Goal: Task Accomplishment & Management: Manage account settings

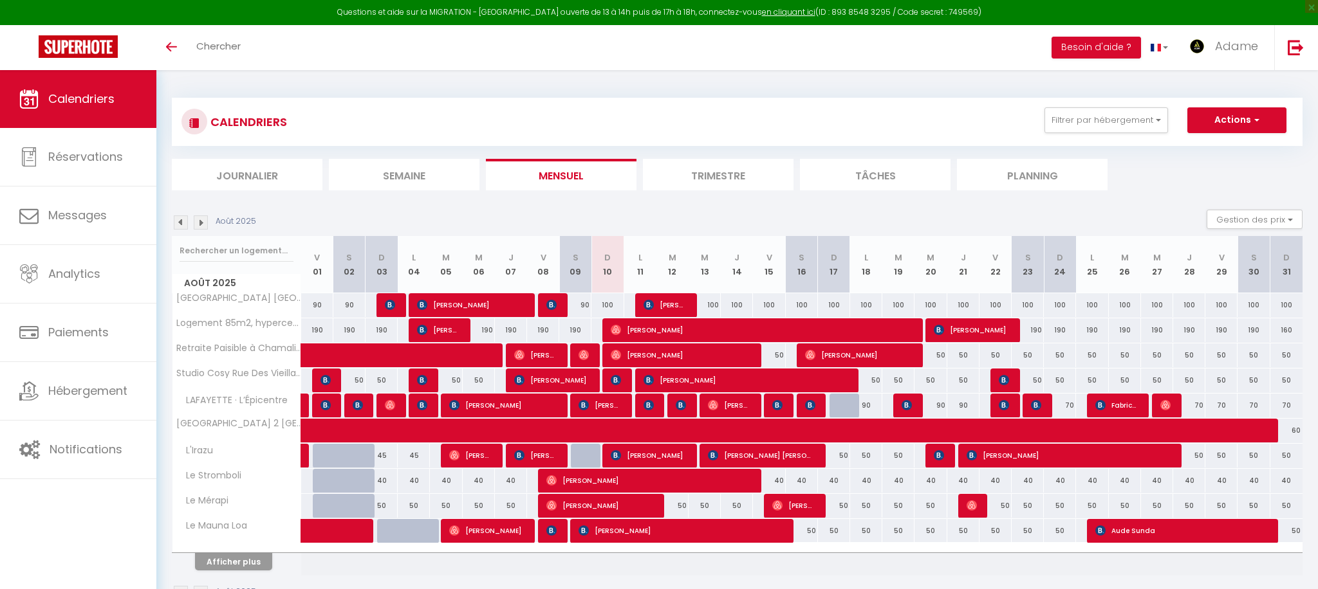
scroll to position [70, 0]
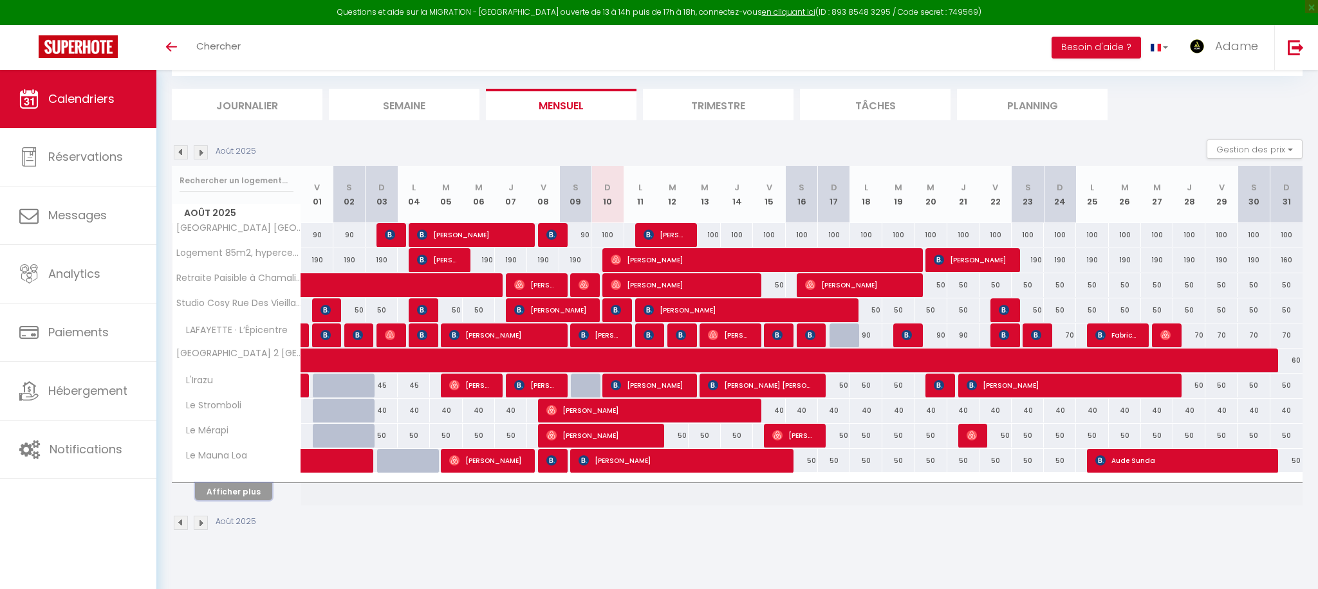
drag, startPoint x: 248, startPoint y: 495, endPoint x: 537, endPoint y: 440, distance: 294.3
click at [248, 495] on button "Afficher plus" at bounding box center [233, 491] width 77 height 17
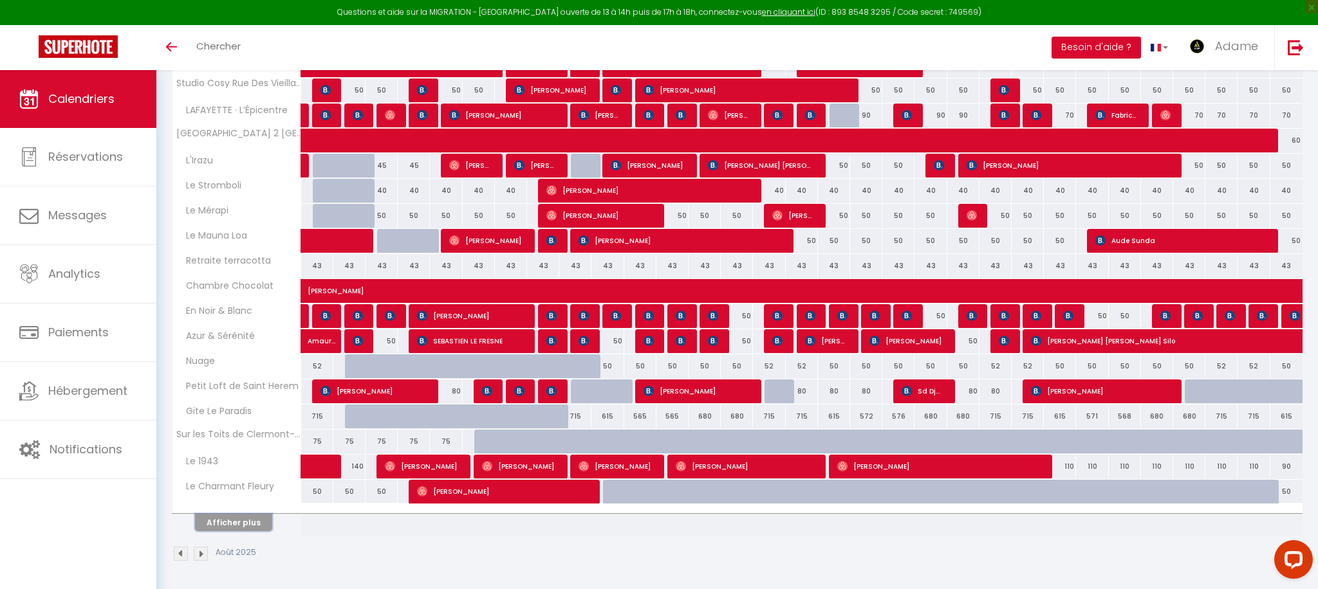
scroll to position [0, 0]
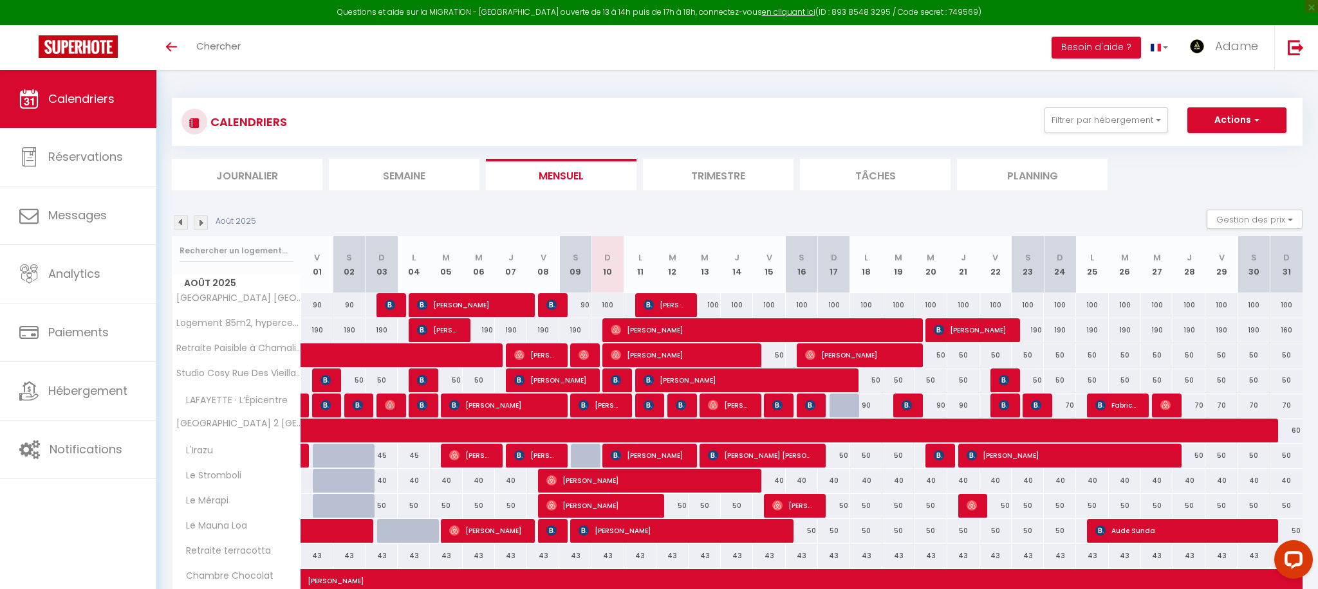
click at [195, 218] on img at bounding box center [201, 223] width 14 height 14
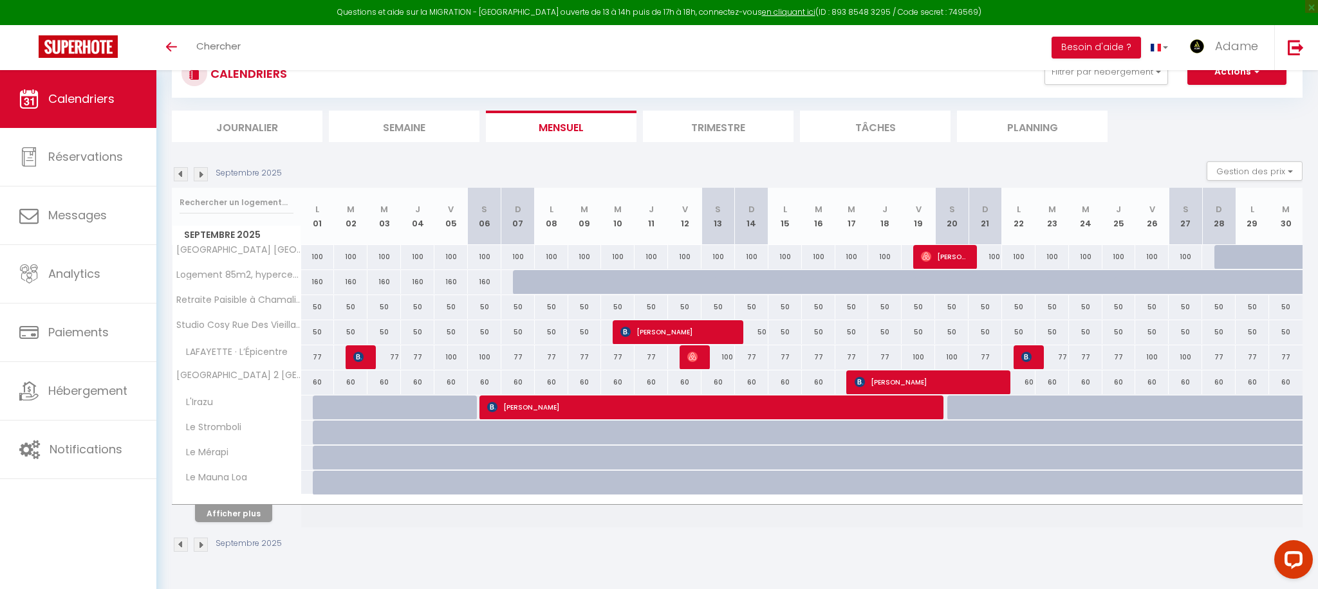
scroll to position [70, 0]
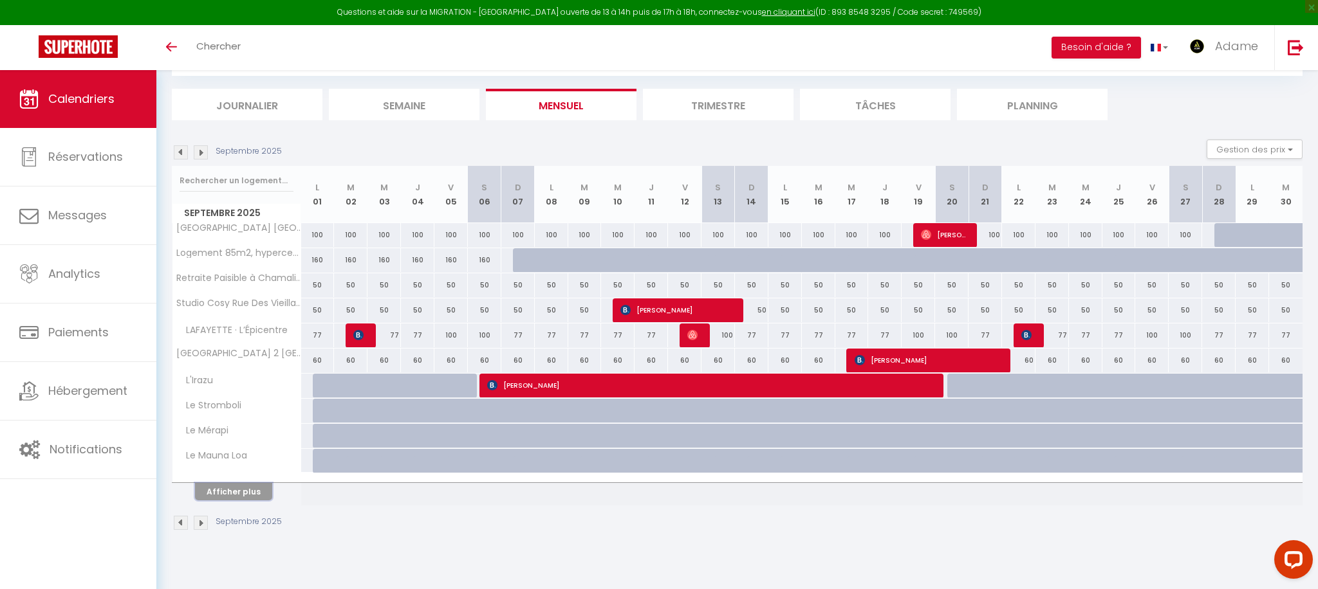
click at [254, 496] on button "Afficher plus" at bounding box center [233, 491] width 77 height 17
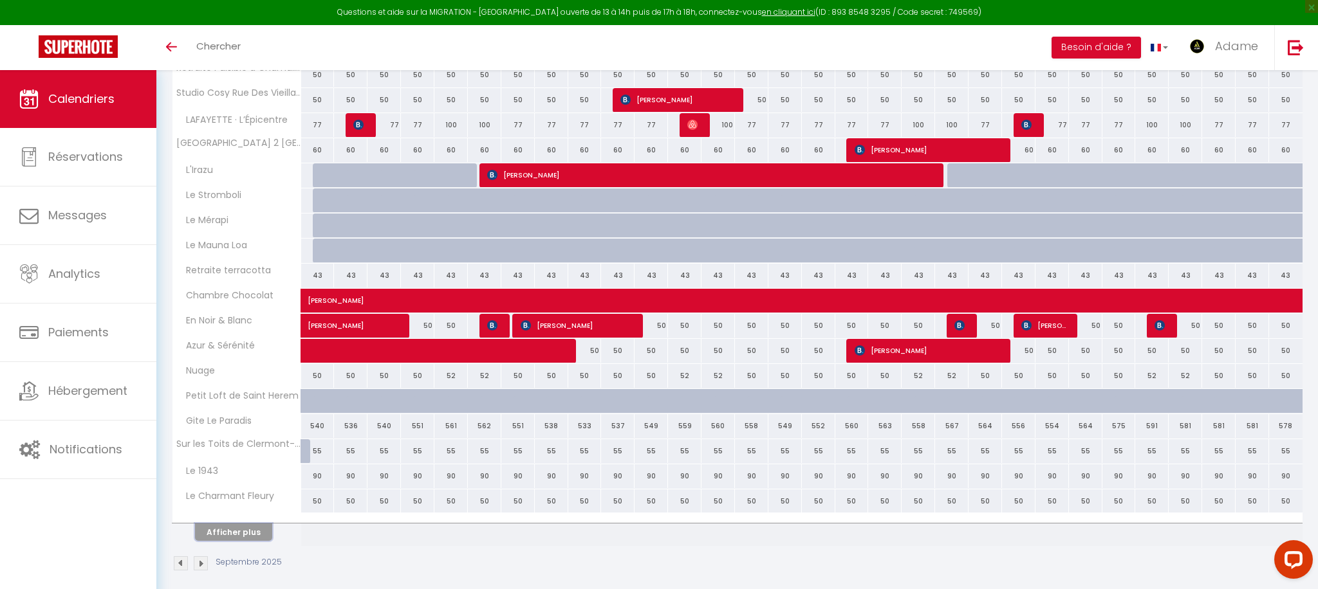
scroll to position [290, 0]
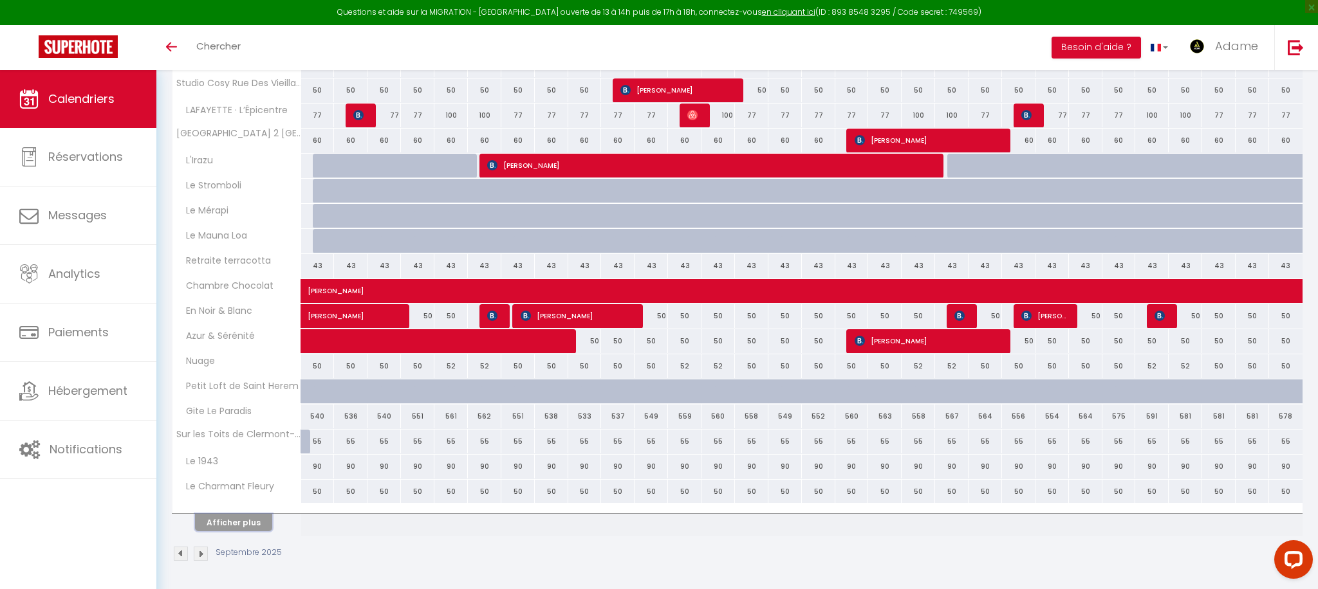
click at [243, 527] on button "Afficher plus" at bounding box center [233, 522] width 77 height 17
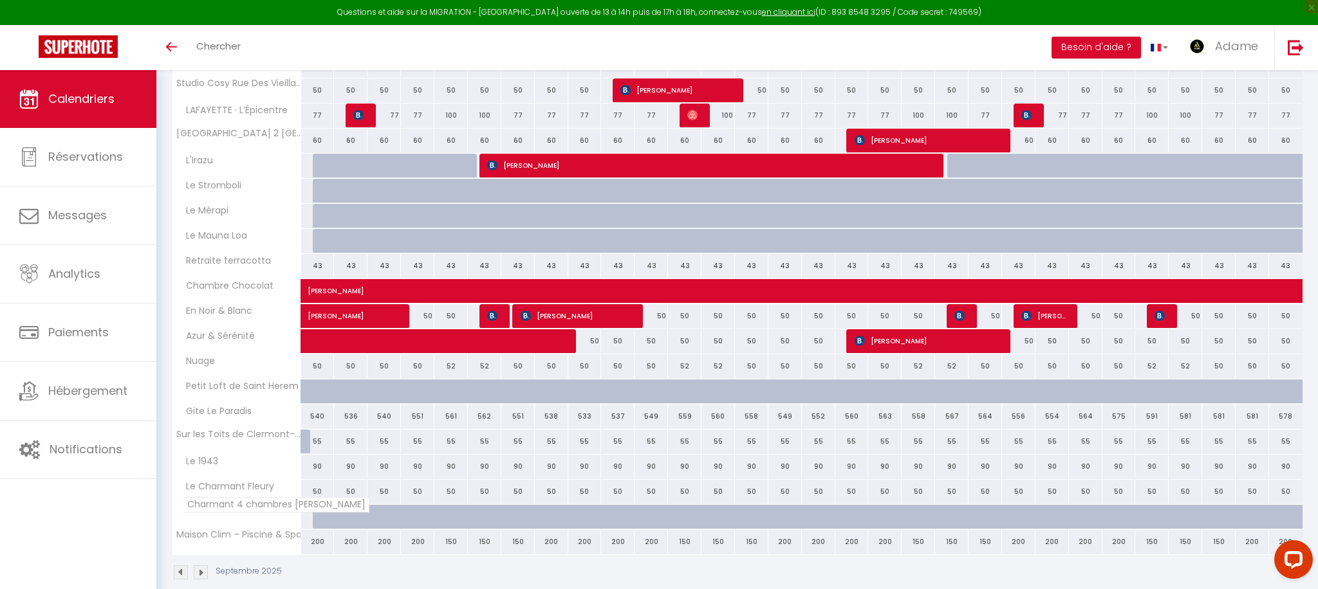
scroll to position [309, 0]
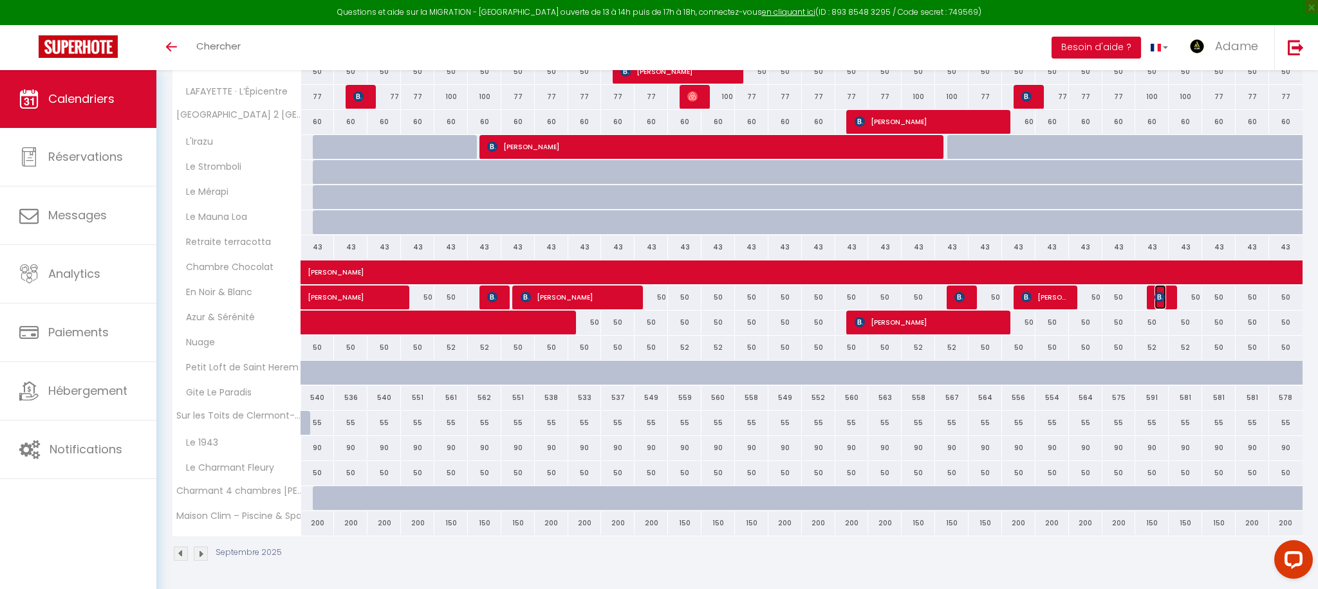
click at [1160, 300] on img at bounding box center [1159, 297] width 10 height 10
select select "OK"
select select "KO"
select select "0"
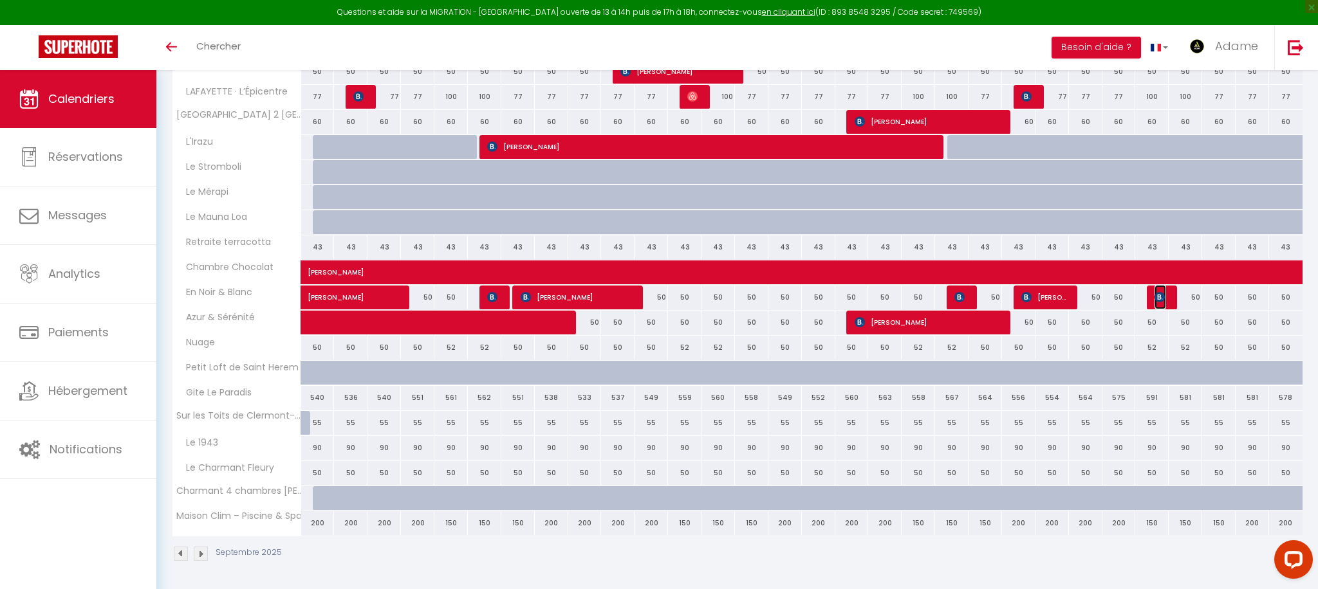
select select "1"
select select
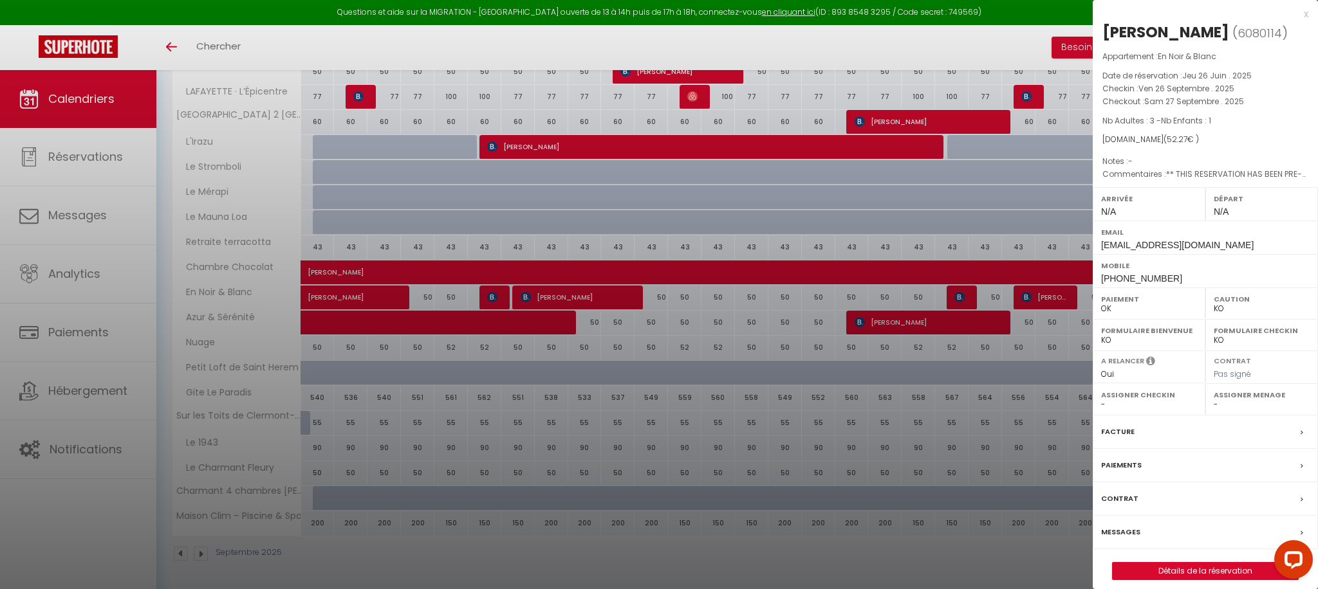
click at [1285, 462] on div "Paiements" at bounding box center [1205, 465] width 225 height 33
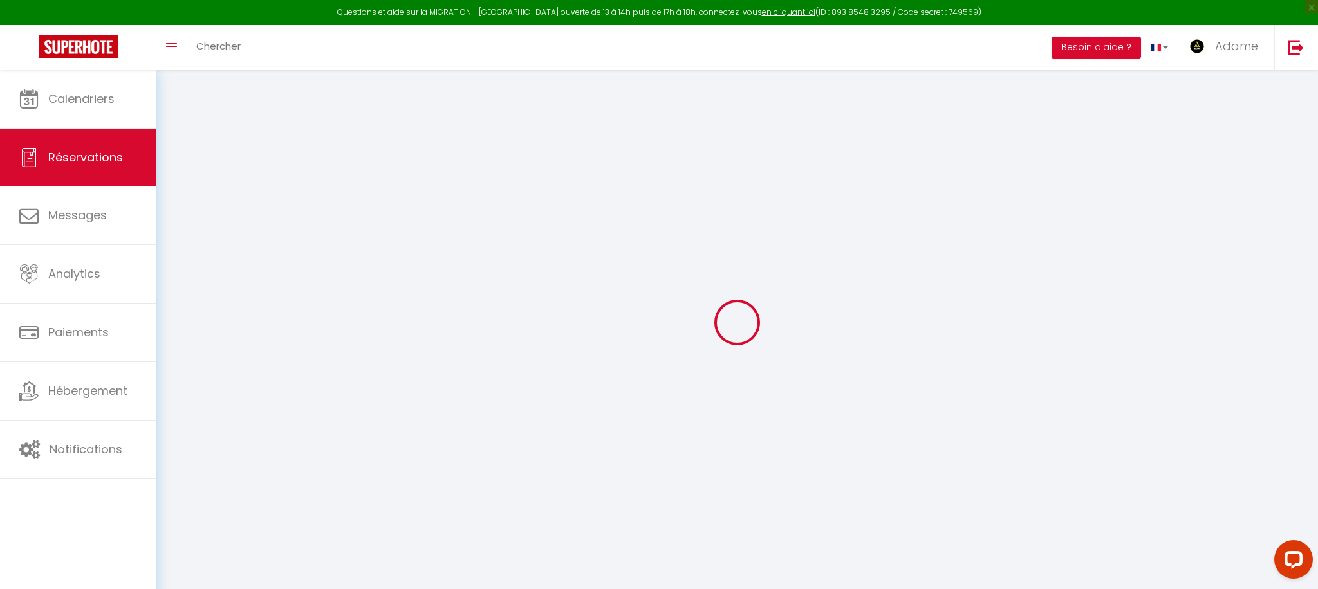
select select
checkbox input "false"
select select
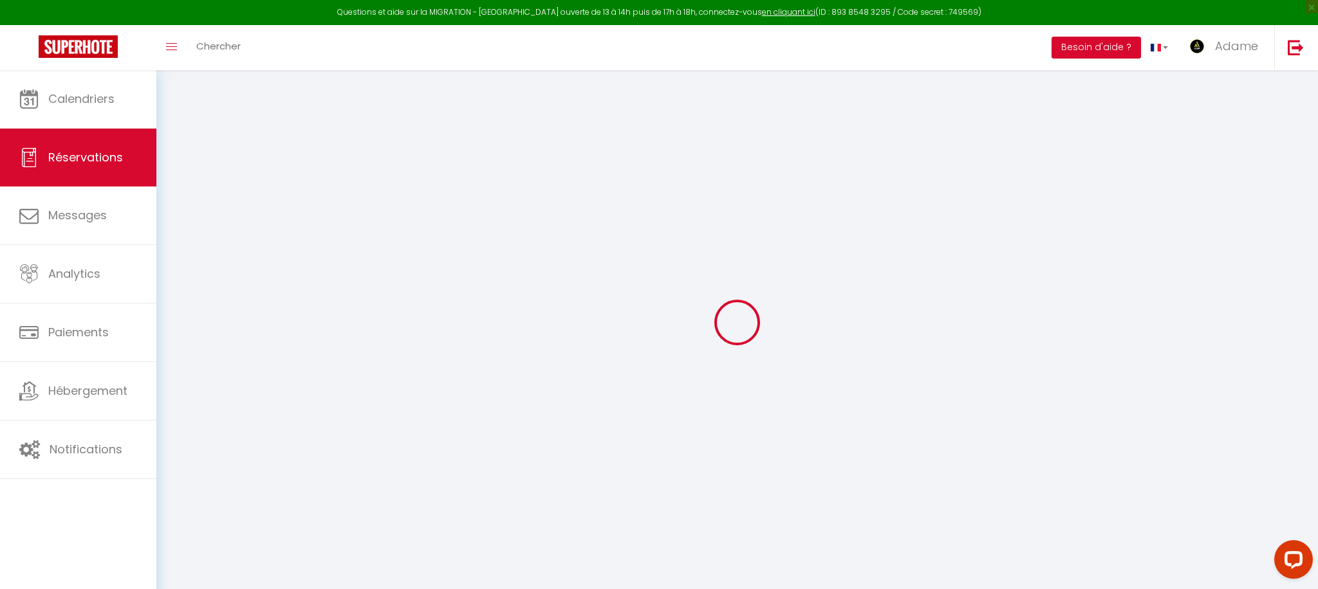
checkbox input "false"
type textarea "** THIS RESERVATION HAS BEEN PRE-PAID ** BOOKING NOTE : Payment charge is EUR 0…"
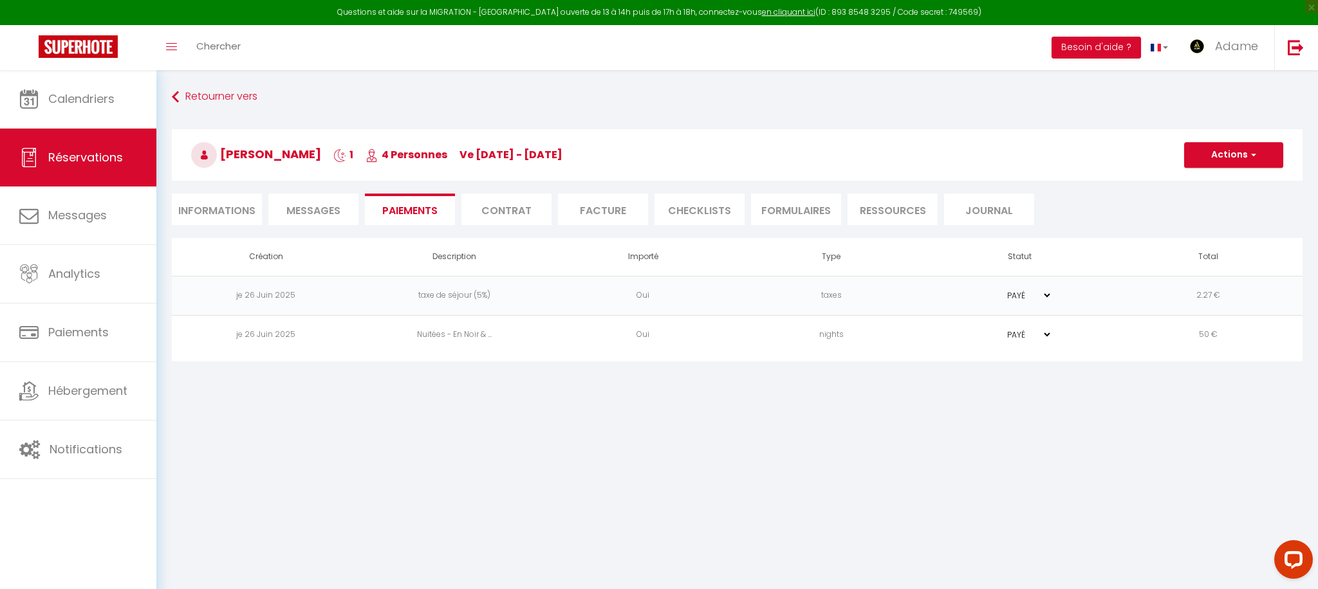
click at [606, 208] on li "Facture" at bounding box center [603, 210] width 90 height 32
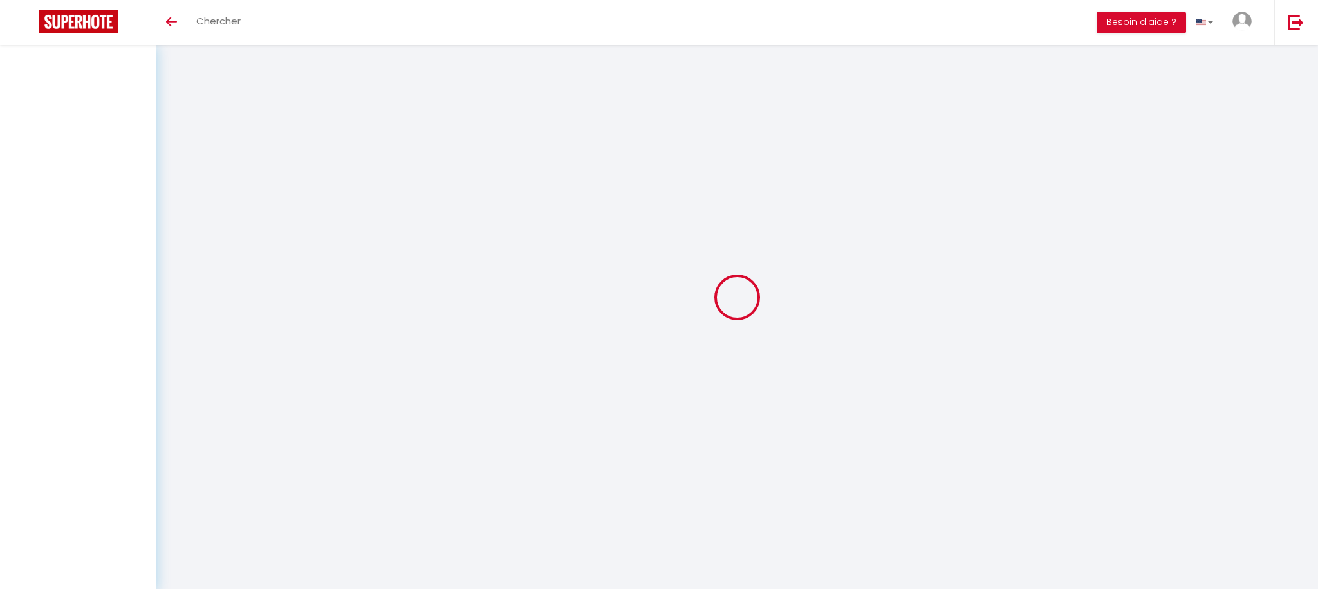
select select
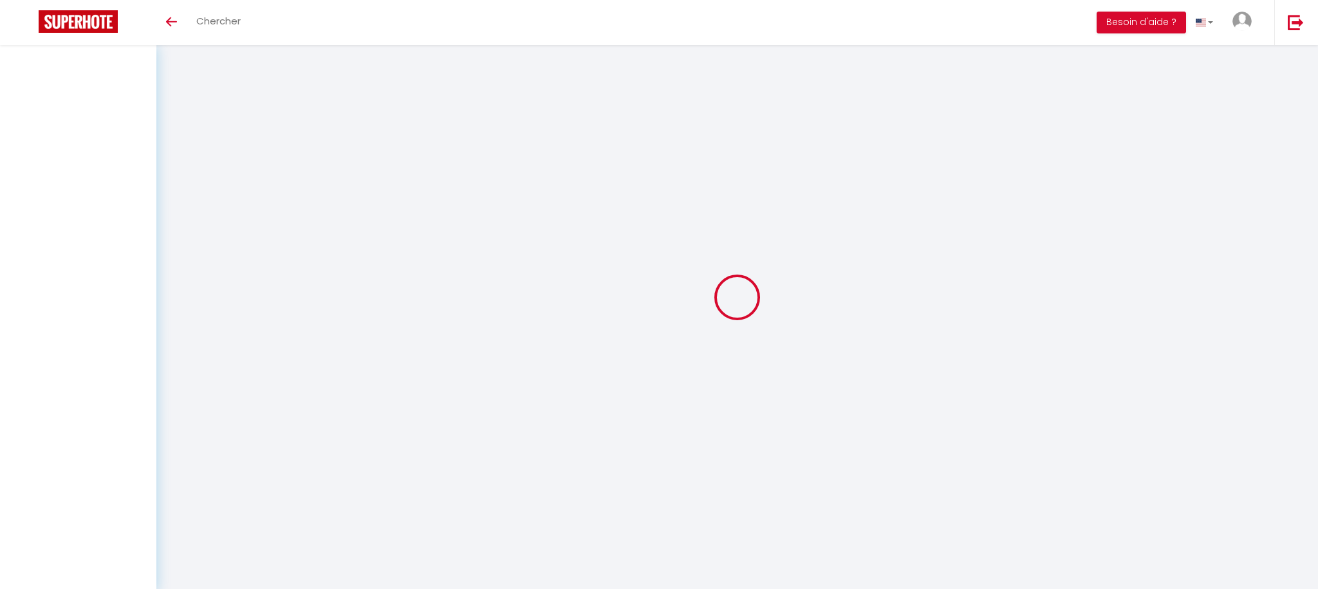
select select
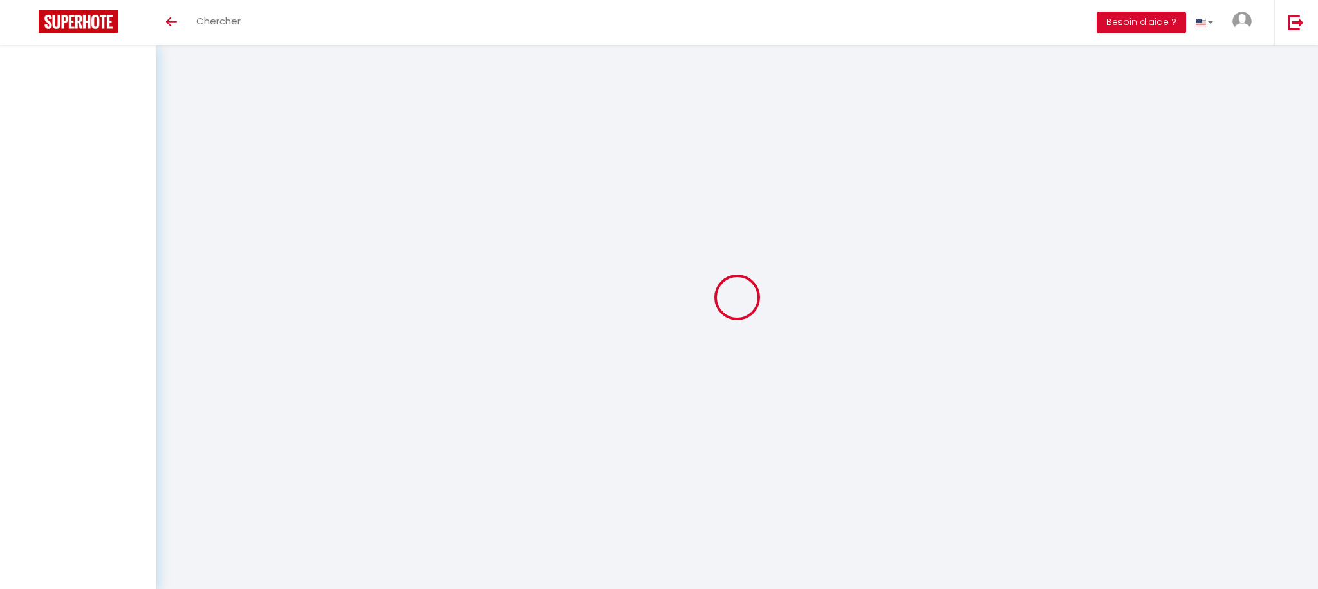
checkbox input "false"
select select
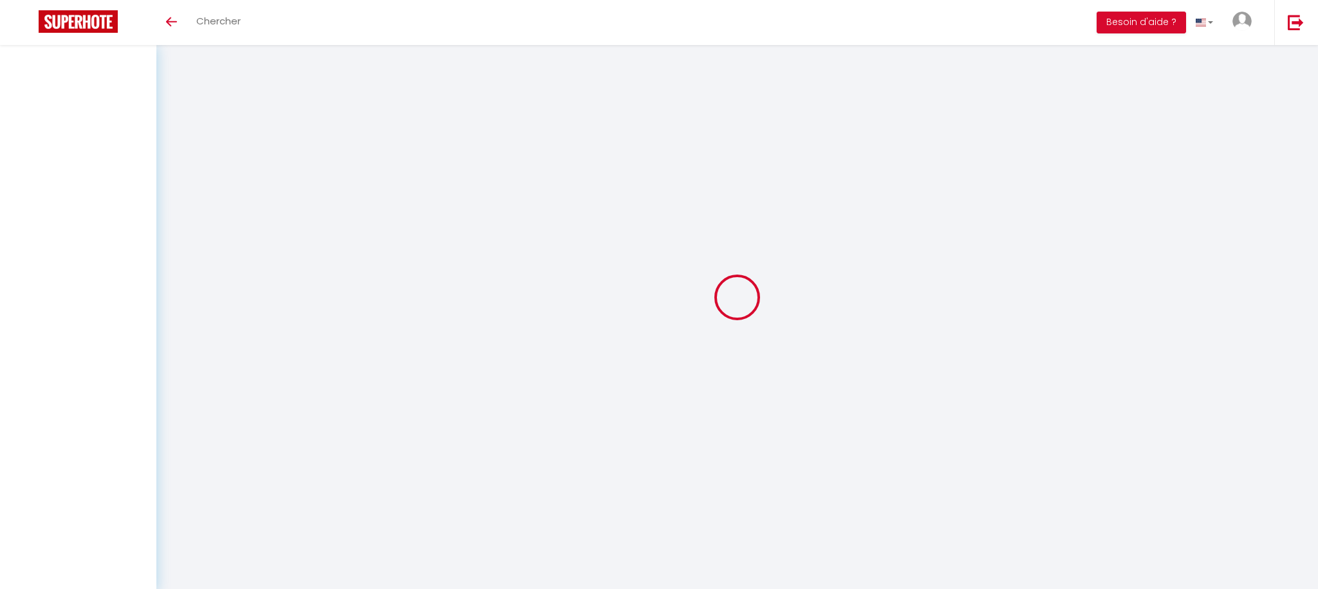
select select
checkbox input "false"
select select
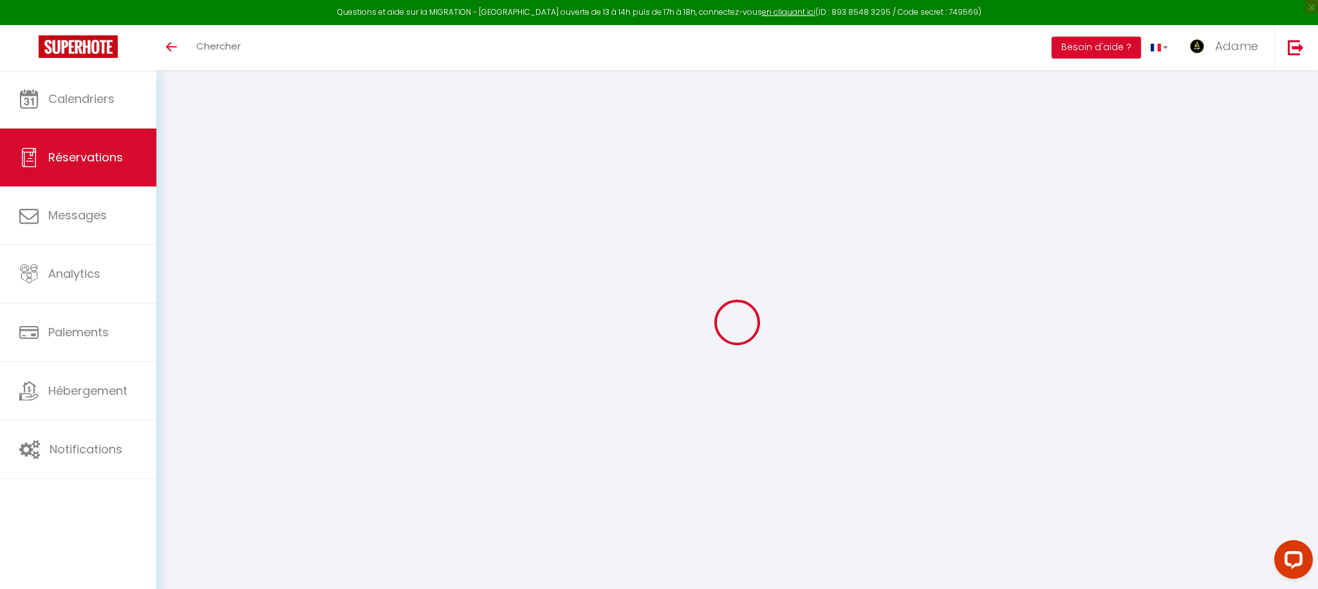
type input "[PERSON_NAME]"
type input "Gracia"
type input "[EMAIL_ADDRESS][DOMAIN_NAME]"
type input "[PHONE_NUMBER]"
type input "."
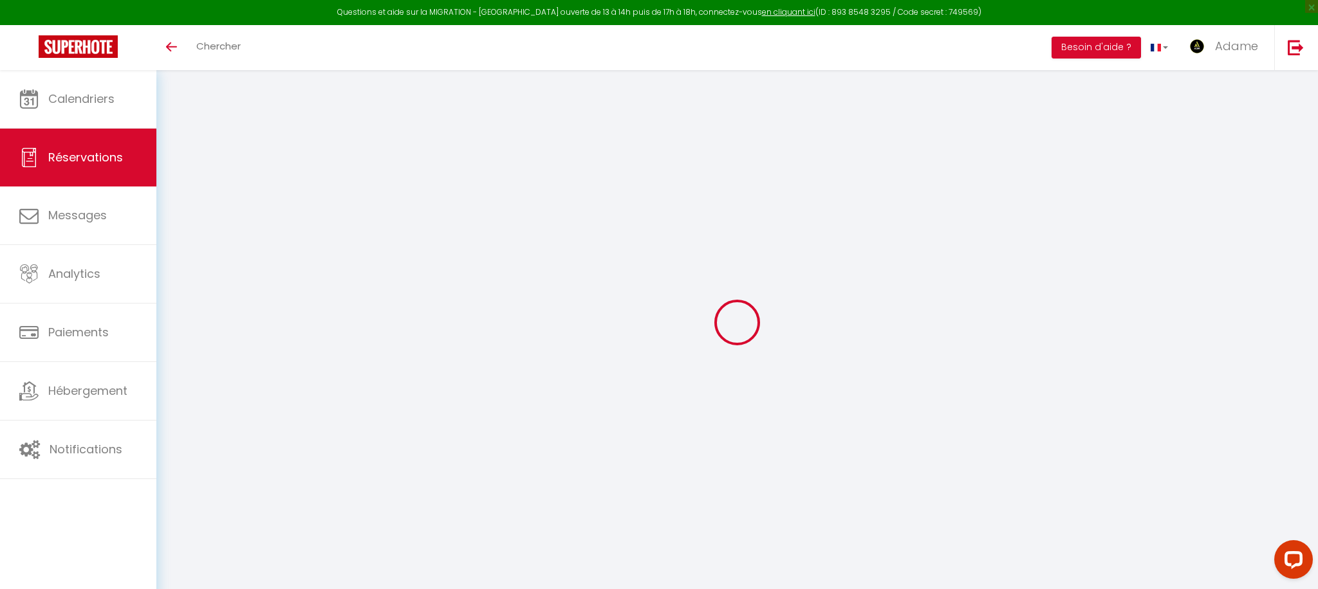
select select "ES"
type input "8.5"
type input "0.73"
select select "57127"
select select "1"
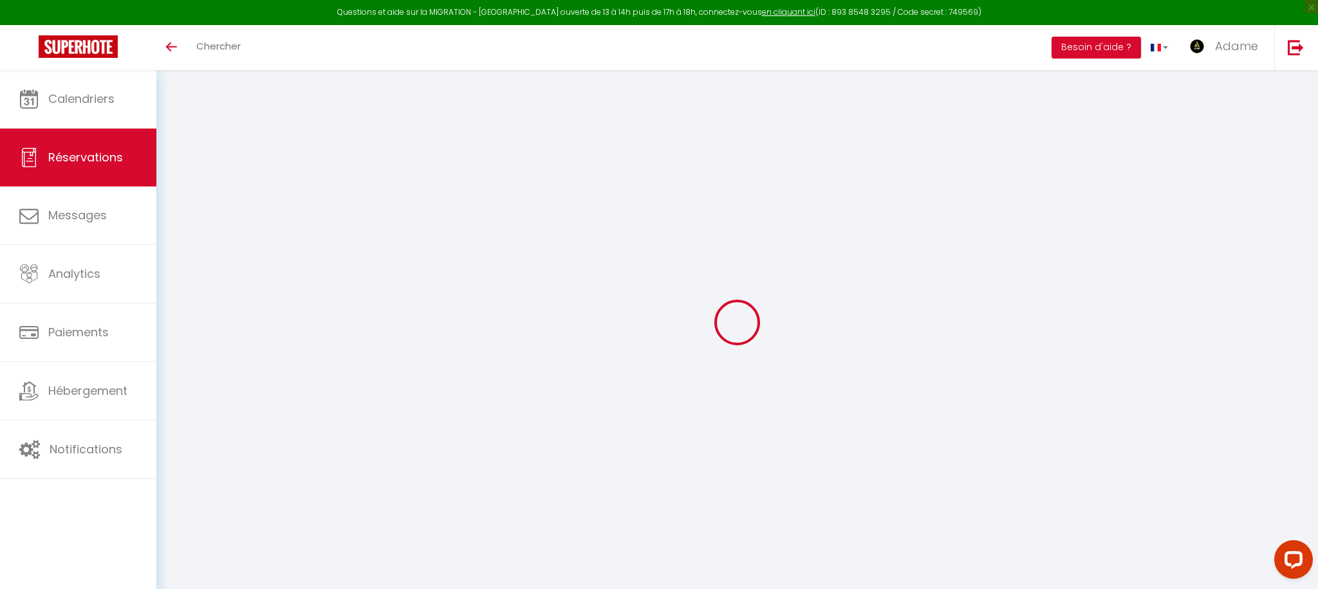
select select
type input "3"
type input "1"
select select "12"
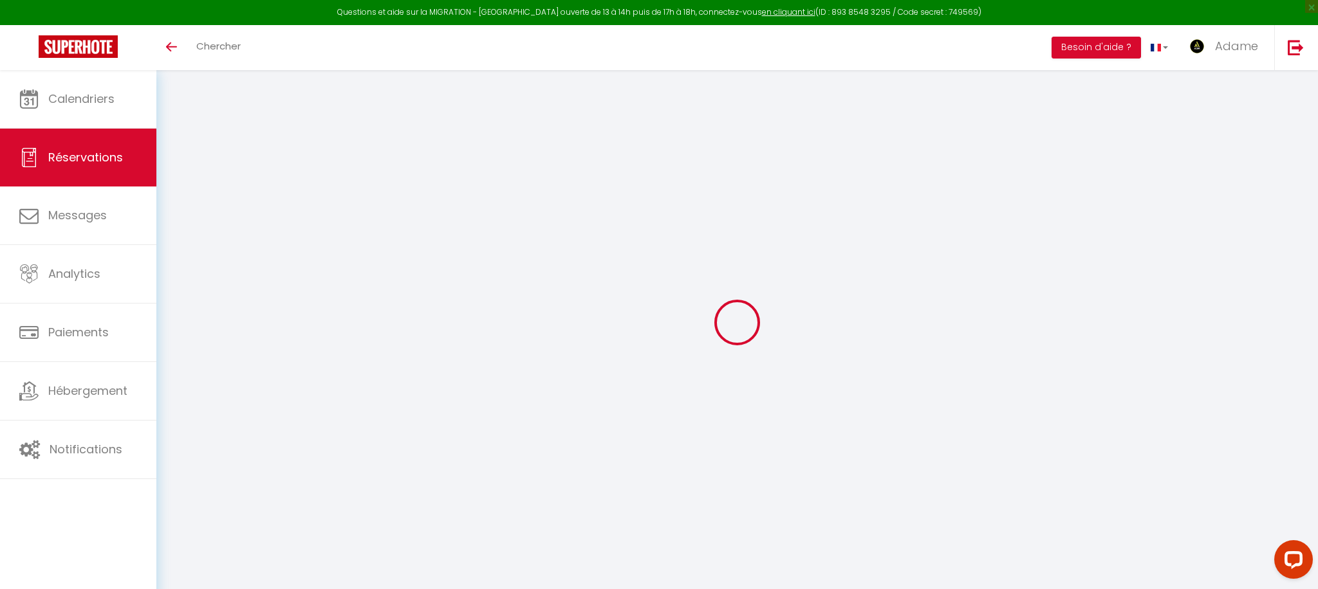
select select
type input "50"
checkbox input "false"
type input "0"
select select "2"
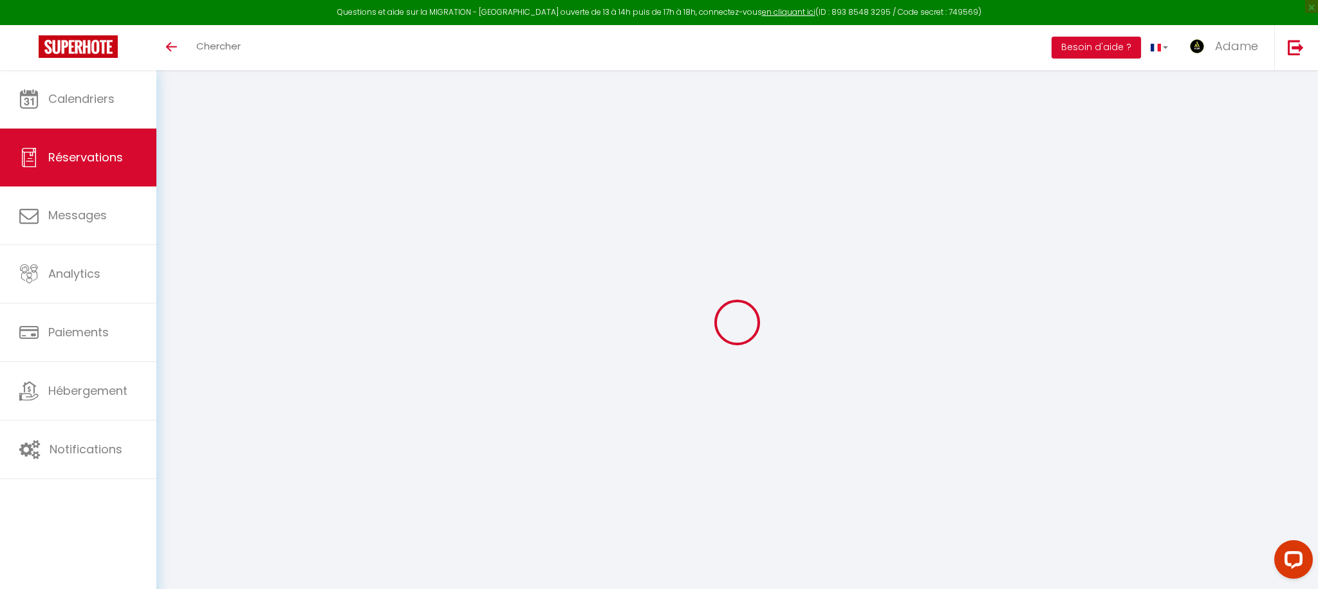
type input "0"
select select
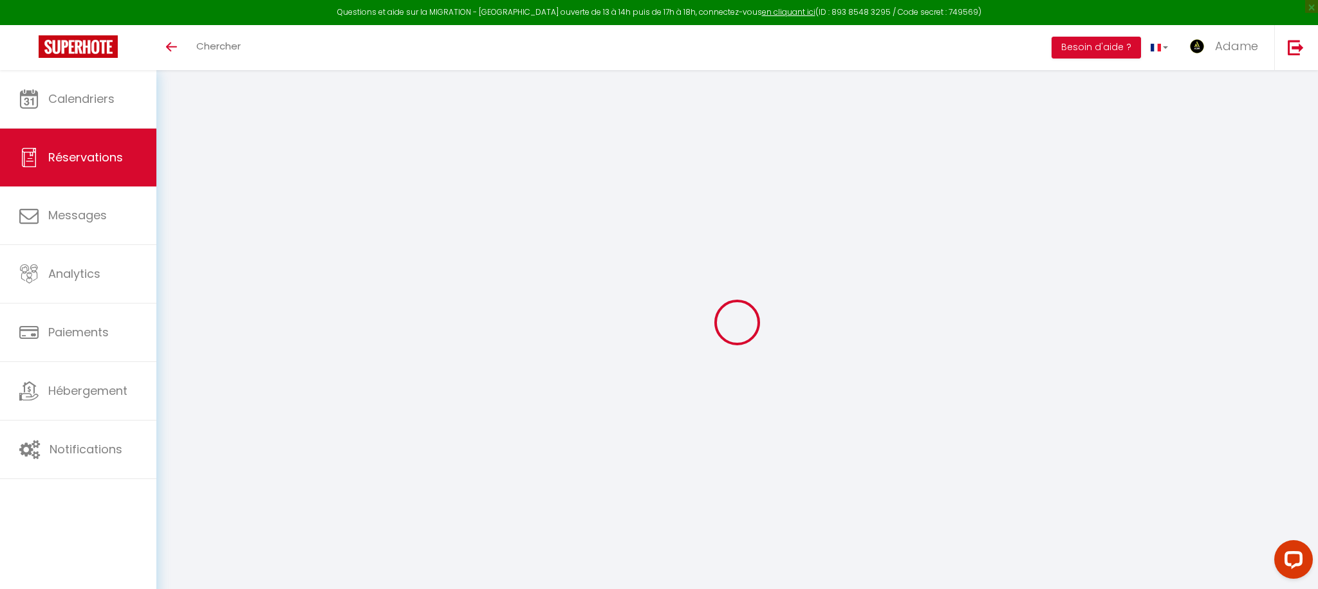
select select "14"
checkbox input "false"
select select
checkbox input "false"
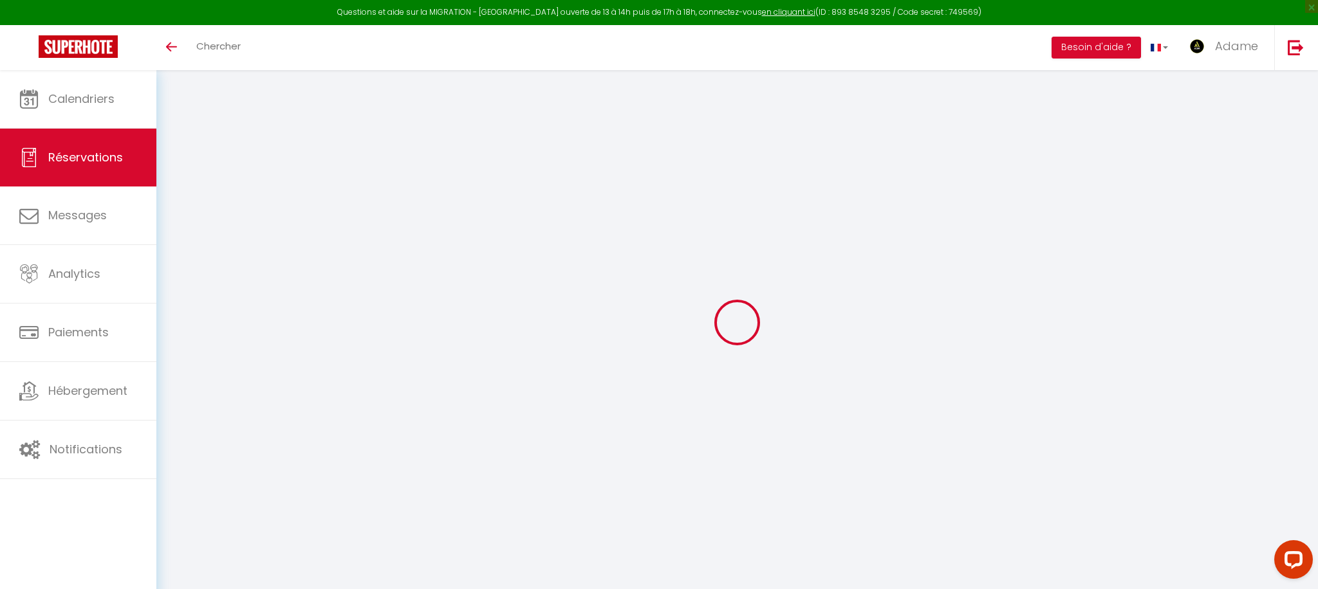
select select
checkbox input "false"
select select
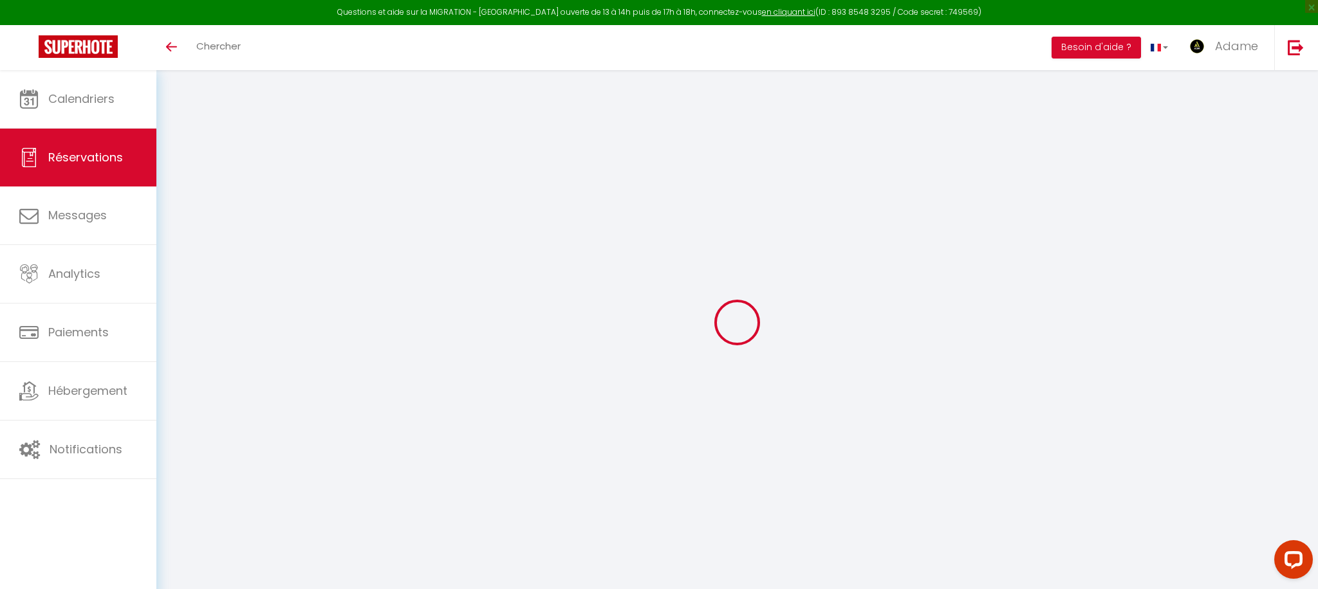
checkbox input "false"
type textarea "** THIS RESERVATION HAS BEEN PRE-PAID ** BOOKING NOTE : Payment charge is EUR 0…"
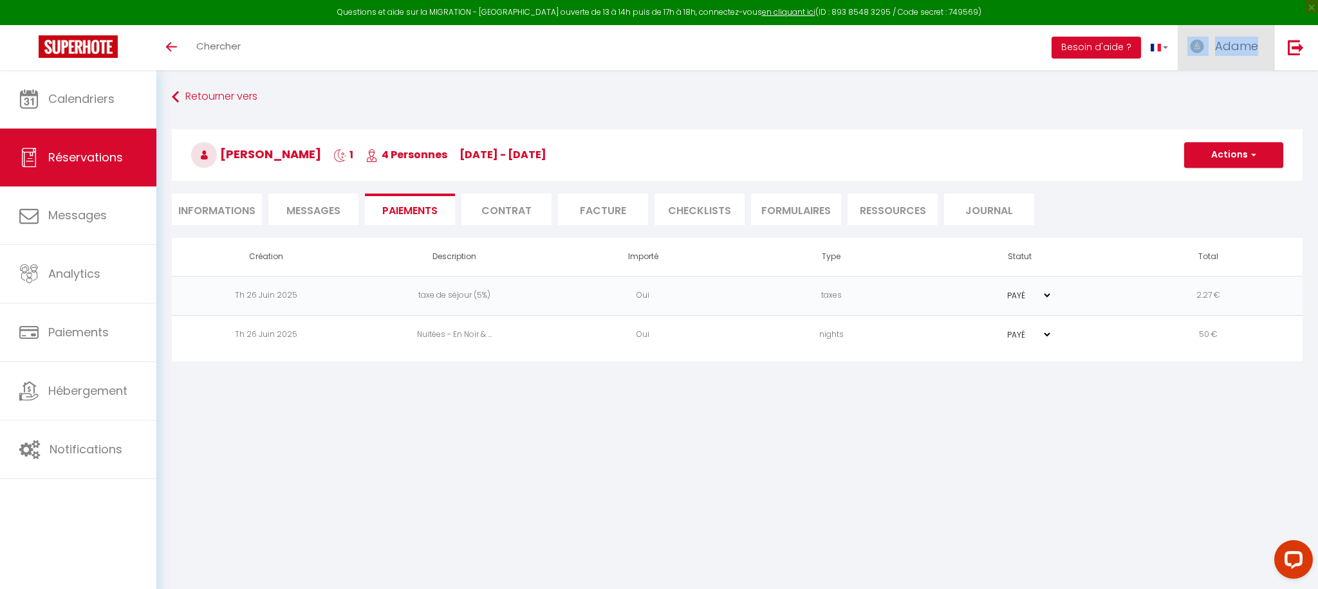
click at [1226, 57] on link "Adame" at bounding box center [1226, 47] width 97 height 45
click at [1191, 104] on link "Équipe" at bounding box center [1222, 113] width 95 height 22
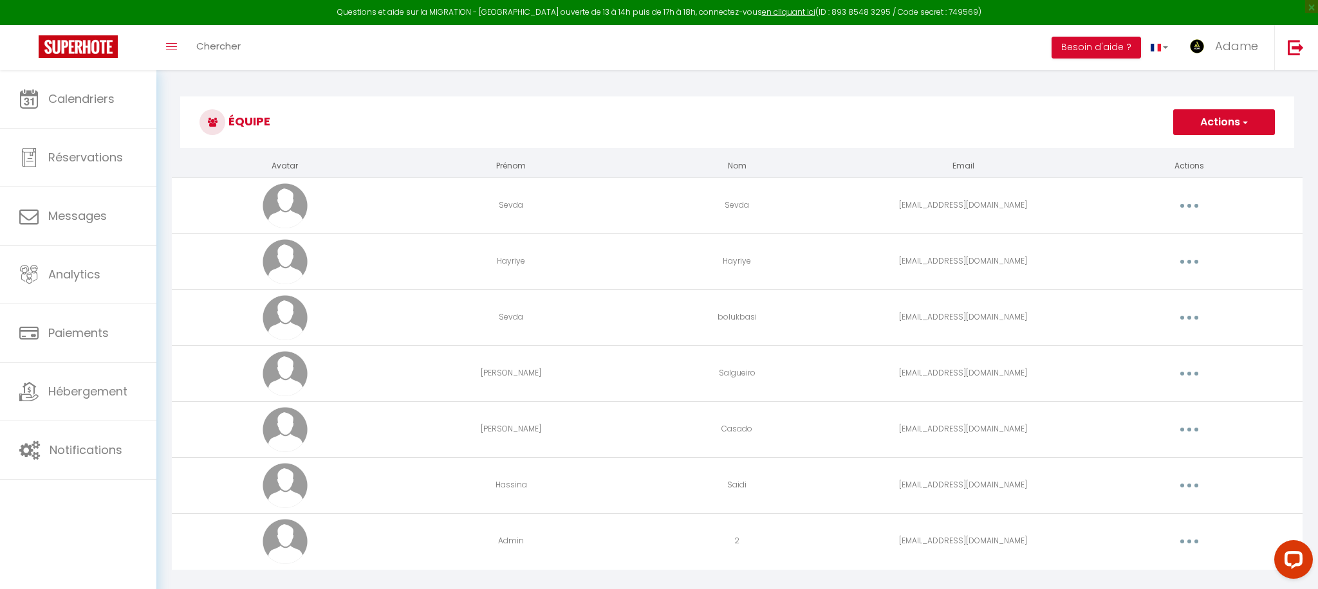
drag, startPoint x: 634, startPoint y: 85, endPoint x: 644, endPoint y: 84, distance: 9.7
click at [634, 85] on div "Équipe Actions Ajouter un nouvel utilisateur Avatar Prénom Nom Email Actions Se…" at bounding box center [737, 340] width 1162 height 541
click at [1233, 127] on button "Actions" at bounding box center [1224, 122] width 102 height 26
click at [1190, 154] on link "Ajouter un nouvel utilisateur" at bounding box center [1198, 150] width 152 height 17
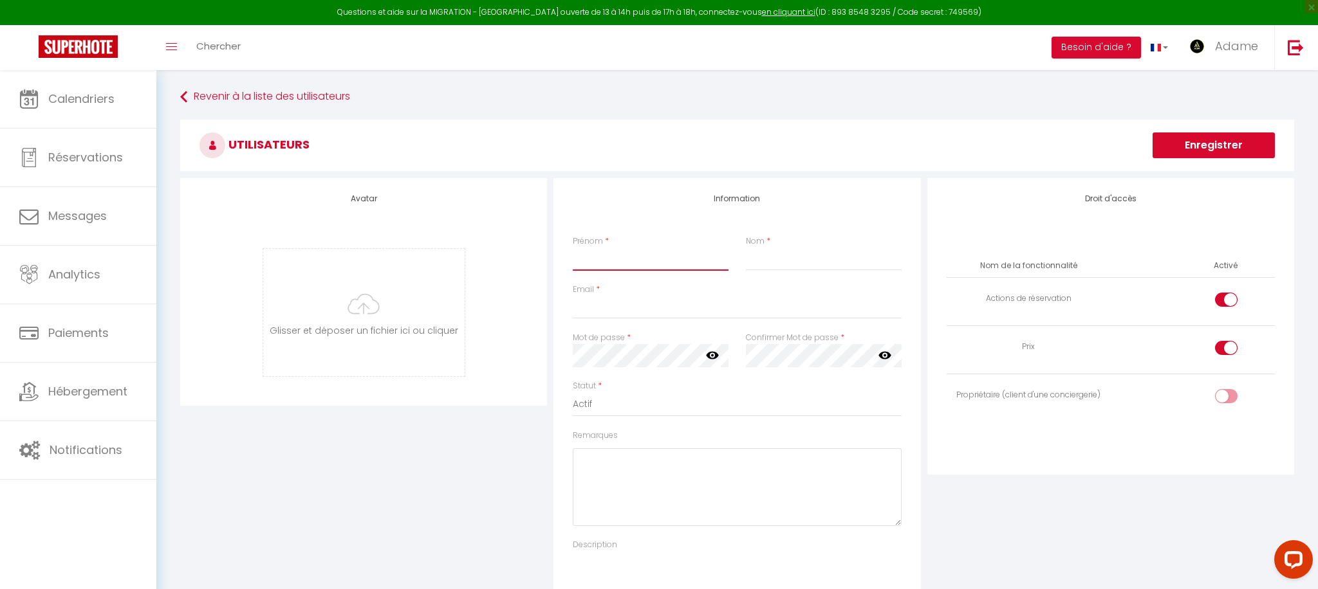
click at [606, 263] on input "Prénom" at bounding box center [651, 259] width 156 height 23
type input "[PERSON_NAME]"
type input "Roux"
type input "[EMAIL_ADDRESS][DOMAIN_NAME]"
click at [712, 352] on icon at bounding box center [712, 356] width 13 height 8
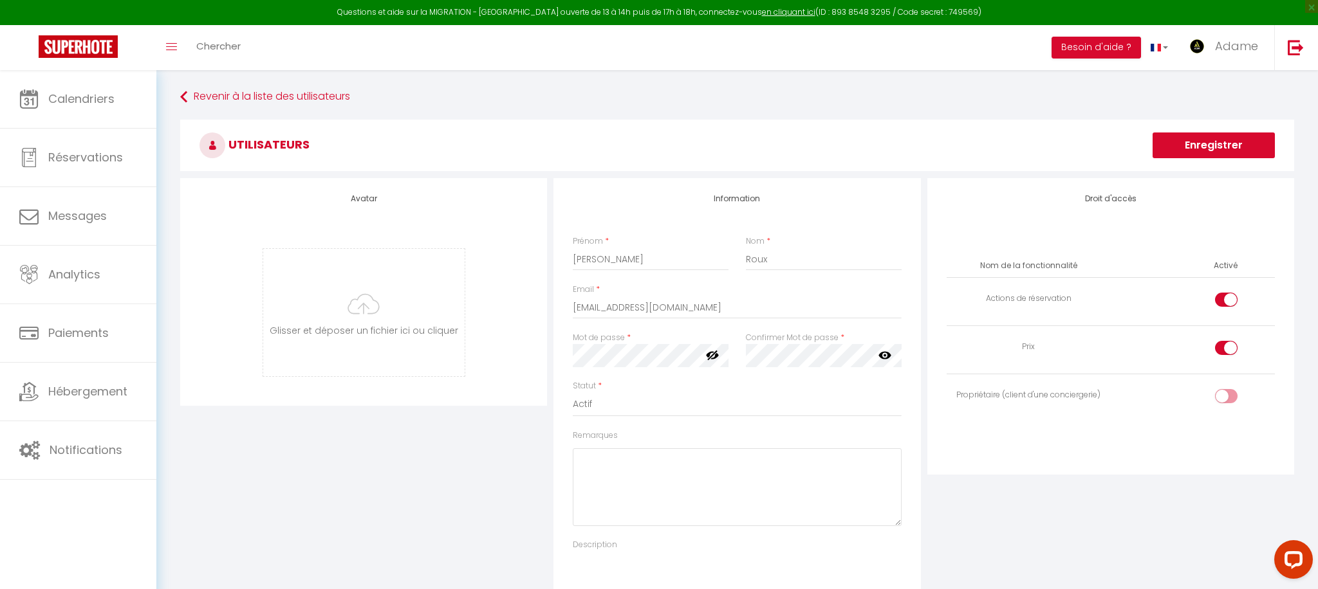
click at [887, 353] on icon at bounding box center [884, 356] width 13 height 8
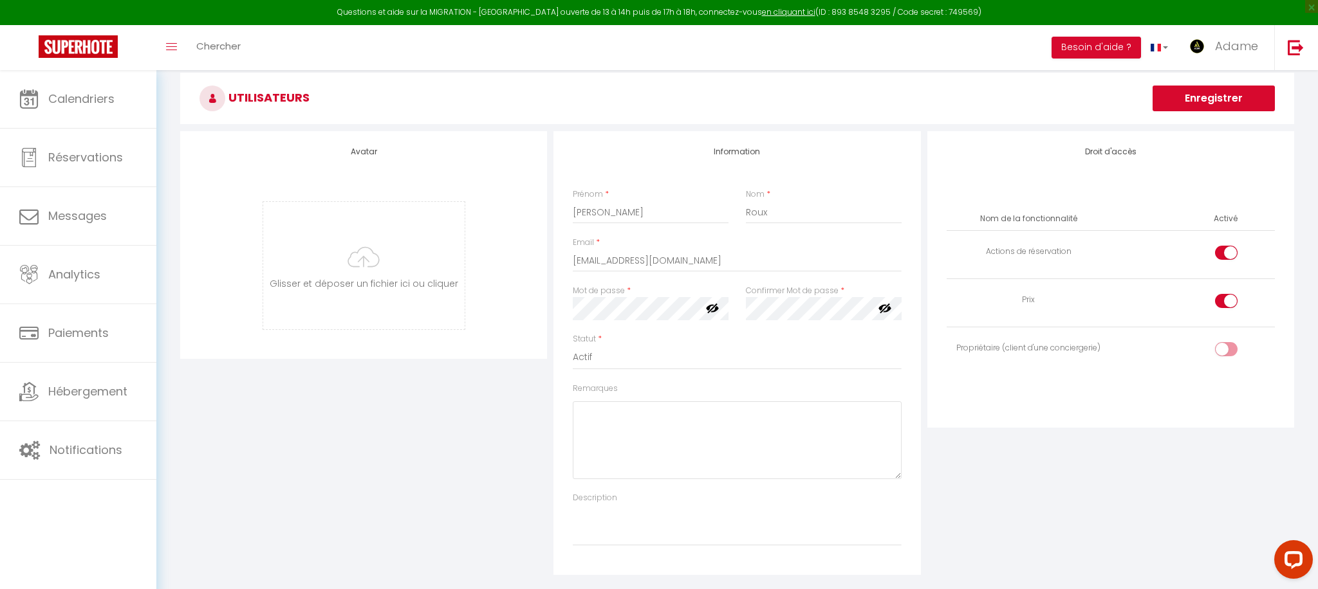
scroll to position [35, 0]
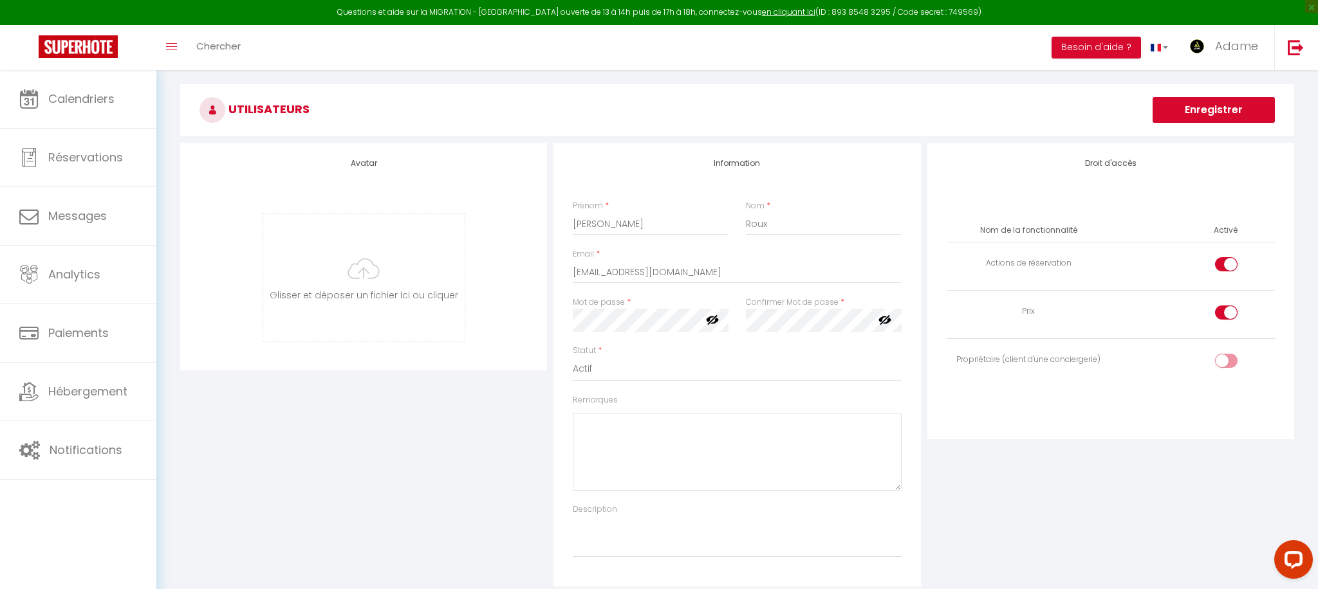
click at [1227, 261] on input "checkbox" at bounding box center [1237, 266] width 23 height 19
checkbox input "false"
click at [1222, 308] on div at bounding box center [1226, 313] width 23 height 14
click at [1226, 308] on input "checkbox" at bounding box center [1237, 315] width 23 height 19
checkbox input "false"
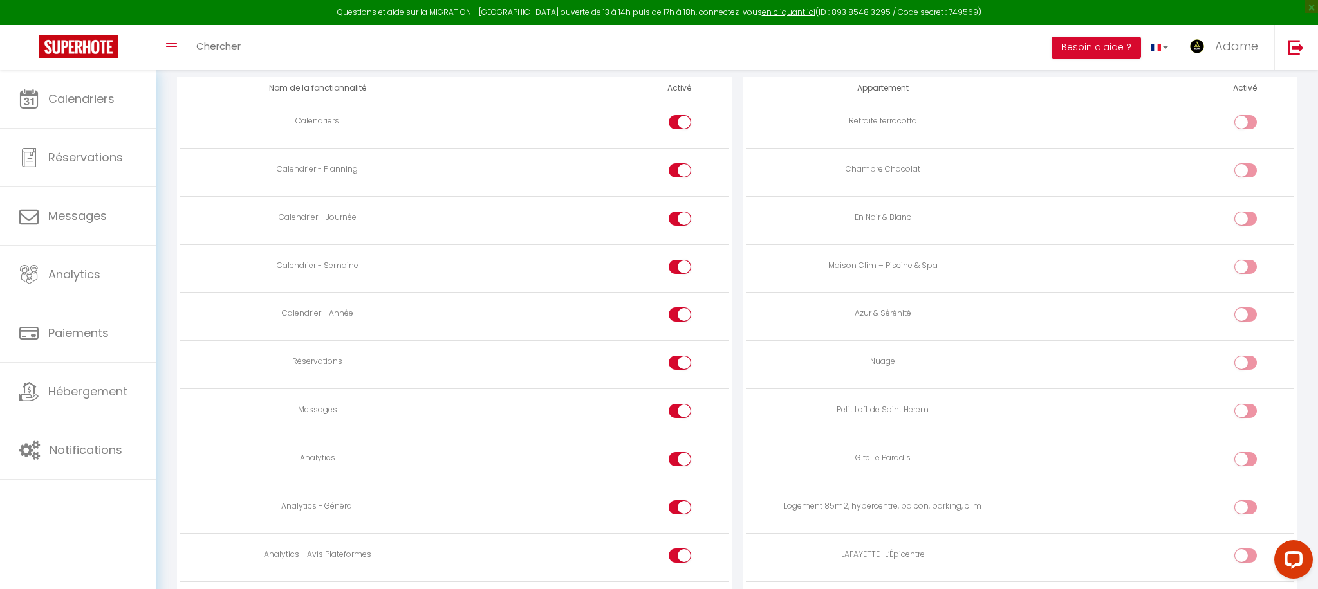
scroll to position [672, 0]
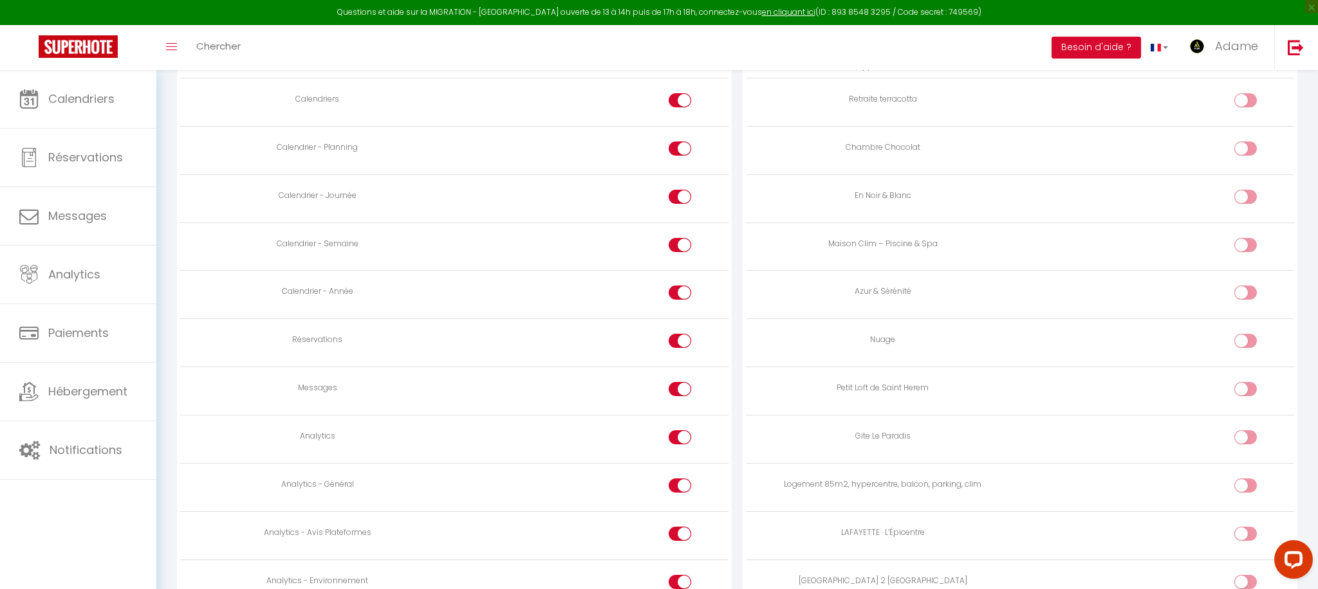
click at [676, 392] on div at bounding box center [680, 389] width 23 height 14
click at [680, 392] on input "checkbox" at bounding box center [691, 391] width 23 height 19
checkbox input "false"
click at [677, 437] on div at bounding box center [680, 437] width 23 height 14
click at [680, 437] on input "checkbox" at bounding box center [691, 439] width 23 height 19
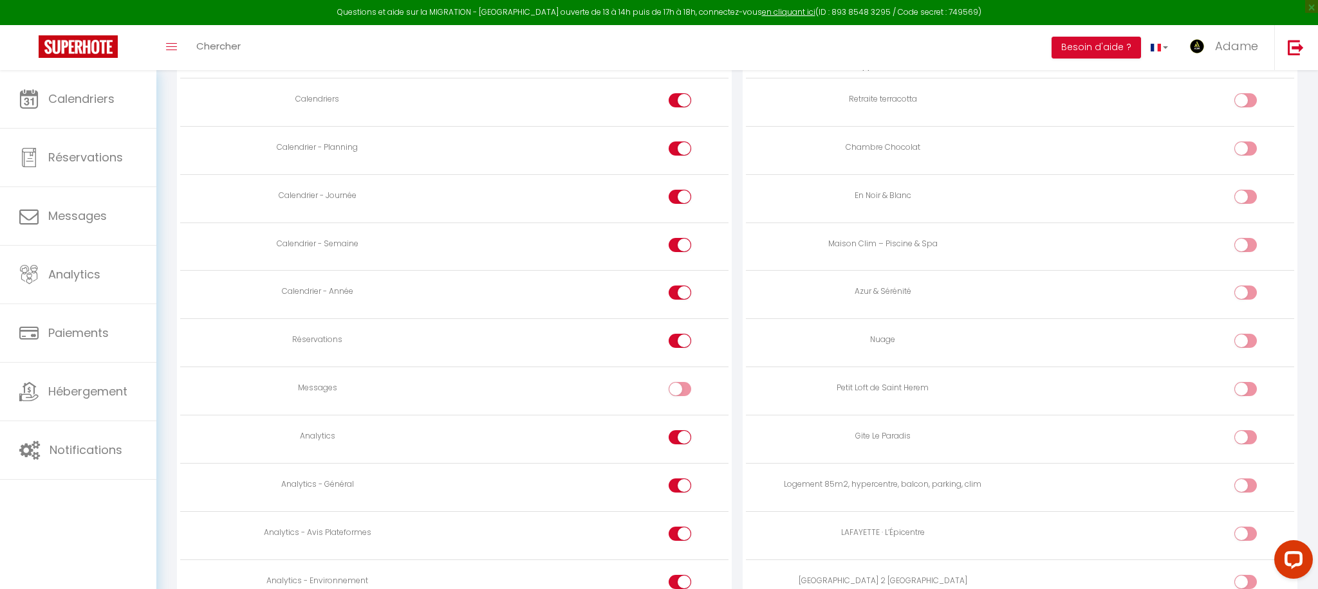
checkbox input "false"
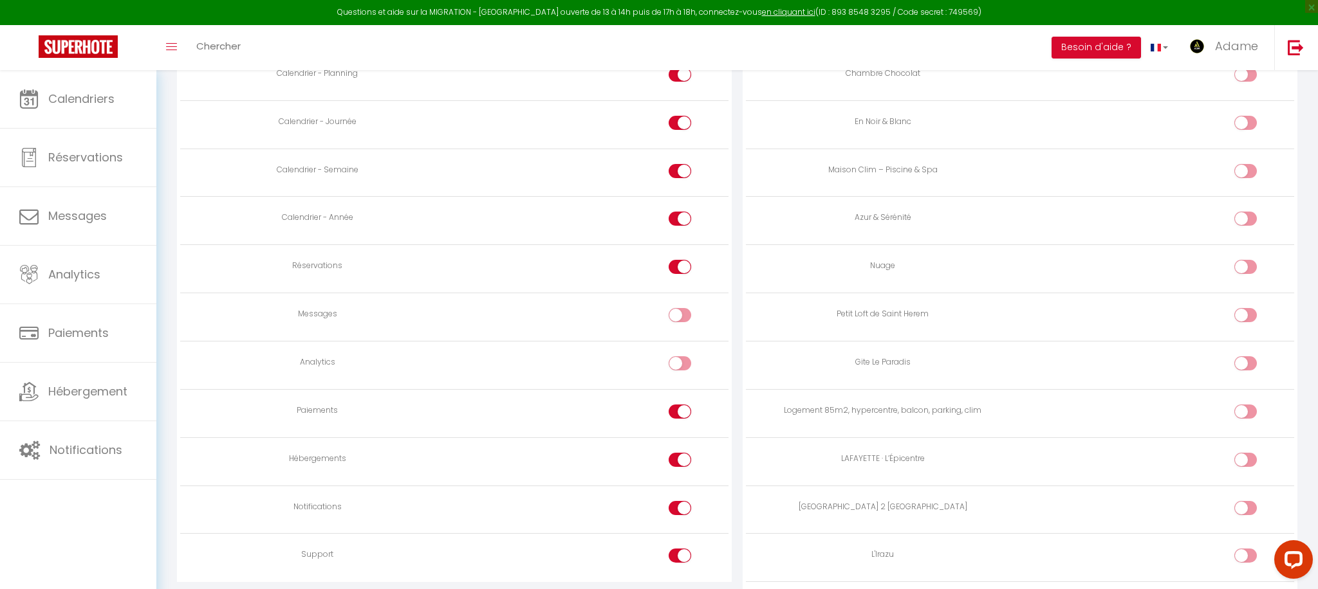
click at [679, 409] on div at bounding box center [680, 412] width 23 height 14
click at [680, 409] on input "checkbox" at bounding box center [691, 414] width 23 height 19
checkbox input "false"
click at [685, 456] on input "checkbox" at bounding box center [691, 462] width 23 height 19
checkbox input "false"
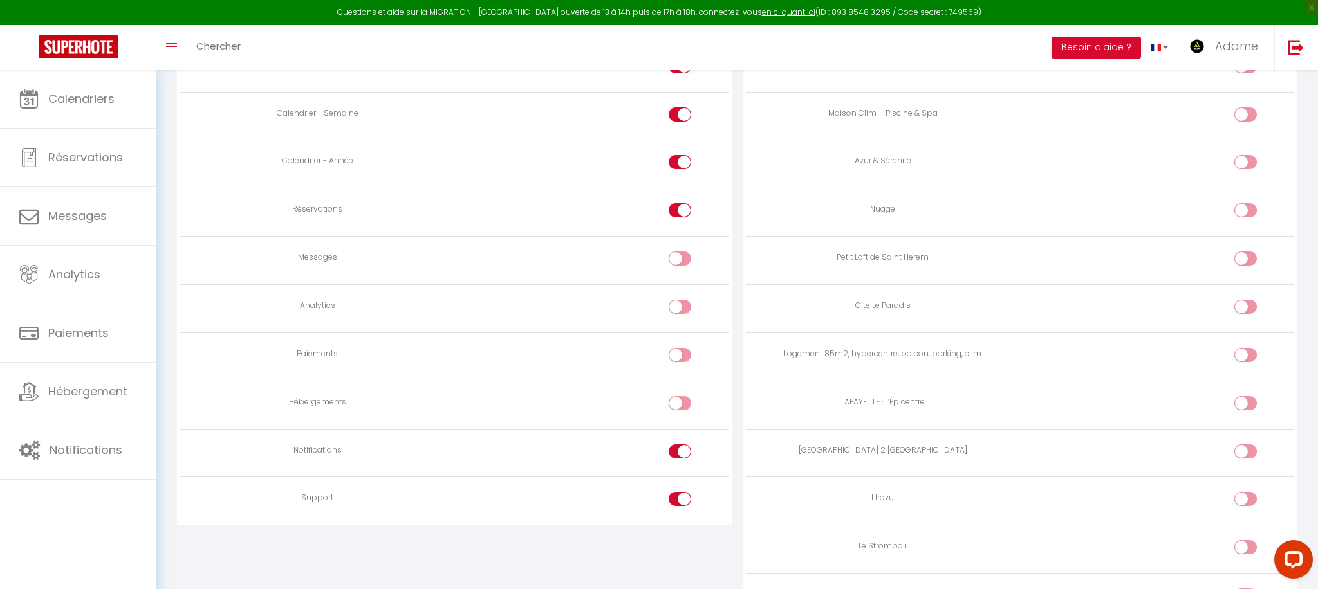
scroll to position [817, 0]
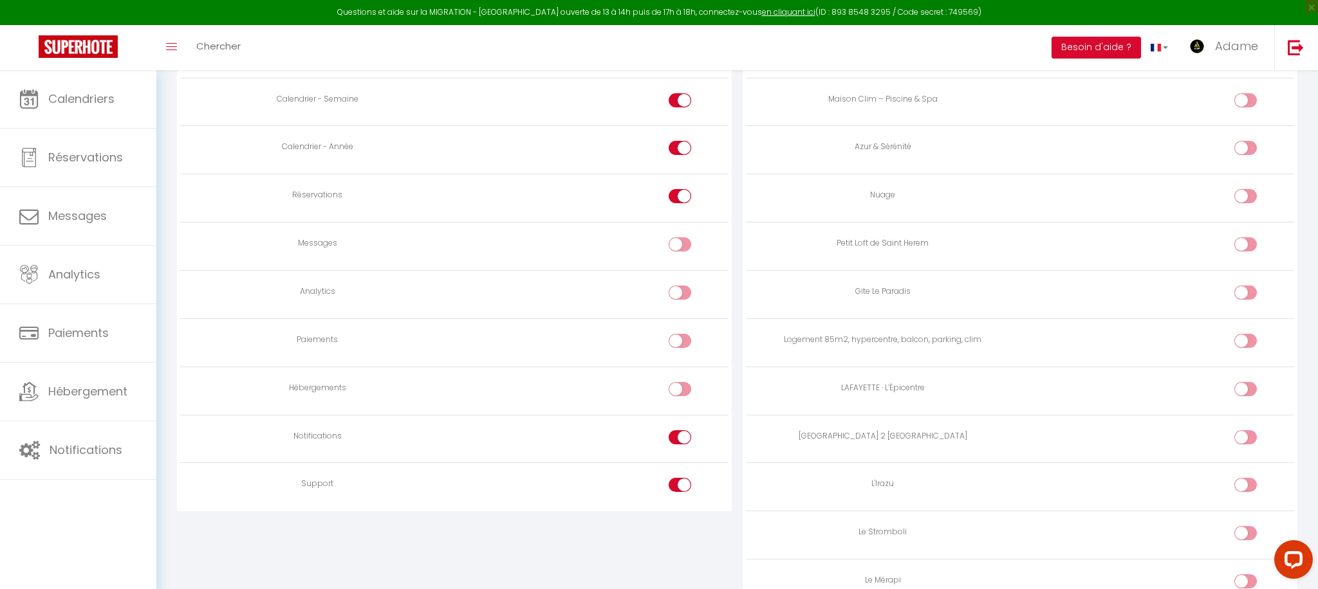
drag, startPoint x: 683, startPoint y: 434, endPoint x: 685, endPoint y: 442, distance: 8.0
click at [683, 434] on input "checkbox" at bounding box center [691, 439] width 23 height 19
checkbox input "false"
click at [687, 474] on td at bounding box center [591, 487] width 274 height 48
click at [686, 478] on input "checkbox" at bounding box center [691, 487] width 23 height 19
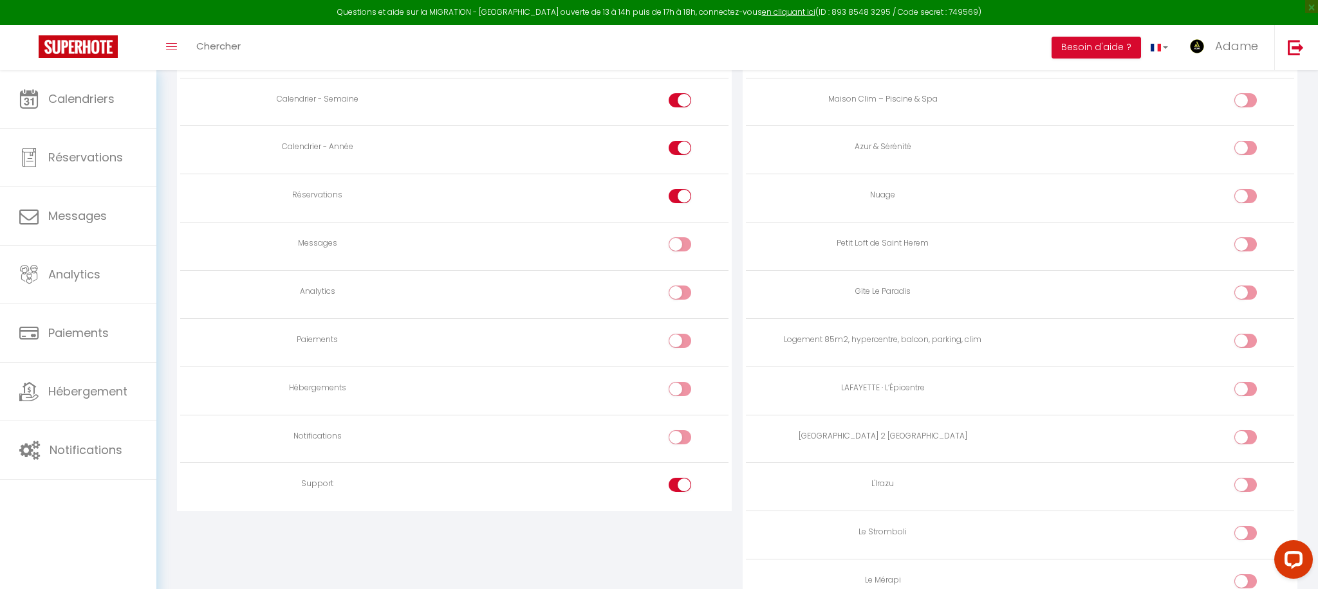
checkbox input "false"
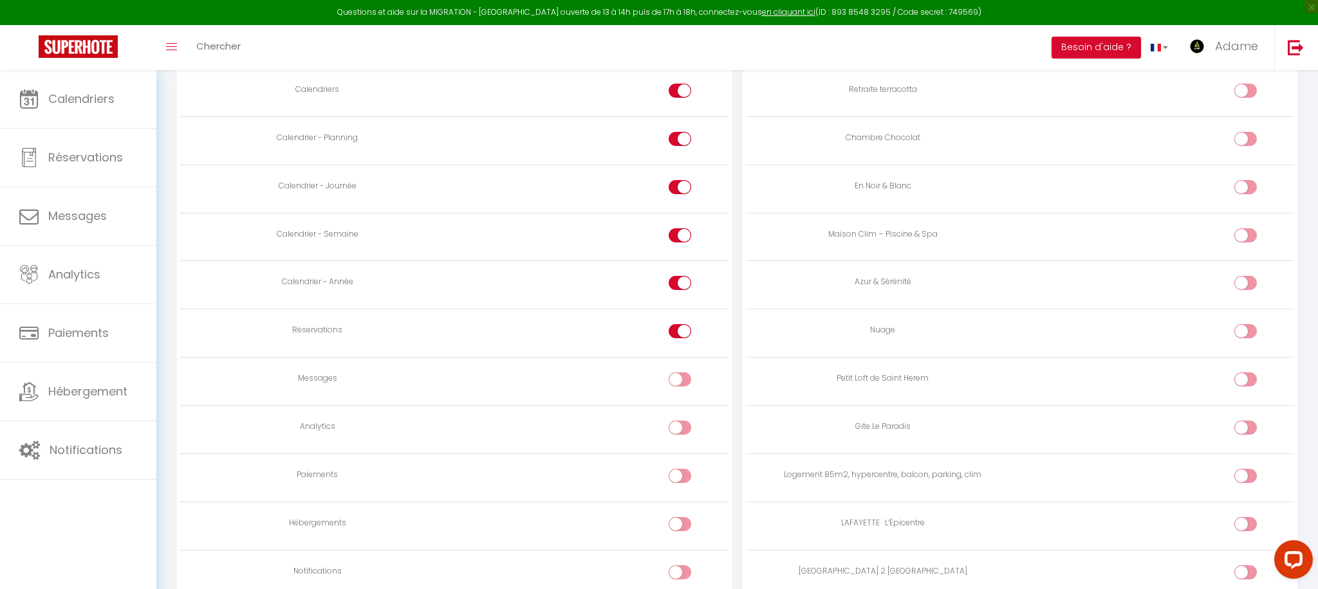
scroll to position [681, 0]
click at [687, 333] on input "checkbox" at bounding box center [691, 334] width 23 height 19
click at [672, 331] on div at bounding box center [680, 332] width 23 height 14
click at [680, 331] on input "checkbox" at bounding box center [691, 334] width 23 height 19
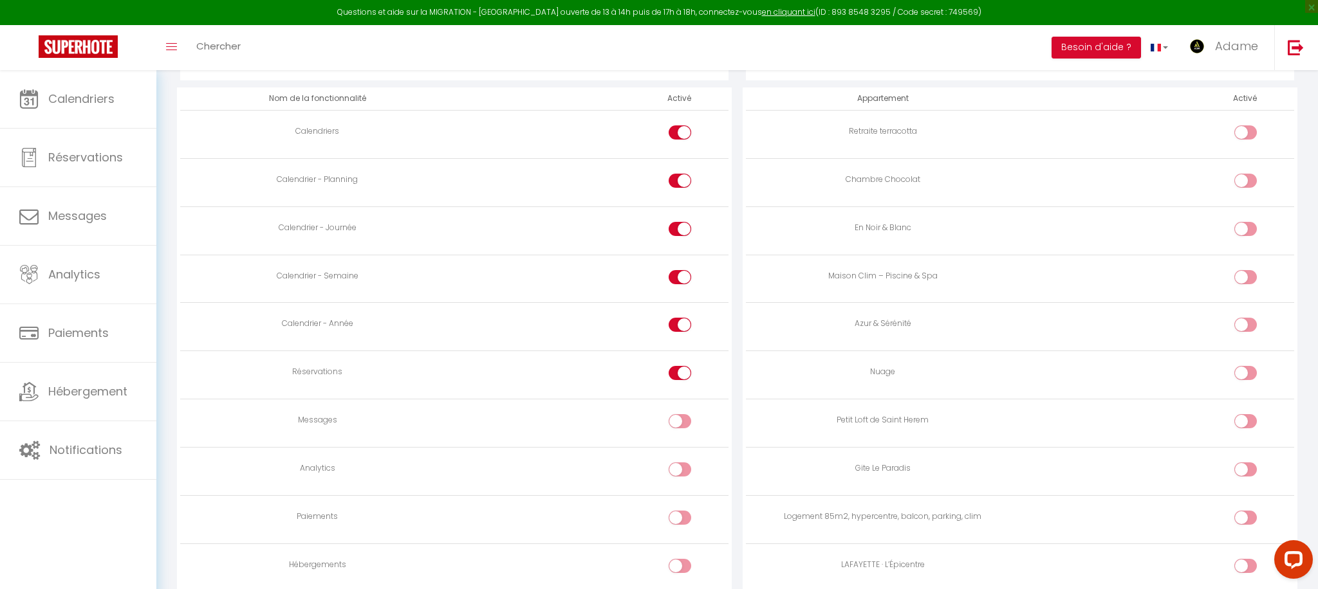
scroll to position [638, 0]
click at [682, 372] on input "checkbox" at bounding box center [691, 377] width 23 height 19
checkbox input "false"
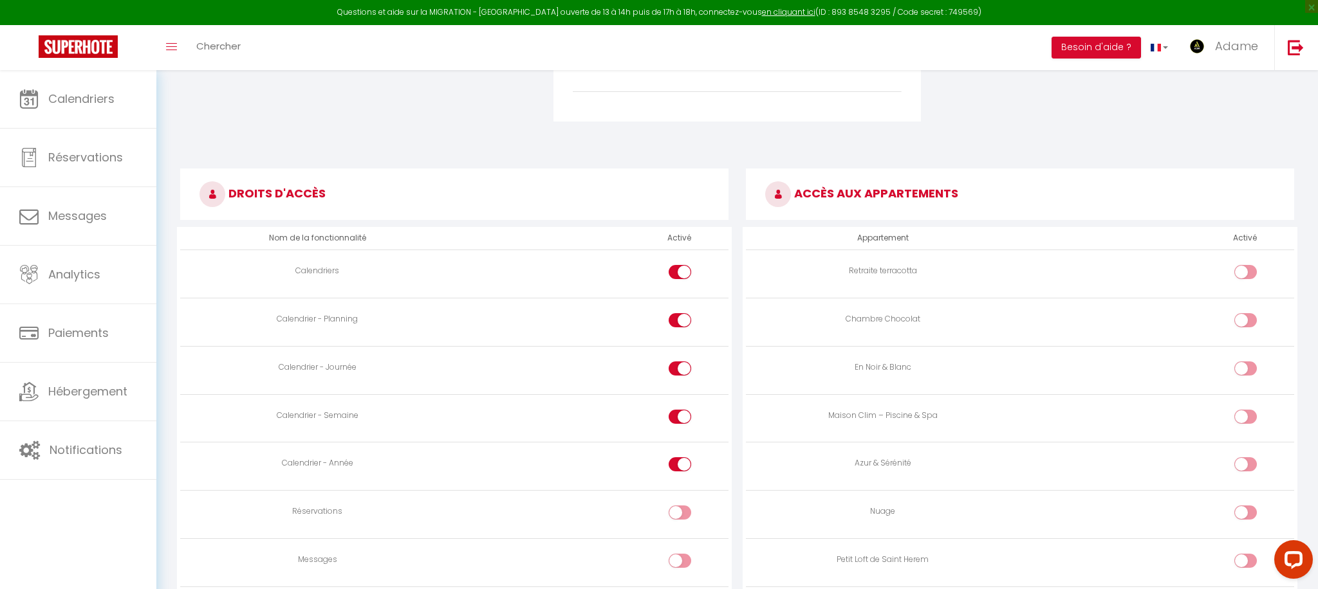
scroll to position [500, 0]
click at [1248, 276] on input "checkbox" at bounding box center [1256, 275] width 23 height 19
checkbox input "true"
click at [1252, 324] on input "checkbox" at bounding box center [1256, 323] width 23 height 19
click at [1246, 315] on input "checkbox" at bounding box center [1256, 323] width 23 height 19
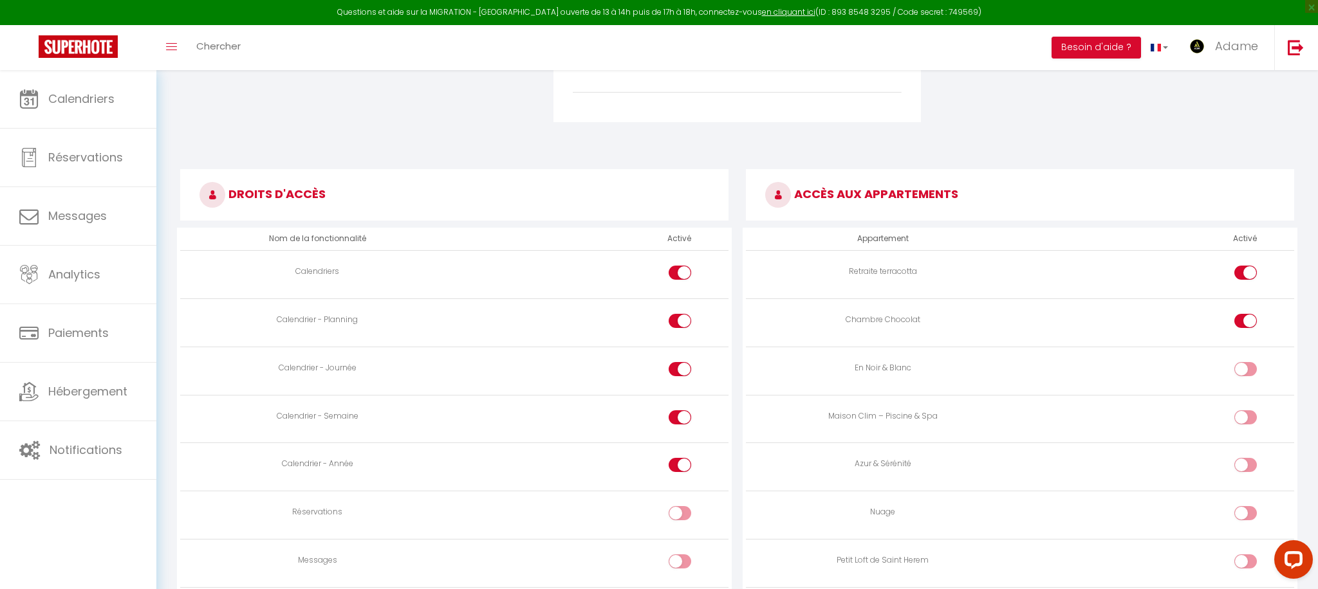
checkbox input "false"
click at [1247, 273] on input "checkbox" at bounding box center [1256, 275] width 23 height 19
click at [1248, 268] on input "checkbox" at bounding box center [1256, 275] width 23 height 19
drag, startPoint x: 1245, startPoint y: 271, endPoint x: 1243, endPoint y: 300, distance: 29.0
click at [1245, 271] on div at bounding box center [1245, 273] width 23 height 14
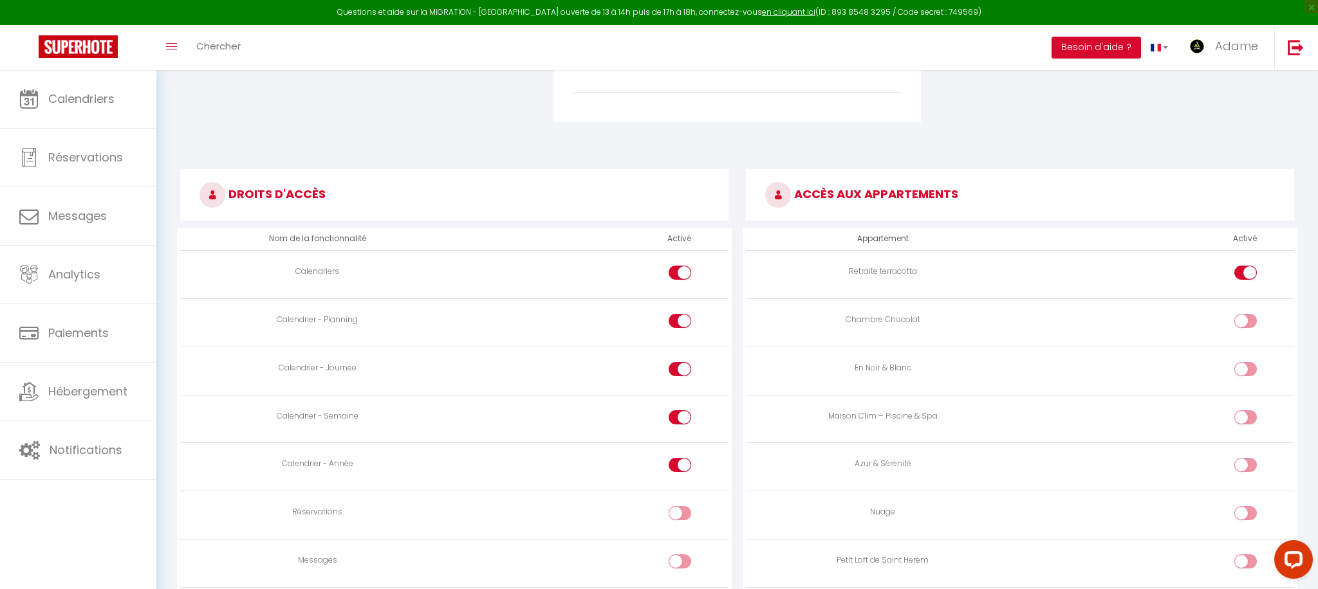
click at [1245, 271] on input "checkbox" at bounding box center [1256, 275] width 23 height 19
checkbox input "false"
click at [1240, 365] on div at bounding box center [1245, 369] width 23 height 14
click at [1245, 365] on input "checkbox" at bounding box center [1256, 371] width 23 height 19
checkbox input "true"
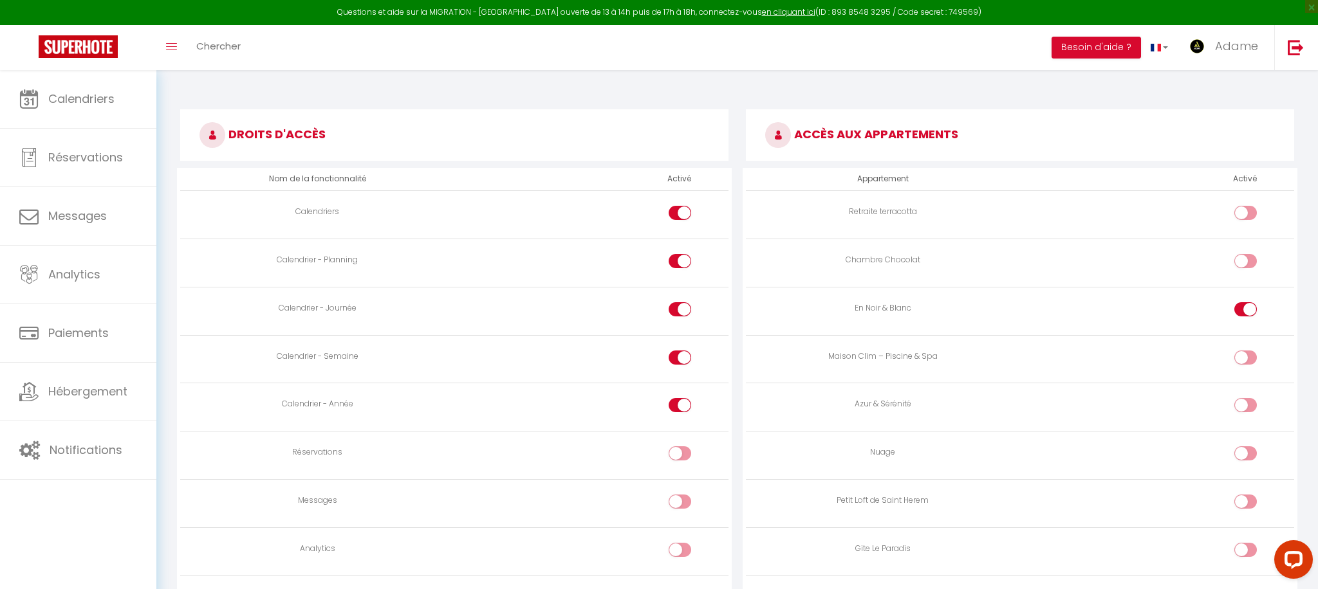
scroll to position [559, 0]
click at [1246, 399] on input "checkbox" at bounding box center [1256, 408] width 23 height 19
checkbox input "true"
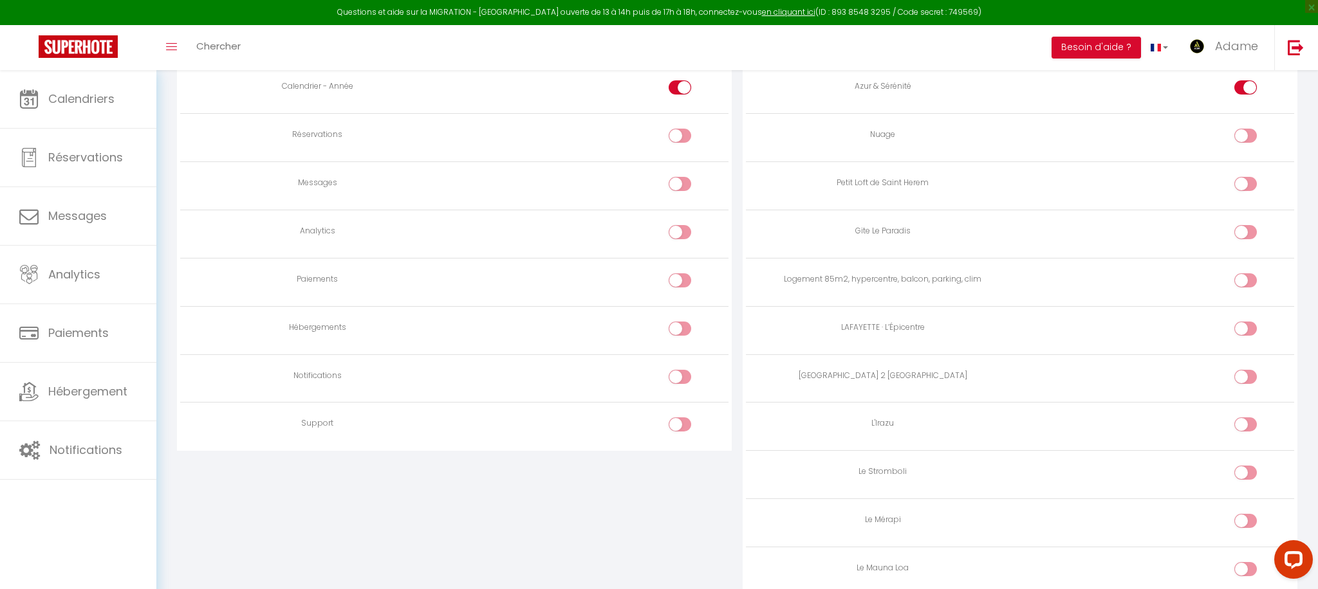
click at [1249, 418] on input "checkbox" at bounding box center [1256, 427] width 23 height 19
checkbox input "true"
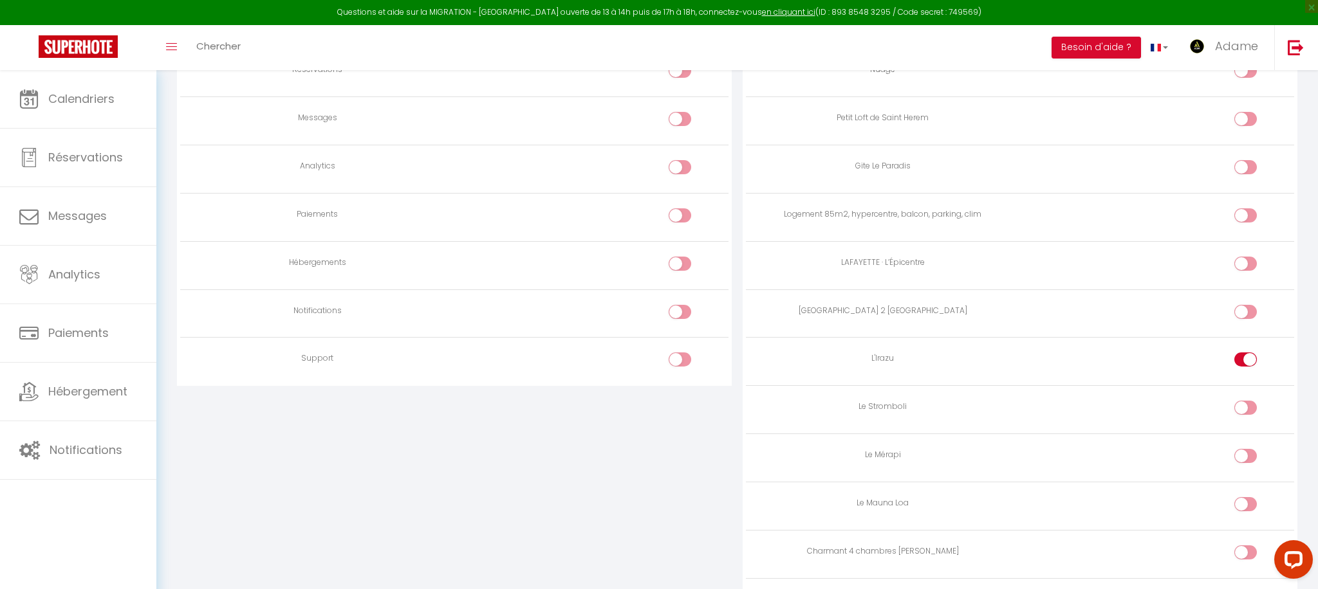
click at [1244, 405] on div at bounding box center [1245, 408] width 23 height 14
click at [1245, 405] on input "checkbox" at bounding box center [1256, 410] width 23 height 19
checkbox input "true"
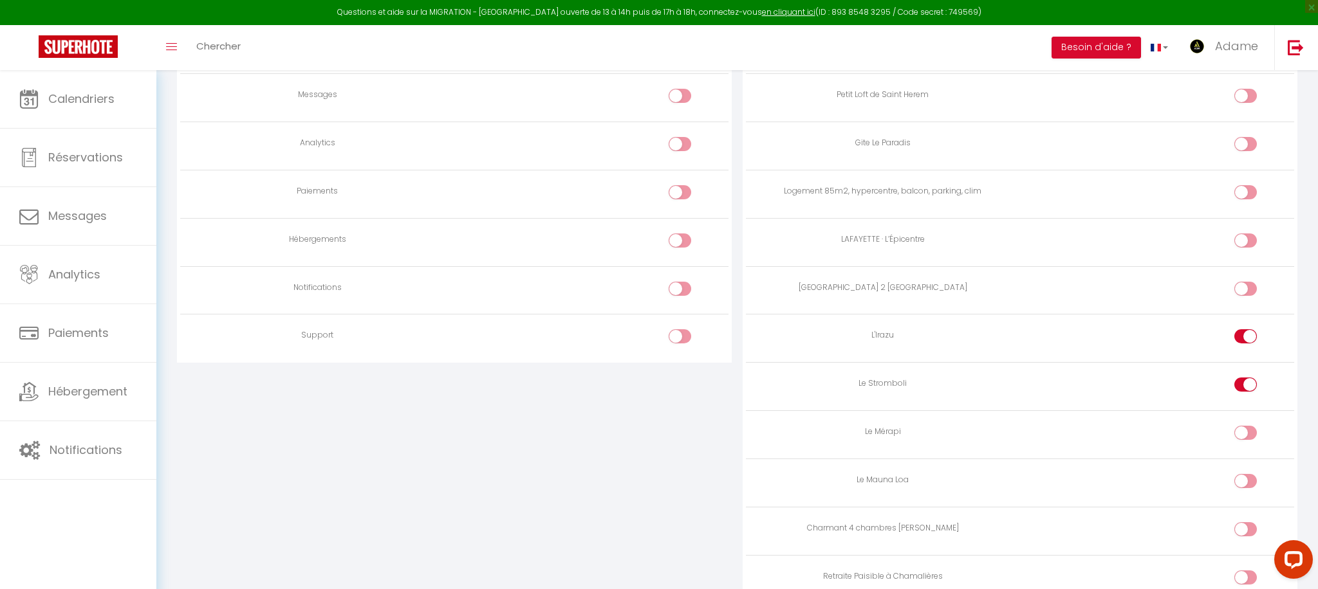
click at [1245, 426] on input "checkbox" at bounding box center [1256, 435] width 23 height 19
checkbox input "true"
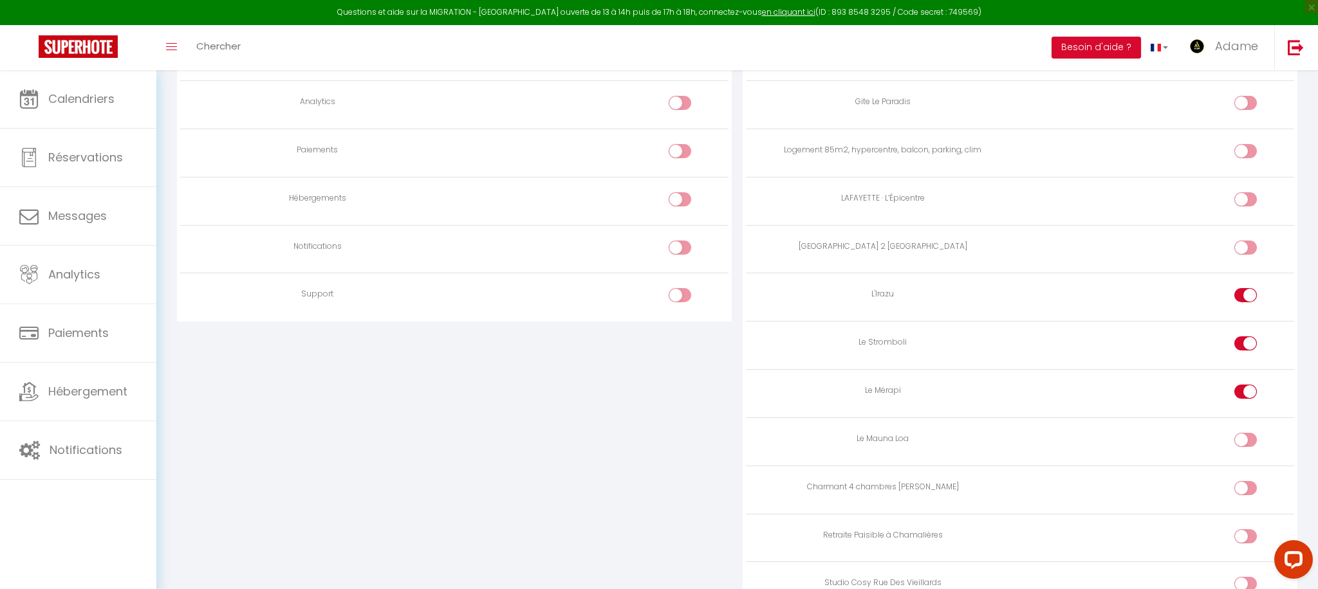
click at [1245, 436] on div at bounding box center [1245, 440] width 23 height 14
click at [1245, 436] on input "checkbox" at bounding box center [1256, 442] width 23 height 19
checkbox input "true"
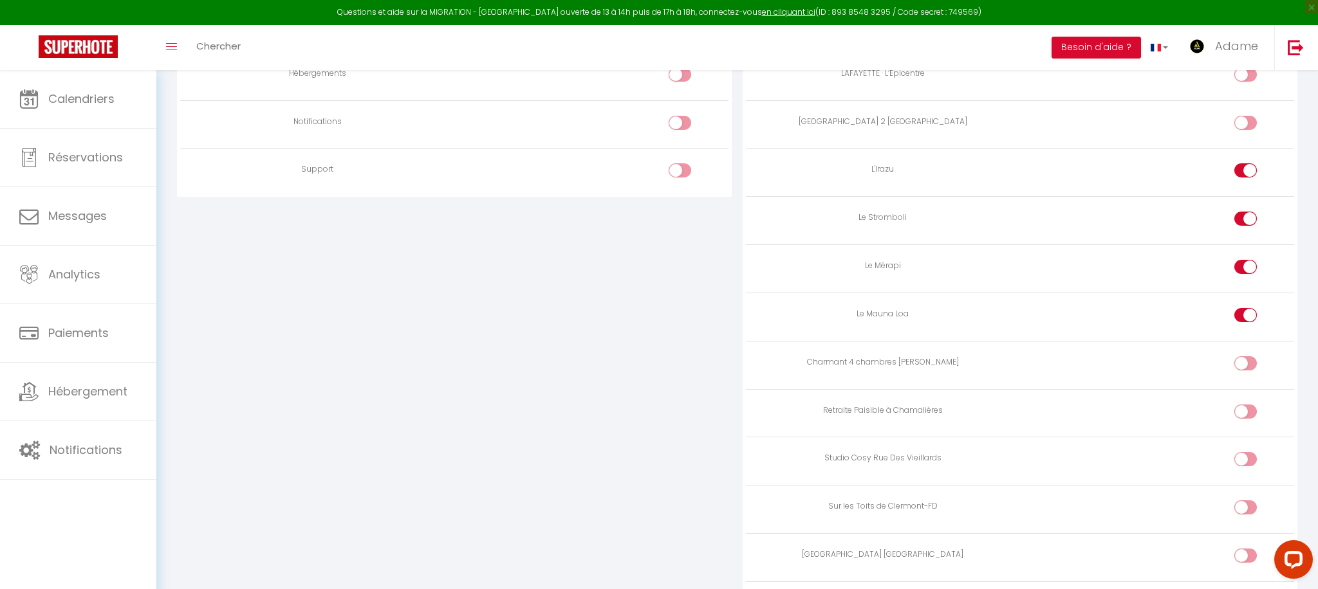
scroll to position [1159, 0]
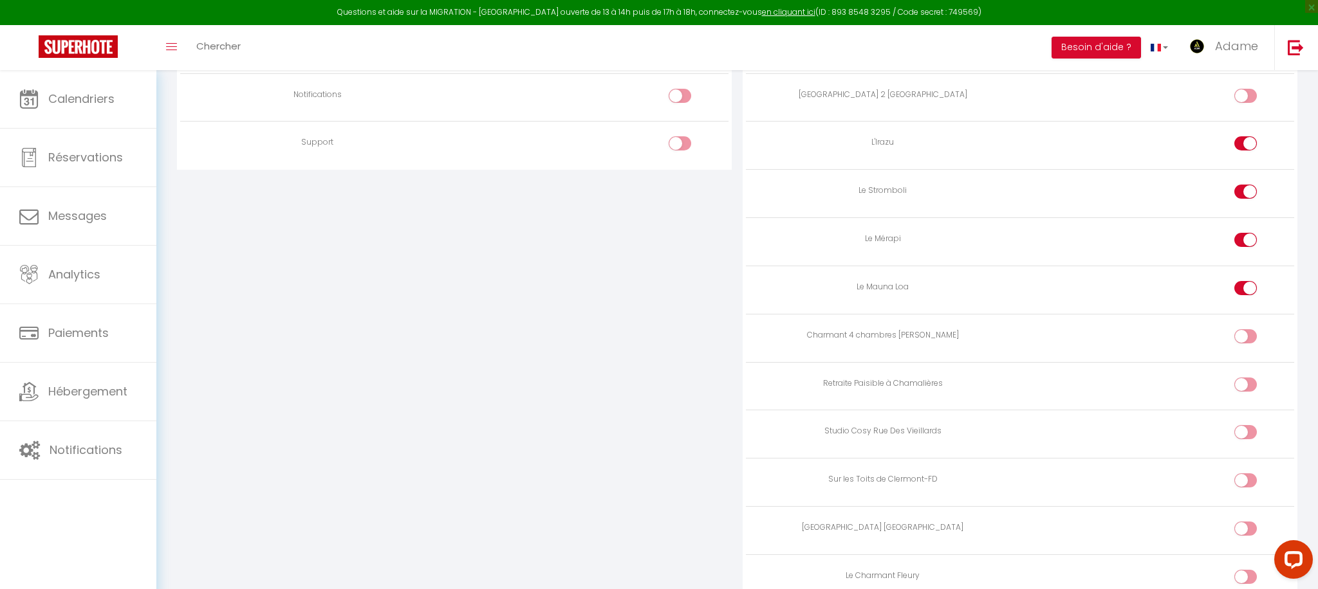
click at [1246, 435] on input "checkbox" at bounding box center [1256, 434] width 23 height 19
checkbox input "true"
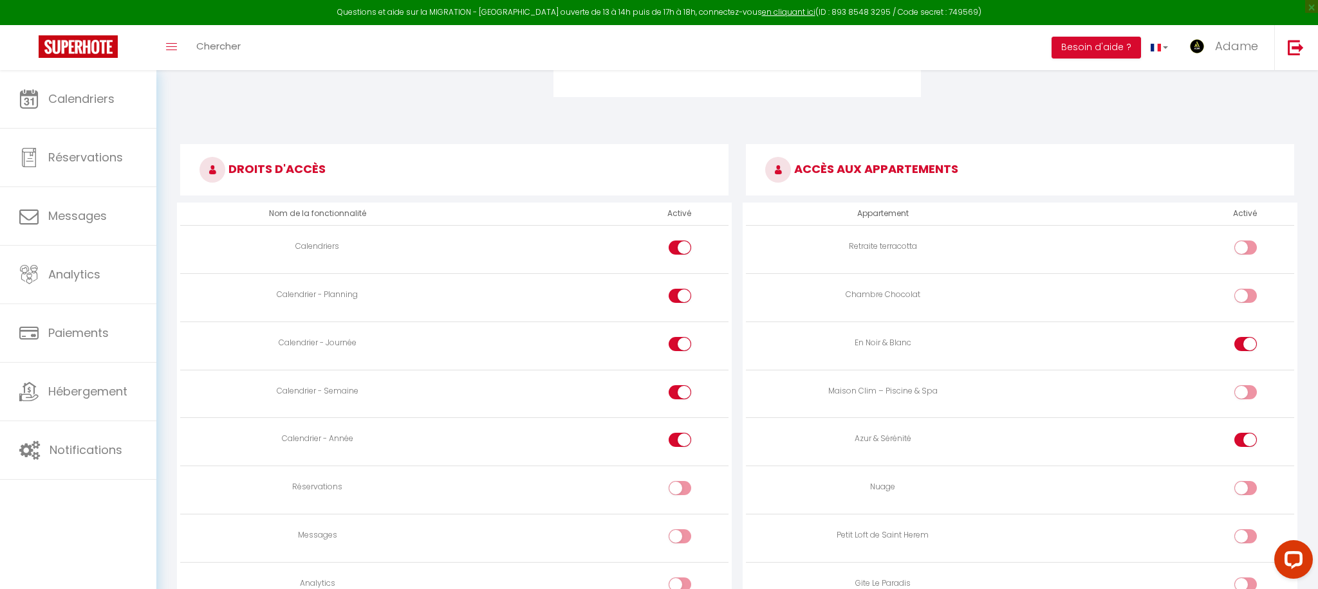
scroll to position [521, 0]
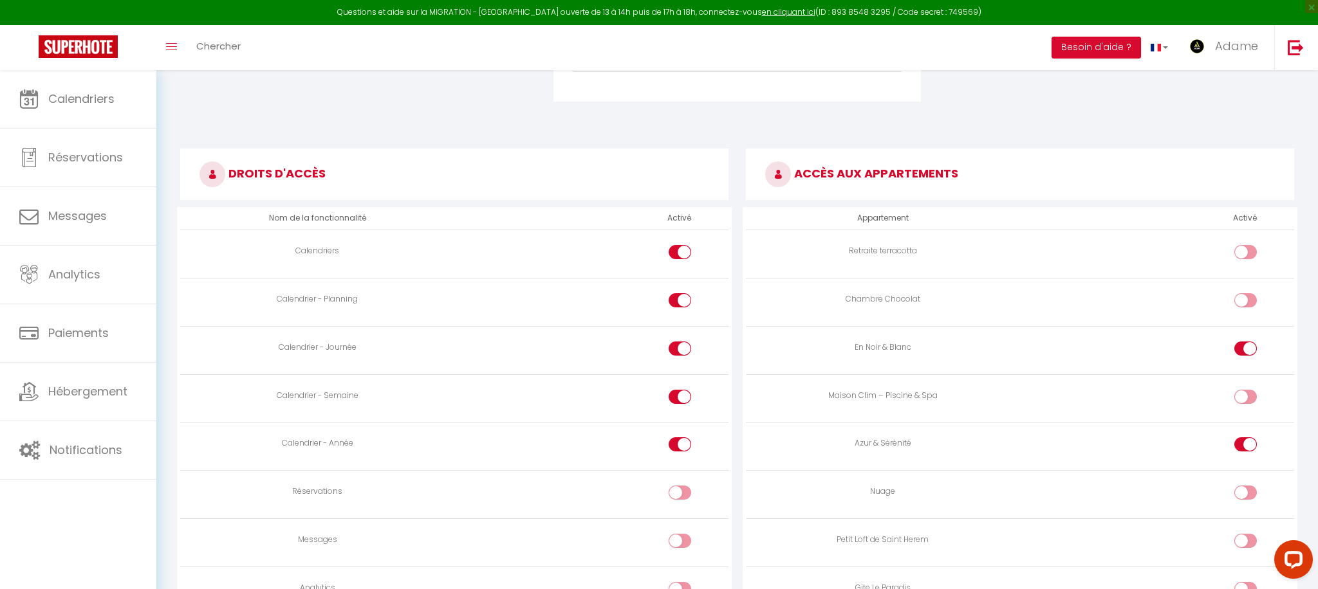
click at [1245, 255] on div at bounding box center [1245, 252] width 23 height 14
click at [1245, 255] on input "checkbox" at bounding box center [1256, 254] width 23 height 19
checkbox input "true"
click at [1244, 299] on div at bounding box center [1245, 300] width 23 height 14
click at [1245, 299] on input "checkbox" at bounding box center [1256, 302] width 23 height 19
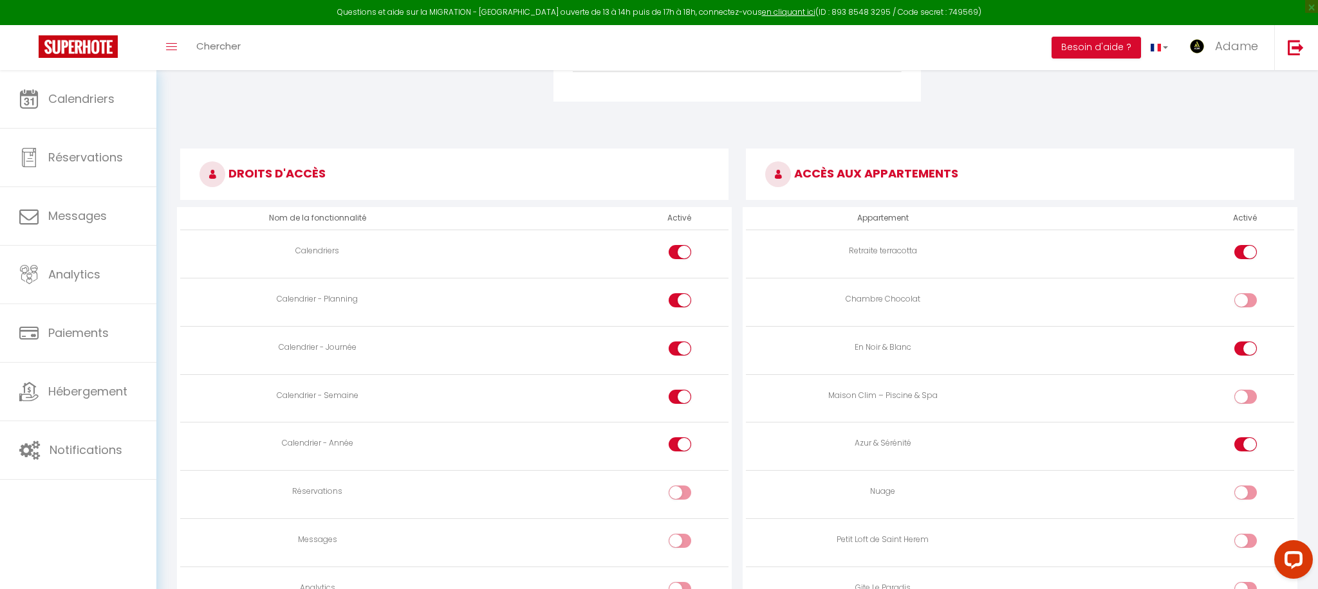
checkbox input "true"
click at [1245, 490] on div at bounding box center [1245, 493] width 23 height 14
click at [1245, 490] on input "checkbox" at bounding box center [1256, 495] width 23 height 19
checkbox input "true"
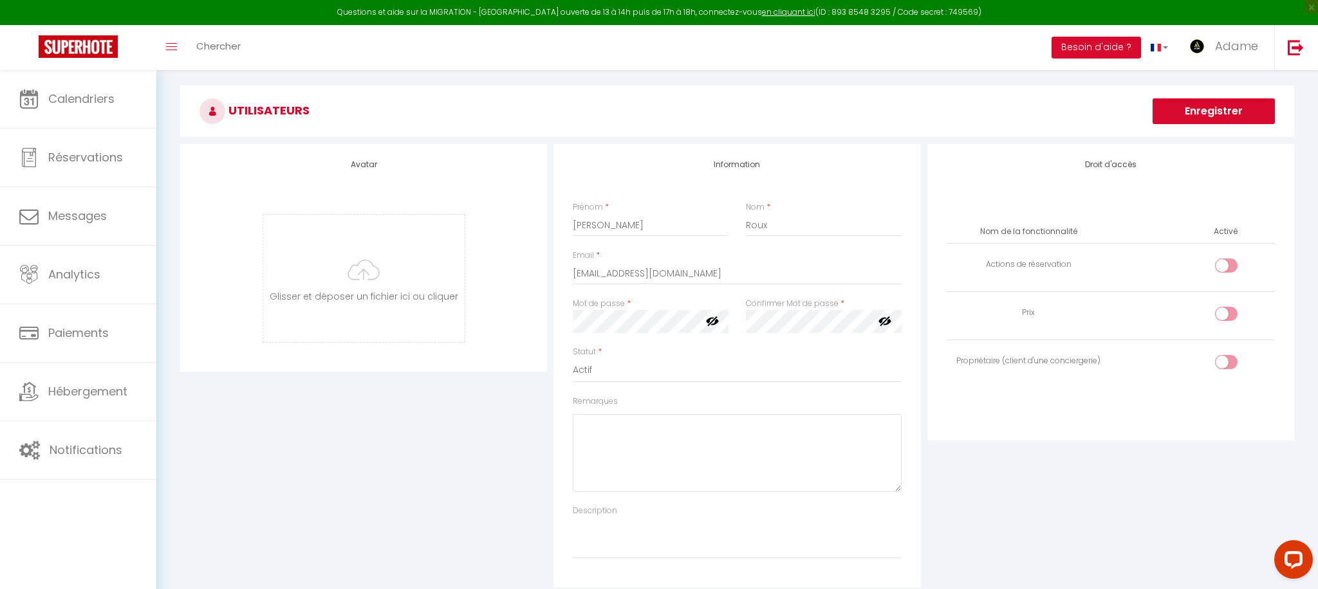
scroll to position [0, 0]
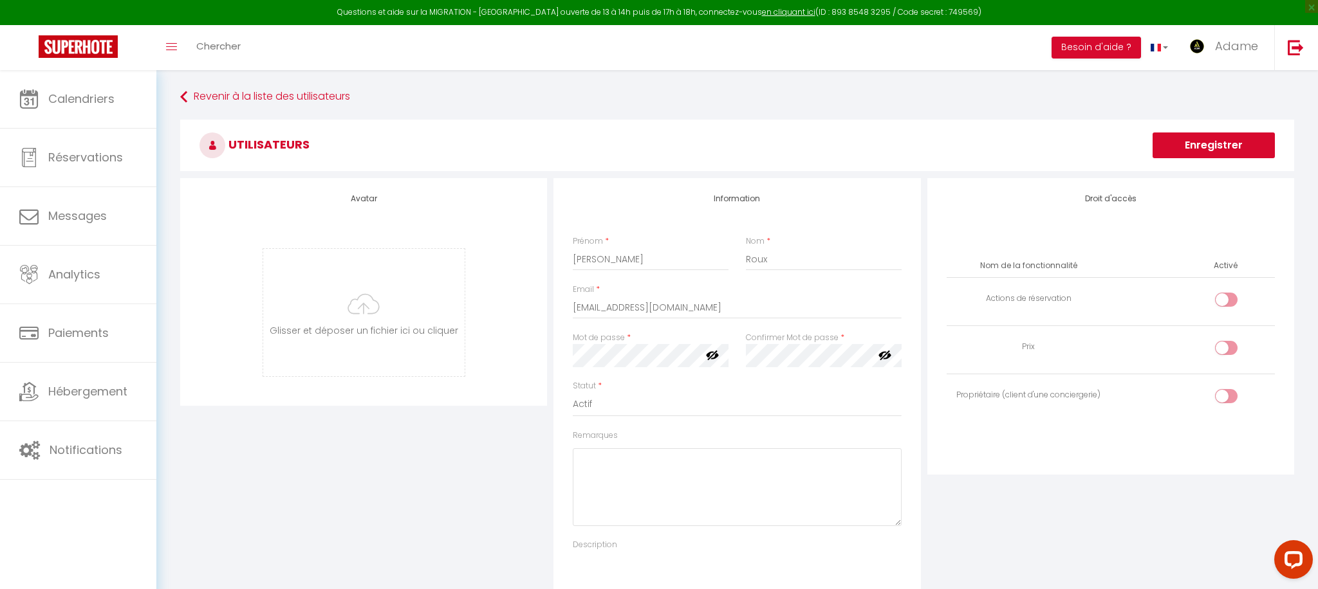
click at [1218, 139] on button "Enregistrer" at bounding box center [1213, 146] width 122 height 26
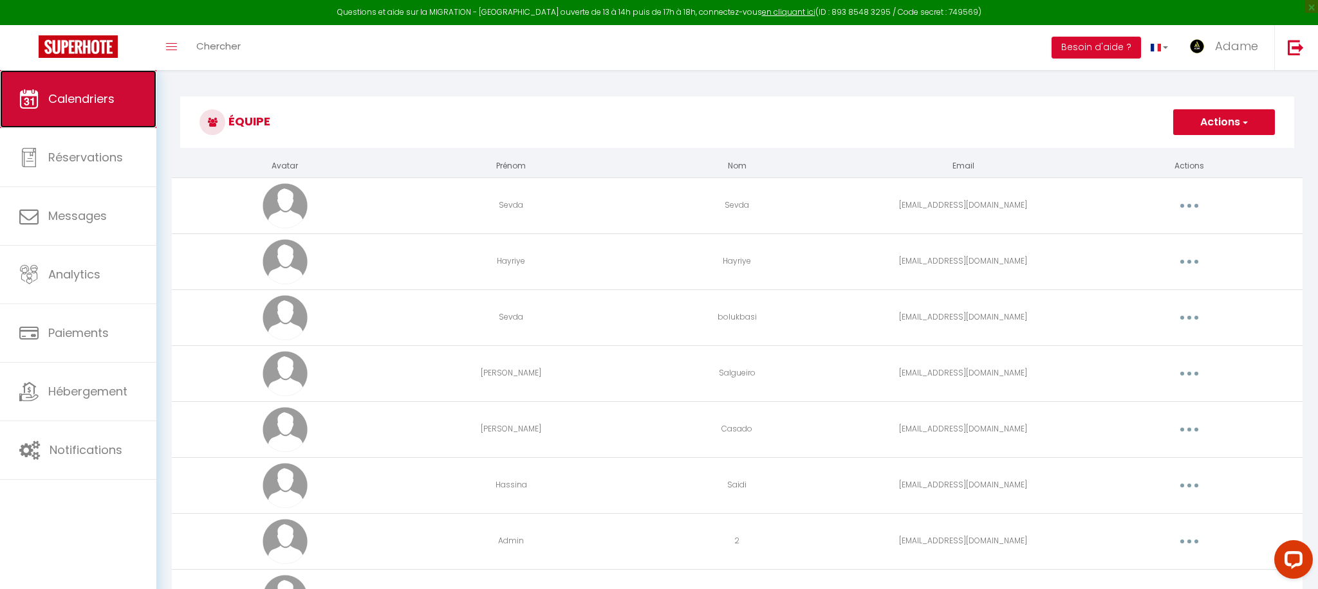
click at [23, 86] on link "Calendriers" at bounding box center [78, 99] width 156 height 58
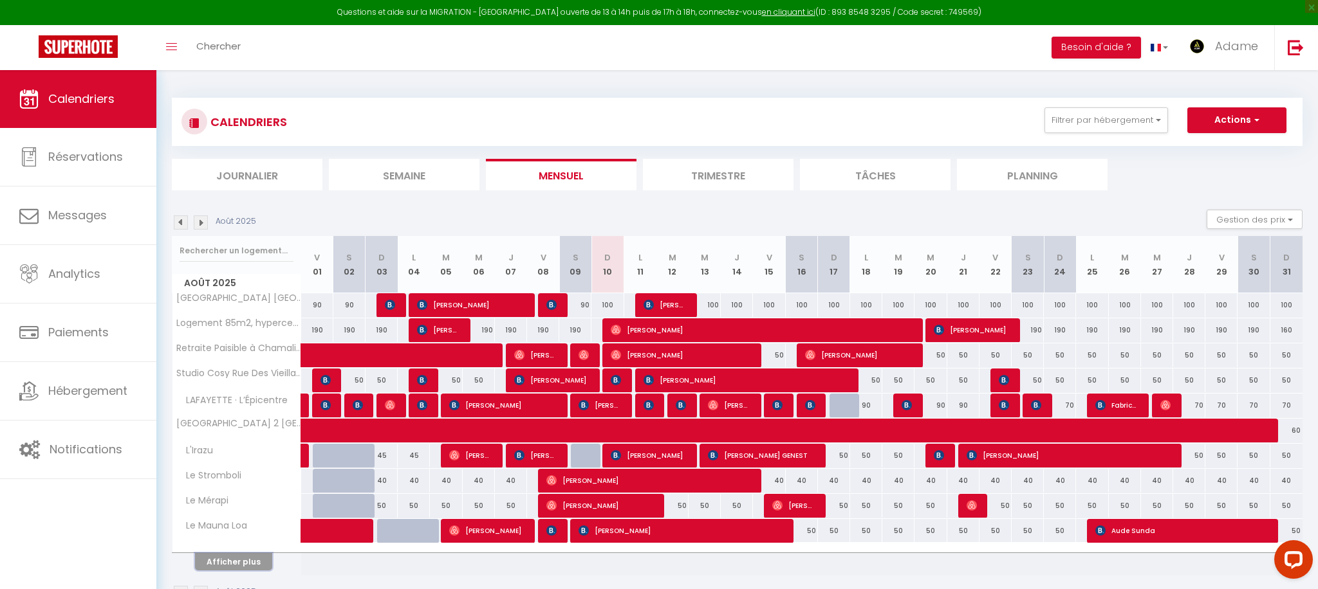
click at [250, 566] on button "Afficher plus" at bounding box center [233, 561] width 77 height 17
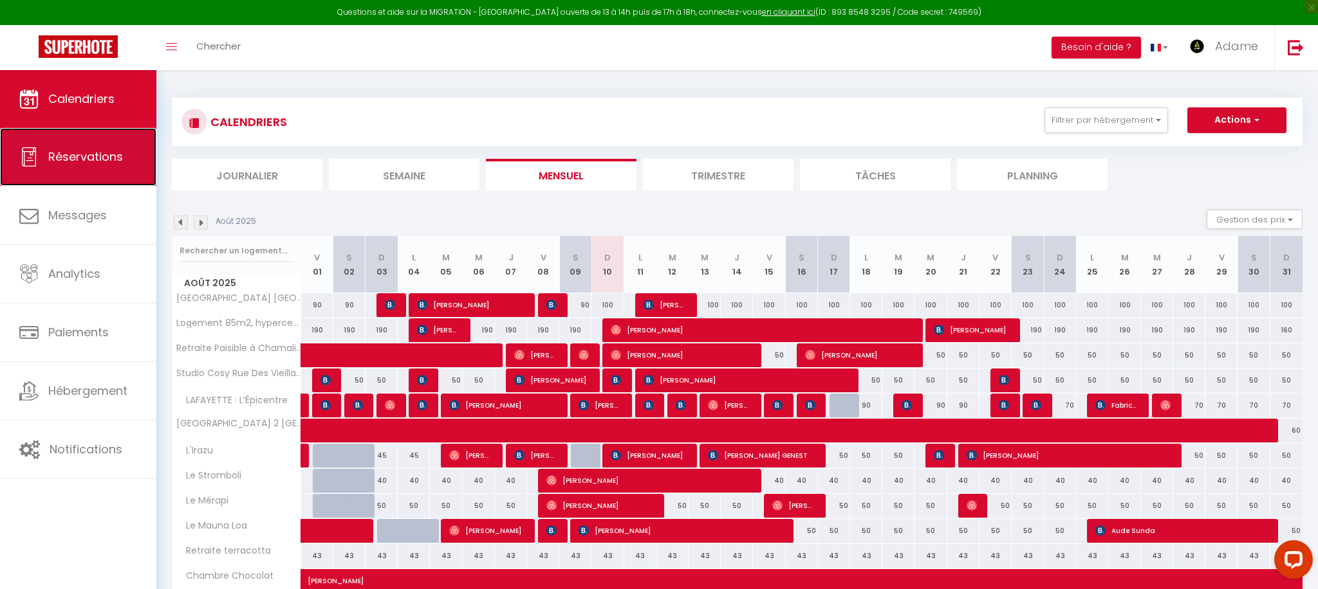
click at [142, 185] on link "Réservations" at bounding box center [78, 157] width 156 height 58
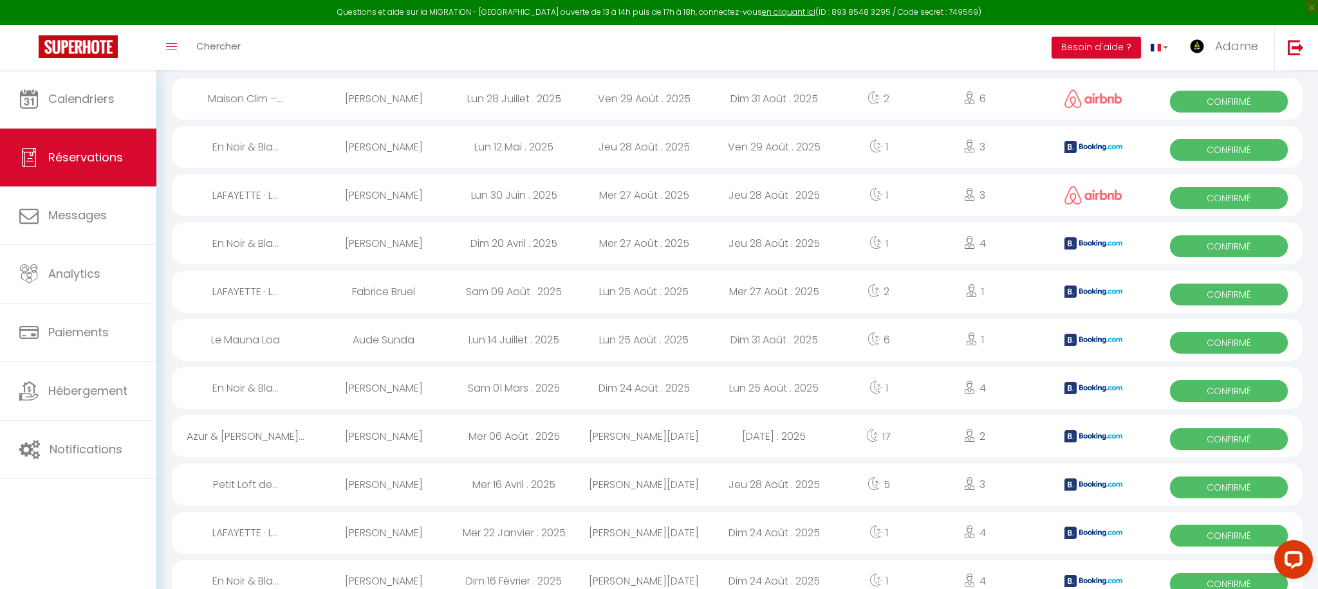
scroll to position [2001, 0]
click at [725, 436] on div "[DATE] . 2025" at bounding box center [774, 436] width 130 height 42
select select "OK"
select select "KO"
select select "0"
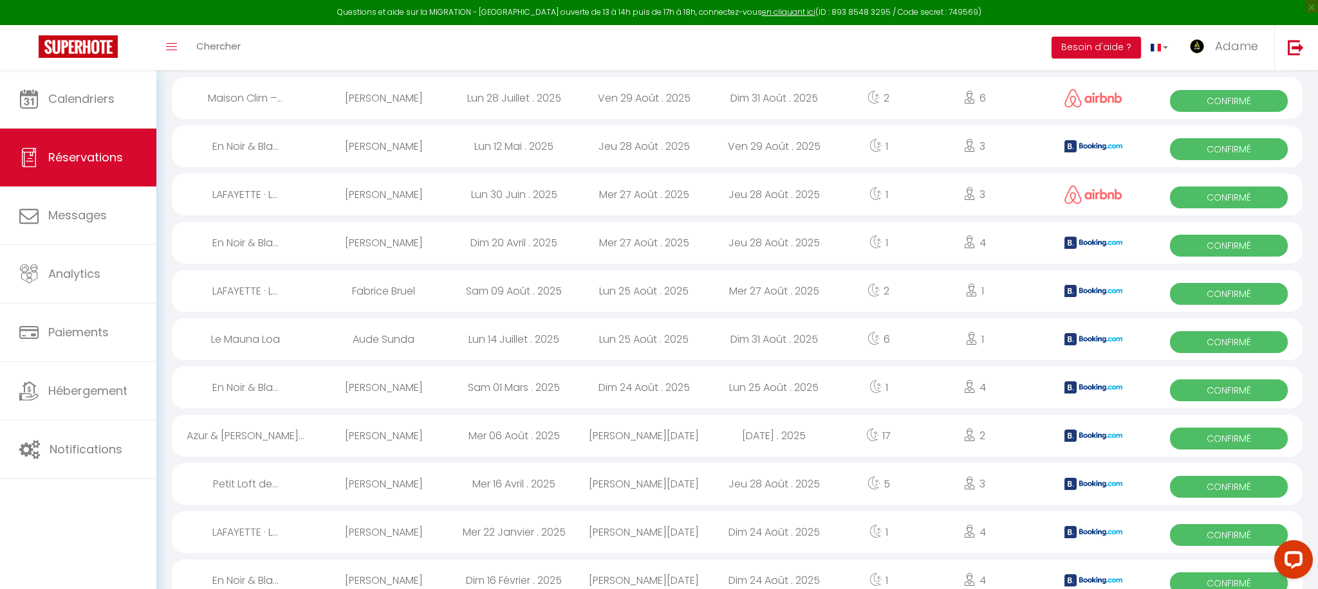
select select "0"
select select "1"
select select
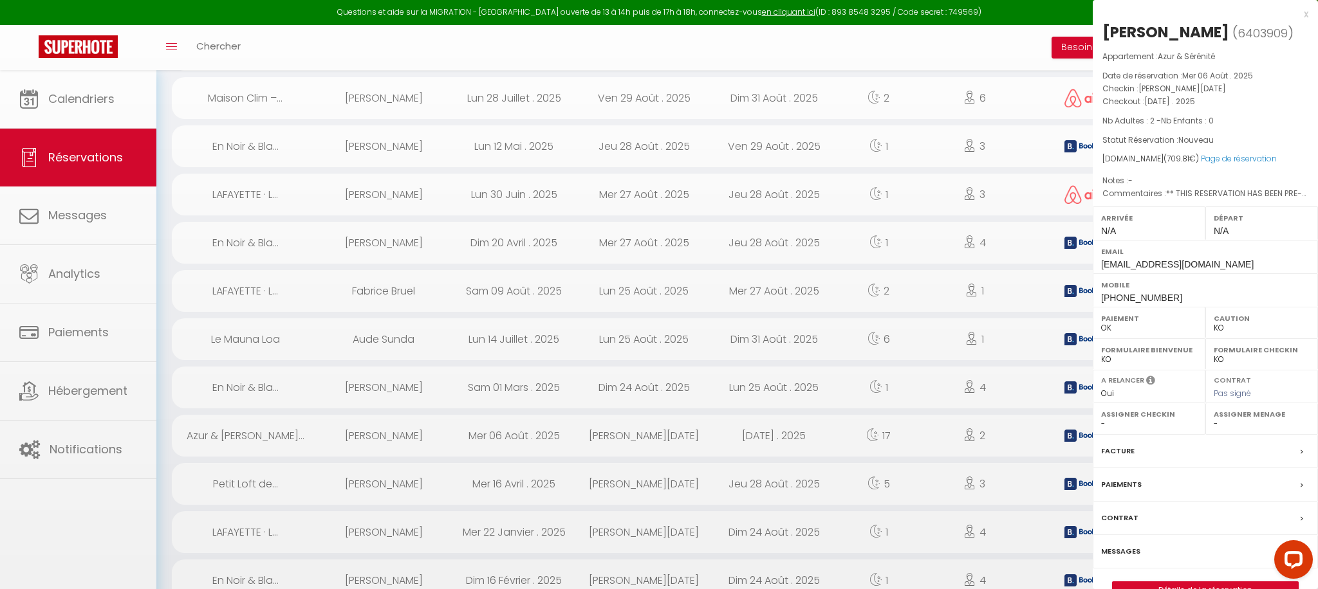
scroll to position [2003, 0]
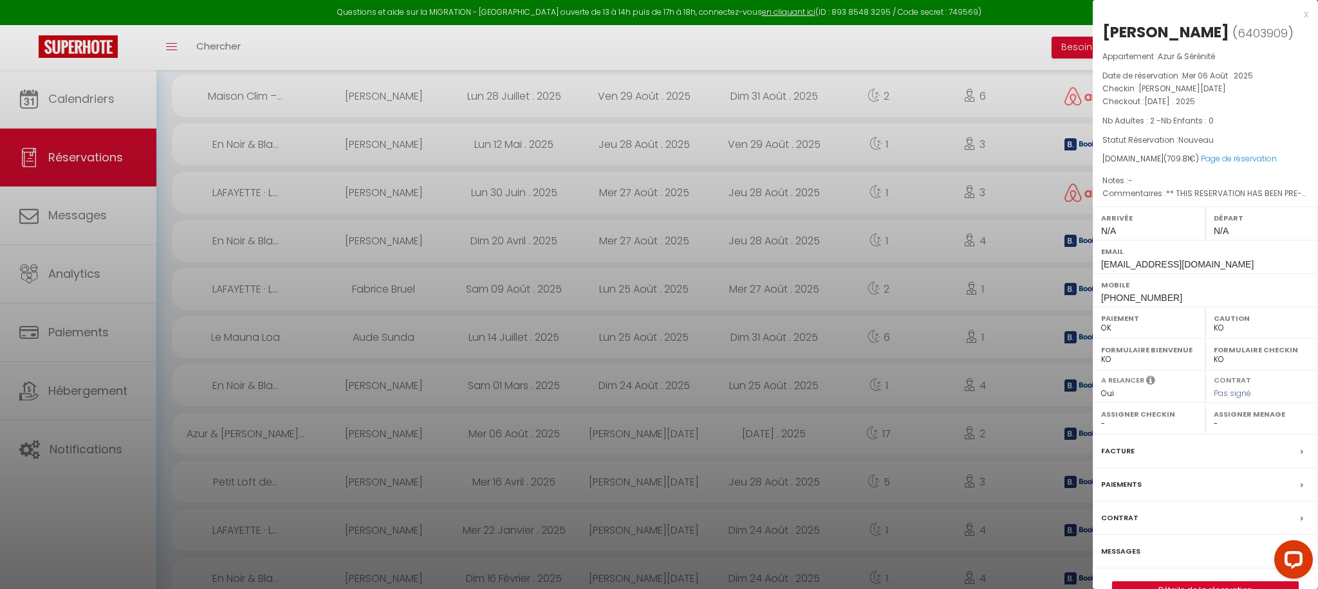
click at [1138, 485] on label "Paiements" at bounding box center [1121, 485] width 41 height 14
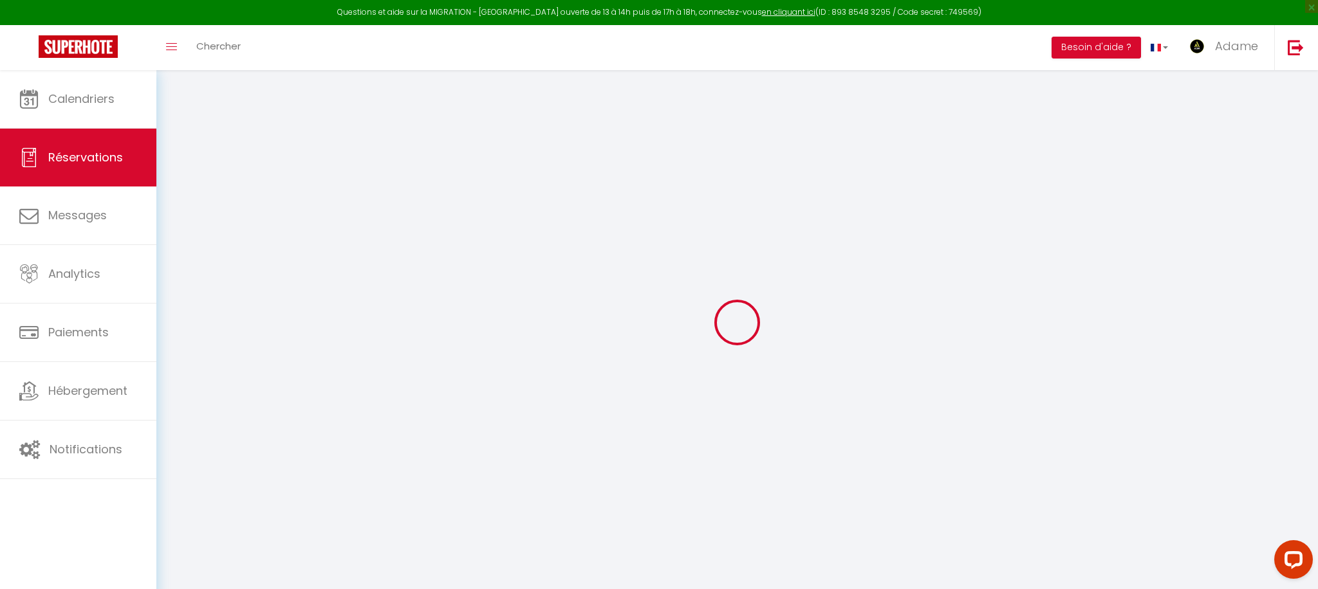
select select
checkbox input "false"
type textarea "** THIS RESERVATION HAS BEEN PRE-PAID ** This guest has requested a receipt for…"
select select
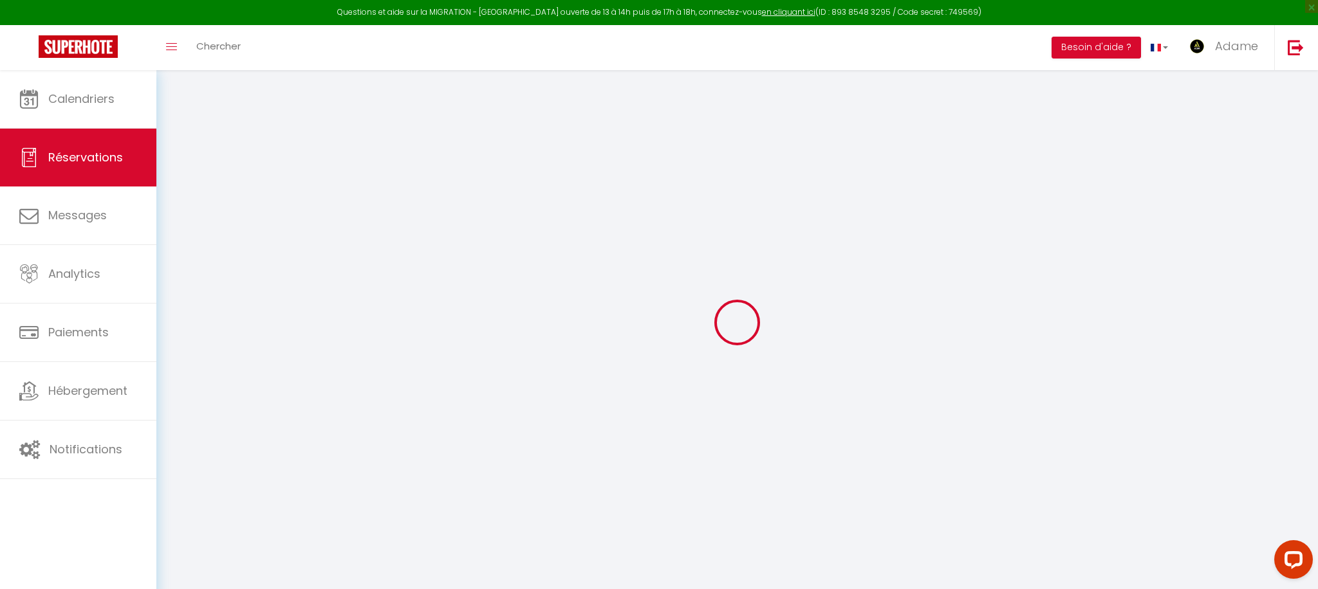
select select
checkbox input "false"
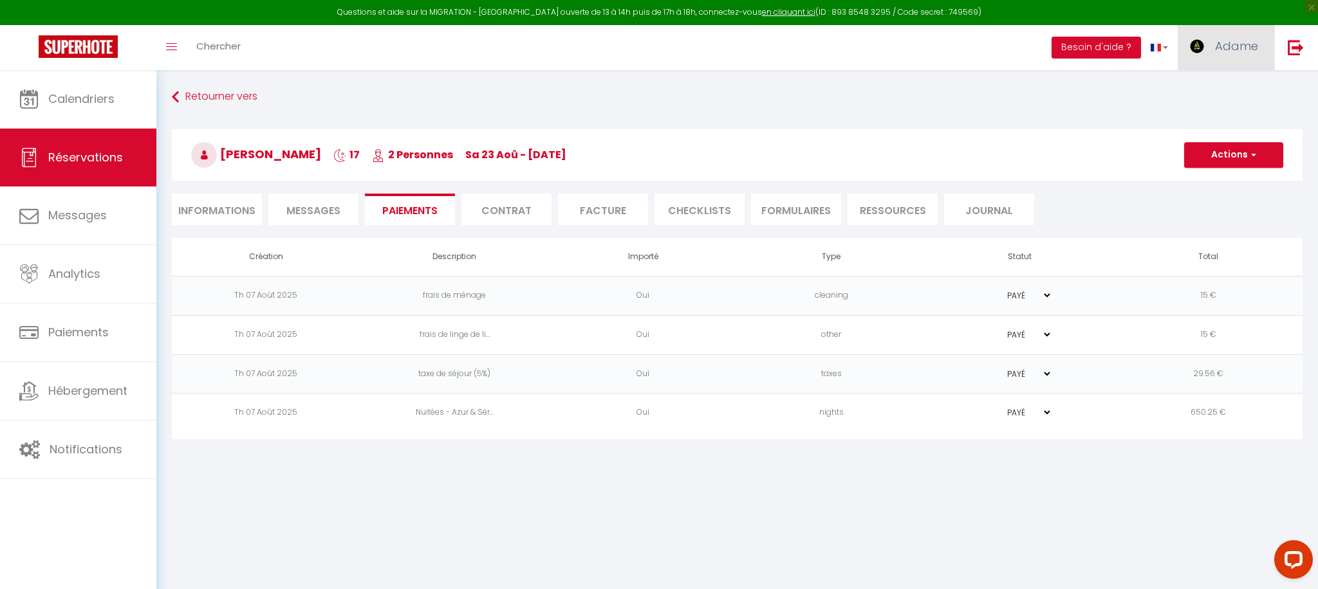
click at [1214, 39] on link "Adame" at bounding box center [1226, 47] width 97 height 45
click at [1192, 111] on icon at bounding box center [1187, 113] width 9 height 9
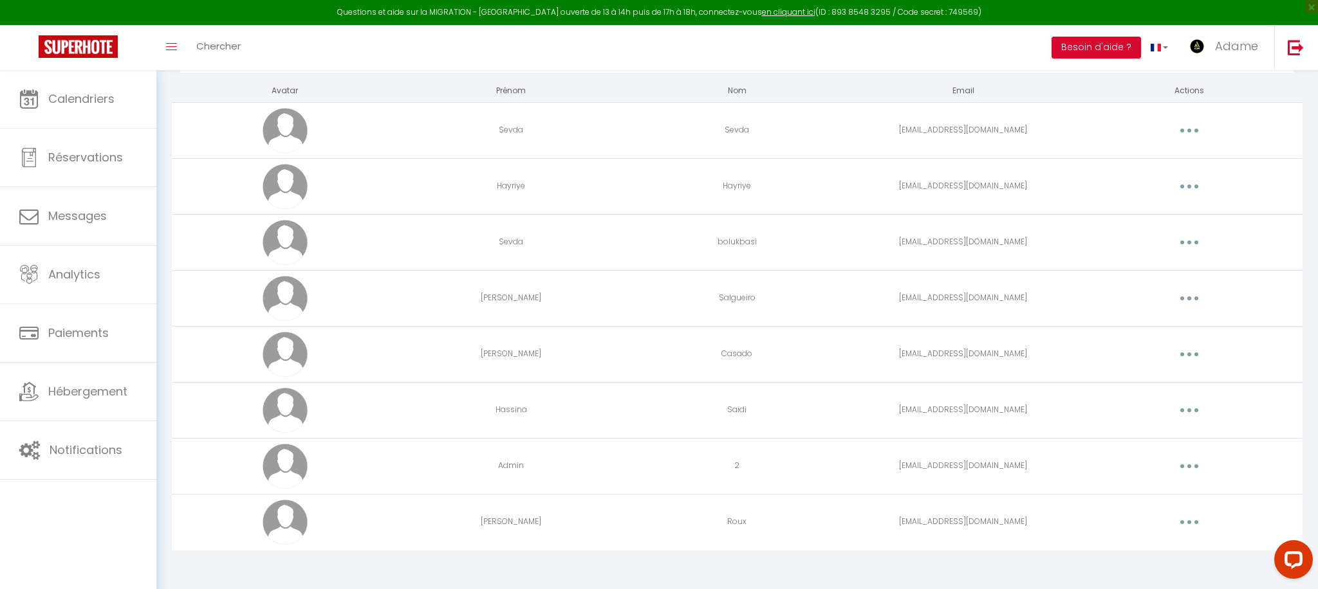
scroll to position [78, 0]
click at [1189, 524] on button "button" at bounding box center [1189, 520] width 36 height 21
click at [1143, 547] on link "Editer" at bounding box center [1155, 550] width 95 height 22
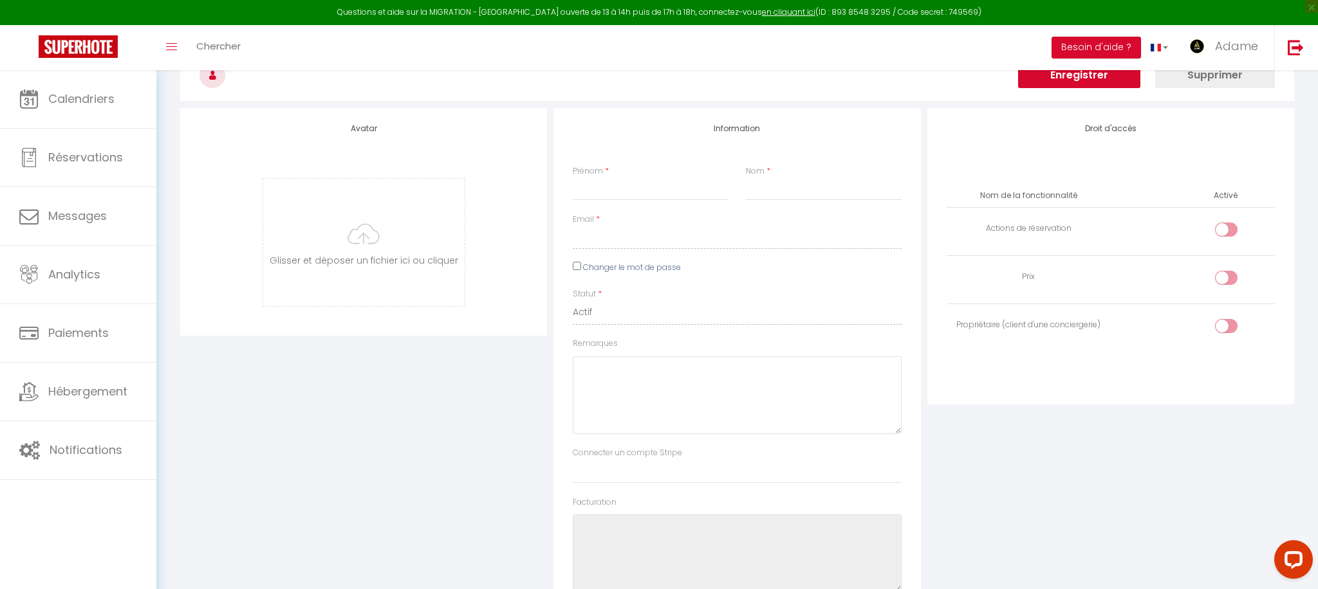
type input "[PERSON_NAME]"
type input "Roux"
type input "[EMAIL_ADDRESS][DOMAIN_NAME]"
type textarea "[URL][DOMAIN_NAME]"
checkbox input "false"
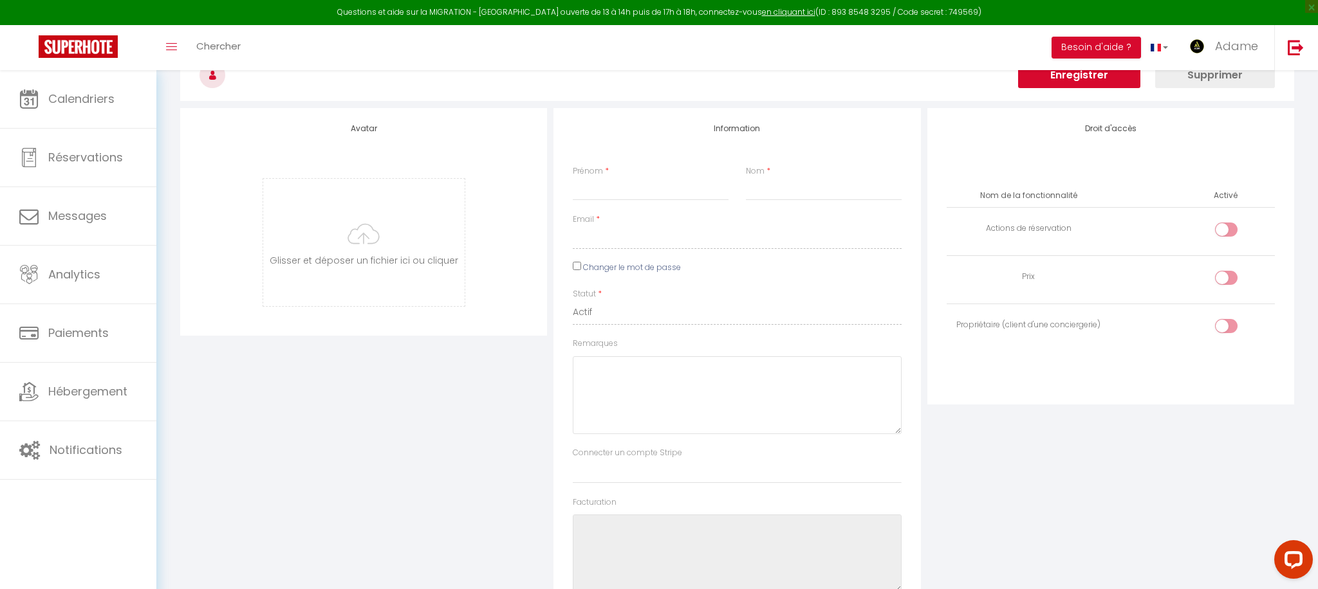
checkbox input "false"
checkbox input "true"
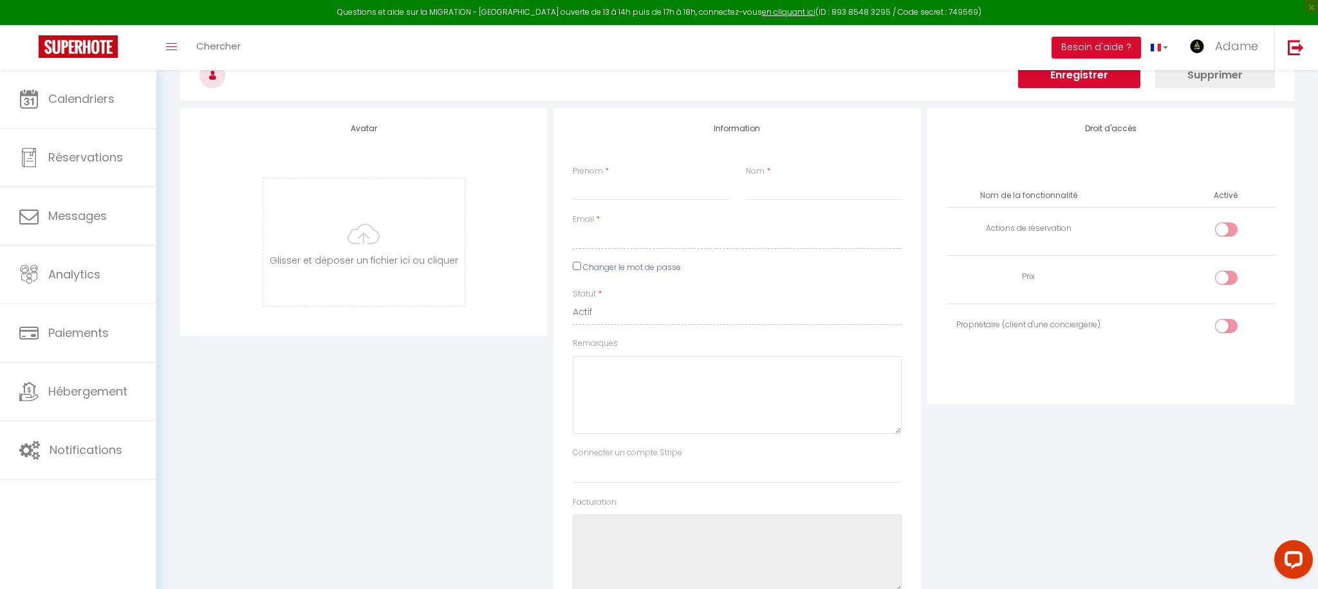
checkbox input "true"
checkbox input "false"
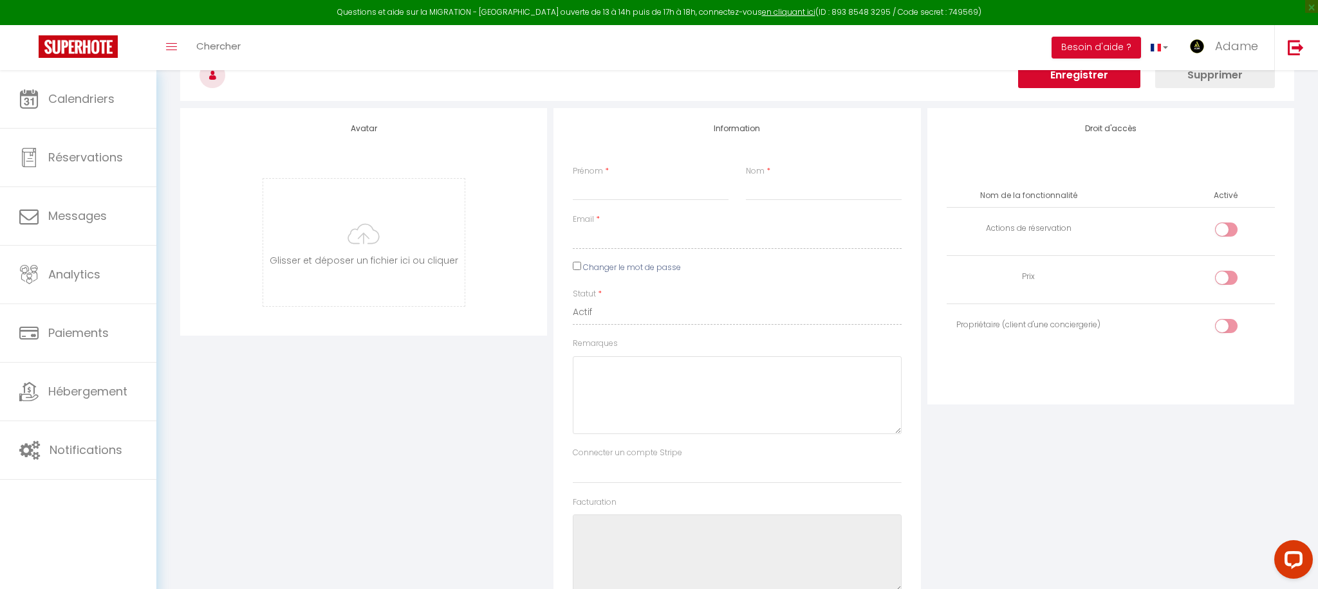
checkbox input "false"
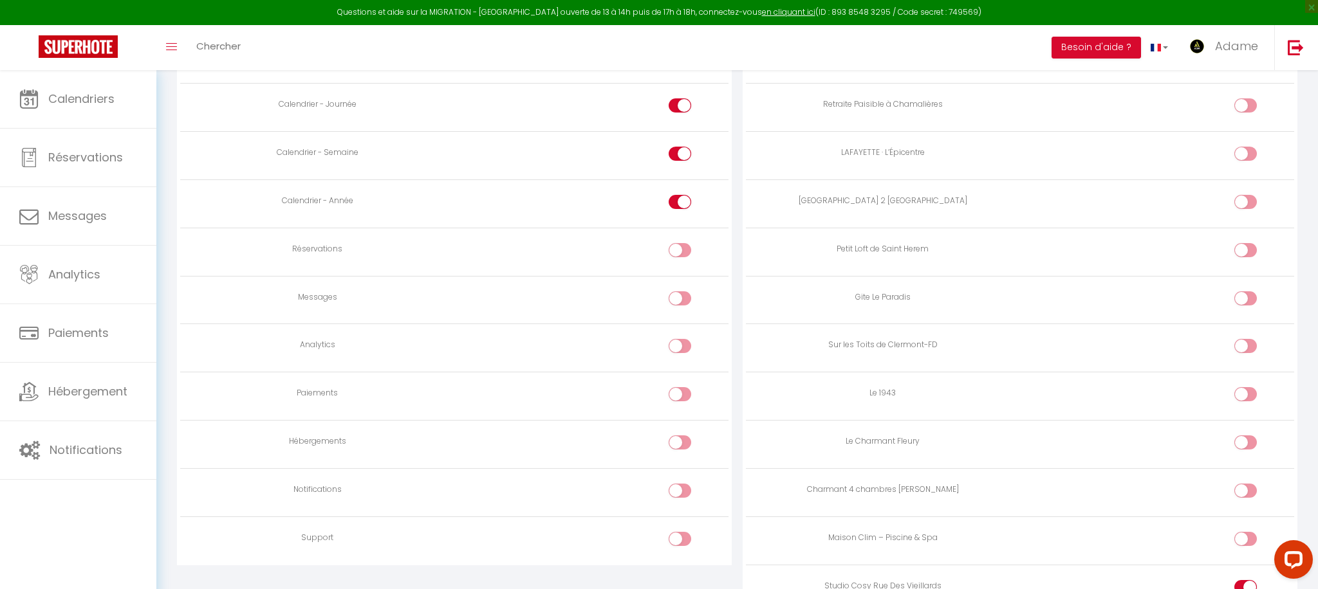
scroll to position [860, 0]
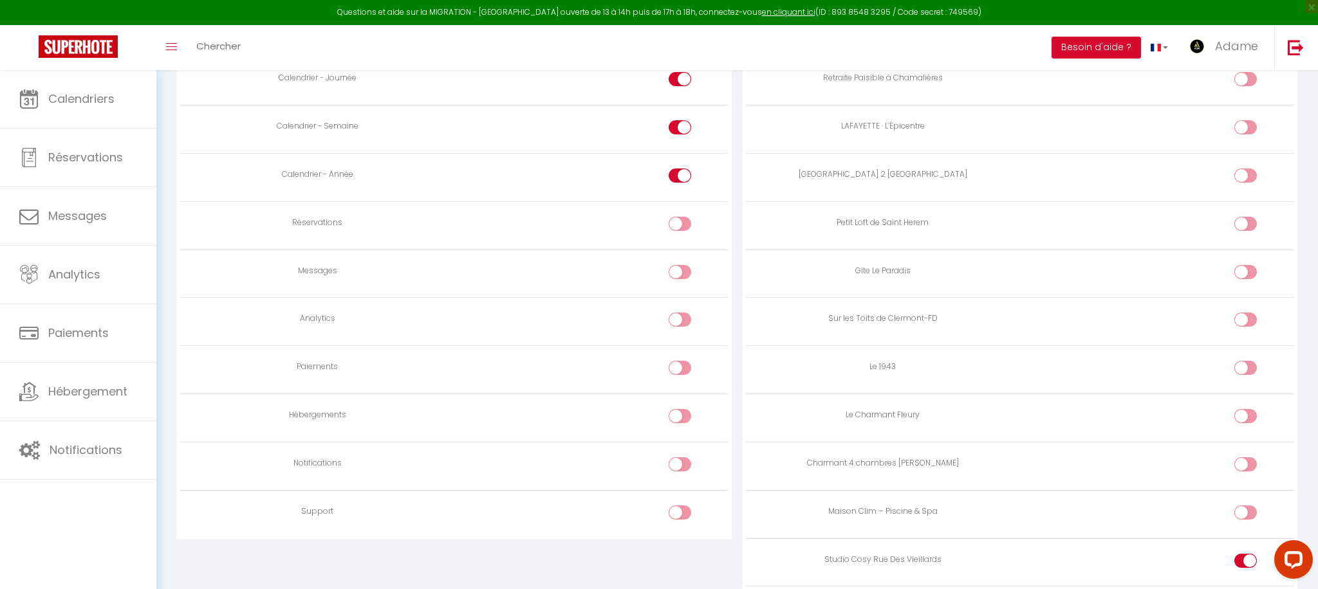
click at [680, 225] on input "checkbox" at bounding box center [691, 226] width 23 height 19
checkbox input "true"
click at [677, 410] on div at bounding box center [680, 416] width 23 height 14
click at [680, 410] on input "checkbox" at bounding box center [691, 418] width 23 height 19
checkbox input "true"
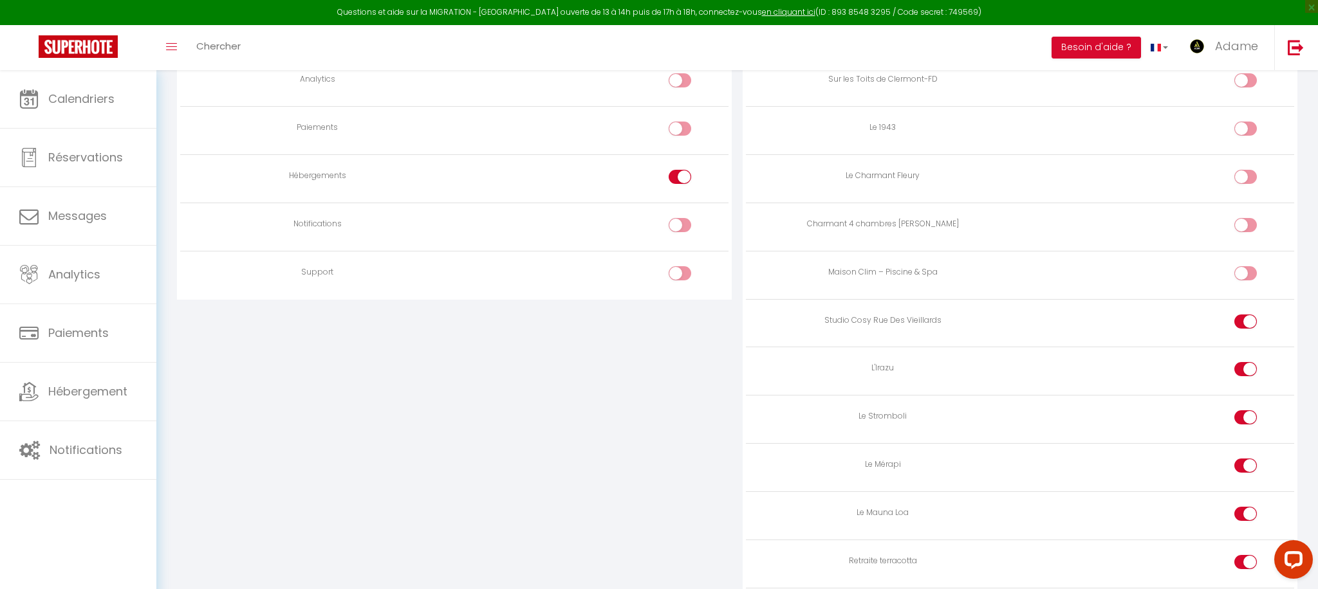
scroll to position [1102, 0]
click at [668, 212] on td at bounding box center [591, 223] width 274 height 48
drag, startPoint x: 677, startPoint y: 212, endPoint x: 705, endPoint y: 210, distance: 27.8
click at [677, 215] on div at bounding box center [680, 222] width 23 height 14
click at [680, 215] on input "checkbox" at bounding box center [691, 224] width 23 height 19
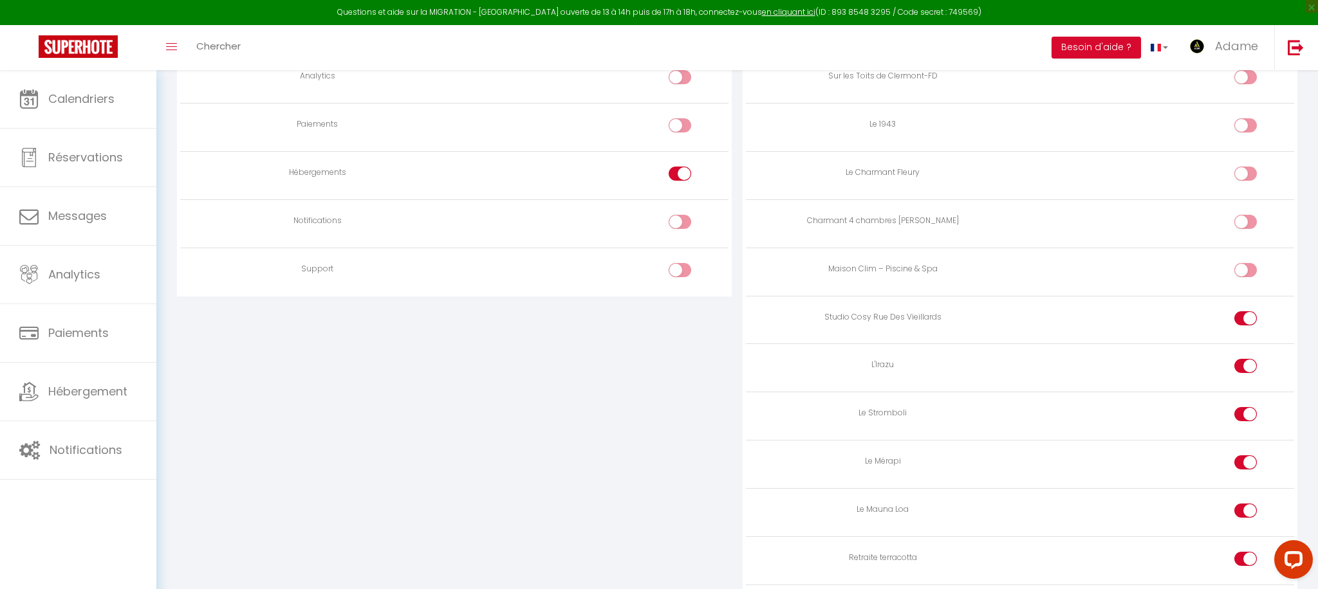
checkbox input "true"
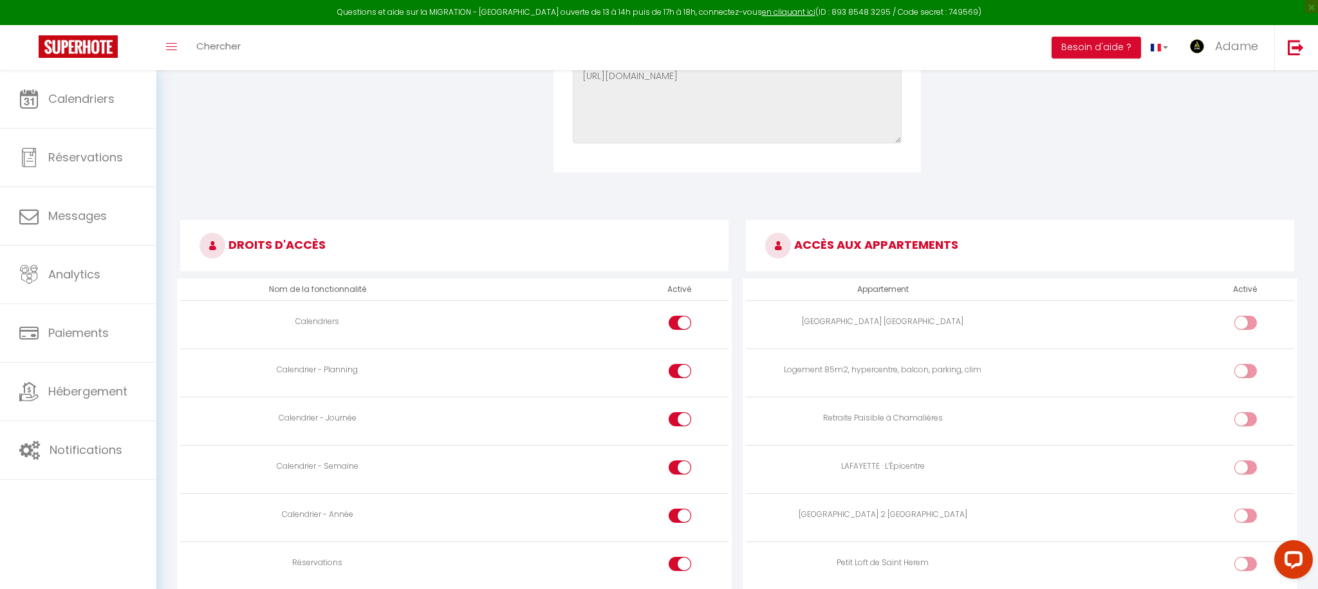
scroll to position [0, 0]
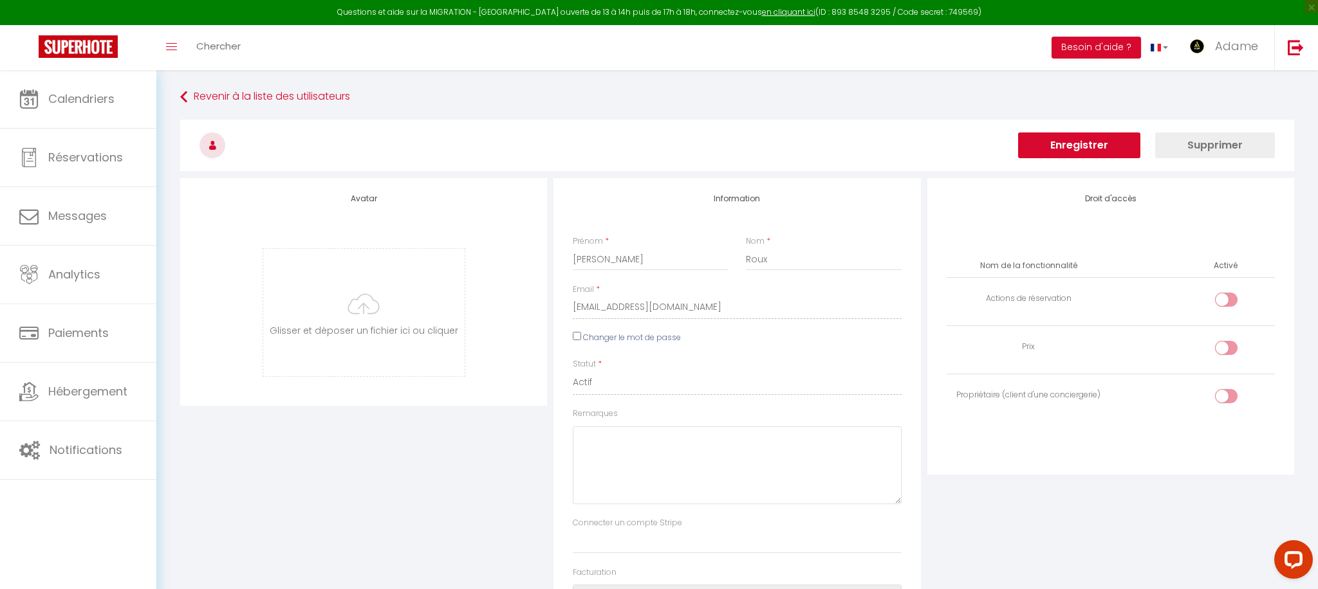
click at [1031, 140] on button "Enregistrer" at bounding box center [1079, 146] width 122 height 26
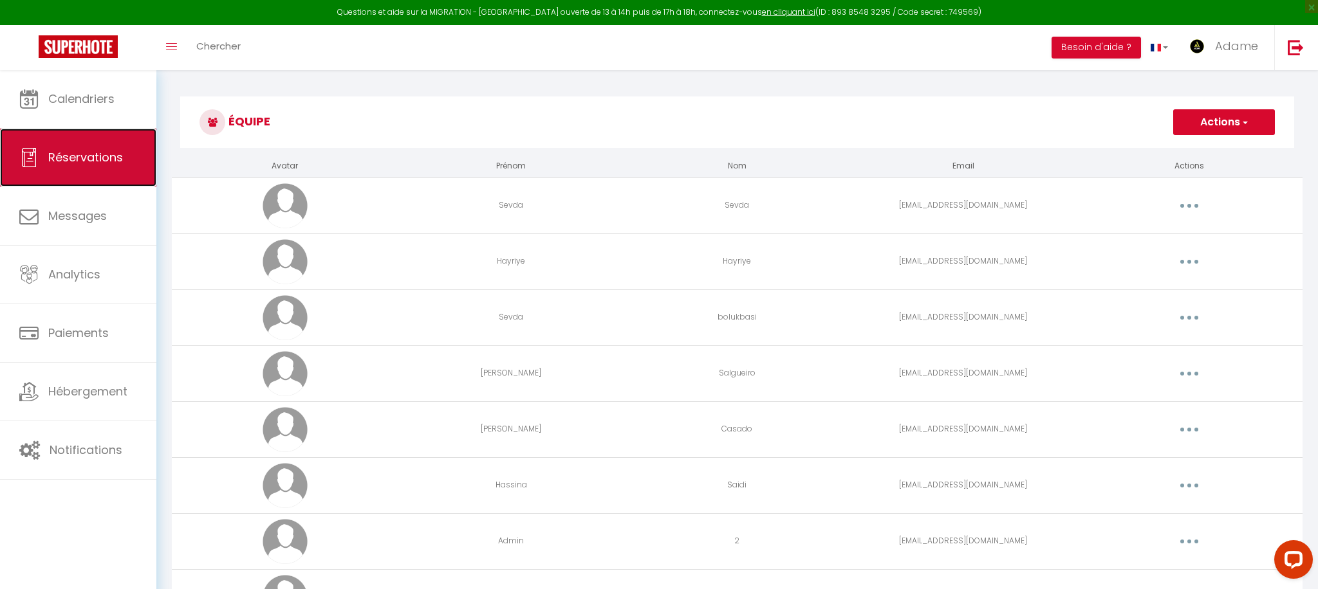
click at [94, 167] on link "Réservations" at bounding box center [78, 158] width 156 height 58
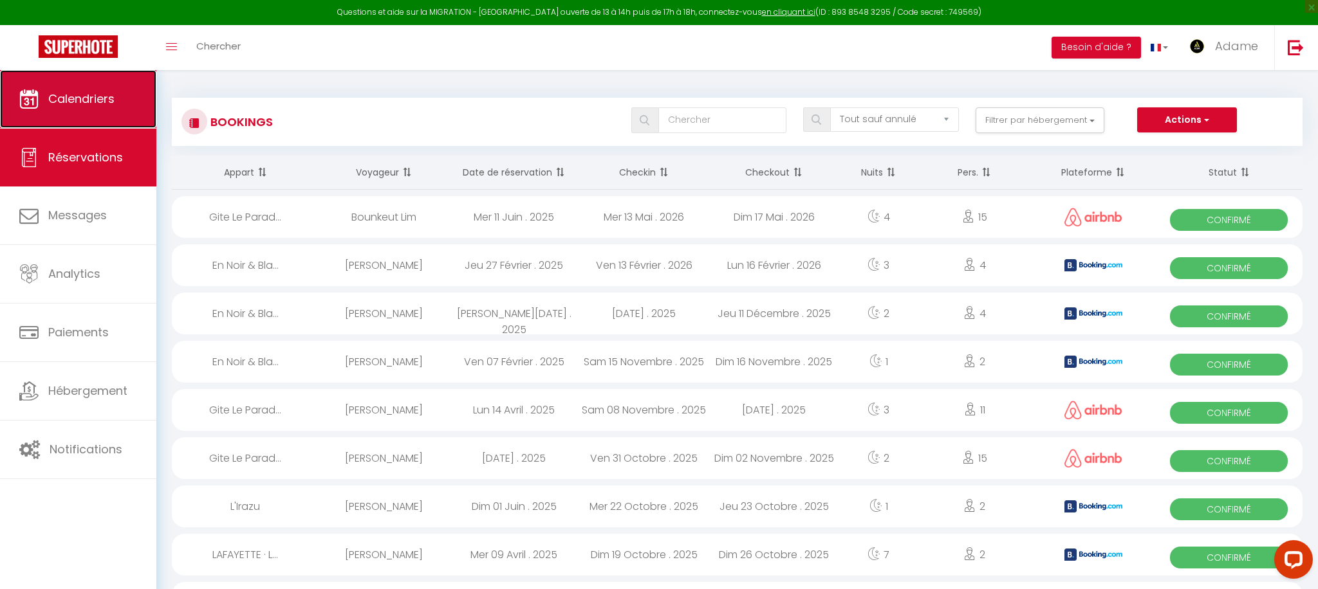
click at [37, 73] on link "Calendriers" at bounding box center [78, 99] width 156 height 58
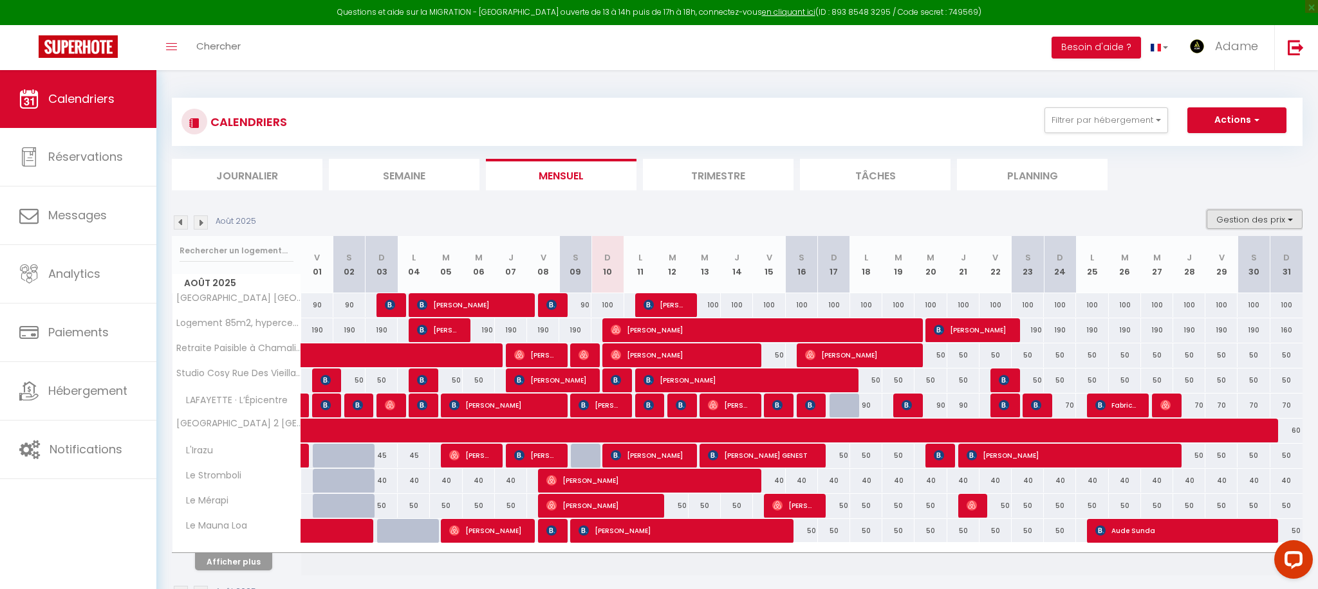
drag, startPoint x: 1273, startPoint y: 212, endPoint x: 1267, endPoint y: 218, distance: 8.2
click at [1273, 213] on button "Gestion des prix" at bounding box center [1255, 219] width 96 height 19
click at [1199, 266] on label "Nb Nuits minimum" at bounding box center [1244, 261] width 90 height 14
click at [1192, 266] on input "Nb Nuits minimum" at bounding box center [1244, 259] width 116 height 13
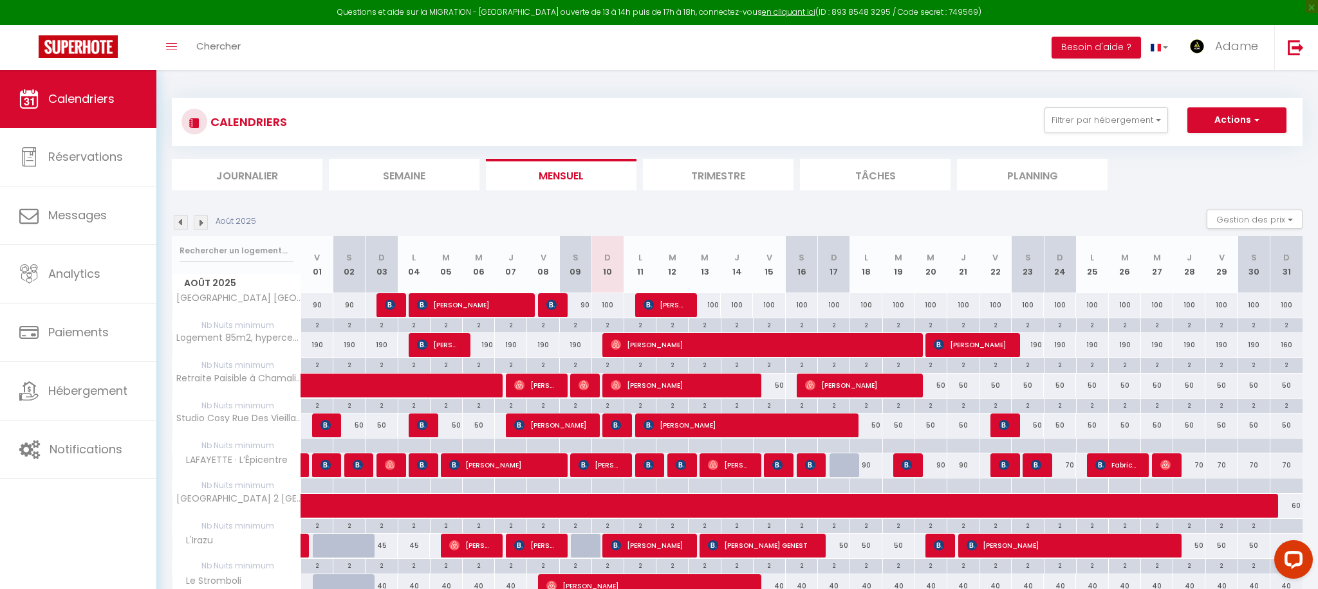
drag, startPoint x: 1163, startPoint y: 208, endPoint x: 1155, endPoint y: 210, distance: 8.0
click at [1163, 208] on section "Août 2025 Gestion des prix Nb Nuits minimum Règles Disponibilité Août 2025 V 01…" at bounding box center [737, 481] width 1131 height 568
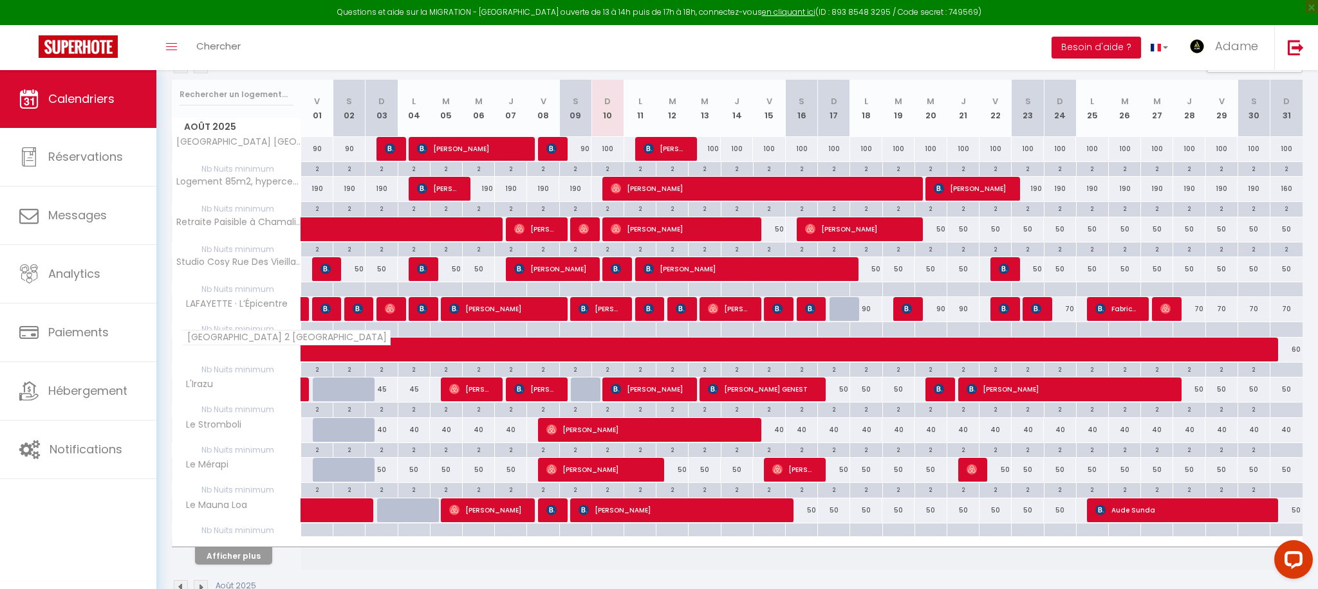
scroll to position [154, 0]
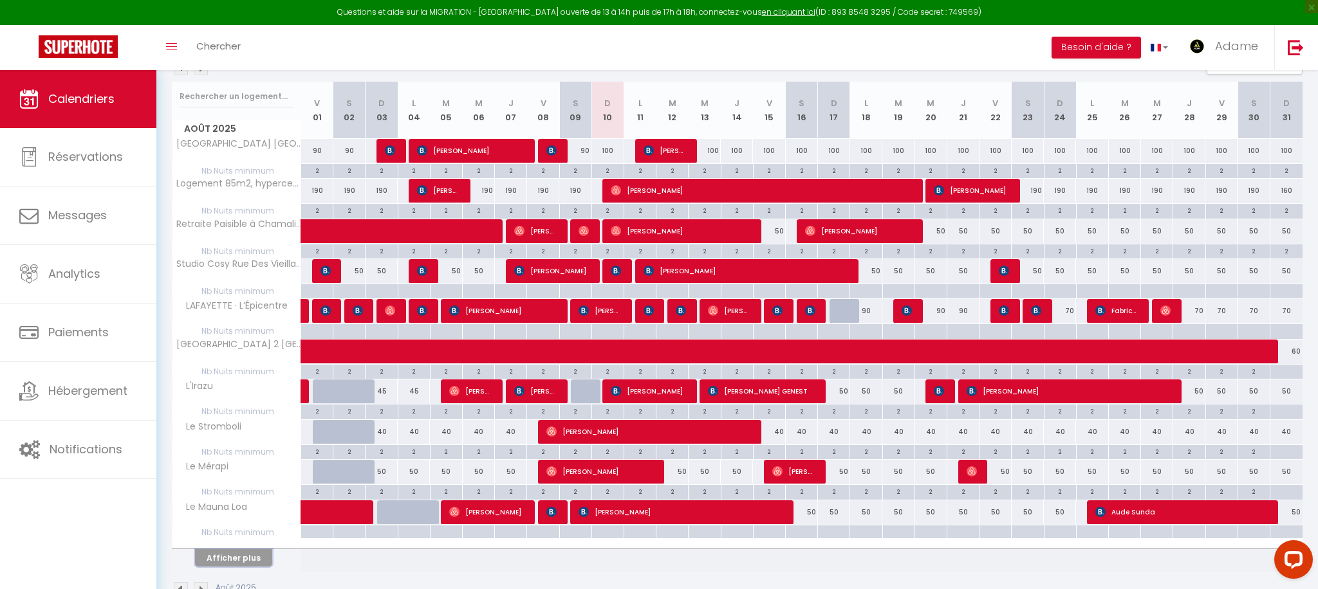
drag, startPoint x: 252, startPoint y: 554, endPoint x: 228, endPoint y: 433, distance: 123.2
click at [252, 554] on button "Afficher plus" at bounding box center [233, 558] width 77 height 17
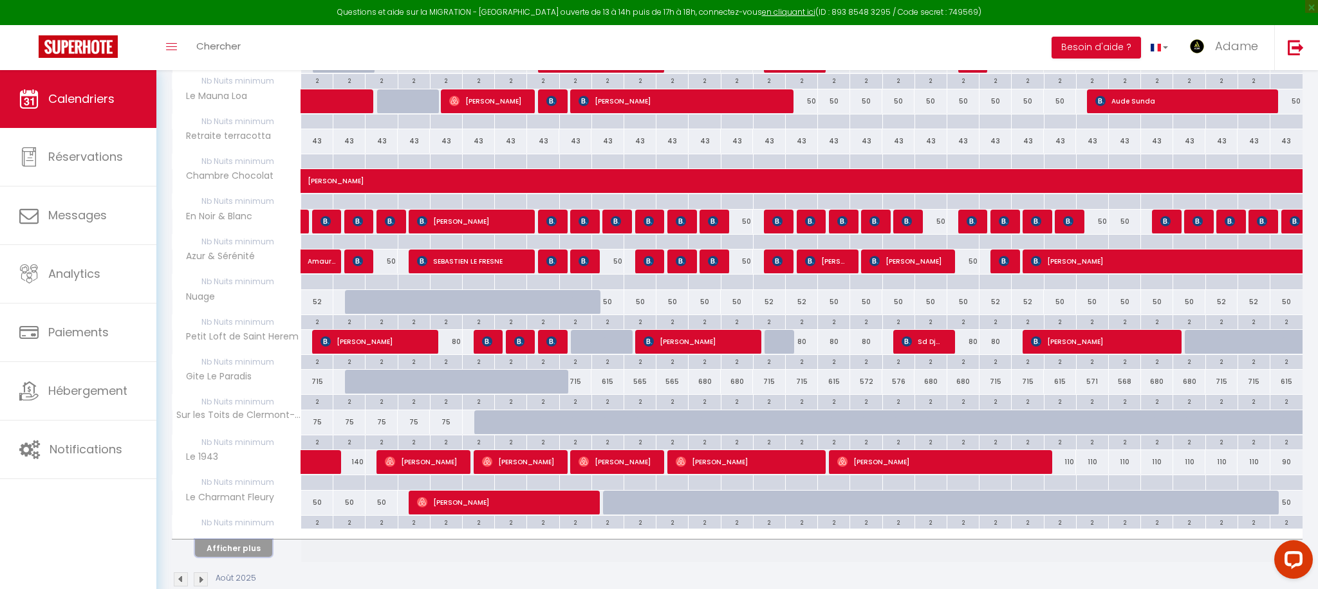
scroll to position [591, 0]
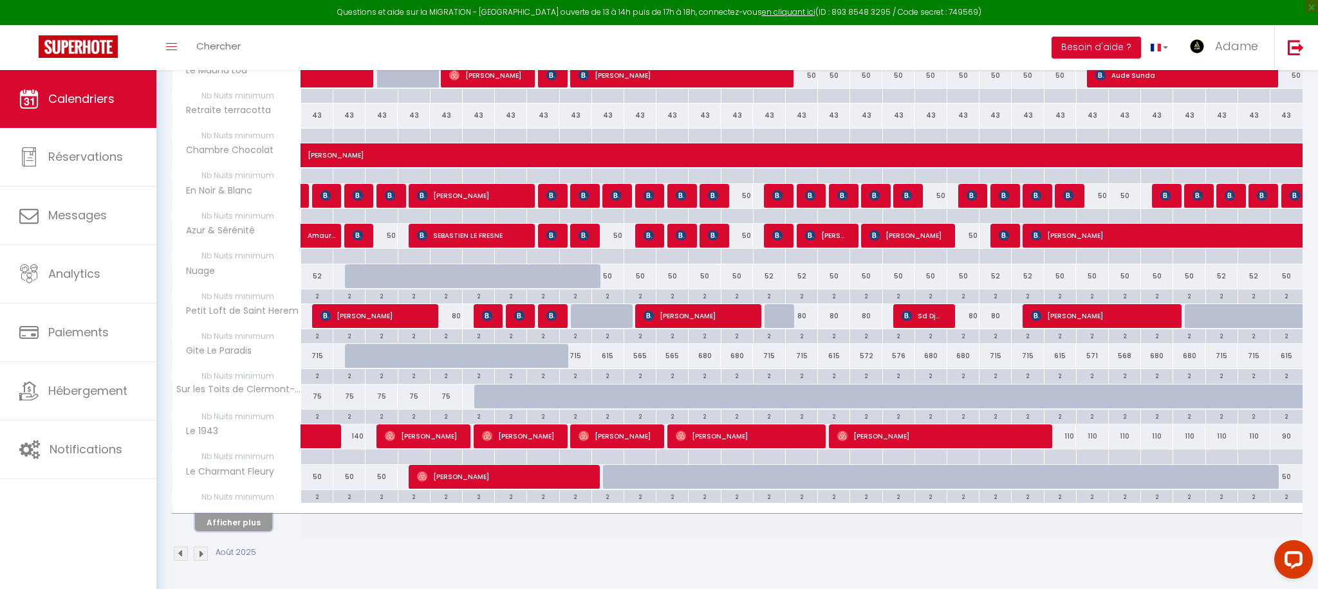
click at [261, 519] on button "Afficher plus" at bounding box center [233, 522] width 77 height 17
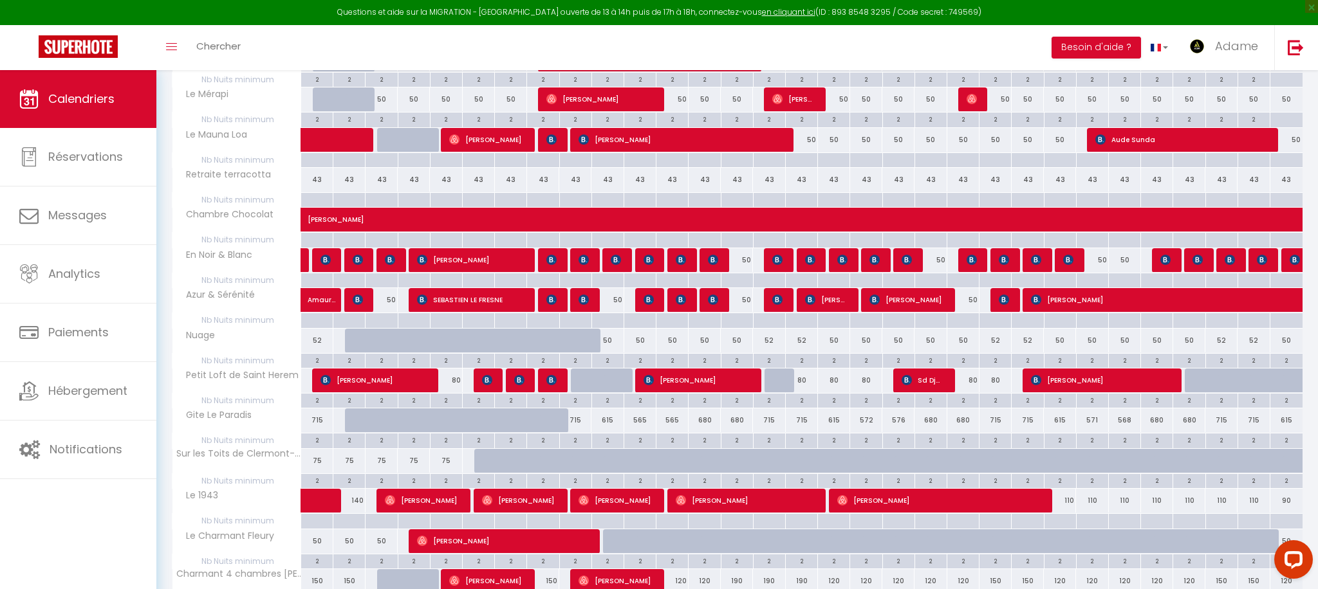
scroll to position [474, 0]
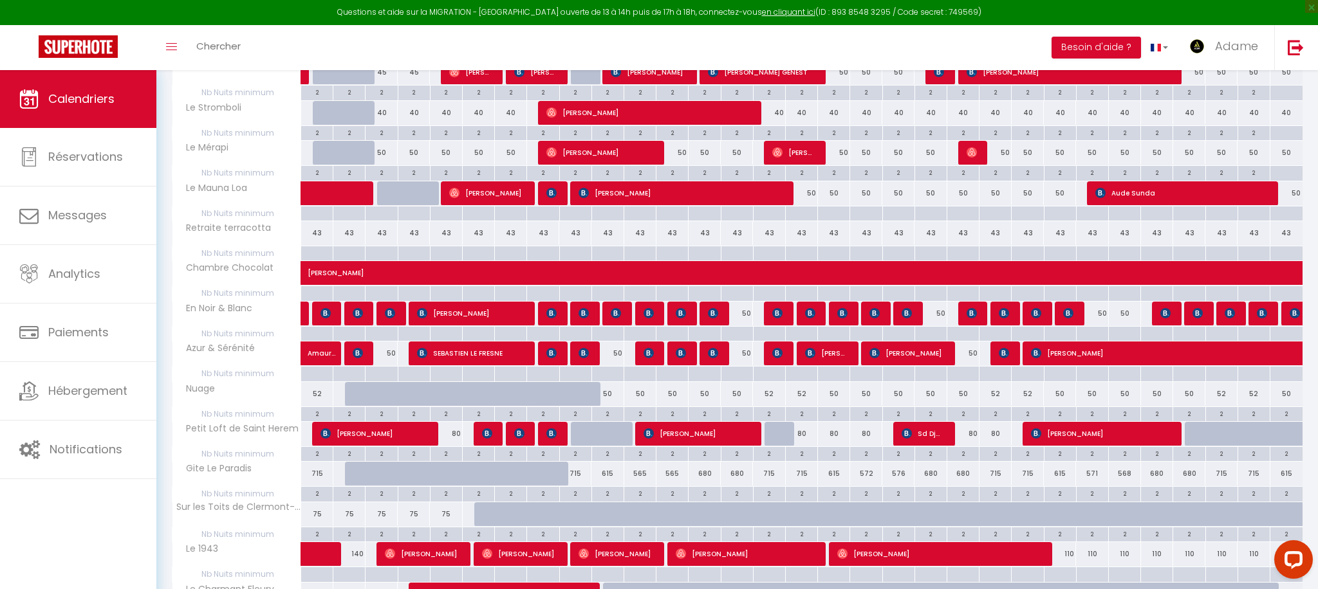
click at [310, 375] on div at bounding box center [317, 374] width 32 height 15
type input "Ven 01 Août 2025"
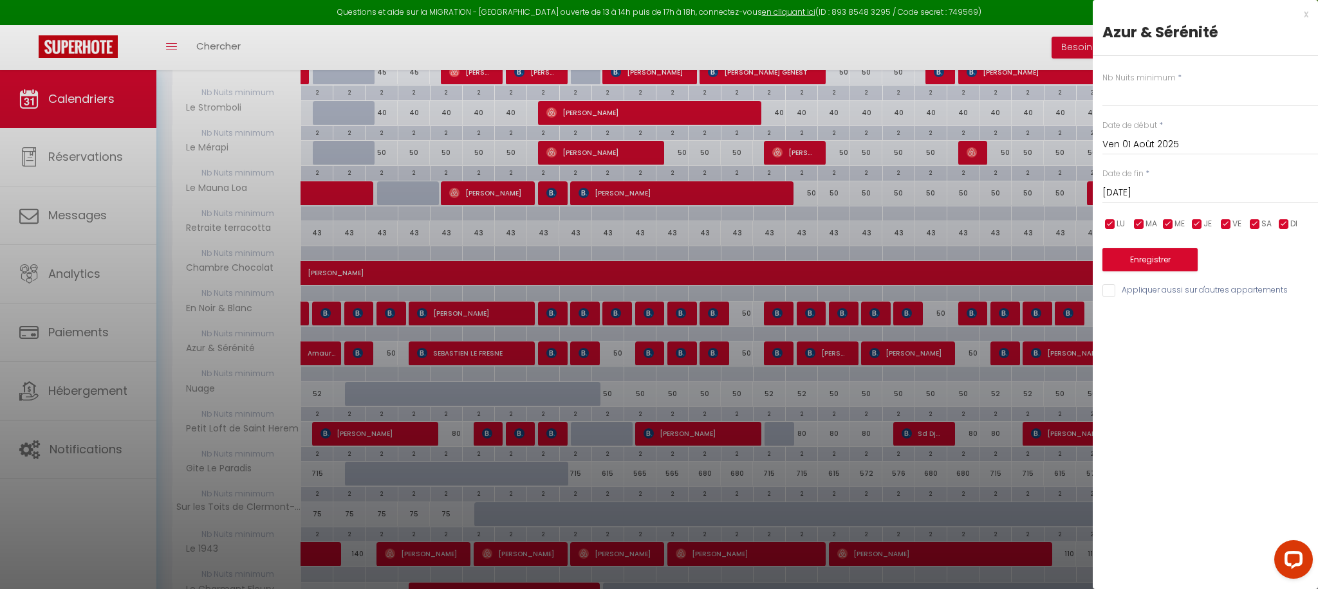
click at [1170, 192] on input "[DATE]" at bounding box center [1210, 193] width 216 height 17
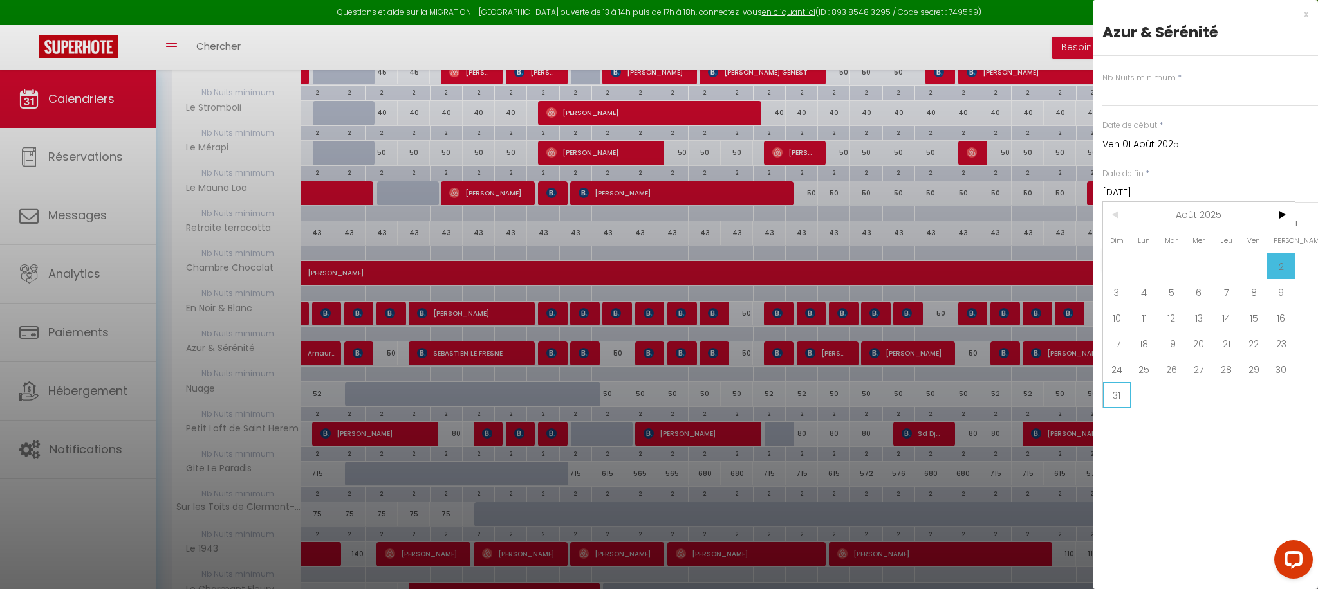
click at [1116, 405] on span "31" at bounding box center [1117, 395] width 28 height 26
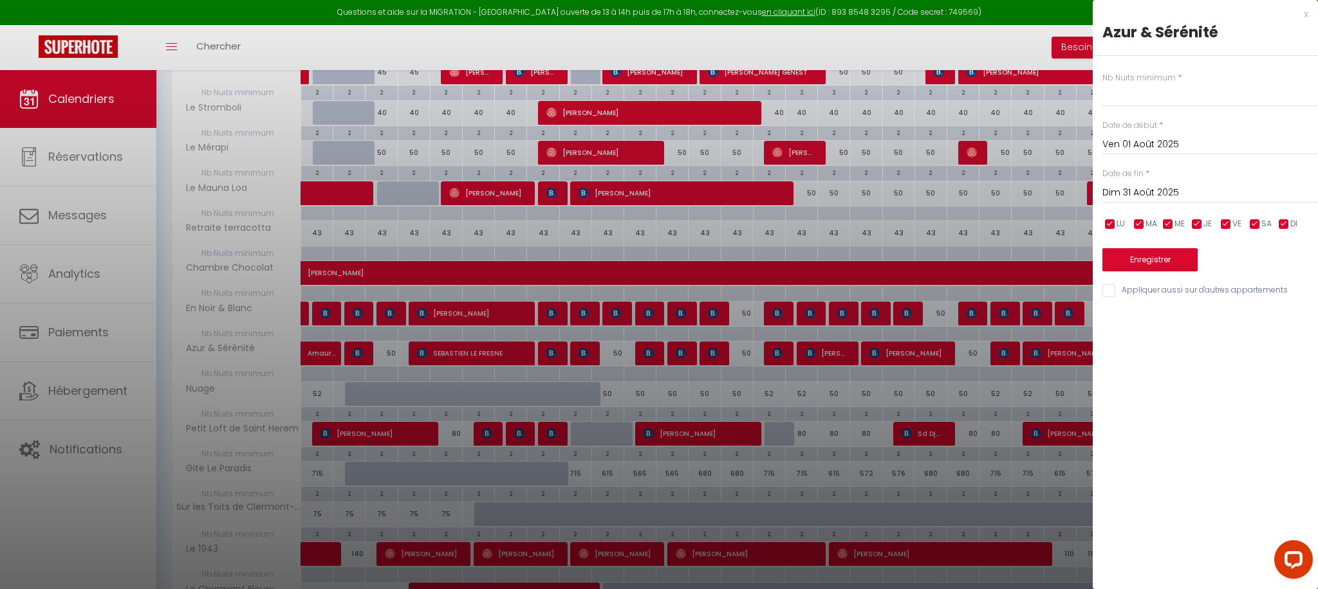
click at [1156, 187] on input "Dim 31 Août 2025" at bounding box center [1210, 193] width 216 height 17
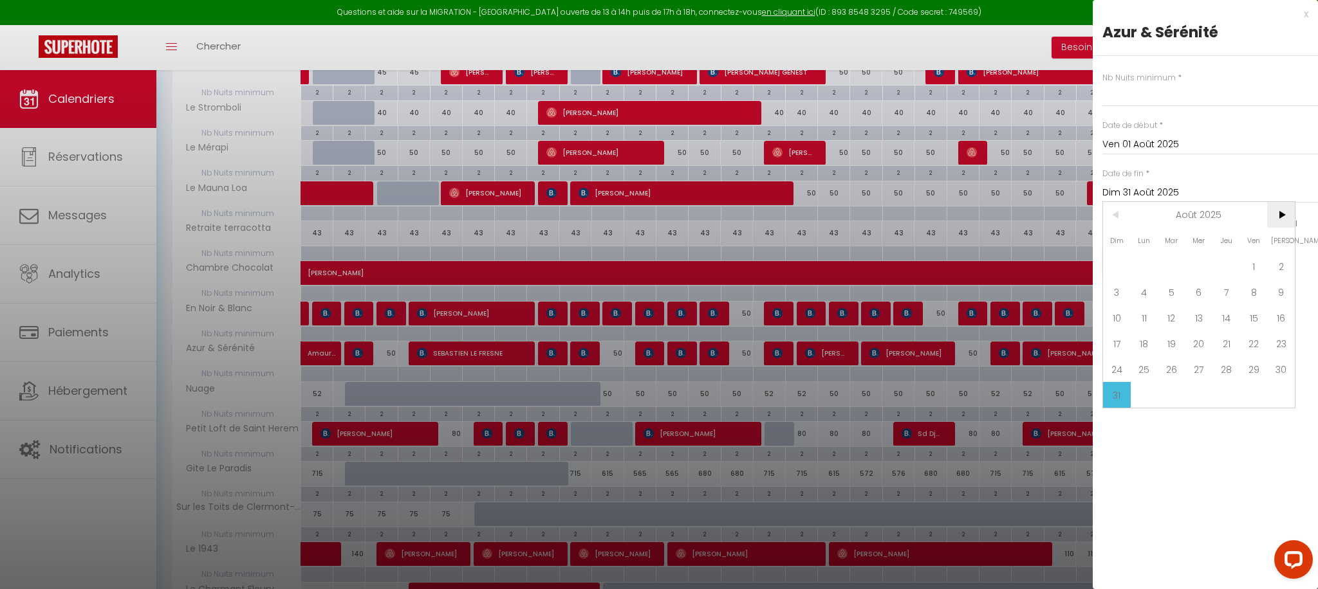
click at [1274, 211] on span ">" at bounding box center [1281, 215] width 28 height 26
click at [1273, 211] on span ">" at bounding box center [1281, 215] width 28 height 26
click at [1272, 222] on span ">" at bounding box center [1281, 215] width 28 height 26
click at [1191, 367] on span "31" at bounding box center [1199, 369] width 28 height 26
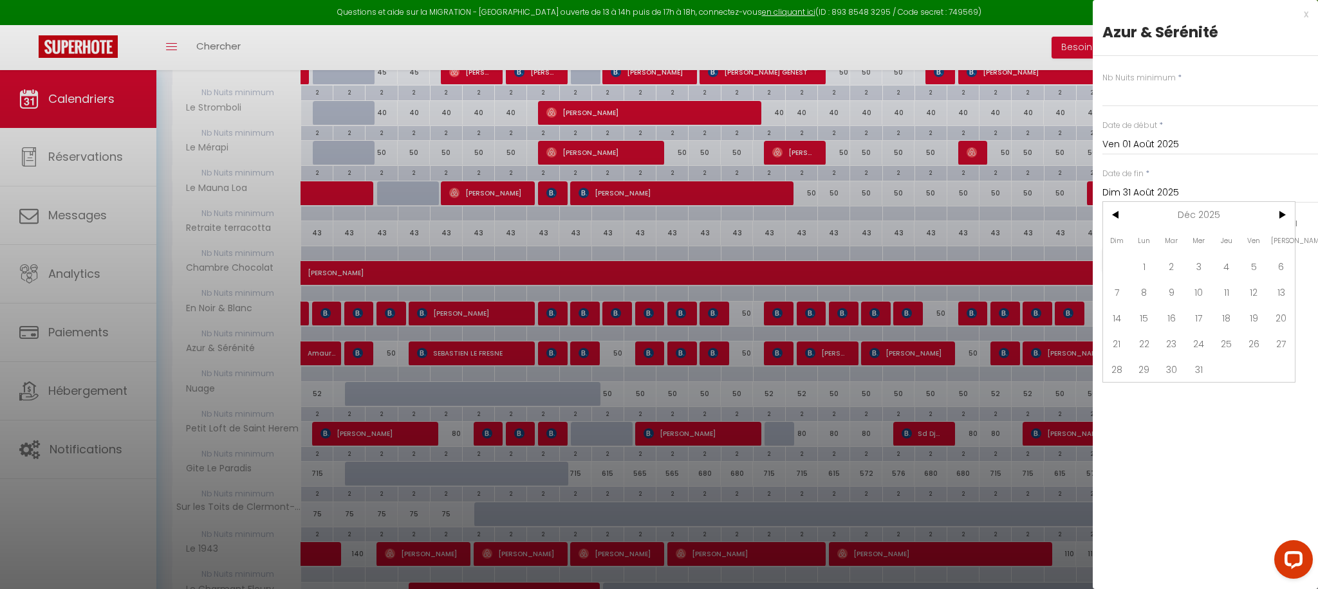
type input "Mer 31 Décembre 2025"
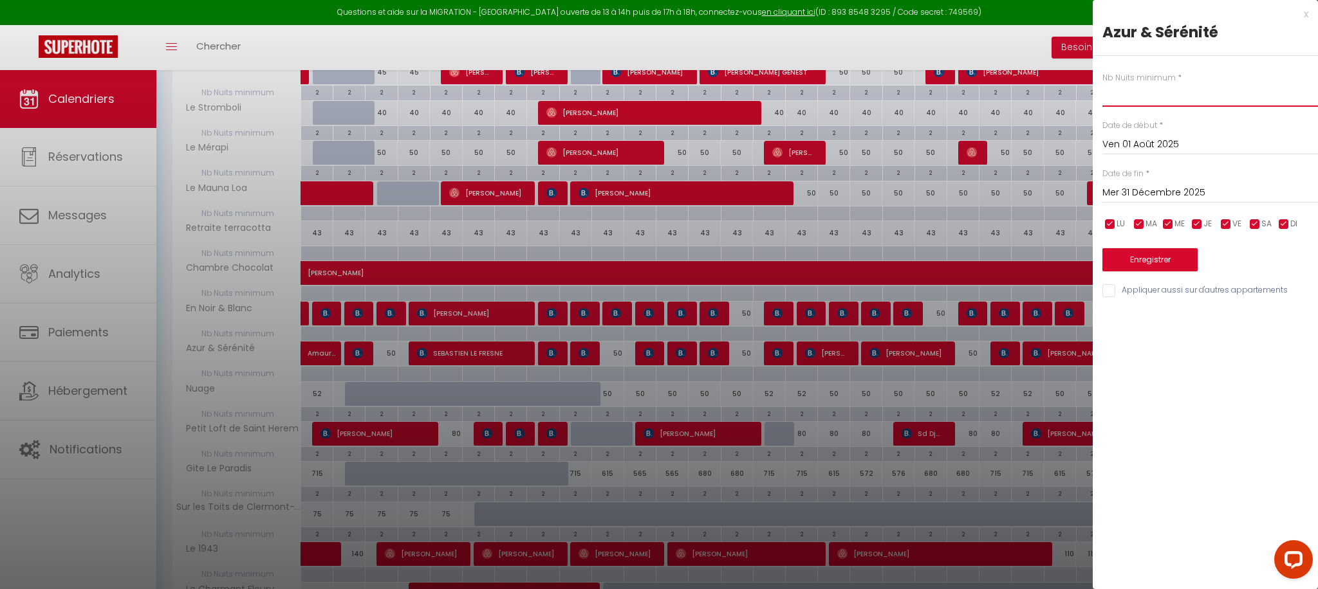
click at [1156, 88] on input "text" at bounding box center [1210, 95] width 216 height 23
type input "2"
click at [1189, 349] on div "x Azur & Sérénité Nb Nuits minimum * 2 Date de début * [DATE] < [DATE] > Dim Lu…" at bounding box center [1205, 294] width 225 height 589
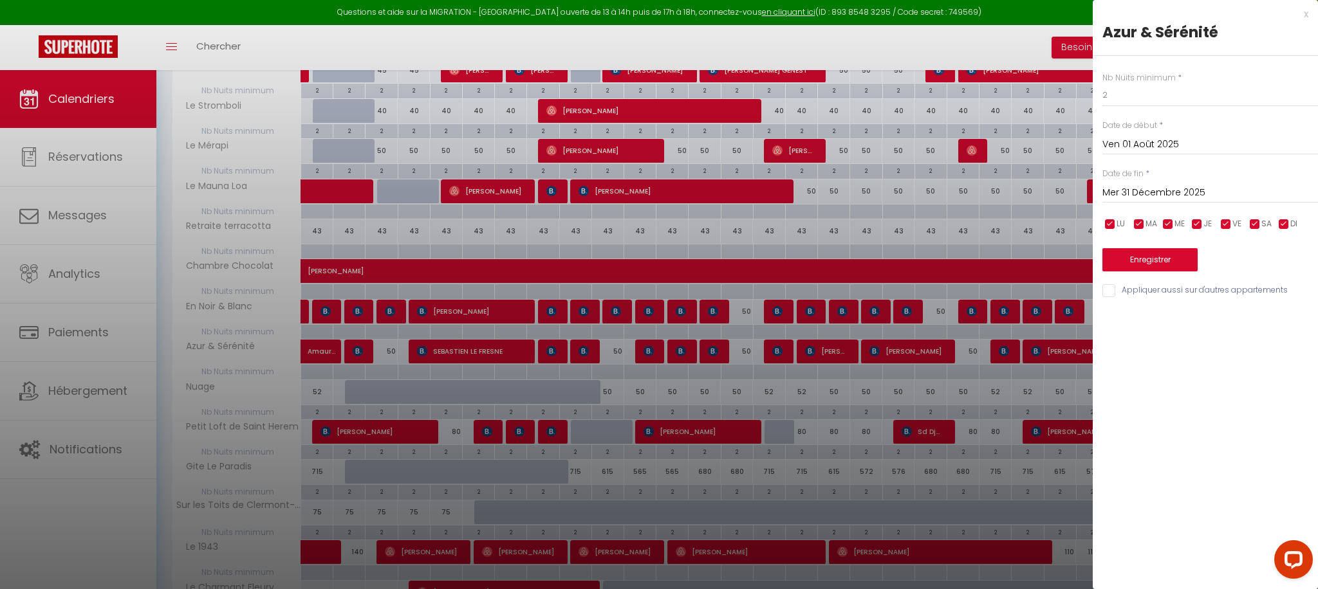
click at [1185, 292] on input "Appliquer aussi sur d'autres appartements" at bounding box center [1210, 290] width 216 height 13
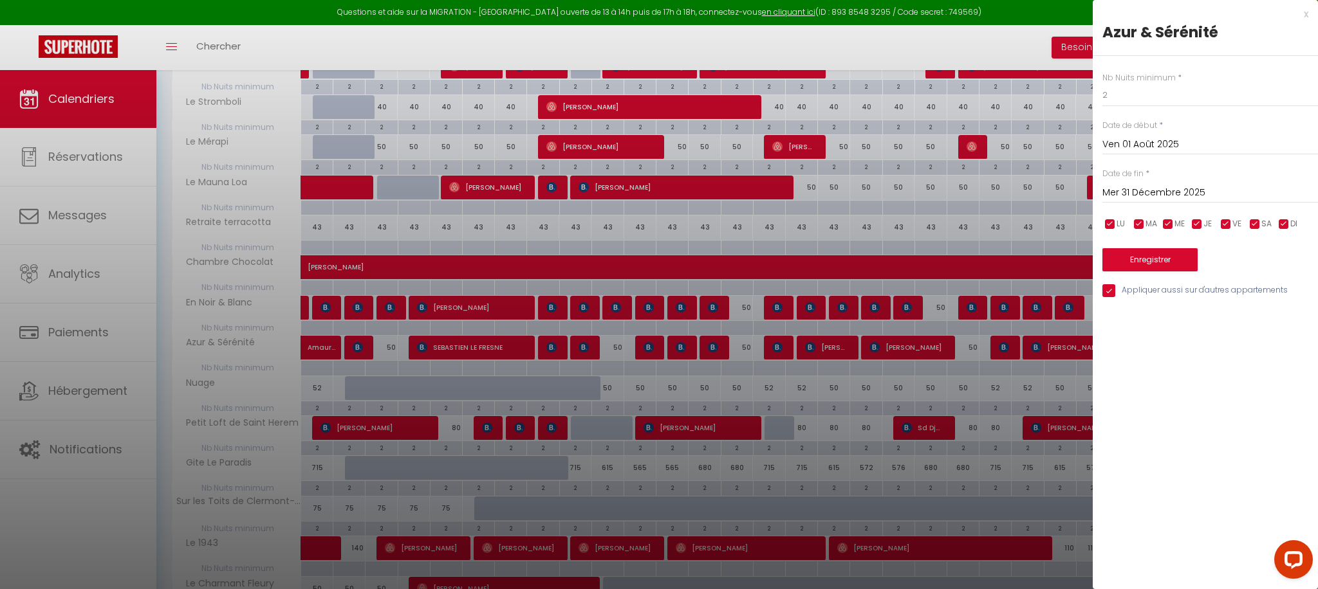
scroll to position [481, 0]
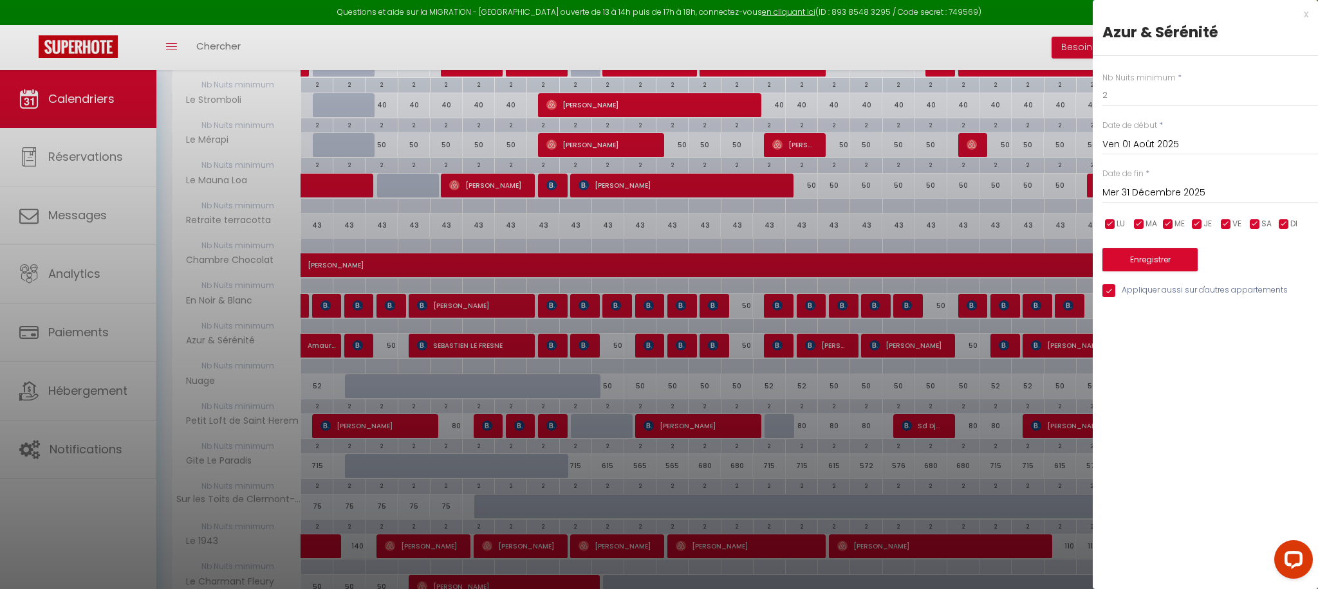
click at [1209, 288] on input "Appliquer aussi sur d'autres appartements" at bounding box center [1210, 290] width 216 height 13
drag, startPoint x: 1161, startPoint y: 292, endPoint x: 1162, endPoint y: 271, distance: 21.3
click at [1162, 290] on input "Appliquer aussi sur d'autres appartements" at bounding box center [1210, 290] width 216 height 13
drag, startPoint x: 1154, startPoint y: 288, endPoint x: 1166, endPoint y: 271, distance: 20.7
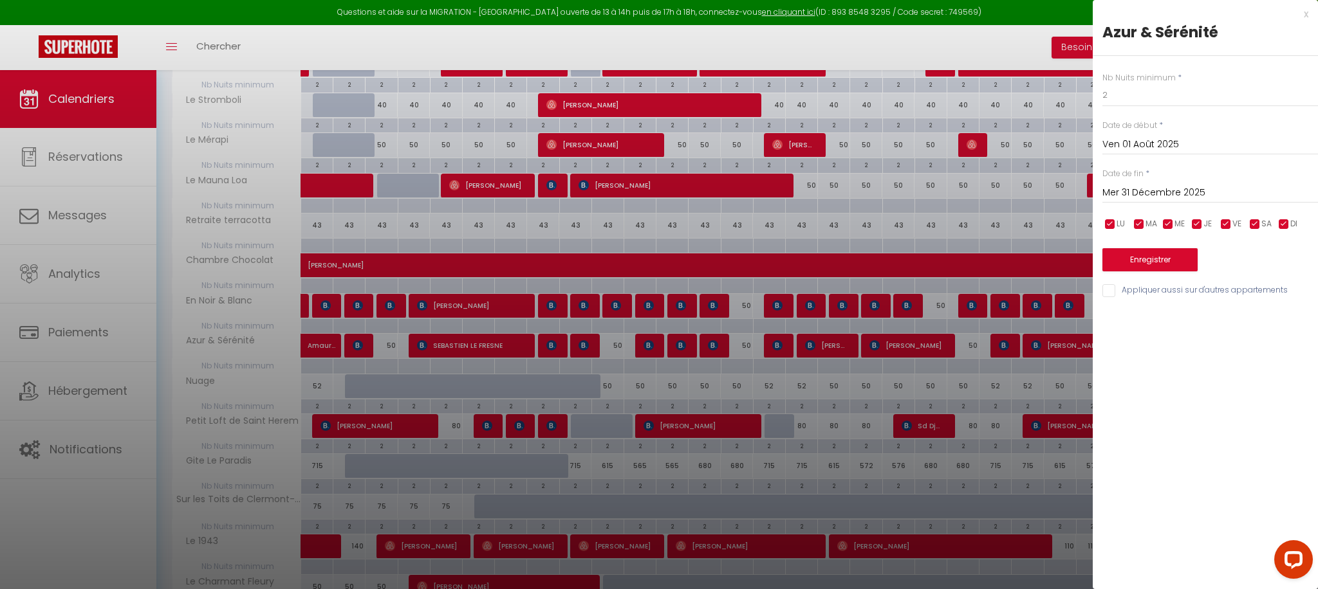
click at [1154, 288] on input "Appliquer aussi sur d'autres appartements" at bounding box center [1210, 290] width 216 height 13
checkbox input "true"
drag, startPoint x: 1172, startPoint y: 259, endPoint x: 1174, endPoint y: 274, distance: 14.9
click at [1172, 259] on button "Enregistrer" at bounding box center [1149, 259] width 95 height 23
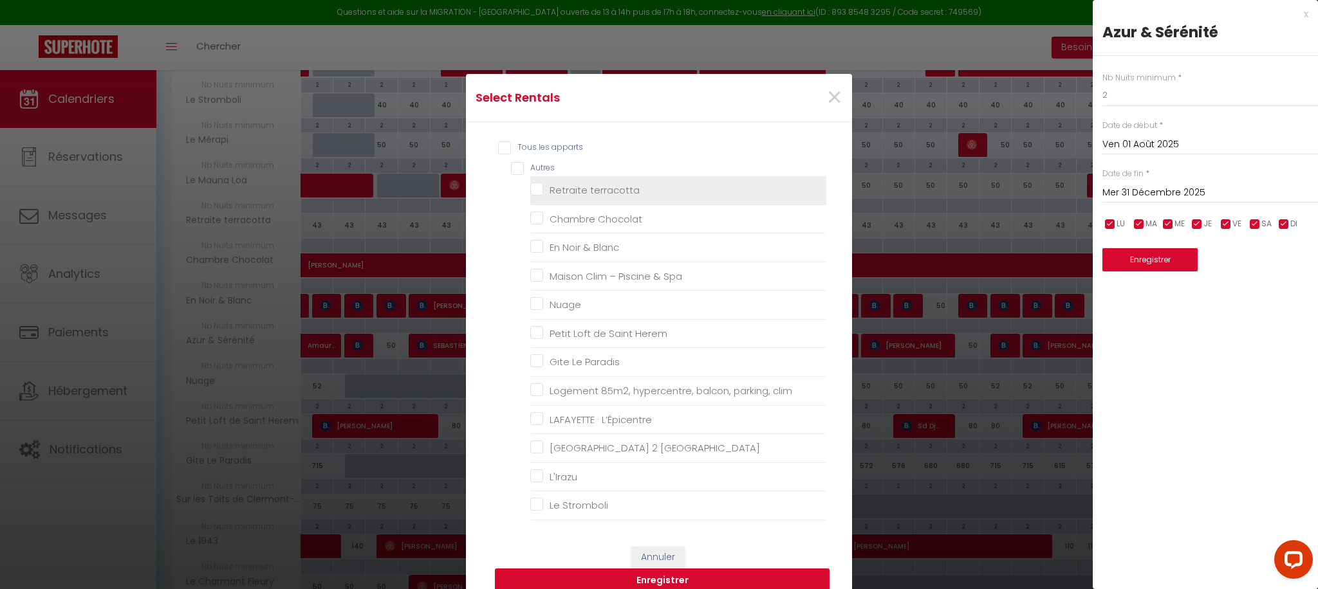
click at [535, 190] on terracotta "Retraite terracotta" at bounding box center [678, 190] width 296 height 13
checkbox terracotta "true"
checkbox Chocolat "false"
checkbox Blanc "false"
checkbox Spa "false"
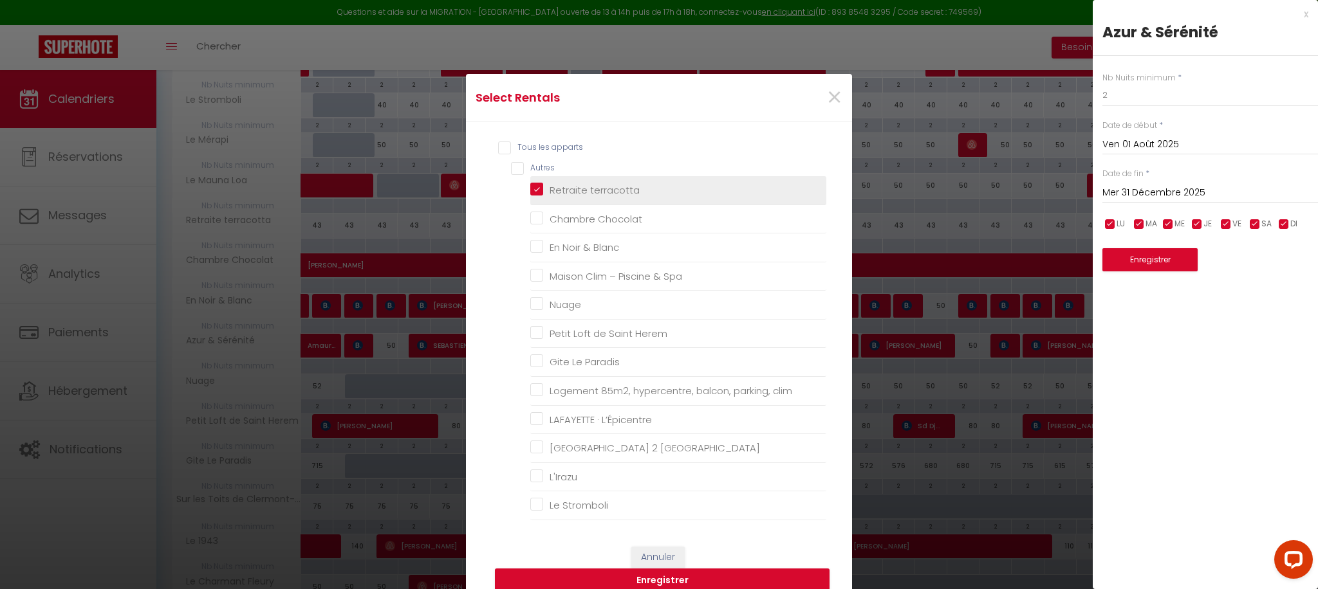
checkbox input "false"
checkbox Herem "false"
checkbox Paradis "false"
checkbox clim "false"
checkbox L’Épicentre "false"
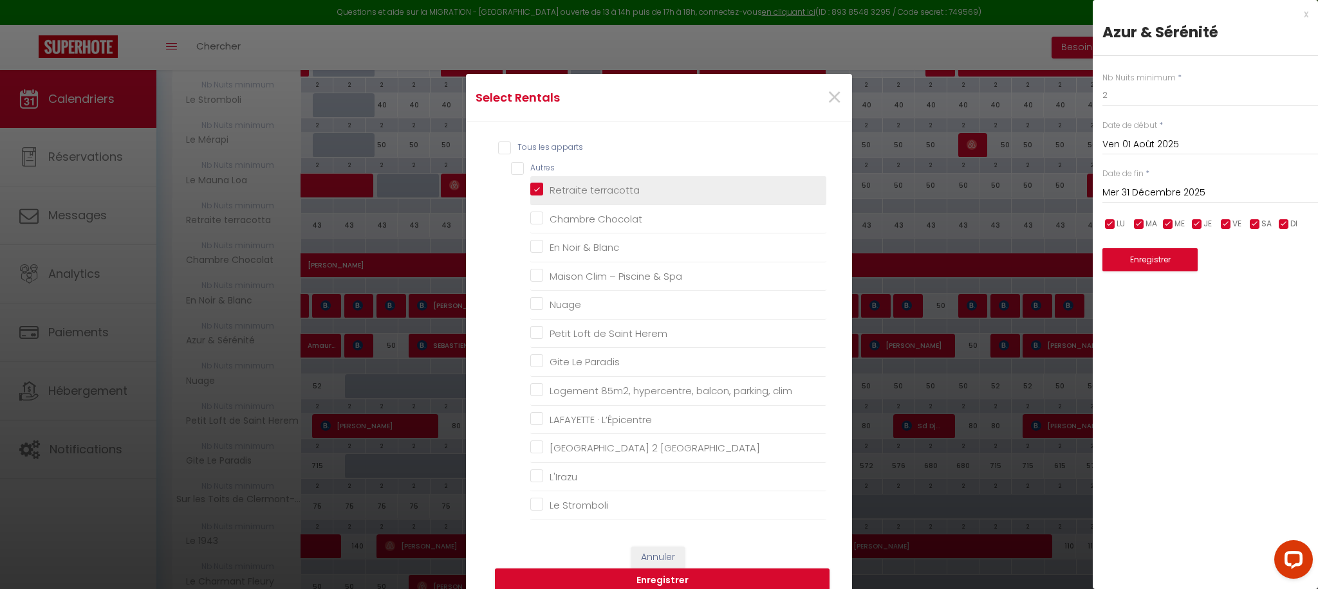
checkbox États-Unis "false"
checkbox input "false"
checkbox Stromboli "false"
checkbox Mérapi "false"
checkbox Loa "false"
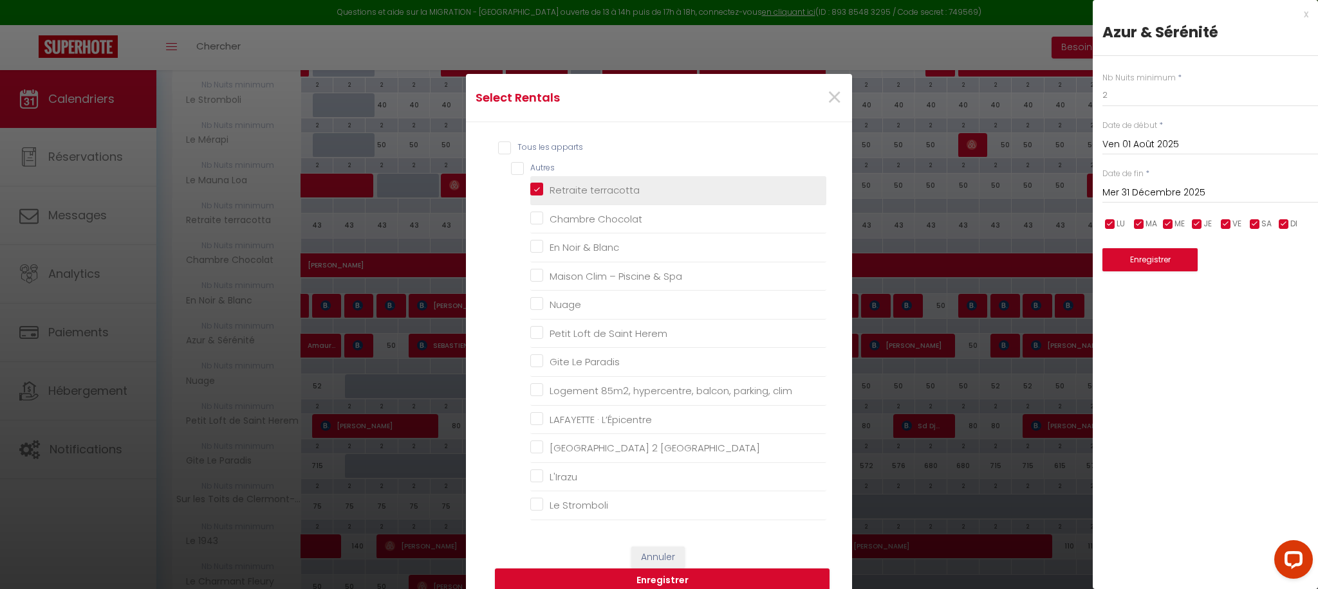
checkbox Hugo "false"
checkbox Chamalières "false"
checkbox Vieillards "false"
checkbox Clermont-FD "false"
checkbox États-Unis "false"
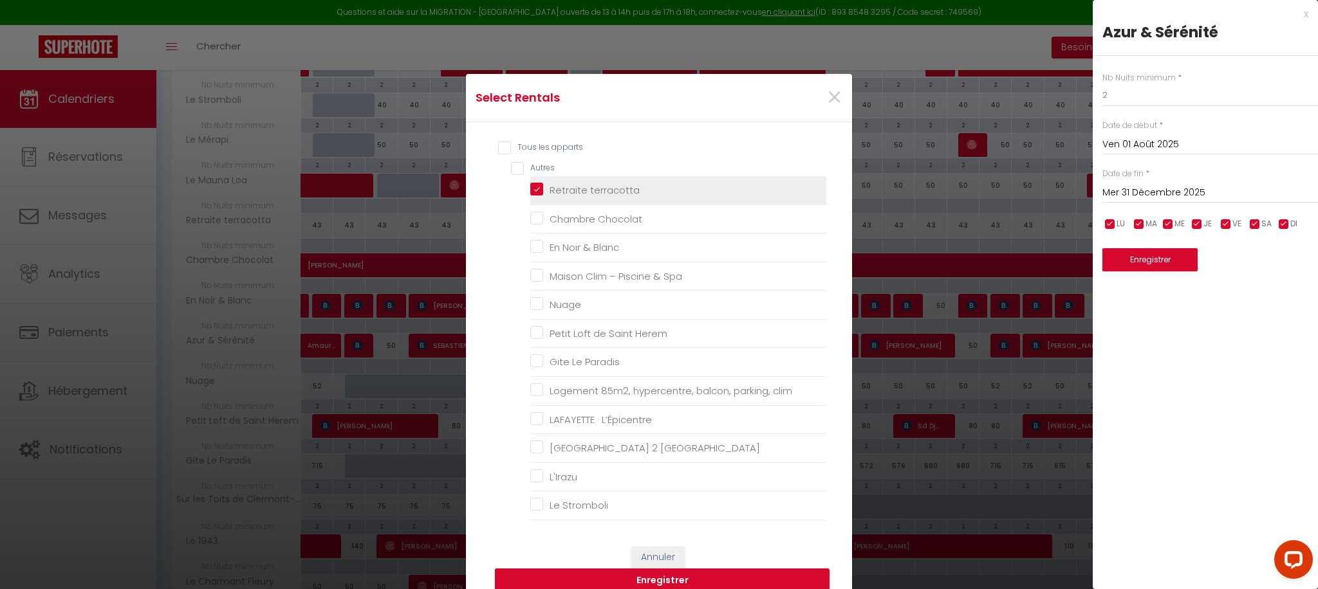
checkbox Fleury "false"
checkbox 1943 "false"
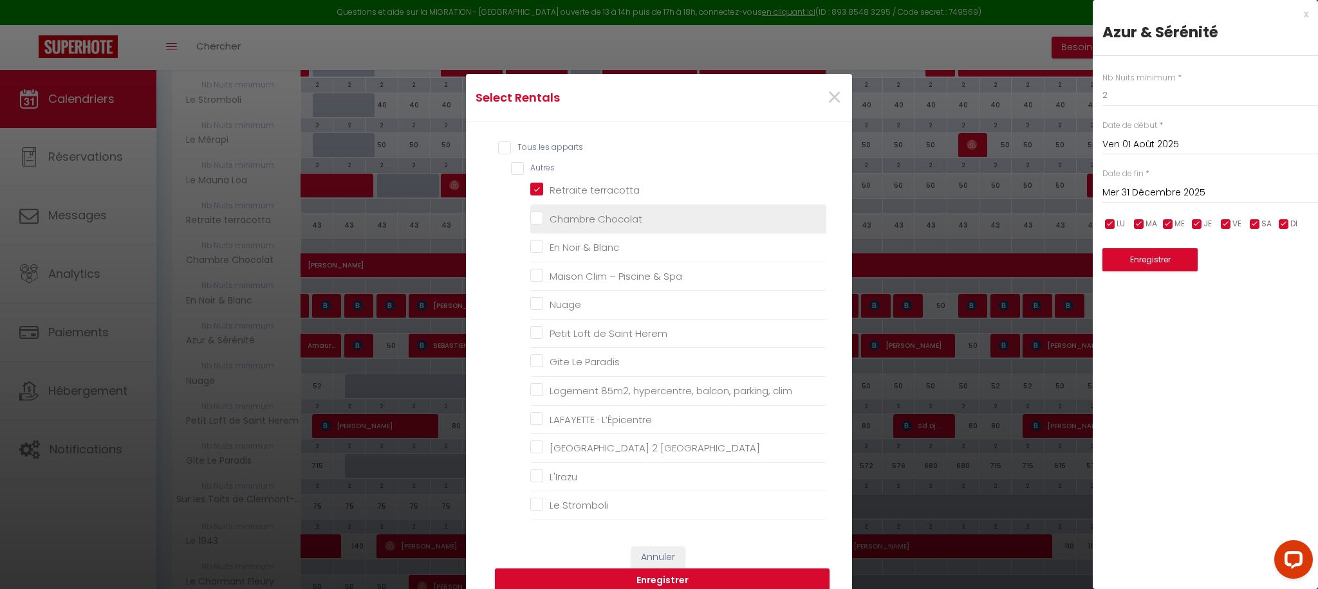
click at [533, 216] on Chocolat "Chambre Chocolat" at bounding box center [678, 218] width 296 height 13
checkbox Chocolat "true"
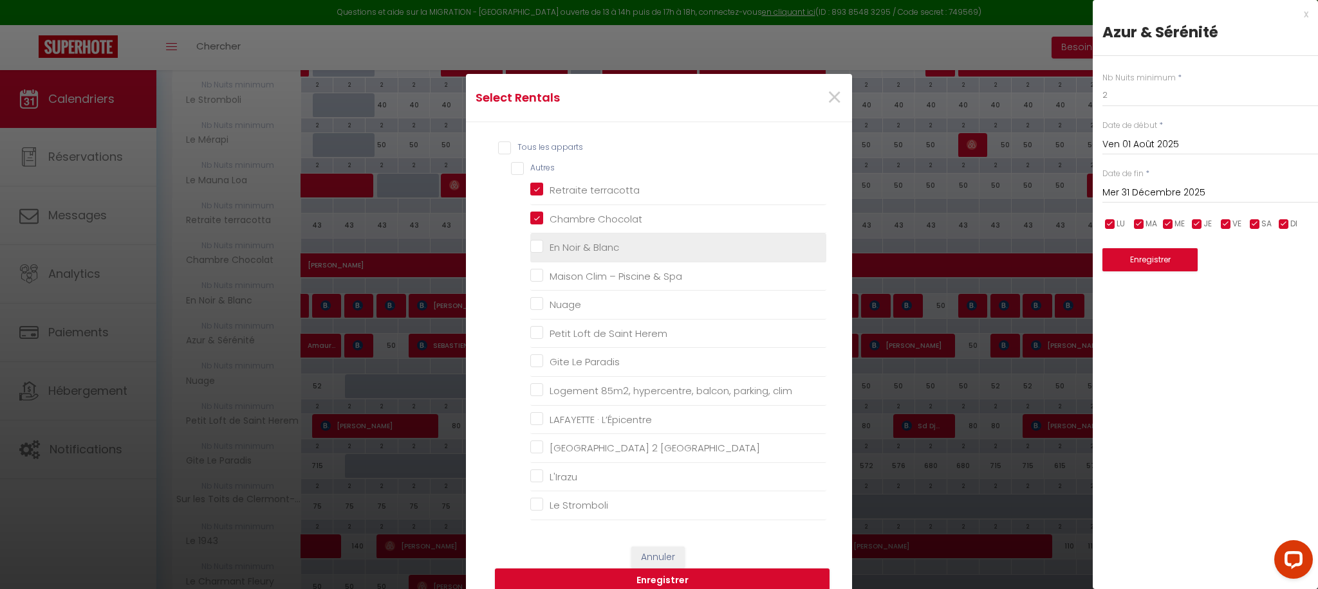
checkbox Blanc "false"
checkbox Spa "false"
checkbox input "false"
checkbox Herem "false"
checkbox Paradis "false"
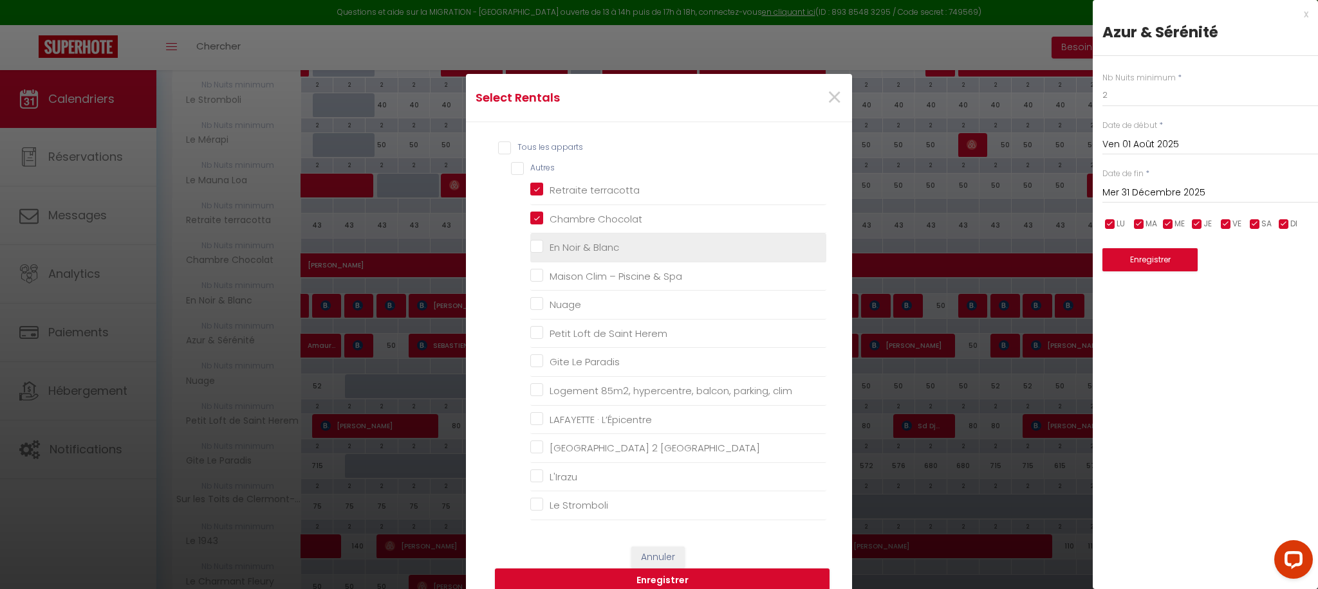
checkbox clim "false"
checkbox L’Épicentre "false"
checkbox États-Unis "false"
checkbox input "false"
checkbox Stromboli "false"
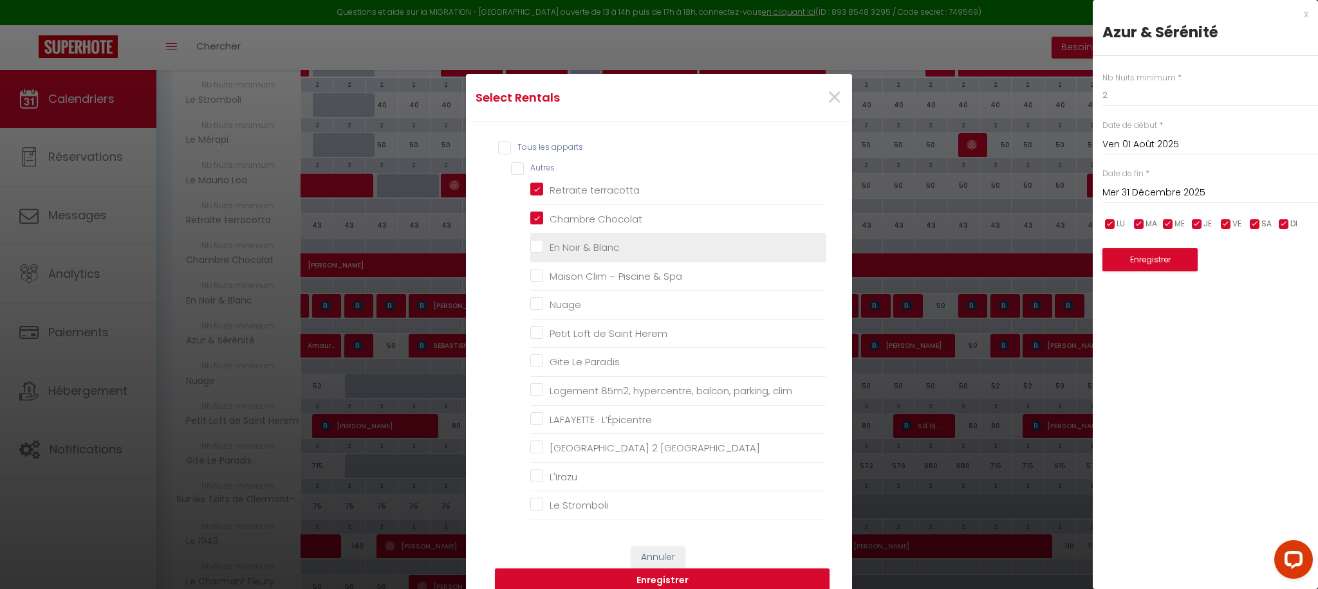
checkbox Mérapi "false"
checkbox Loa "false"
checkbox Hugo "false"
checkbox Chamalières "false"
checkbox Vieillards "false"
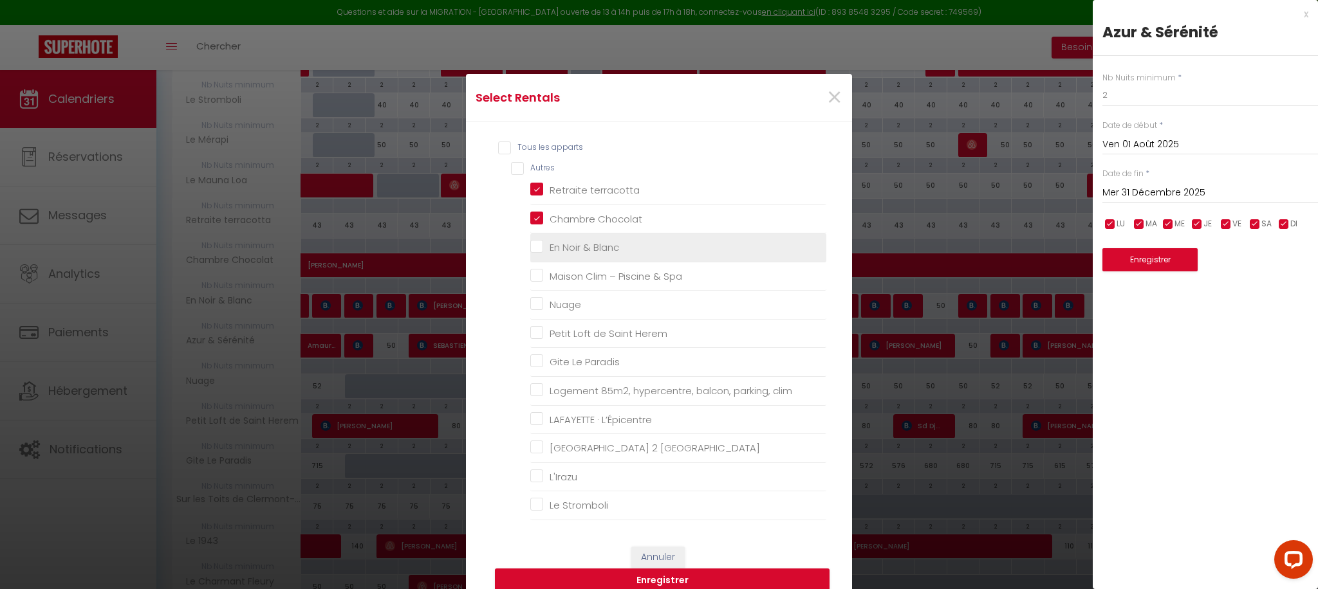
checkbox Clermont-FD "false"
checkbox États-Unis "false"
checkbox Fleury "false"
checkbox 1943 "false"
click at [539, 250] on Blanc "En Noir & Blanc" at bounding box center [678, 247] width 296 height 13
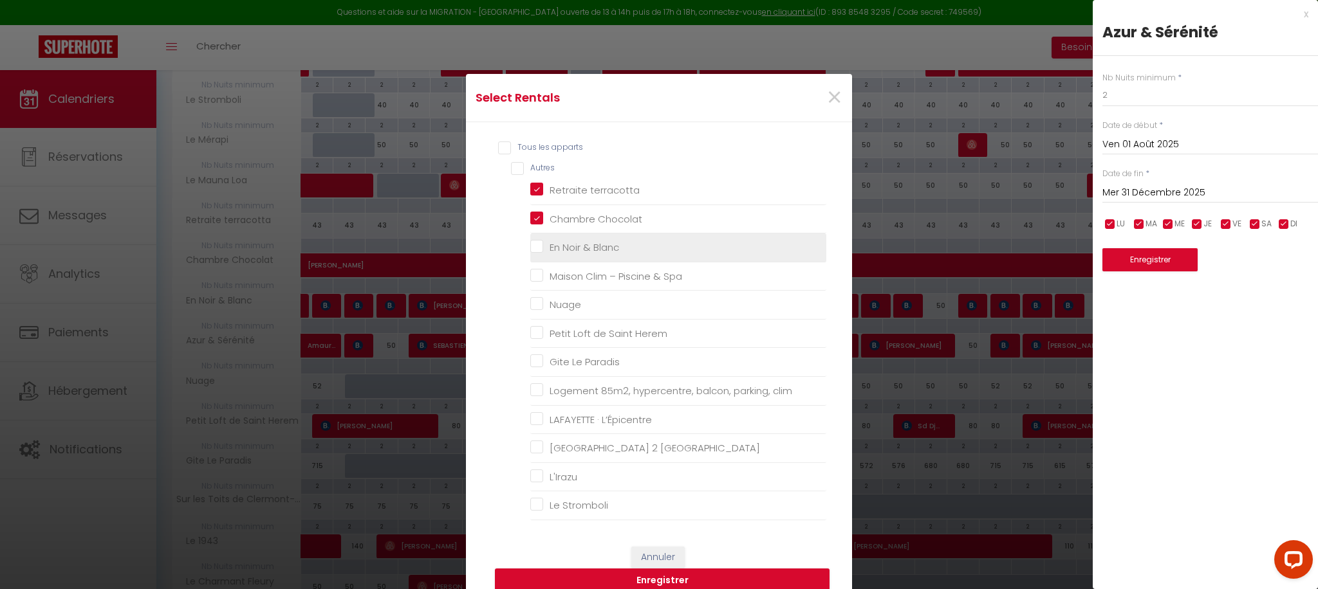
checkbox Blanc "true"
checkbox Spa "false"
checkbox input "false"
checkbox Herem "false"
checkbox Paradis "false"
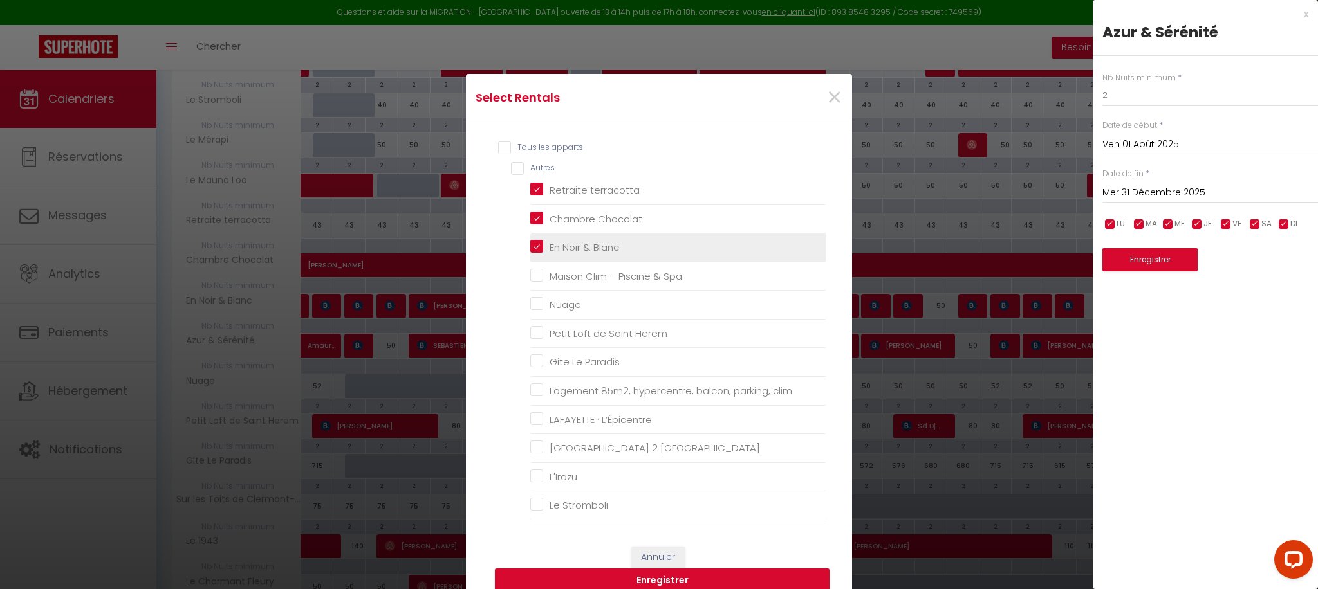
checkbox clim "false"
checkbox L’Épicentre "false"
checkbox États-Unis "false"
checkbox input "false"
checkbox Stromboli "false"
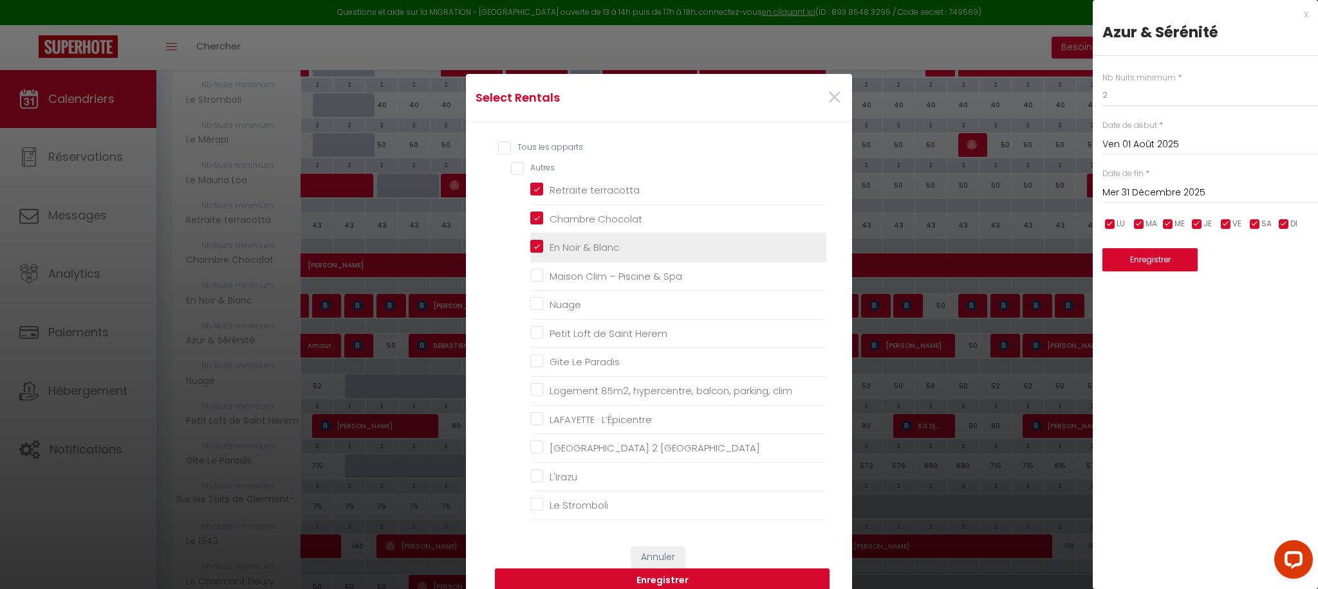
checkbox Mérapi "false"
checkbox Loa "false"
checkbox Hugo "false"
checkbox Chamalières "false"
checkbox Vieillards "false"
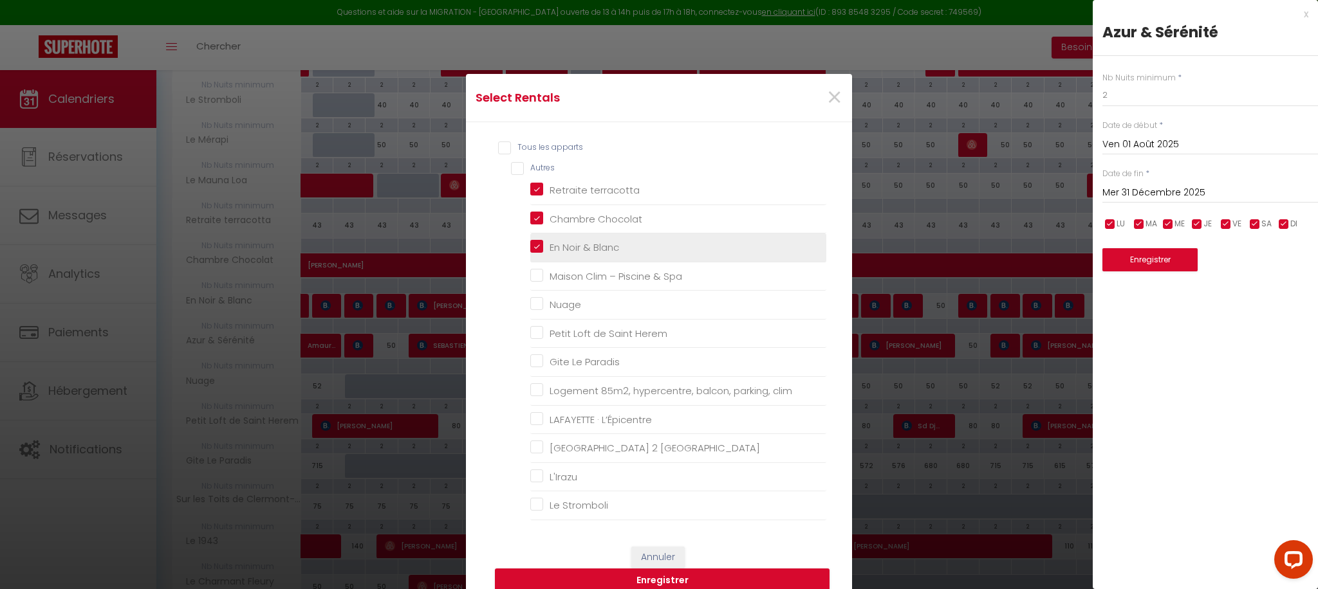
checkbox Clermont-FD "false"
checkbox États-Unis "false"
checkbox Fleury "false"
checkbox 1943 "false"
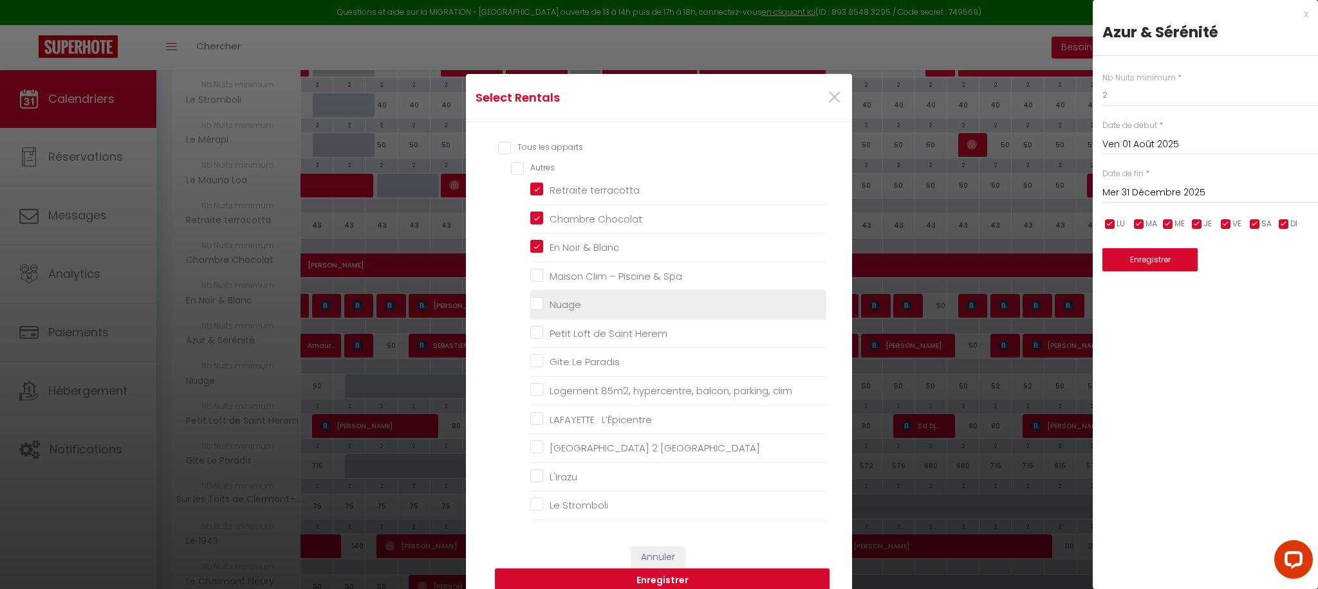
click at [541, 304] on input "Nuage" at bounding box center [678, 305] width 296 height 13
checkbox input "true"
checkbox Spa "false"
checkbox Herem "false"
checkbox Paradis "false"
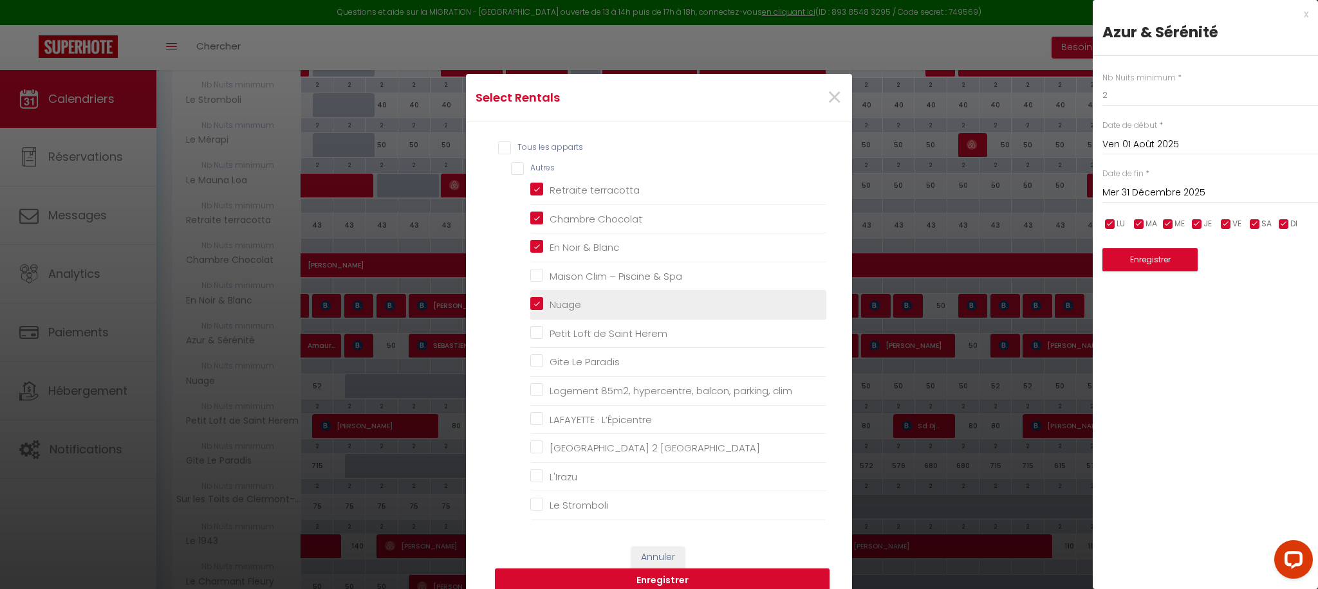
checkbox clim "false"
checkbox L’Épicentre "false"
checkbox États-Unis "false"
checkbox input "false"
checkbox Stromboli "false"
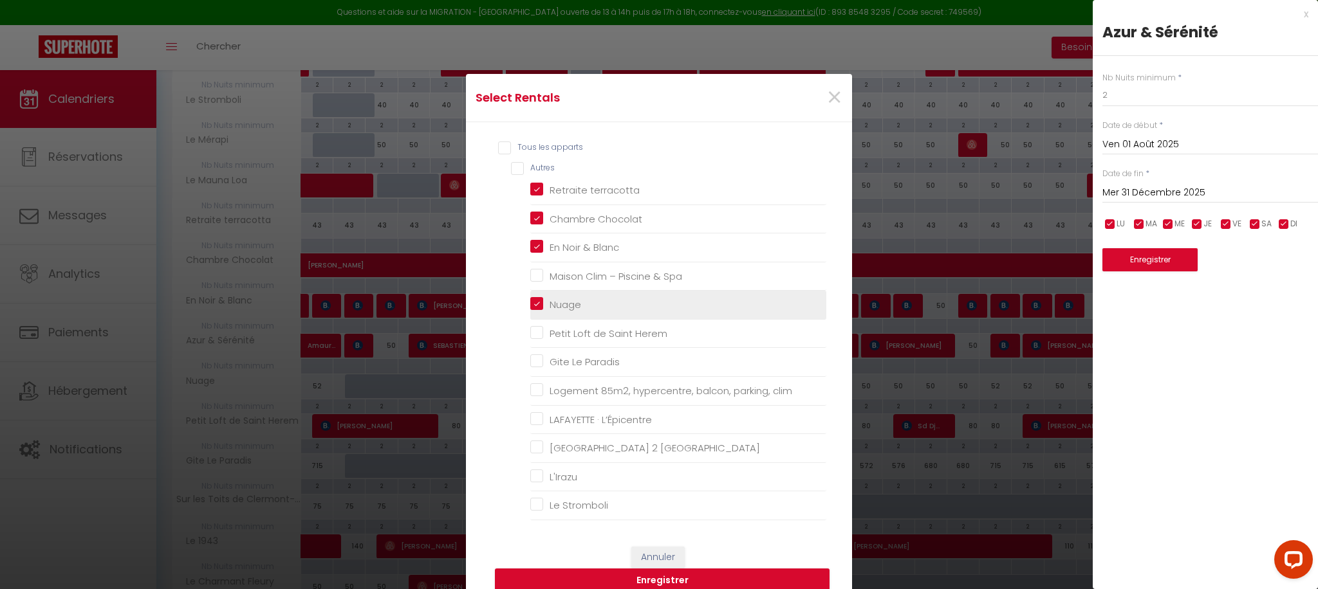
checkbox Mérapi "false"
checkbox Loa "false"
checkbox Hugo "false"
checkbox Chamalières "false"
checkbox Vieillards "false"
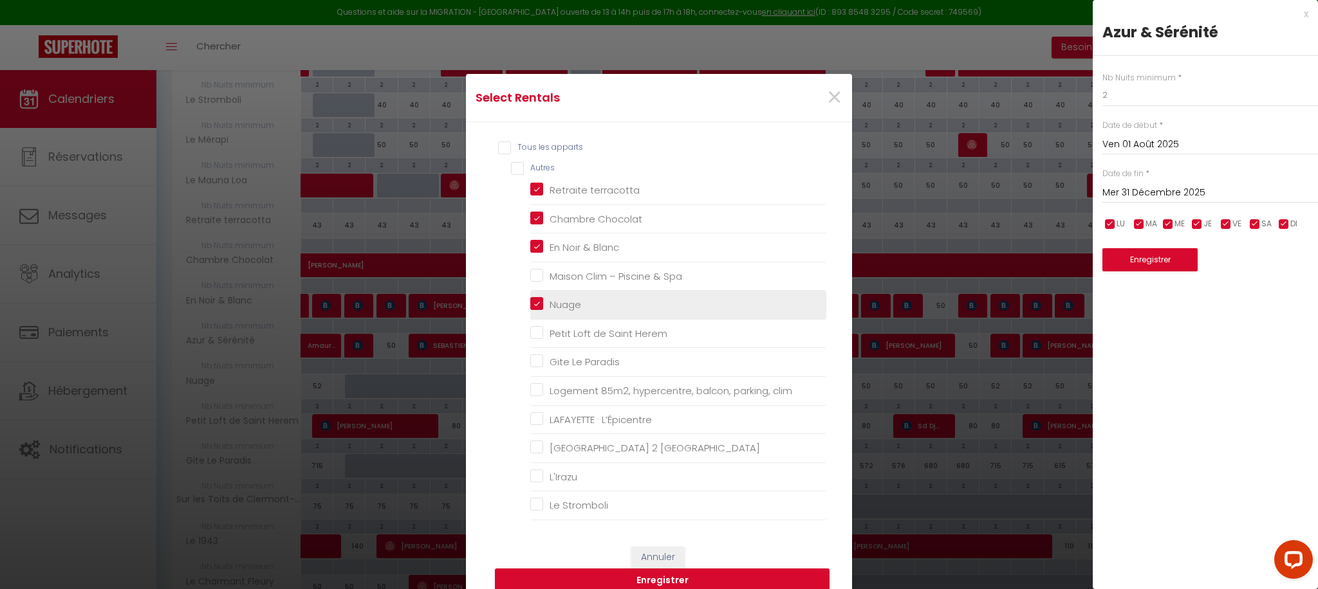
checkbox Clermont-FD "false"
checkbox États-Unis "false"
checkbox Fleury "false"
checkbox 1943 "false"
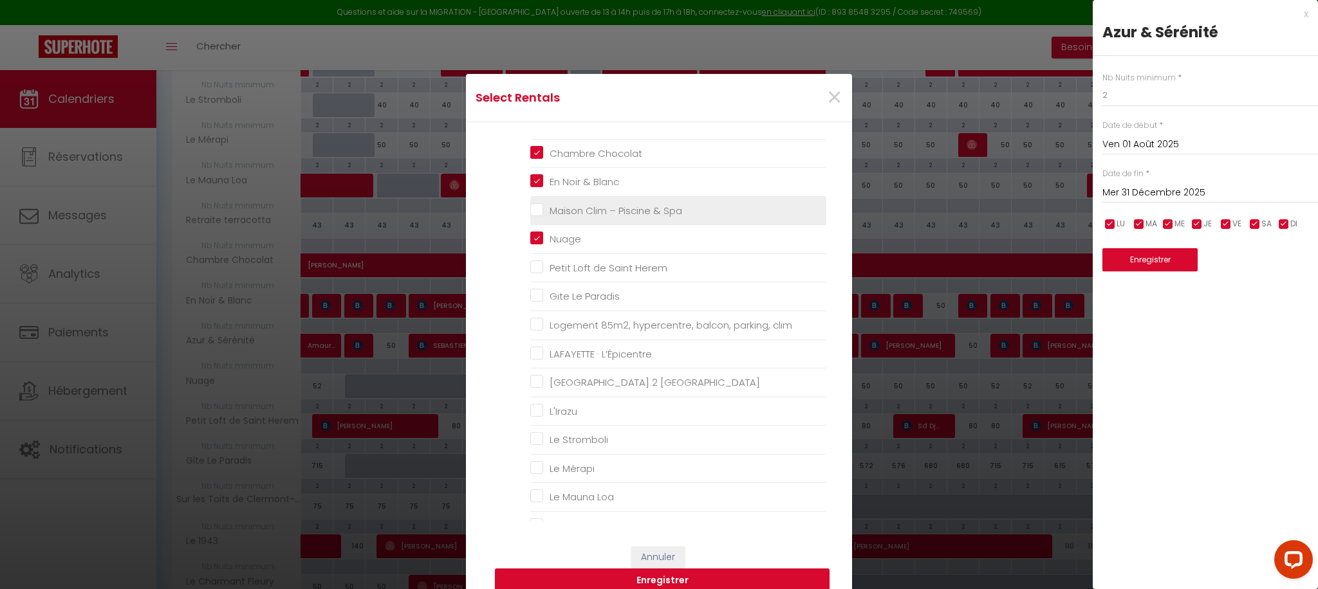
click at [542, 215] on Spa "Maison Clim – Piscine & Spa" at bounding box center [678, 210] width 296 height 13
checkbox Spa "true"
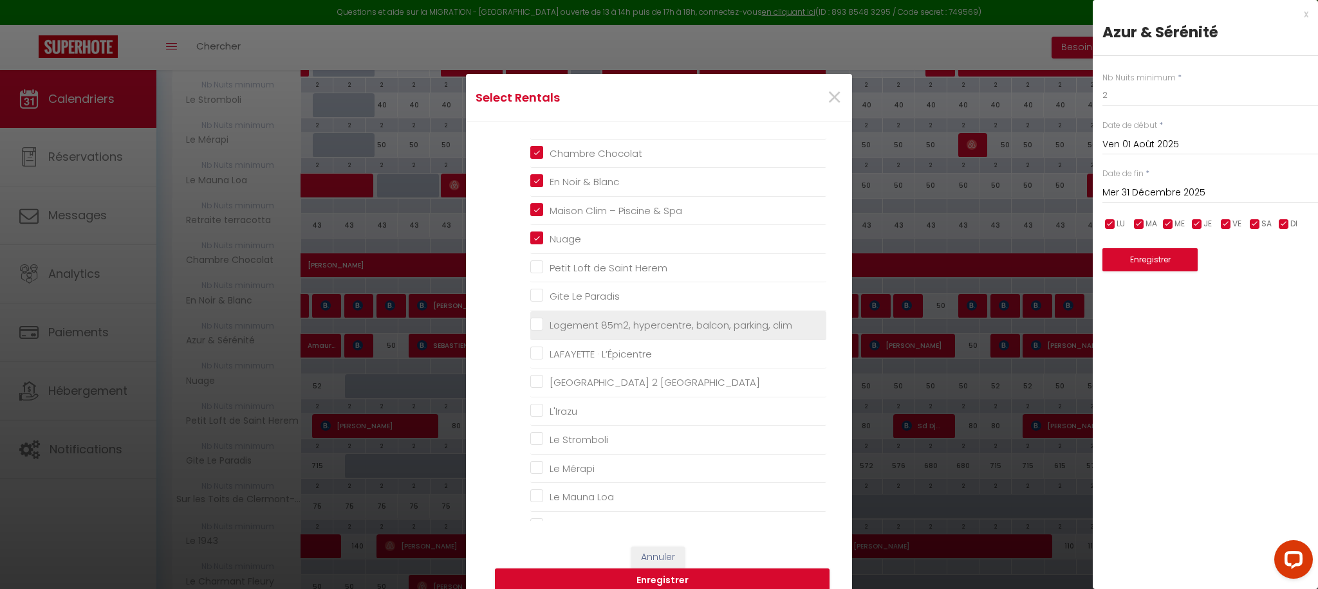
click at [544, 328] on clim "Logement 85m2, hypercentre, balcon, parking, clim" at bounding box center [678, 325] width 296 height 13
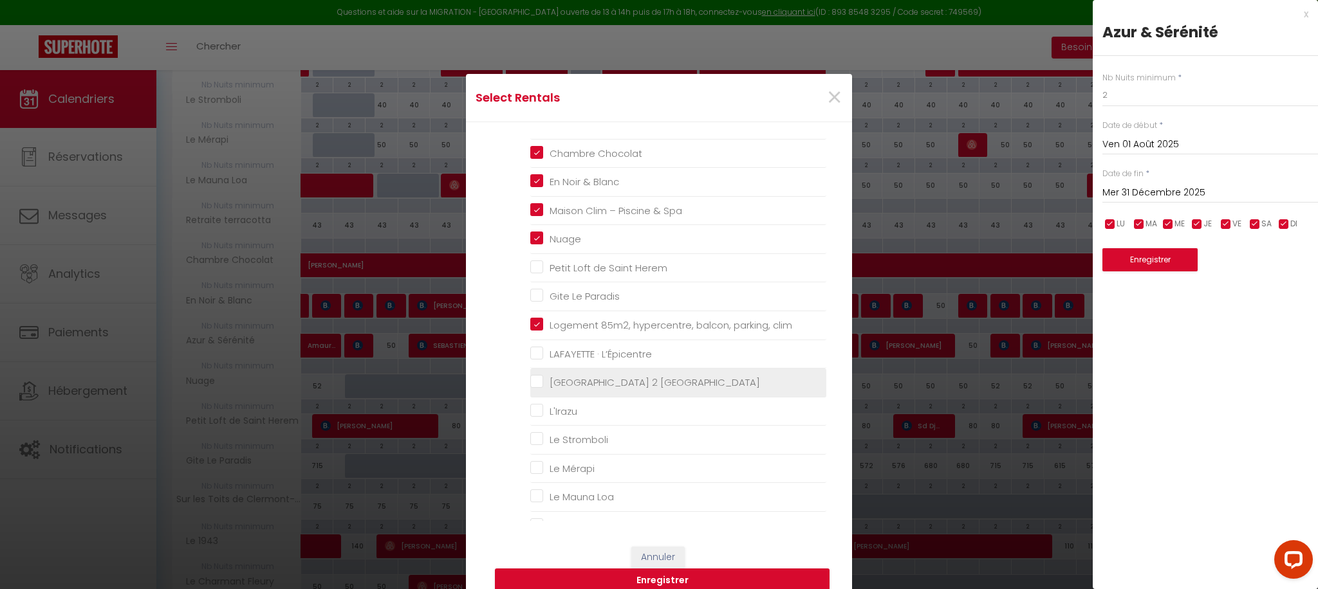
click at [535, 385] on États-Unis "[GEOGRAPHIC_DATA] 2 [GEOGRAPHIC_DATA]" at bounding box center [678, 382] width 296 height 13
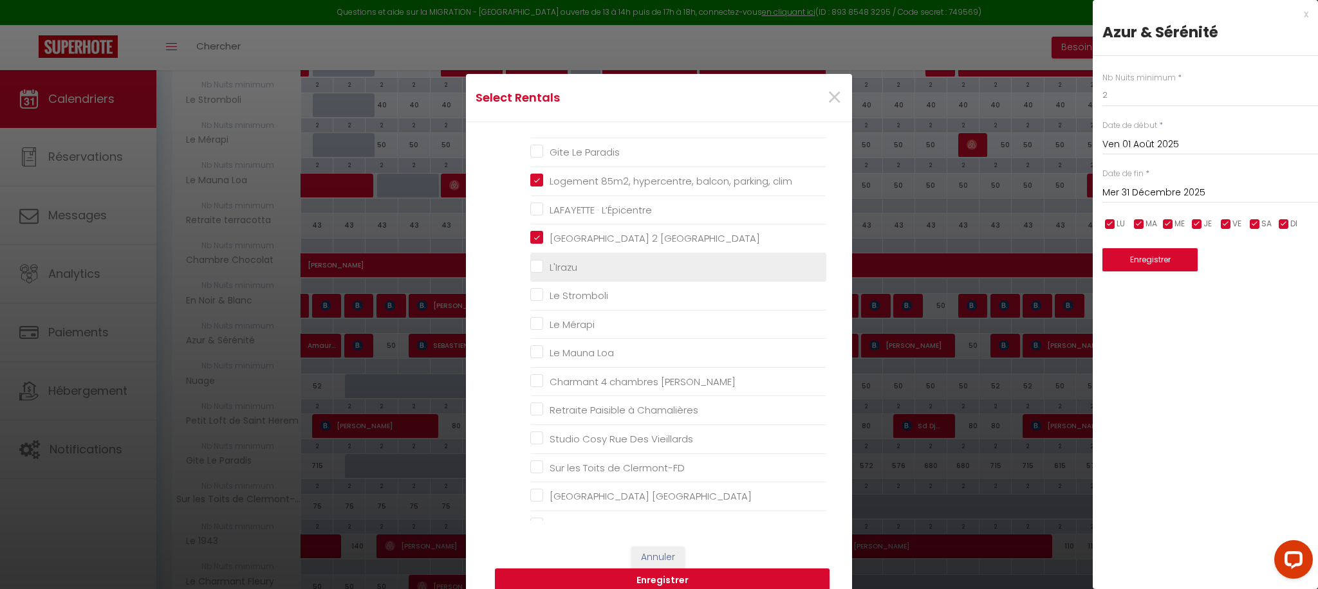
scroll to position [211, 0]
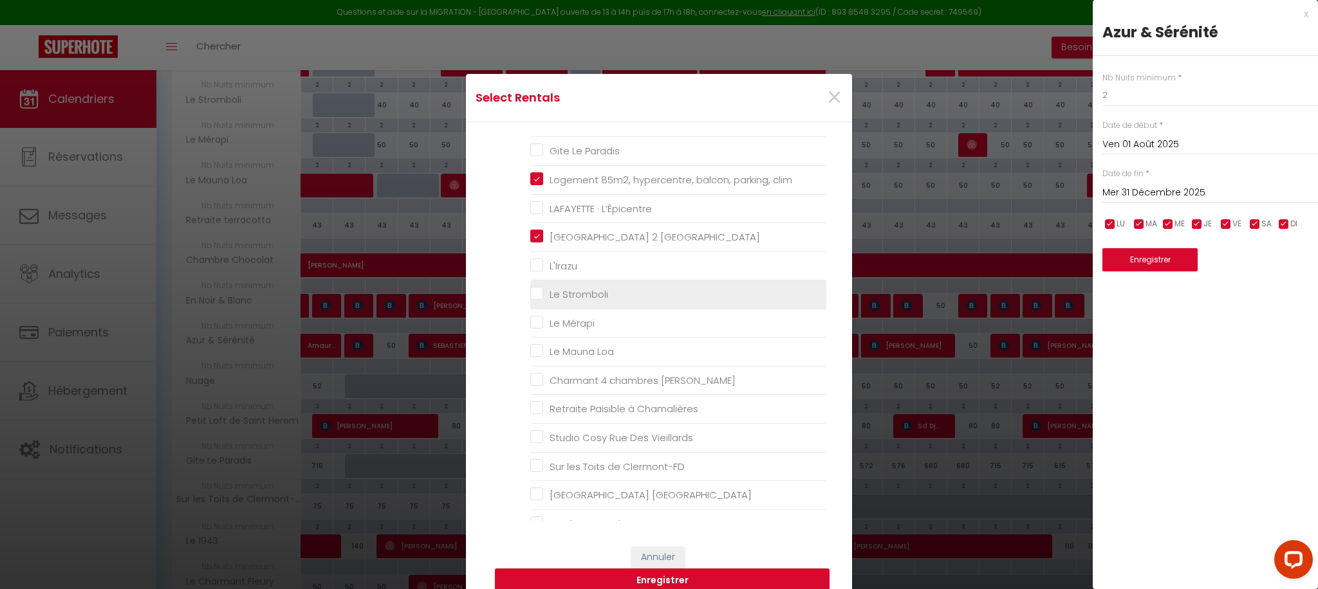
drag, startPoint x: 541, startPoint y: 266, endPoint x: 539, endPoint y: 284, distance: 18.1
click at [541, 266] on input "L'Irazu" at bounding box center [678, 265] width 296 height 13
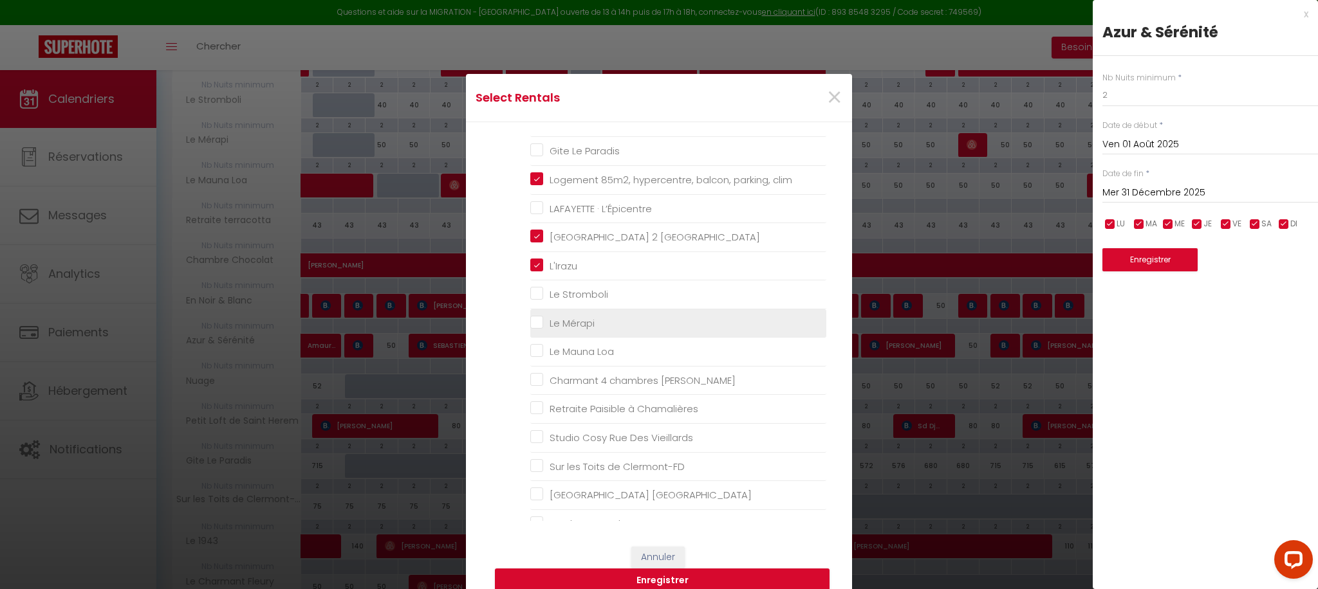
drag, startPoint x: 538, startPoint y: 289, endPoint x: 537, endPoint y: 313, distance: 24.5
click at [538, 289] on Stromboli "Le Stromboli" at bounding box center [678, 294] width 296 height 13
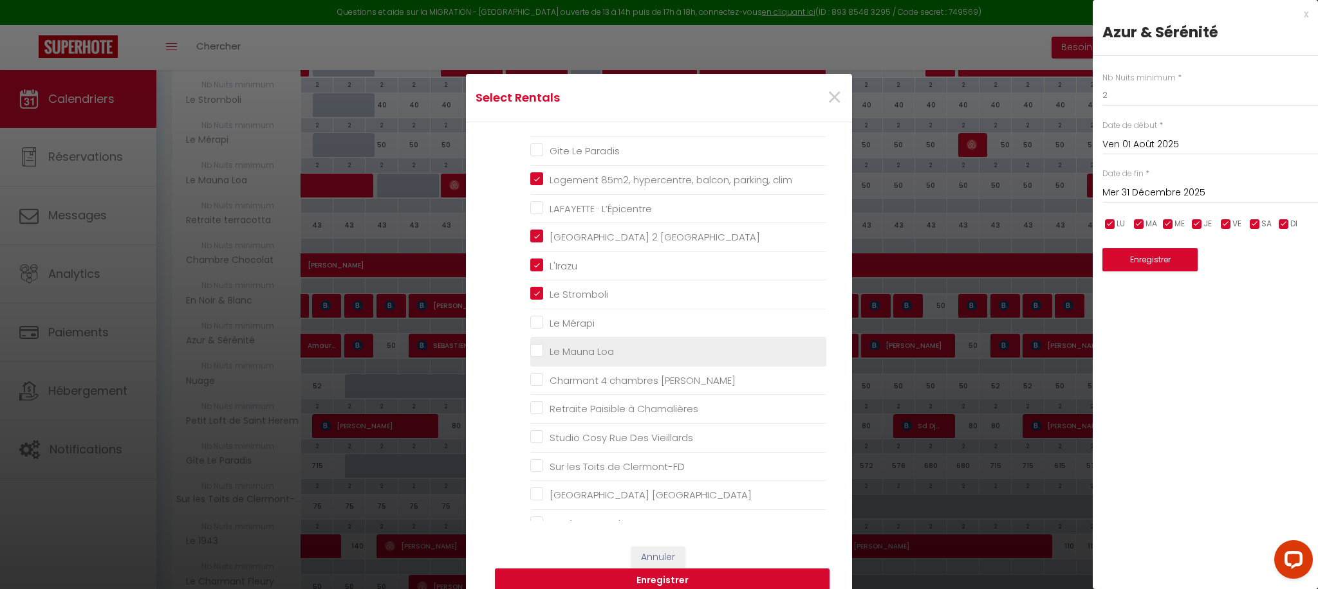
click at [537, 319] on Mérapi "Le Mérapi" at bounding box center [678, 323] width 296 height 13
click at [541, 353] on Loa "Le Mauna Loa" at bounding box center [678, 352] width 296 height 13
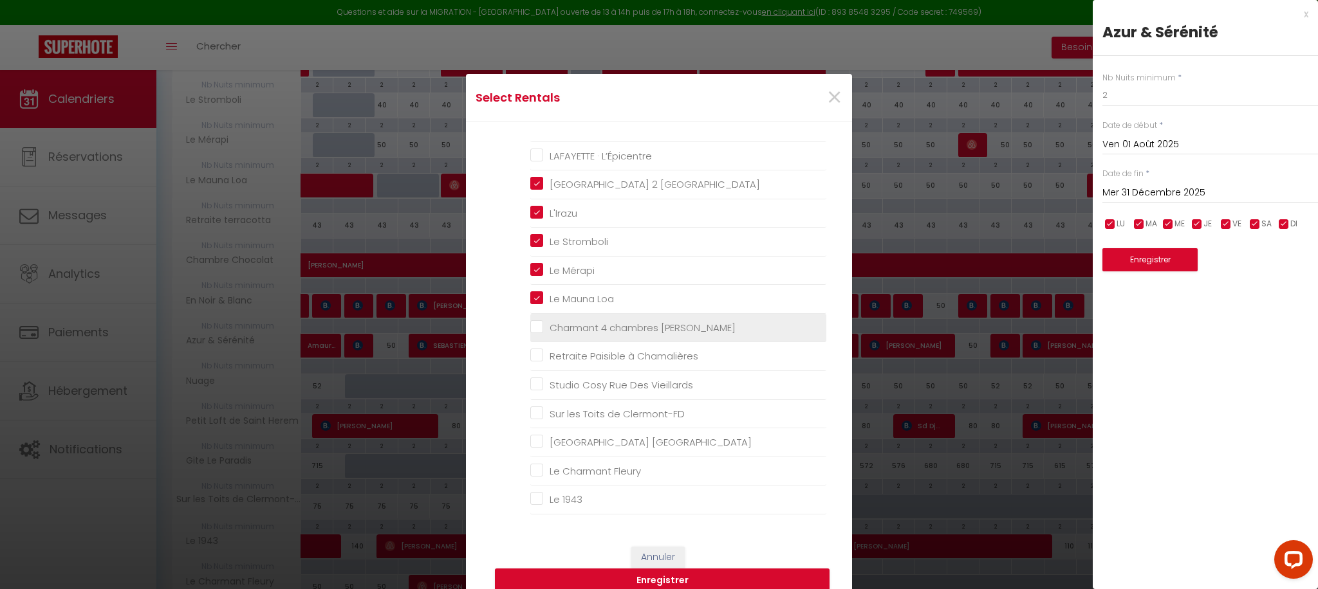
click at [542, 328] on Hugo "Charmant 4 chambres [PERSON_NAME]" at bounding box center [678, 328] width 296 height 13
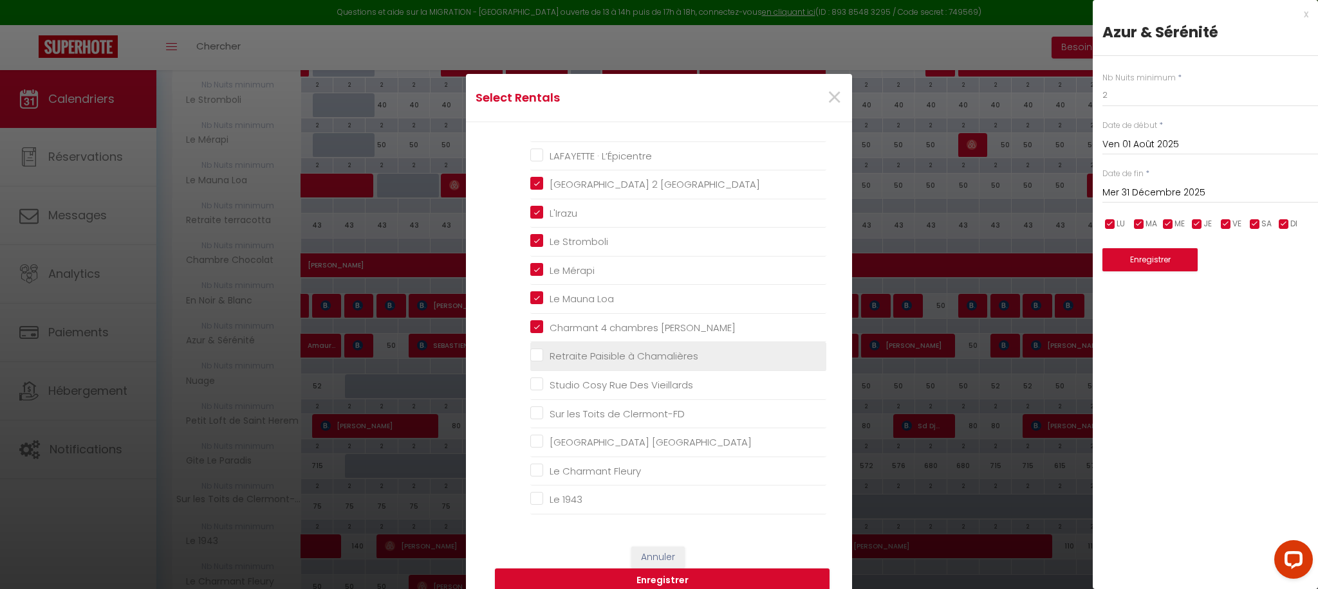
click at [541, 352] on Chamalières "Retraite Paisible à Chamalières" at bounding box center [678, 356] width 296 height 13
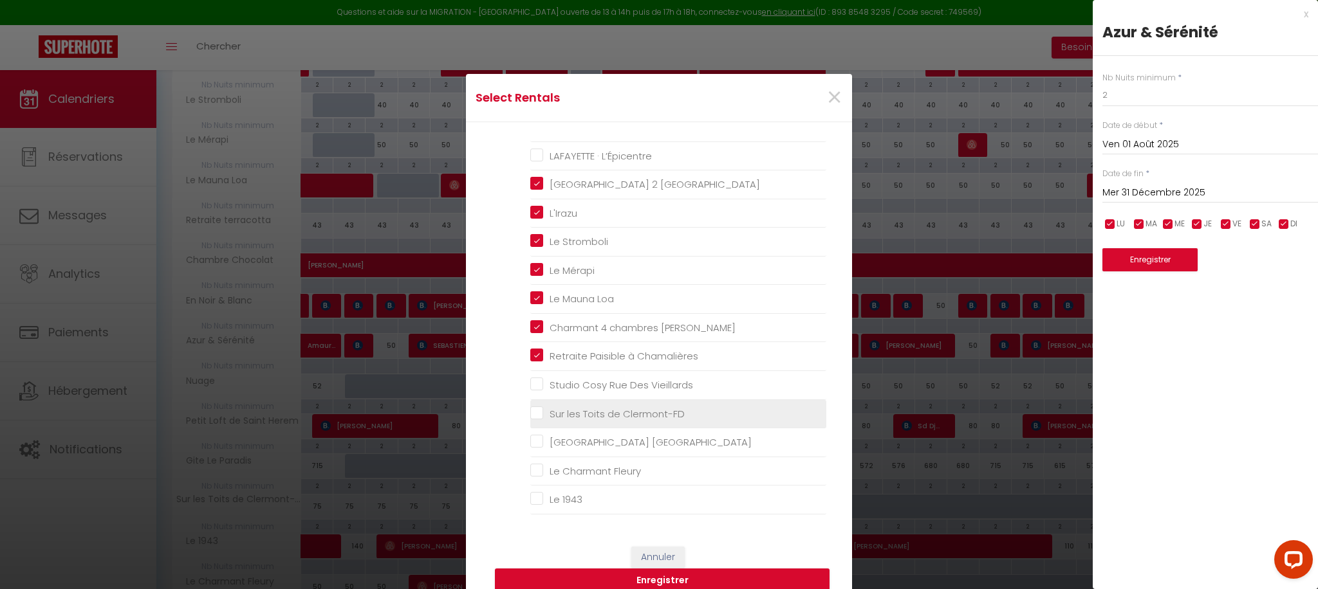
drag, startPoint x: 537, startPoint y: 389, endPoint x: 536, endPoint y: 402, distance: 12.9
click at [537, 389] on Vieillards "Studio Cosy Rue Des Vieillards" at bounding box center [678, 385] width 296 height 13
click at [536, 410] on Clermont-FD "Sur les Toits de Clermont-FD" at bounding box center [678, 413] width 296 height 13
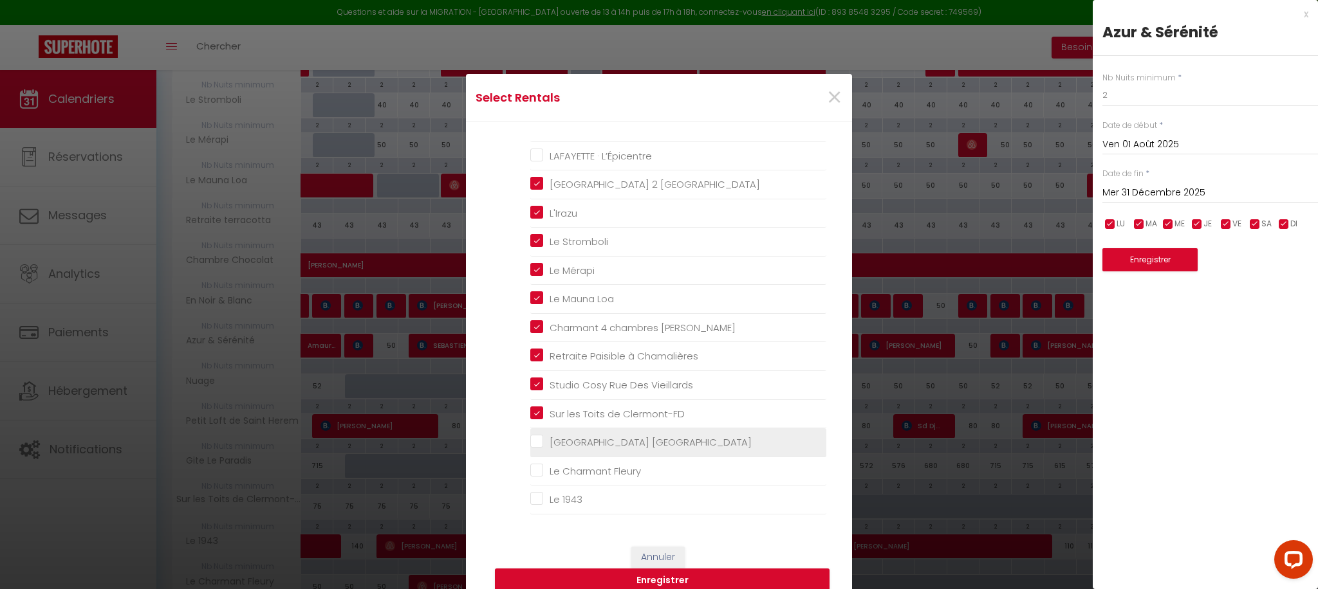
click at [535, 441] on États-Unis "[GEOGRAPHIC_DATA] [GEOGRAPHIC_DATA]" at bounding box center [678, 442] width 296 height 13
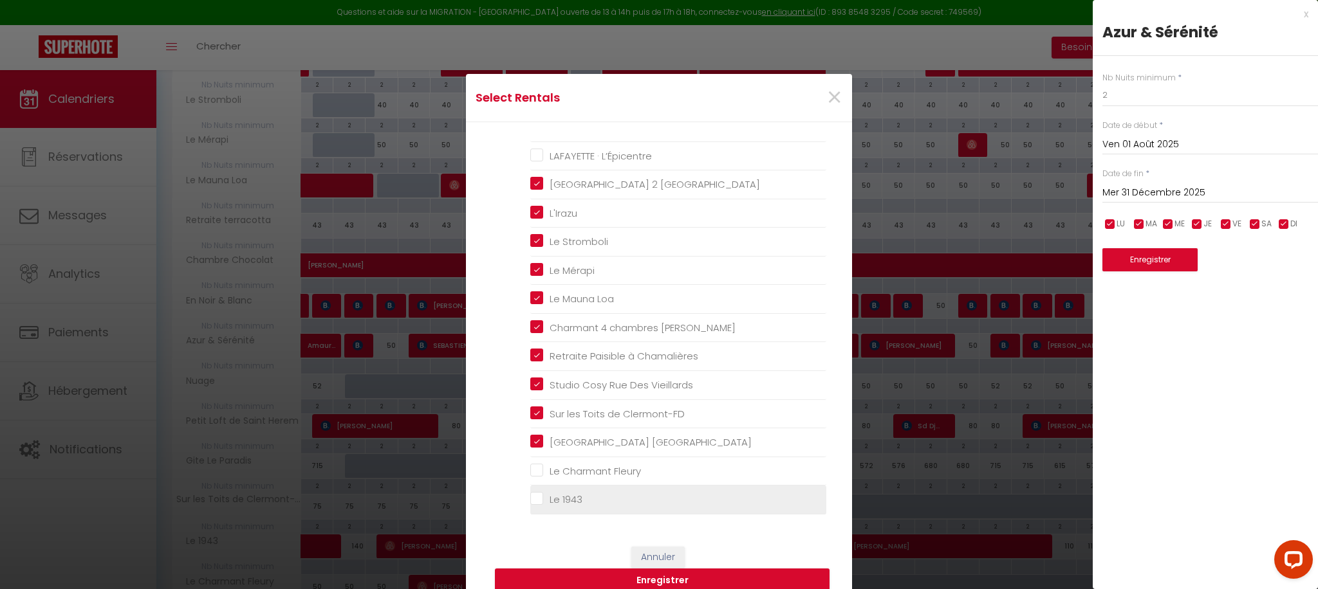
drag, startPoint x: 539, startPoint y: 472, endPoint x: 538, endPoint y: 486, distance: 14.2
click at [538, 472] on Fleury "Le Charmant Fleury" at bounding box center [678, 471] width 296 height 13
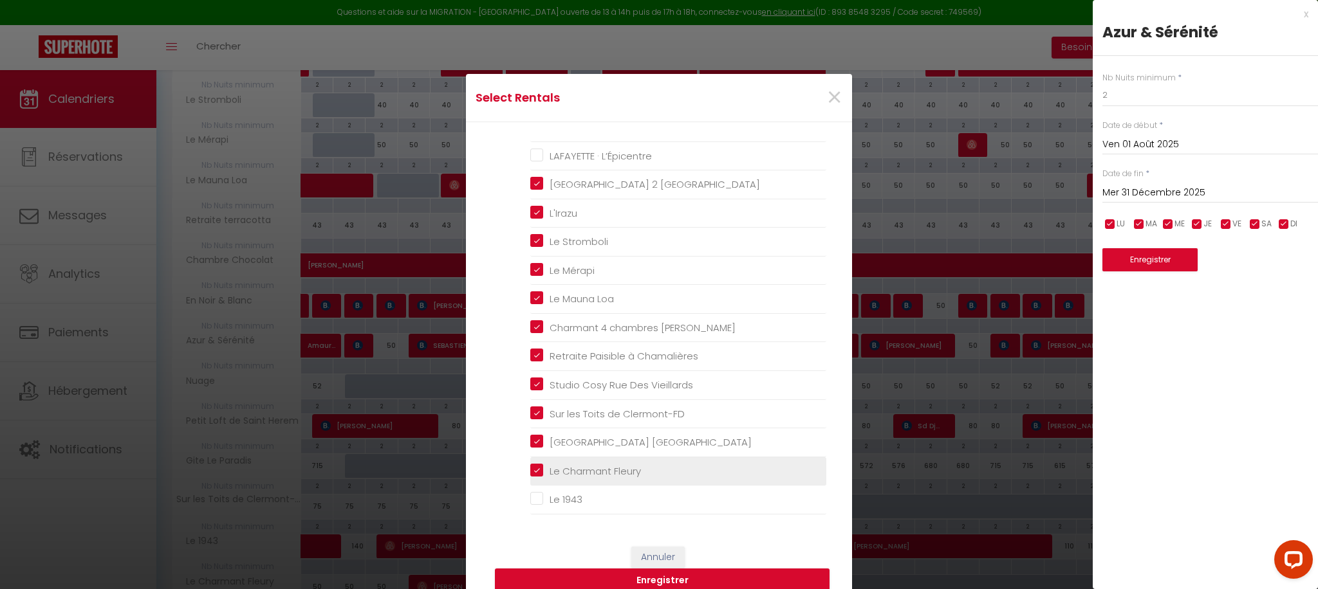
drag, startPoint x: 538, startPoint y: 497, endPoint x: 558, endPoint y: 463, distance: 40.1
click at [538, 497] on 1943 "Le 1943" at bounding box center [678, 500] width 296 height 13
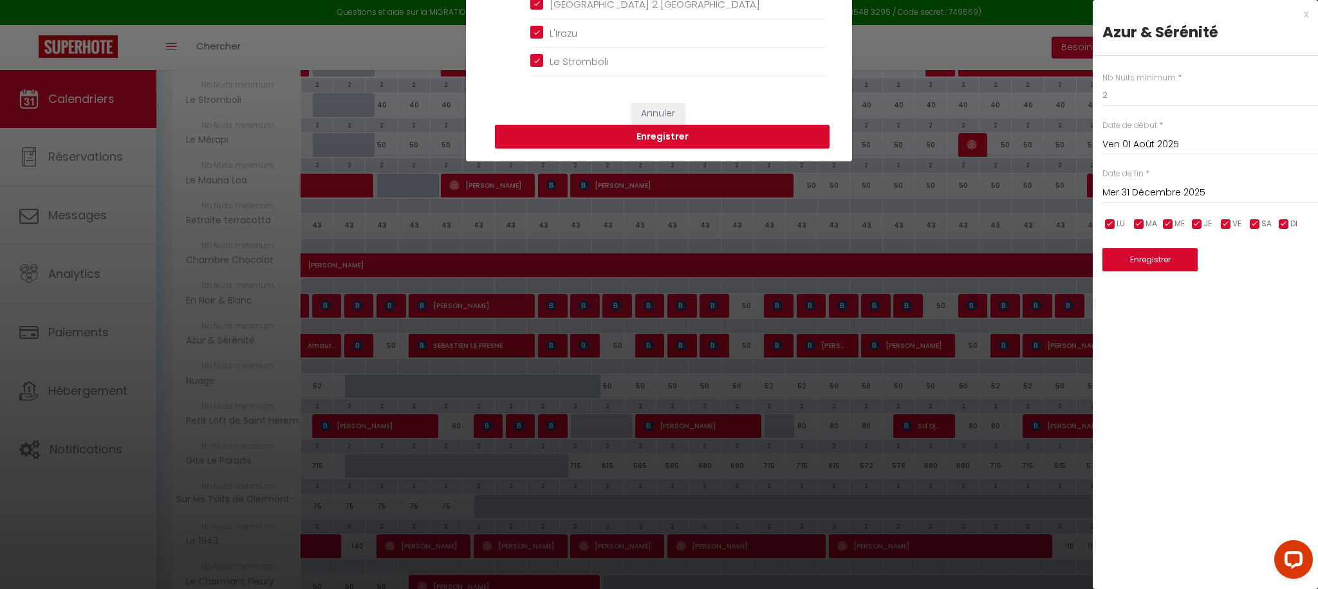
scroll to position [476, 0]
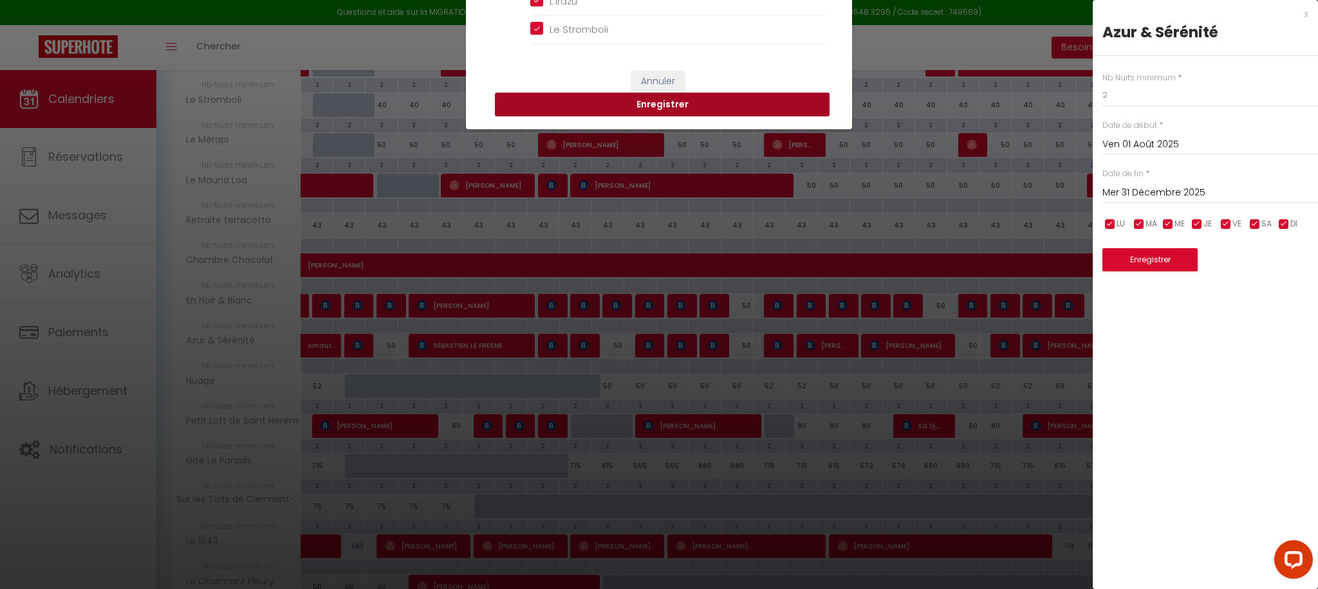
click at [633, 103] on button "Enregistrer" at bounding box center [662, 105] width 335 height 24
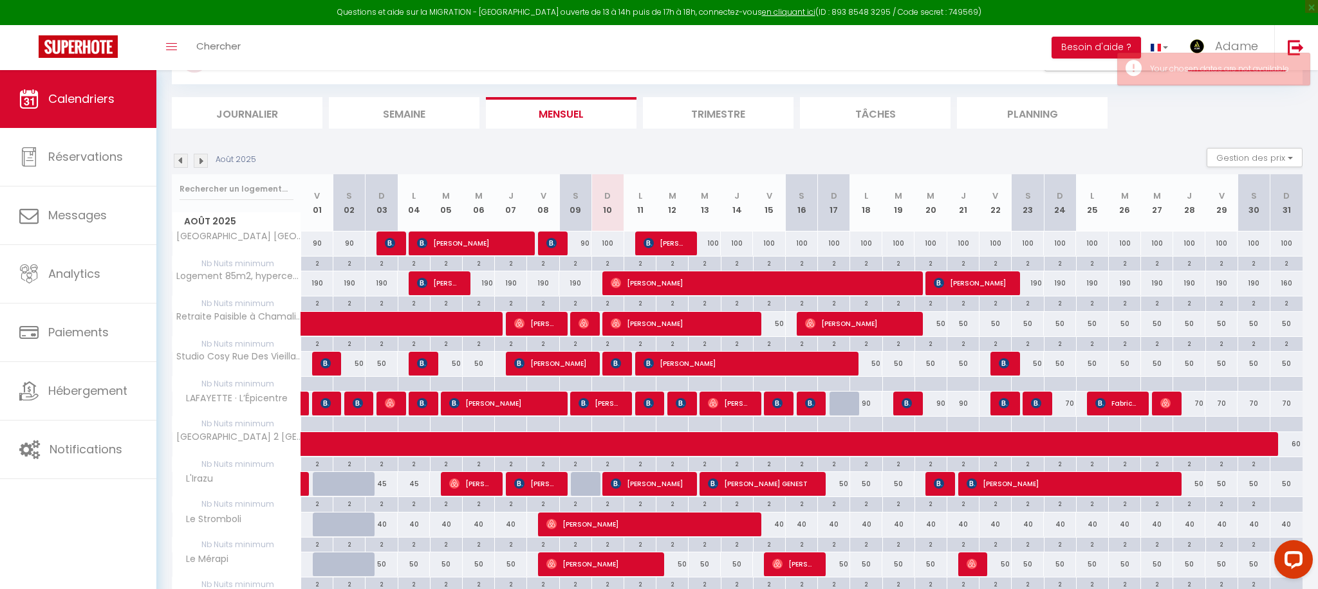
scroll to position [84, 0]
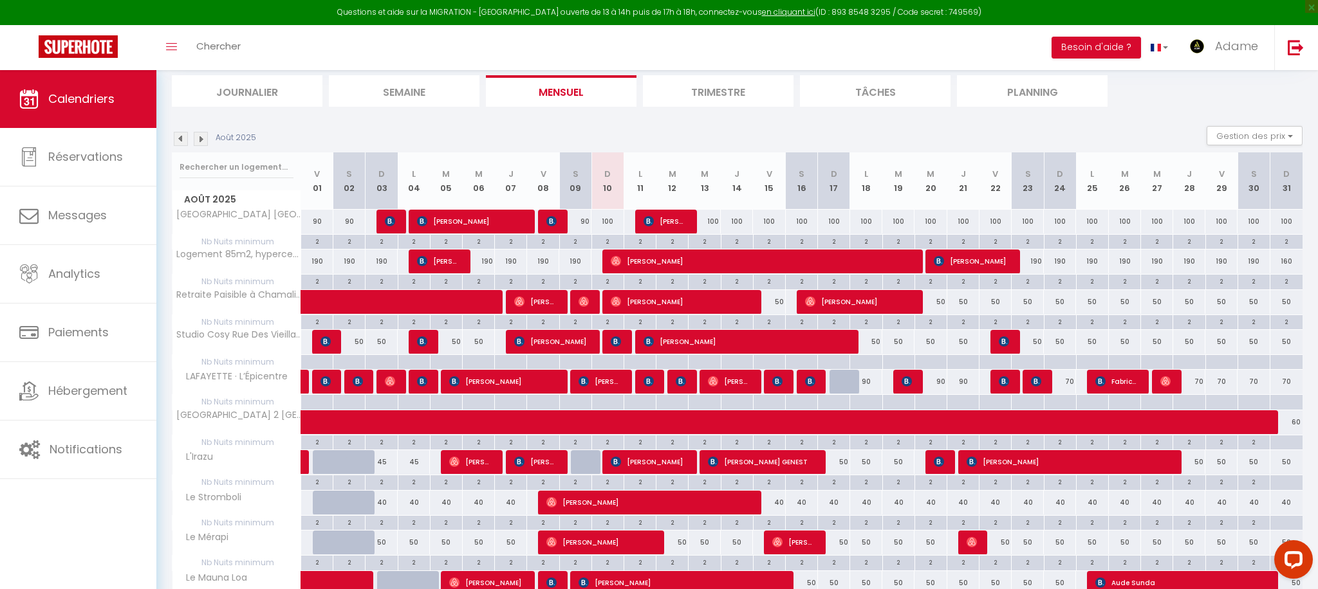
click at [638, 360] on div at bounding box center [640, 362] width 32 height 15
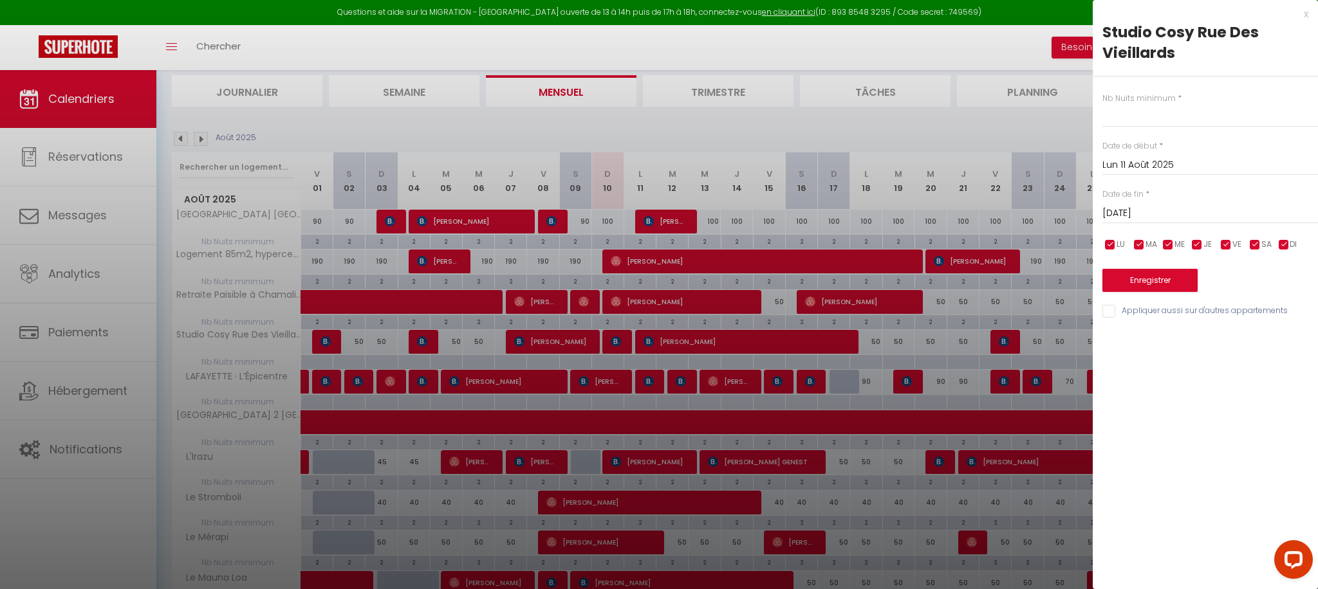
click at [1166, 218] on input "[DATE]" at bounding box center [1210, 213] width 216 height 17
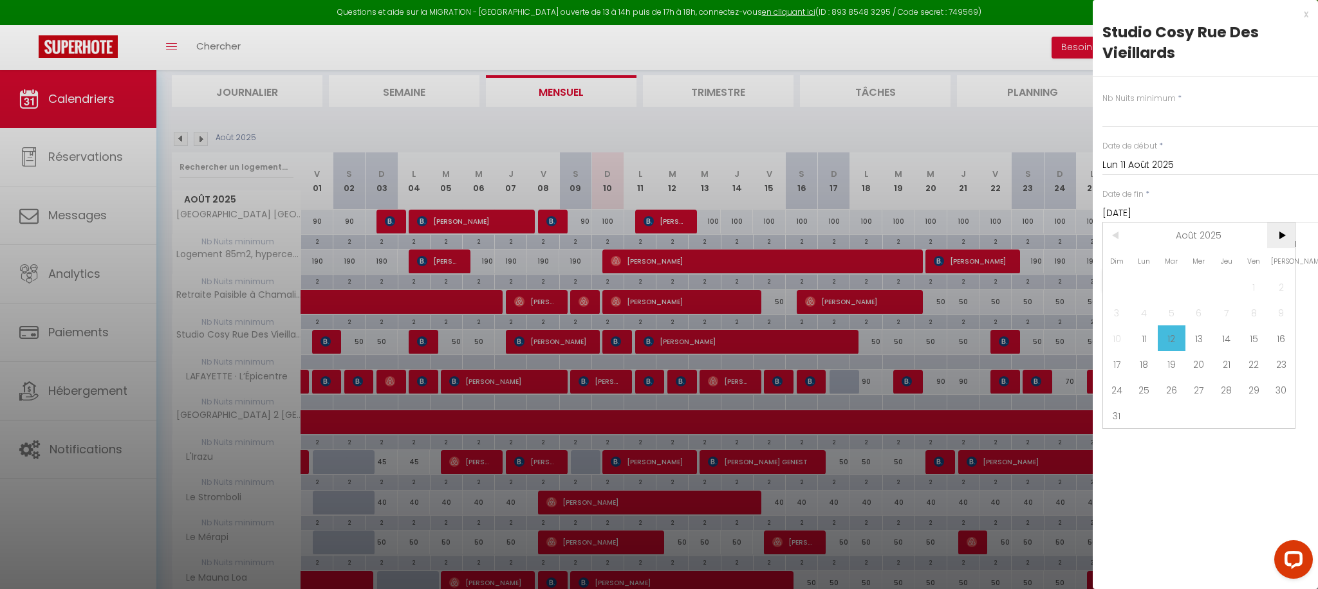
click at [1283, 232] on span ">" at bounding box center [1281, 236] width 28 height 26
click at [1282, 232] on span ">" at bounding box center [1281, 236] width 28 height 26
click at [1286, 233] on span ">" at bounding box center [1281, 236] width 28 height 26
click at [1199, 396] on span "31" at bounding box center [1199, 390] width 28 height 26
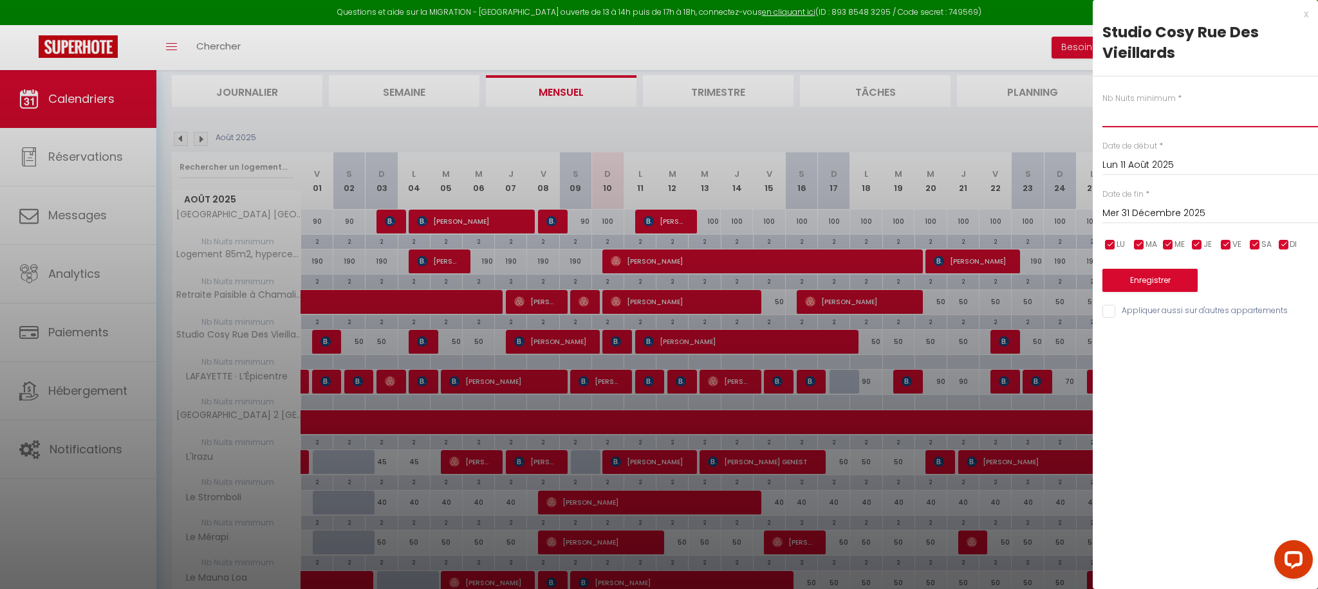
click at [1167, 117] on input "text" at bounding box center [1210, 115] width 216 height 23
click at [1168, 315] on input "Appliquer aussi sur d'autres appartements" at bounding box center [1210, 311] width 216 height 13
click at [1167, 281] on button "Enregistrer" at bounding box center [1149, 280] width 95 height 23
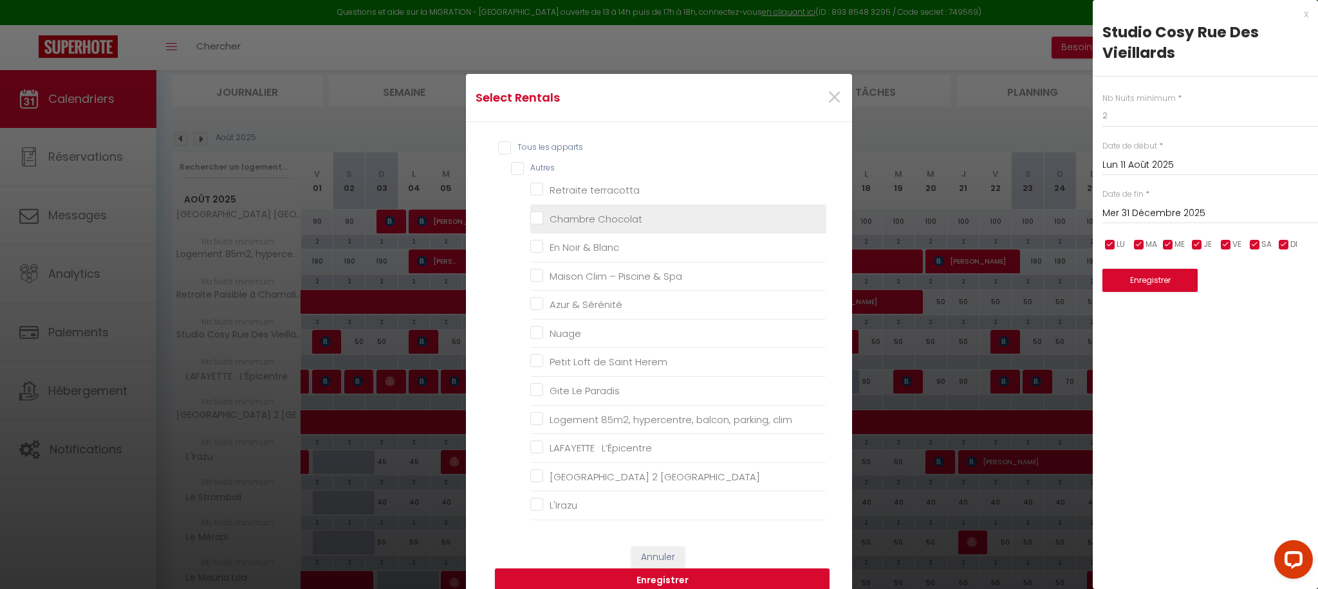
drag, startPoint x: 537, startPoint y: 190, endPoint x: 537, endPoint y: 210, distance: 19.3
click at [537, 190] on terracotta "Retraite terracotta" at bounding box center [678, 190] width 296 height 13
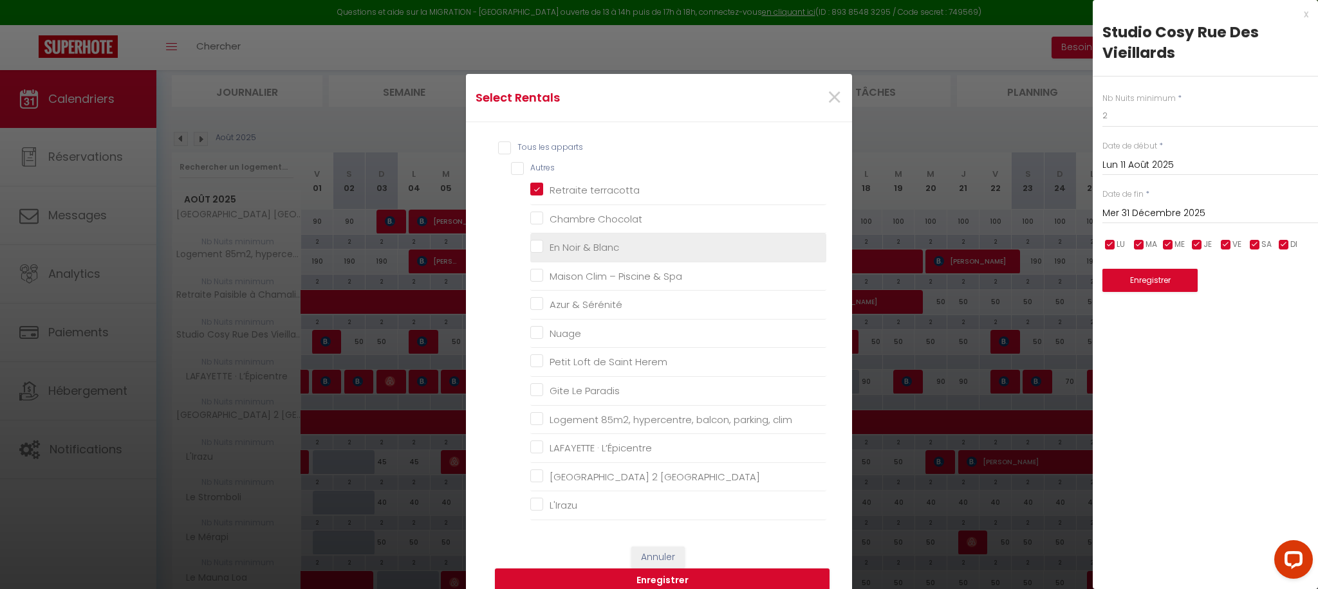
click at [536, 219] on Chocolat "Chambre Chocolat" at bounding box center [678, 218] width 296 height 13
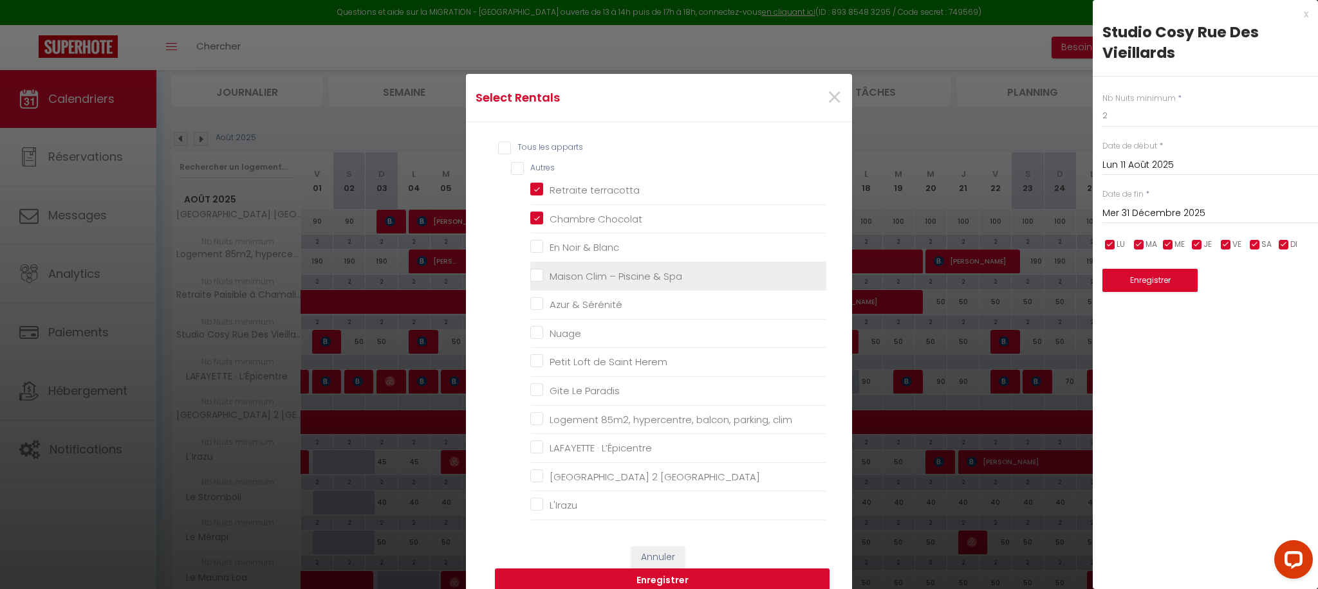
drag, startPoint x: 539, startPoint y: 252, endPoint x: 542, endPoint y: 264, distance: 12.5
click at [539, 251] on Blanc "En Noir & Blanc" at bounding box center [678, 247] width 296 height 13
click at [544, 288] on li "Maison Clim – Piscine & Spa" at bounding box center [678, 277] width 296 height 29
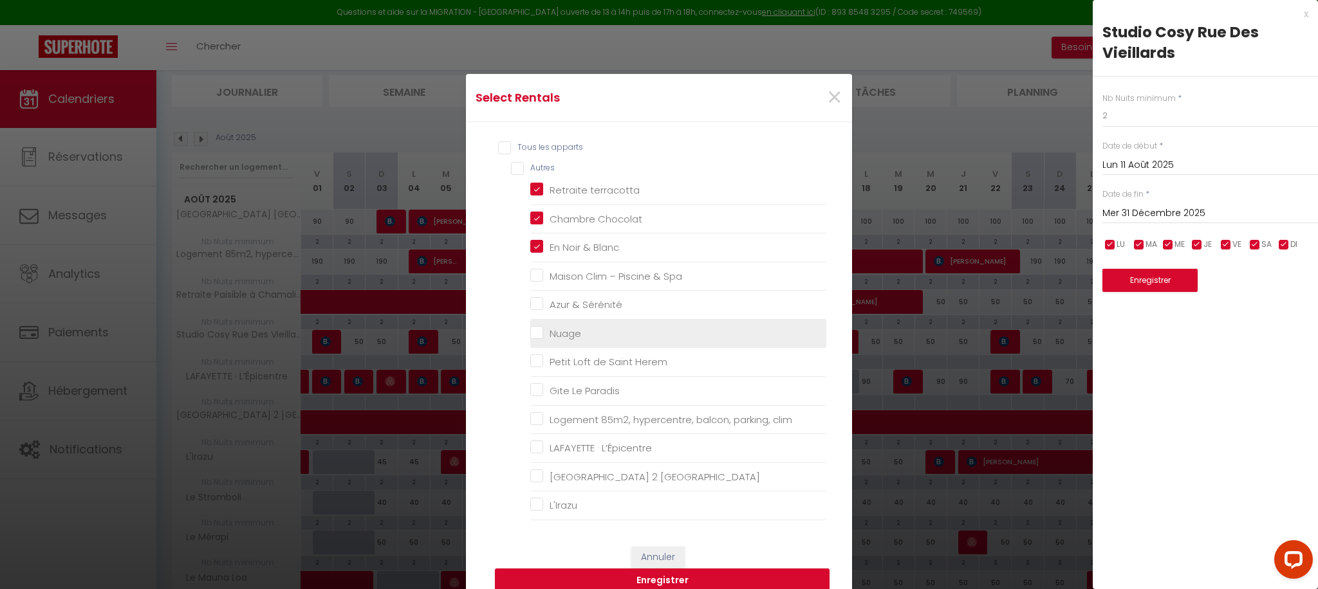
drag, startPoint x: 540, startPoint y: 277, endPoint x: 537, endPoint y: 331, distance: 54.8
click at [540, 277] on Spa "Maison Clim – Piscine & Spa" at bounding box center [678, 276] width 296 height 13
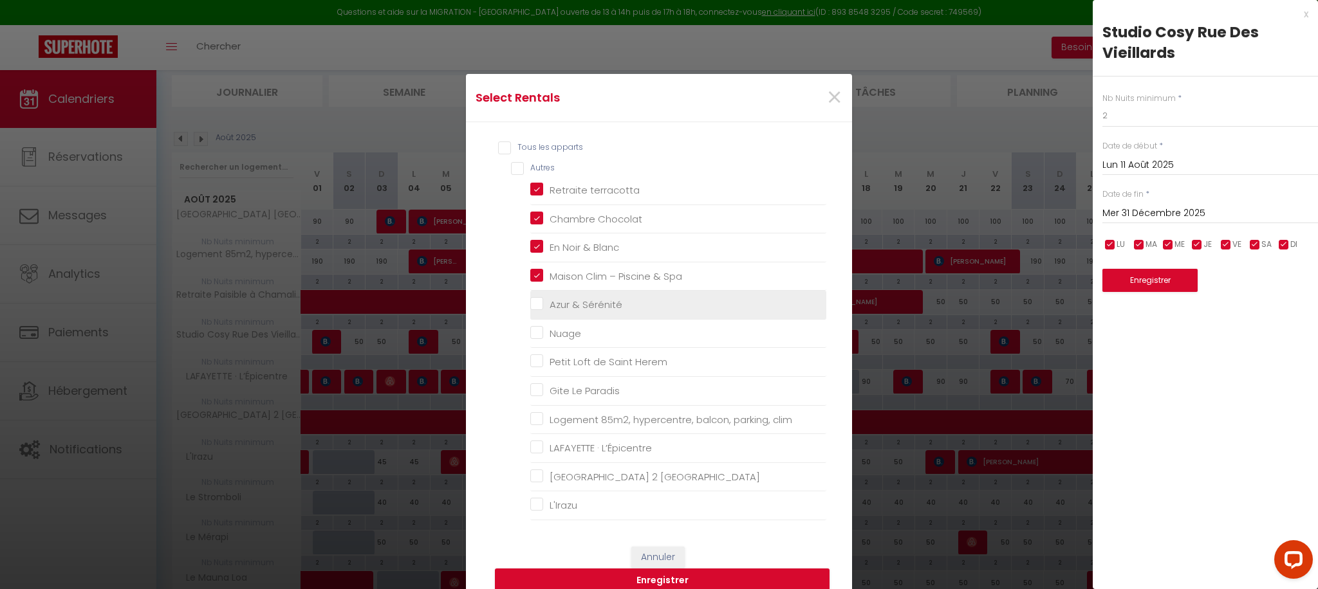
click at [538, 305] on Sérénité "Azur & Sérénité" at bounding box center [678, 305] width 296 height 13
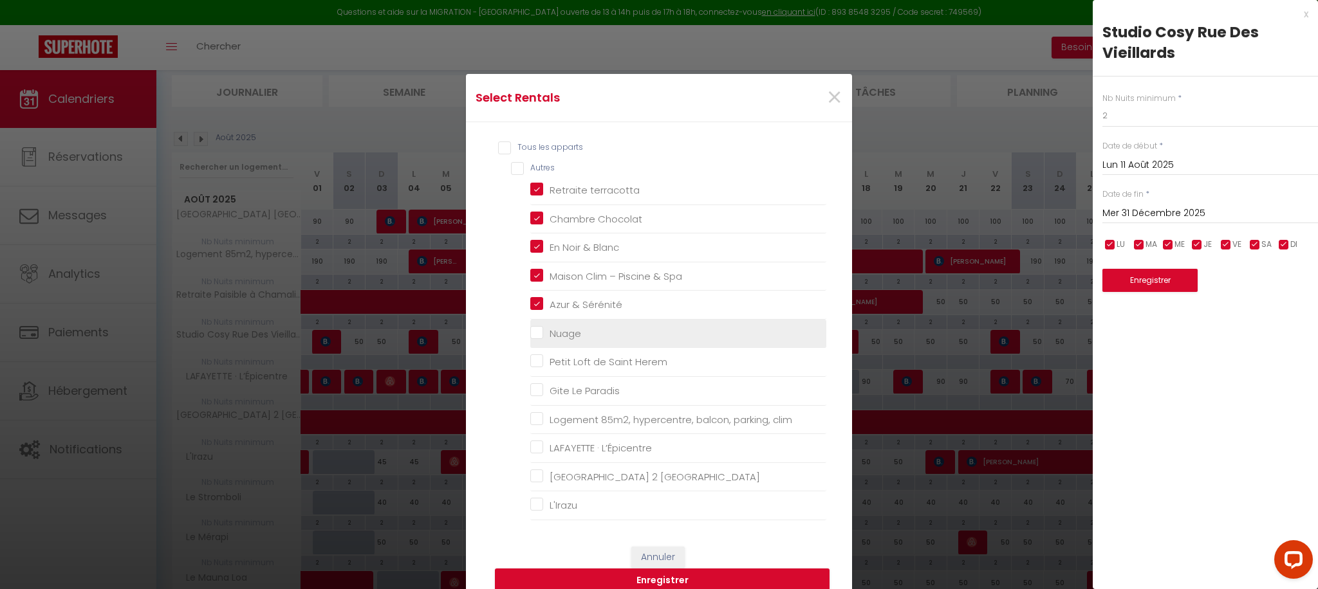
click at [532, 335] on input "Nuage" at bounding box center [678, 334] width 296 height 13
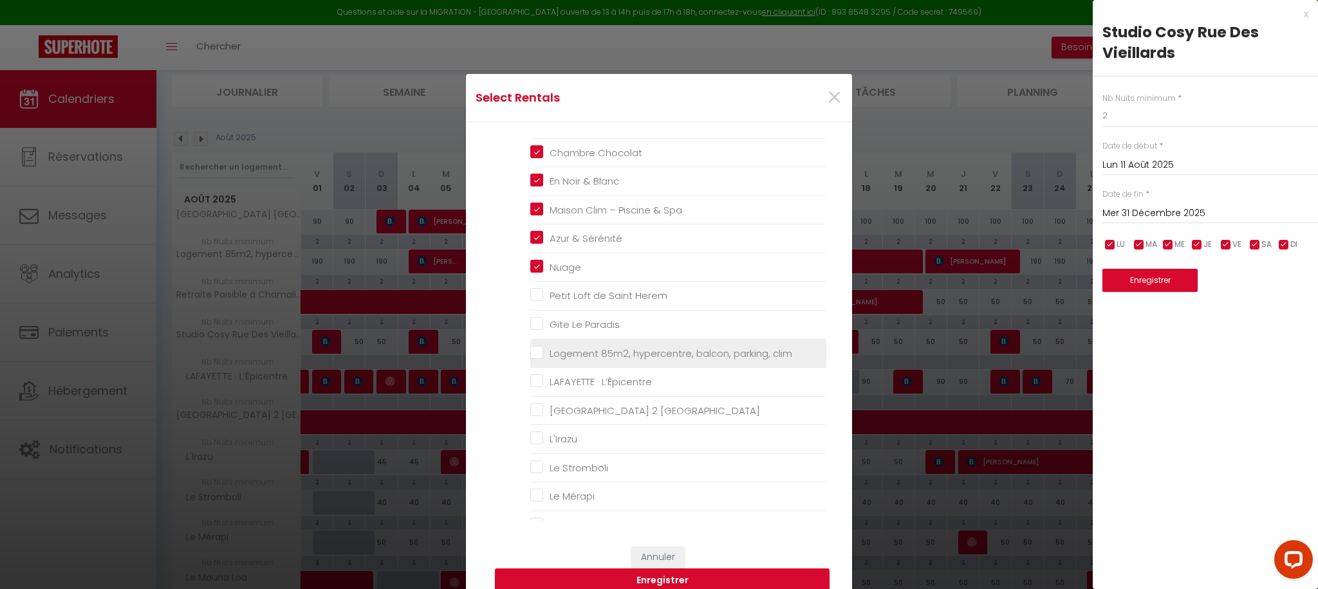
click at [534, 355] on clim "Logement 85m2, hypercentre, balcon, parking, clim" at bounding box center [678, 353] width 296 height 13
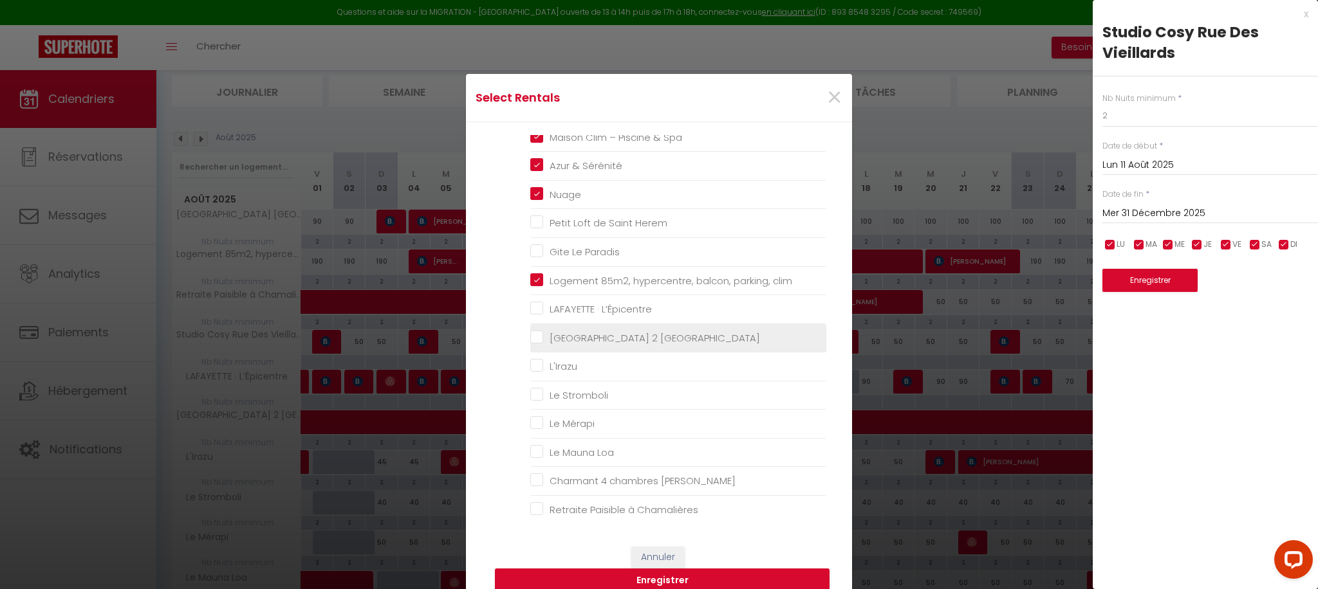
click at [542, 340] on États-Unis "[GEOGRAPHIC_DATA] 2 [GEOGRAPHIC_DATA]" at bounding box center [678, 337] width 296 height 13
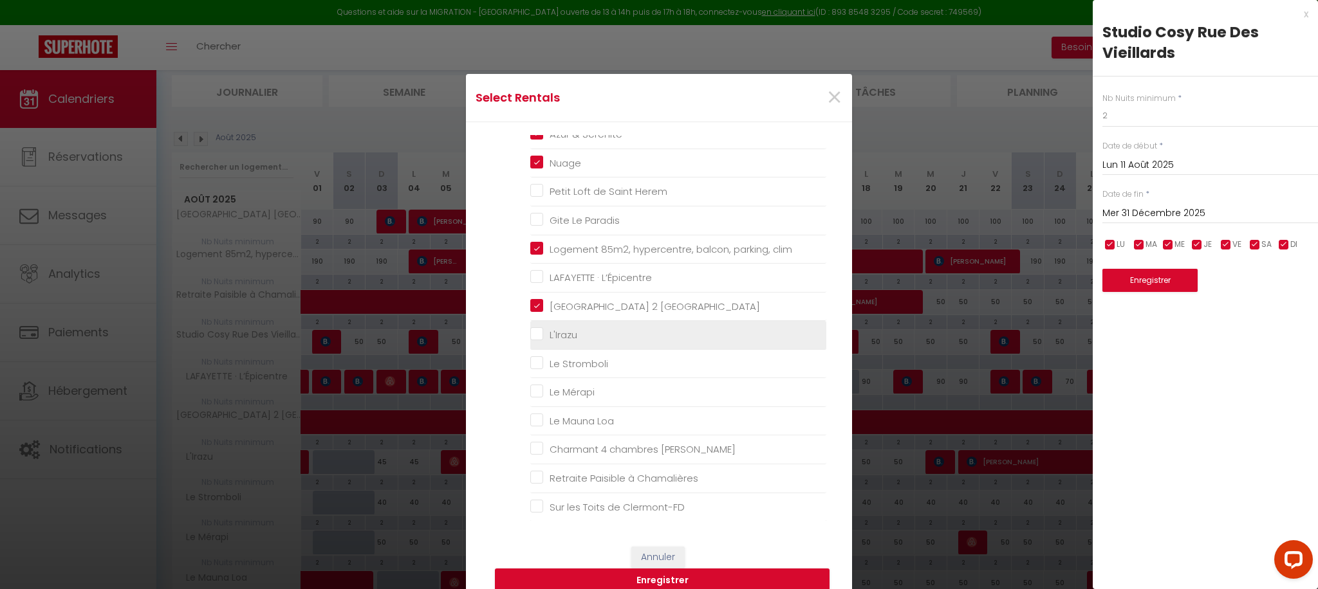
scroll to position [172, 0]
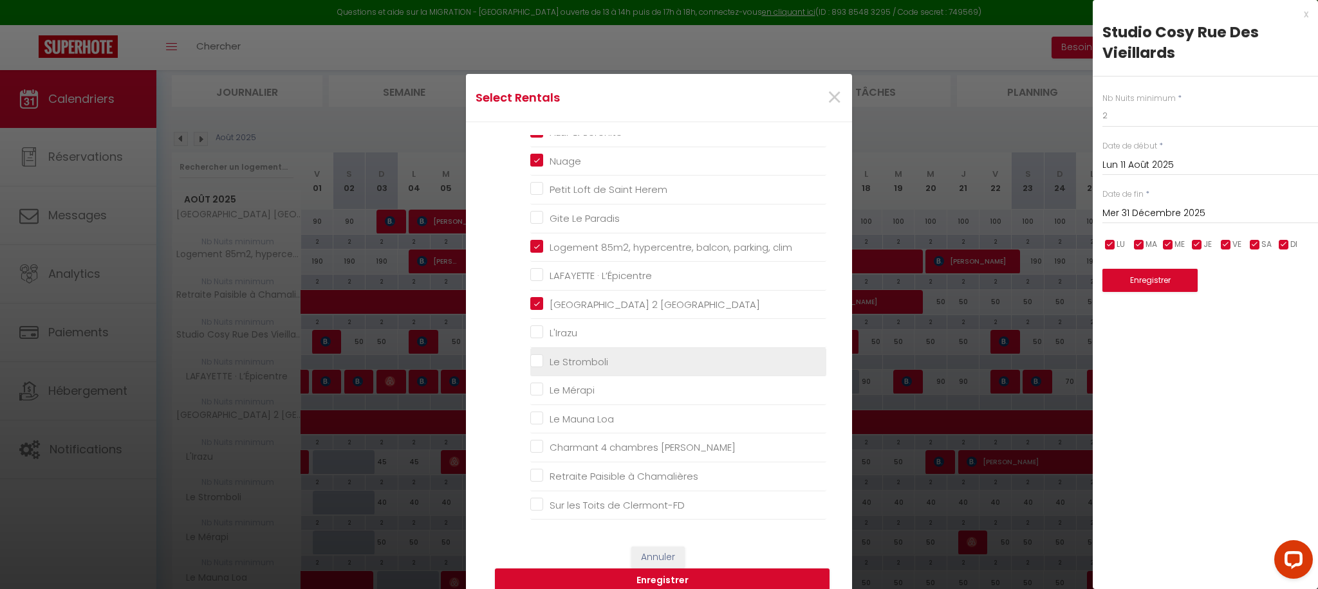
click at [539, 335] on input "L'Irazu" at bounding box center [678, 333] width 296 height 13
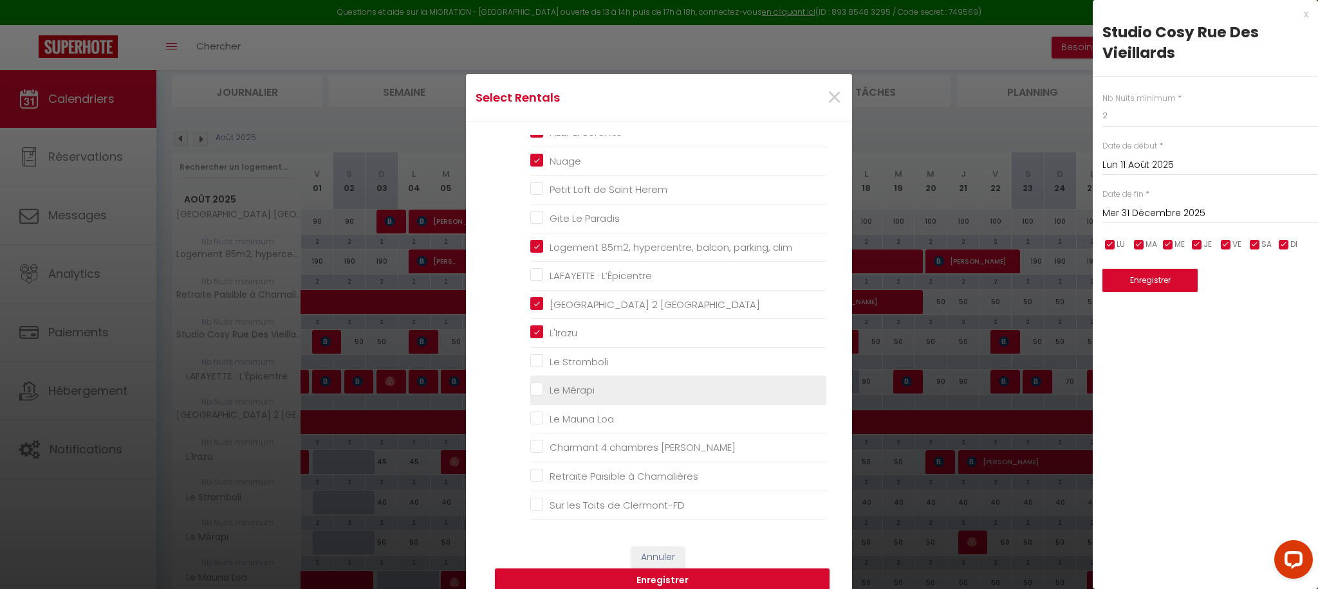
drag, startPoint x: 535, startPoint y: 362, endPoint x: 541, endPoint y: 384, distance: 23.3
click at [535, 362] on Stromboli "Le Stromboli" at bounding box center [678, 362] width 296 height 13
click at [541, 391] on Mérapi "Le Mérapi" at bounding box center [678, 390] width 296 height 13
drag, startPoint x: 539, startPoint y: 413, endPoint x: 545, endPoint y: 398, distance: 15.9
click at [539, 414] on Loa "Le Mauna Loa" at bounding box center [678, 419] width 296 height 13
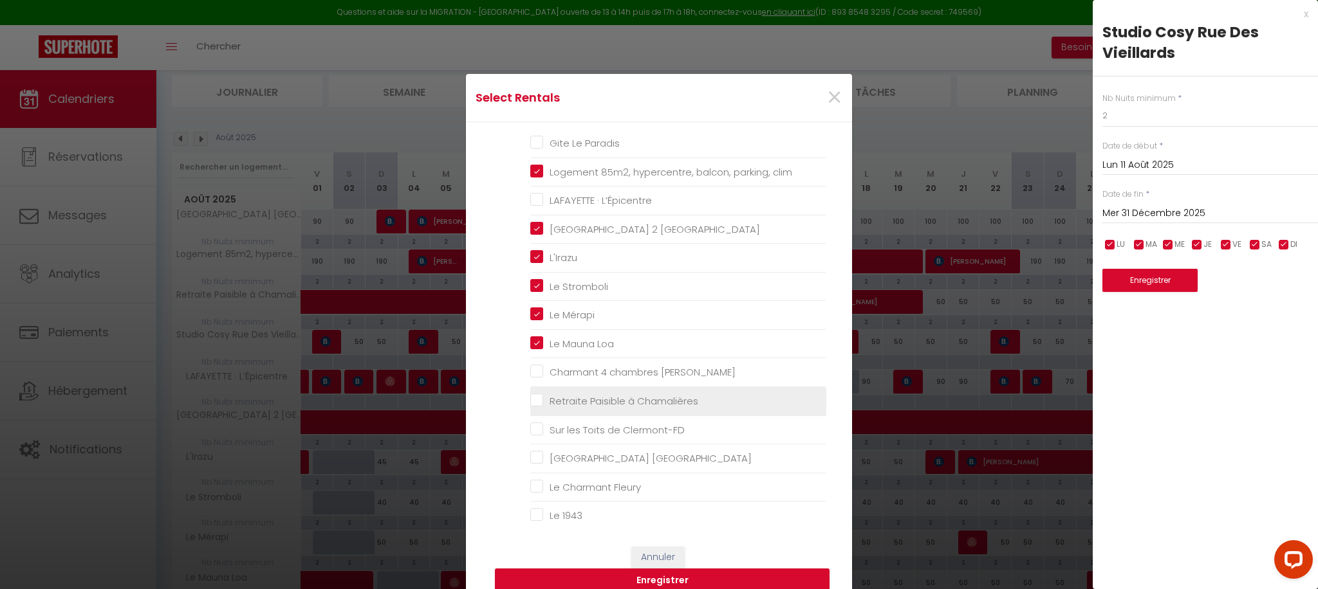
scroll to position [264, 0]
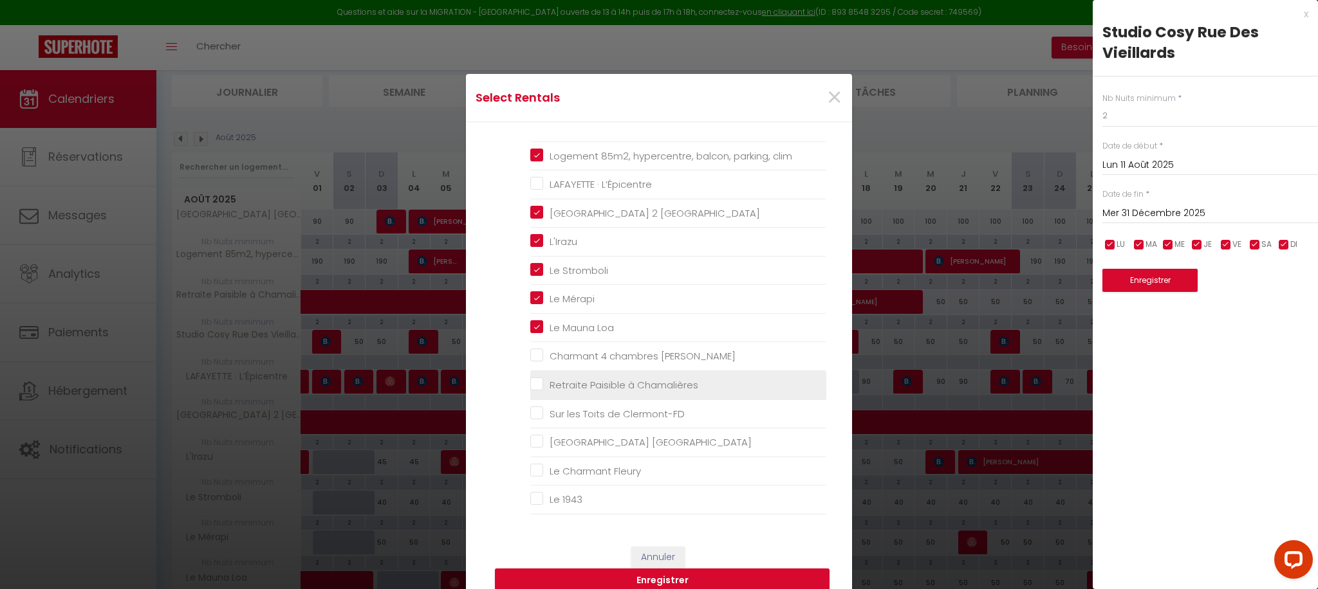
drag, startPoint x: 537, startPoint y: 358, endPoint x: 537, endPoint y: 395, distance: 36.7
click at [537, 358] on Hugo "Charmant 4 chambres [PERSON_NAME]" at bounding box center [678, 356] width 296 height 13
click at [537, 396] on li "Retraite Paisible à Chamalières" at bounding box center [678, 385] width 296 height 29
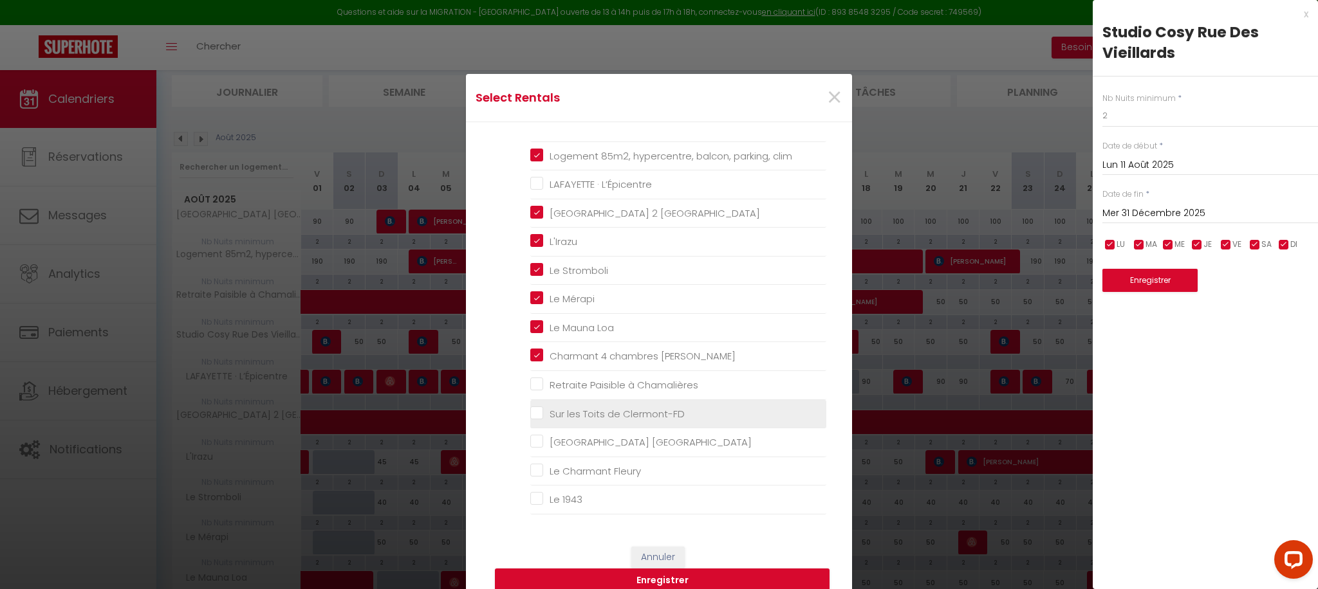
drag, startPoint x: 535, startPoint y: 386, endPoint x: 535, endPoint y: 416, distance: 30.3
click at [535, 386] on Chamalières "Retraite Paisible à Chamalières" at bounding box center [678, 385] width 296 height 13
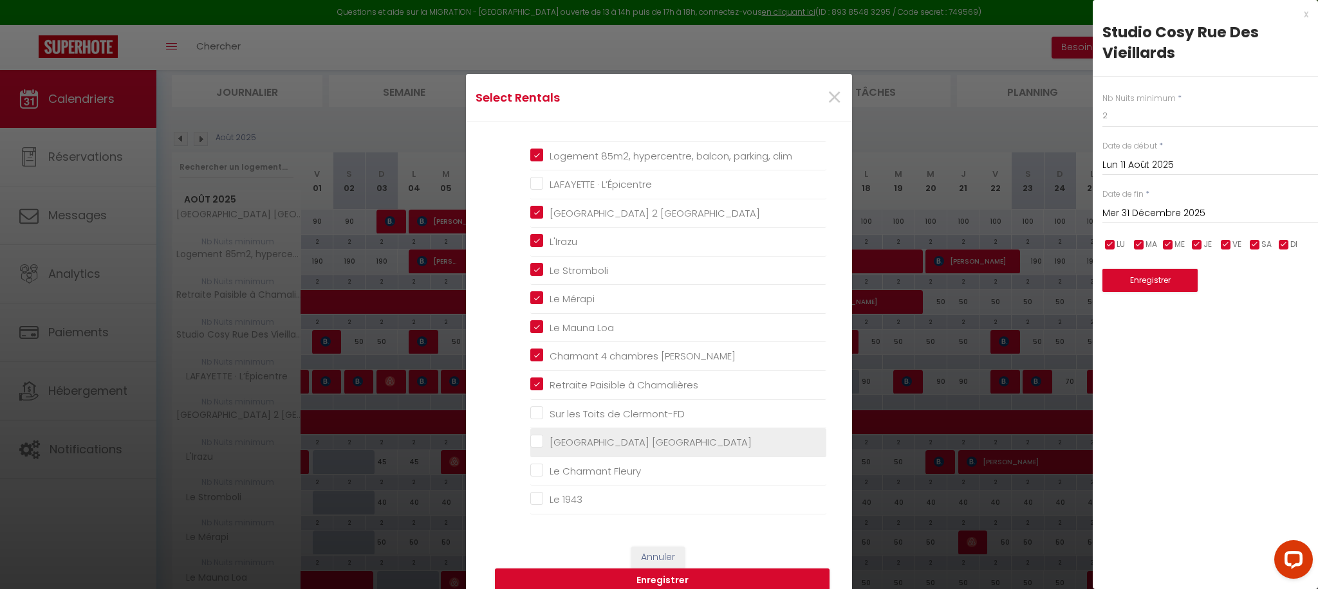
drag, startPoint x: 535, startPoint y: 418, endPoint x: 537, endPoint y: 442, distance: 23.8
click at [535, 418] on Clermont-FD "Sur les Toits de Clermont-FD" at bounding box center [678, 413] width 296 height 13
click at [536, 447] on États-Unis "[GEOGRAPHIC_DATA] [GEOGRAPHIC_DATA]" at bounding box center [678, 442] width 296 height 13
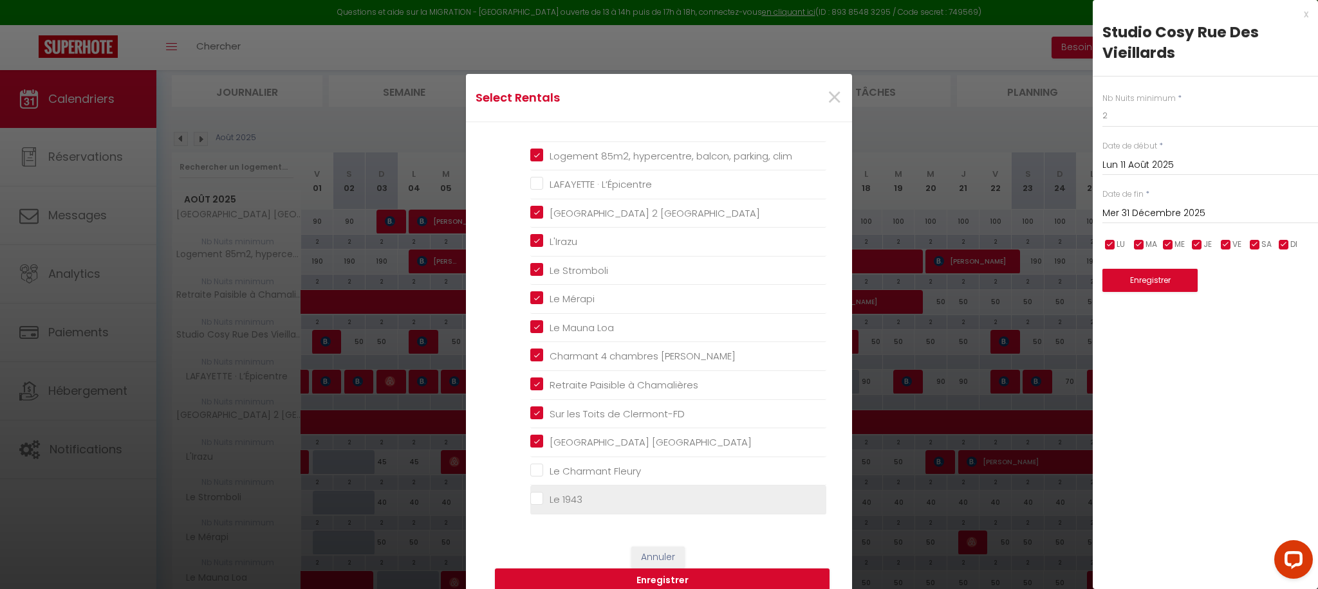
drag, startPoint x: 534, startPoint y: 466, endPoint x: 536, endPoint y: 492, distance: 25.8
click at [534, 467] on Fleury "Le Charmant Fleury" at bounding box center [678, 471] width 296 height 13
click at [535, 492] on li "Le 1943" at bounding box center [678, 500] width 296 height 29
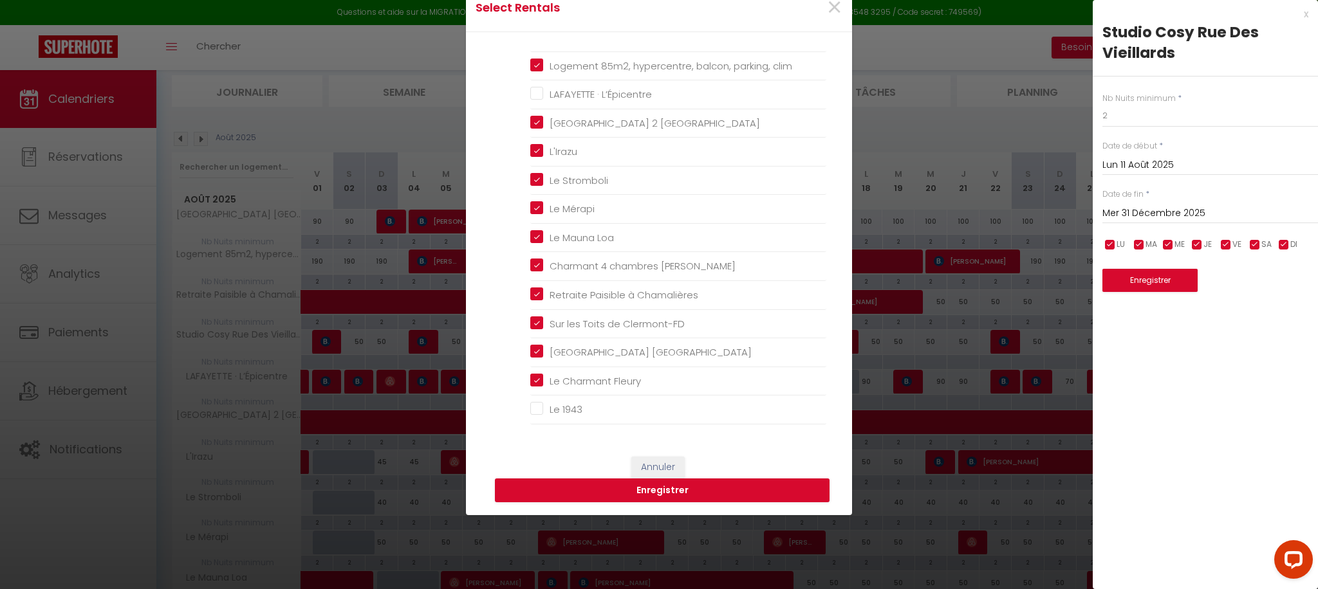
scroll to position [97, 0]
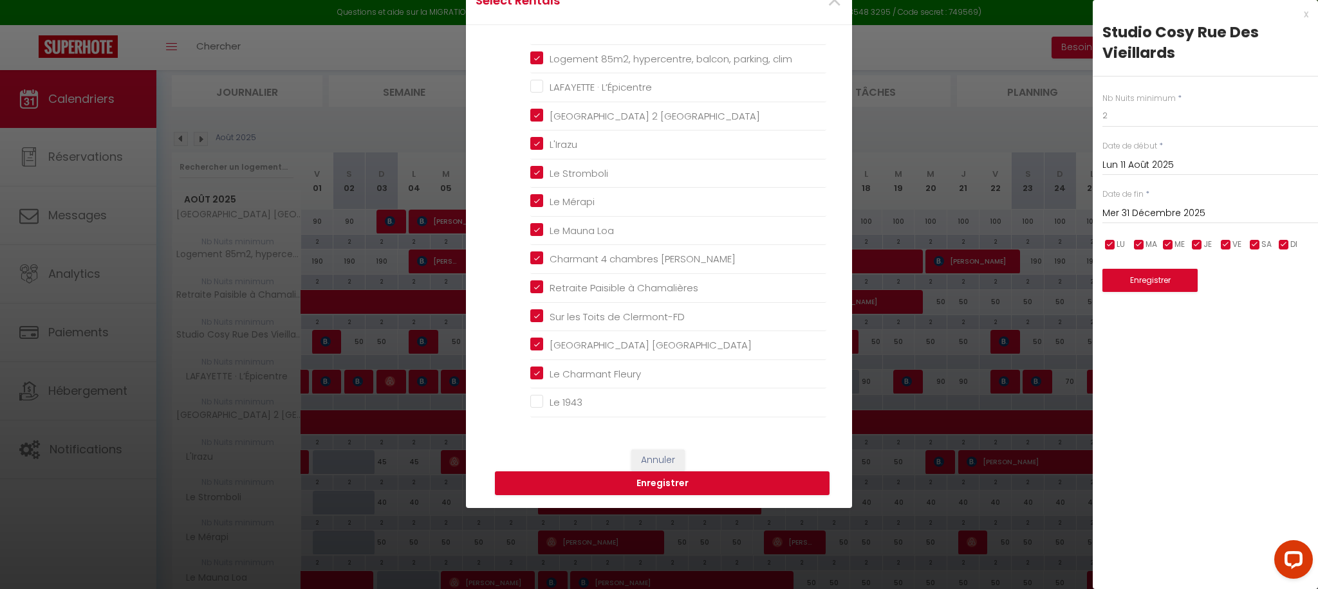
drag, startPoint x: 539, startPoint y: 398, endPoint x: 575, endPoint y: 461, distance: 72.6
click at [539, 398] on 1943 "Le 1943" at bounding box center [678, 402] width 296 height 13
click at [614, 482] on button "Enregistrer" at bounding box center [662, 484] width 335 height 24
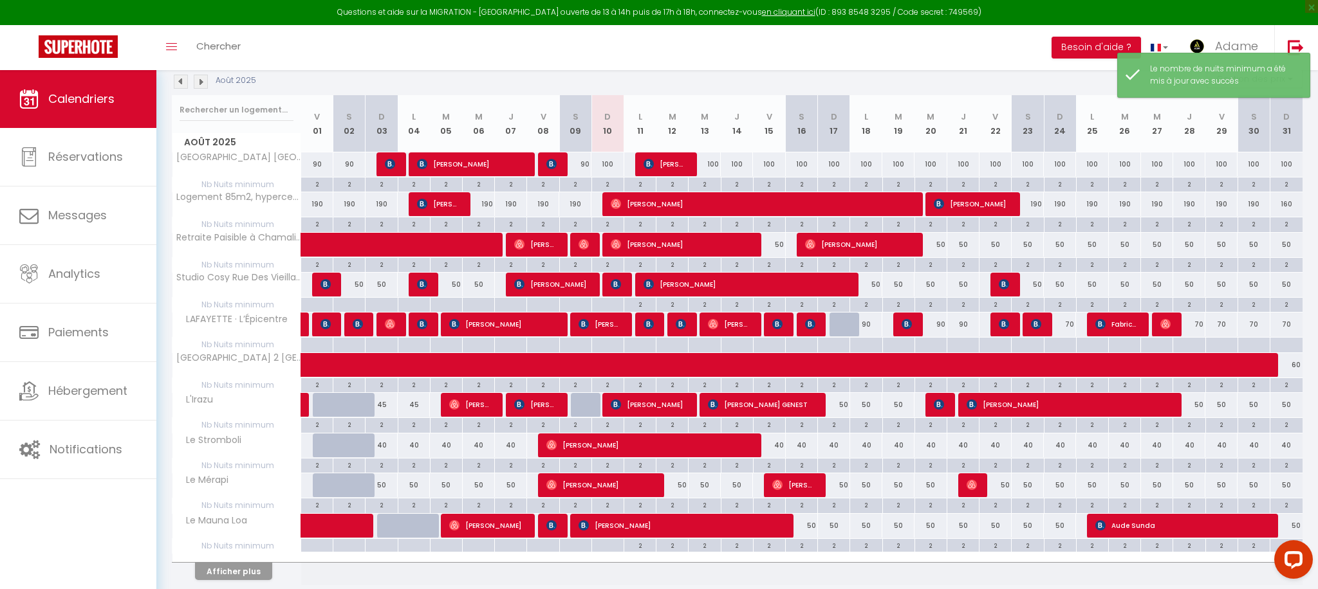
scroll to position [190, 0]
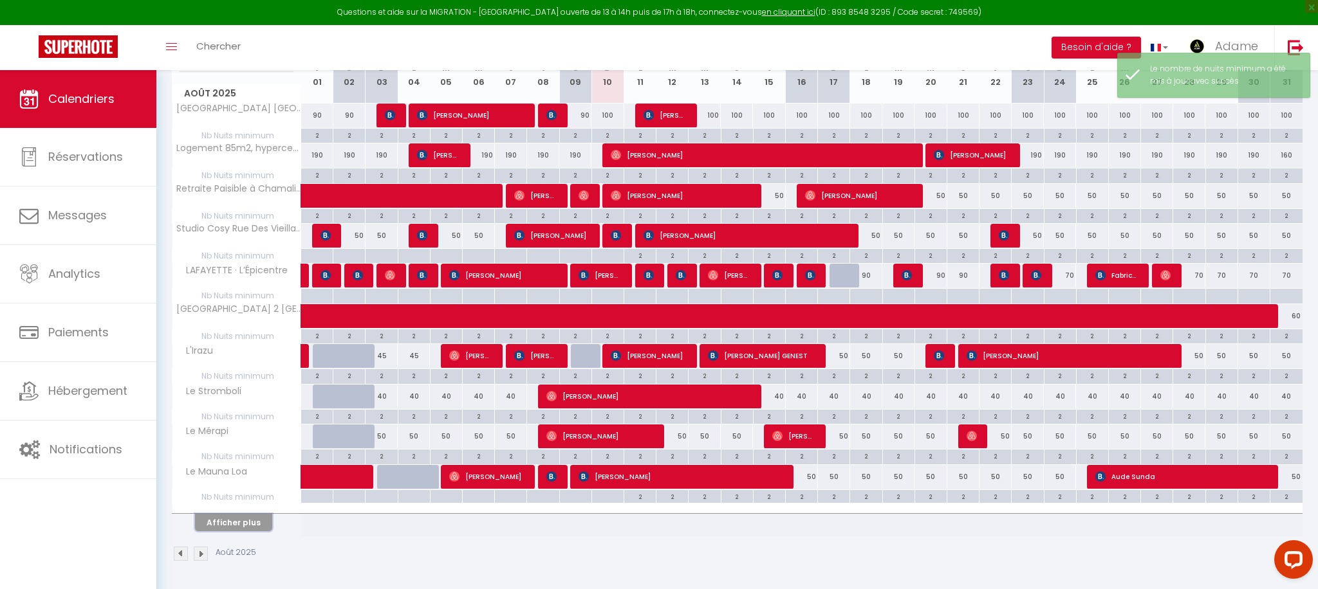
drag, startPoint x: 265, startPoint y: 519, endPoint x: 569, endPoint y: 437, distance: 314.7
click at [265, 520] on button "Afficher plus" at bounding box center [233, 522] width 77 height 17
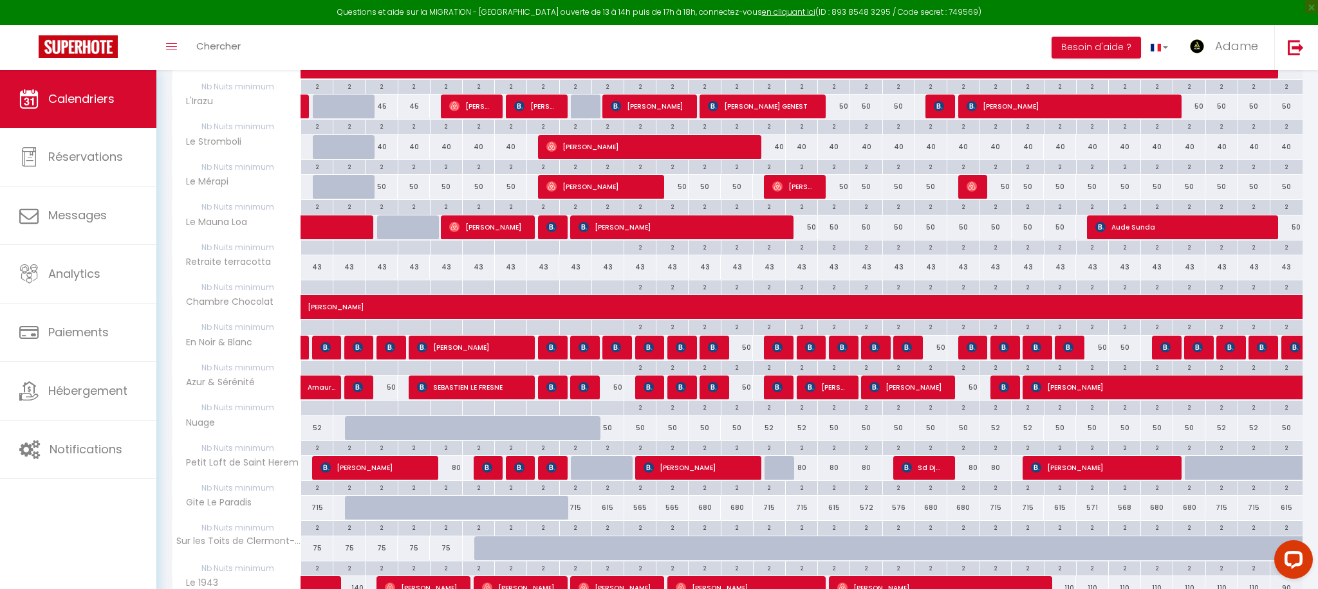
scroll to position [591, 0]
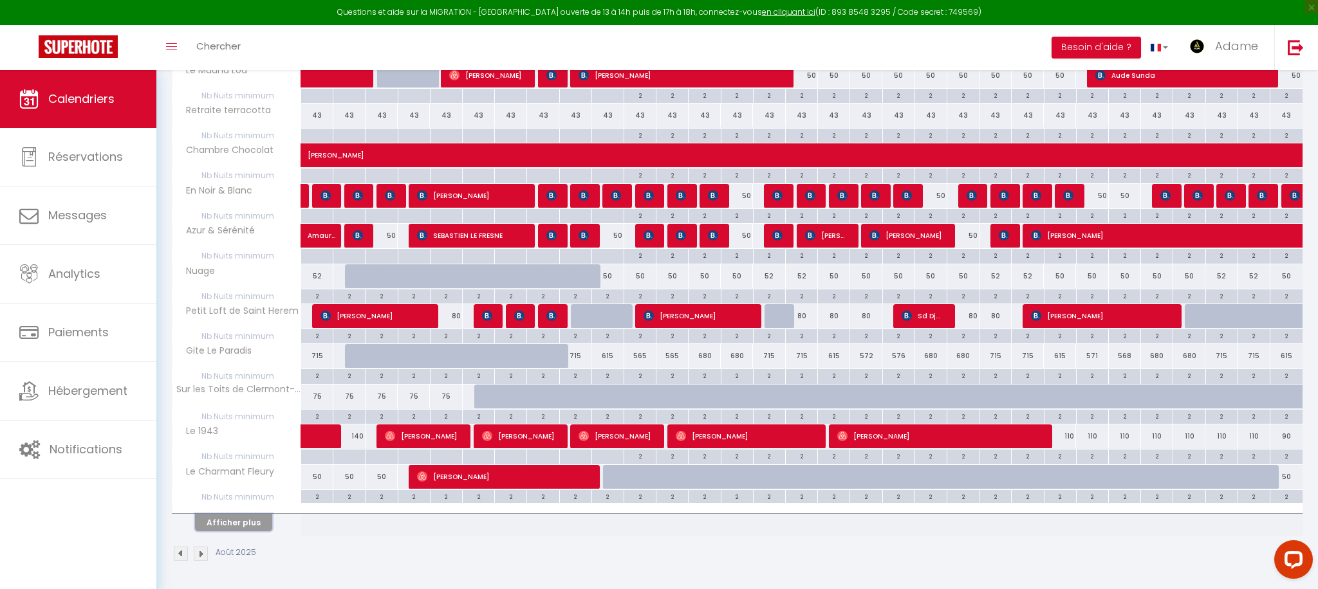
drag, startPoint x: 248, startPoint y: 523, endPoint x: 690, endPoint y: 430, distance: 451.1
click at [248, 523] on button "Afficher plus" at bounding box center [233, 522] width 77 height 17
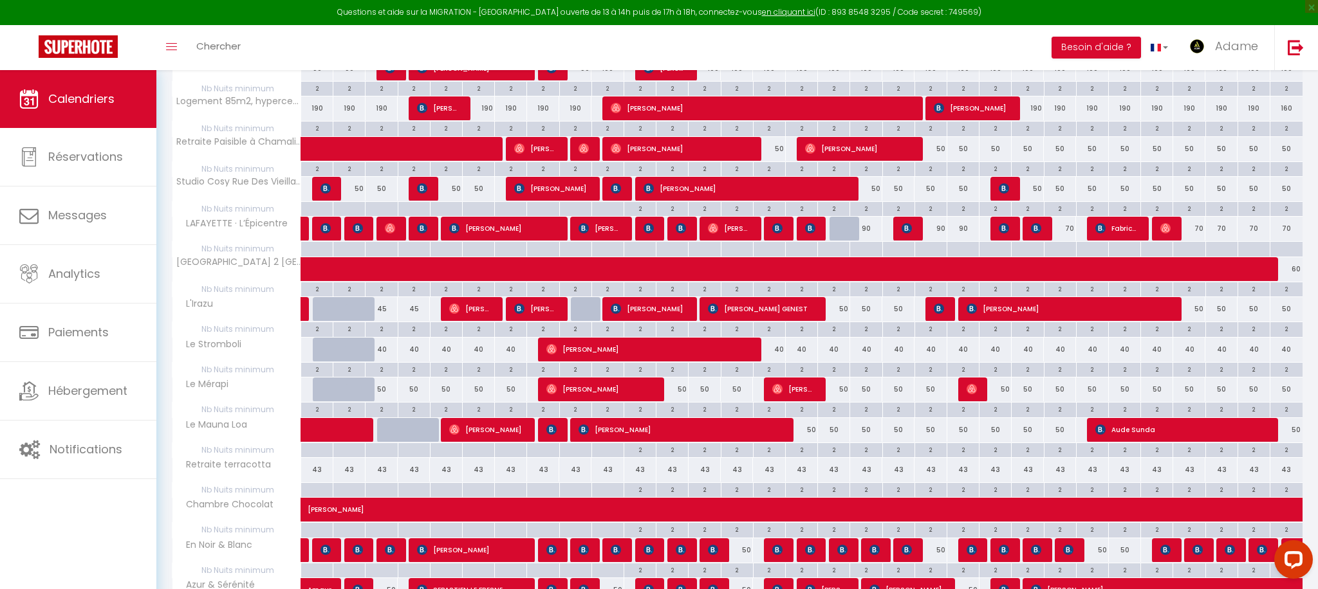
scroll to position [0, 0]
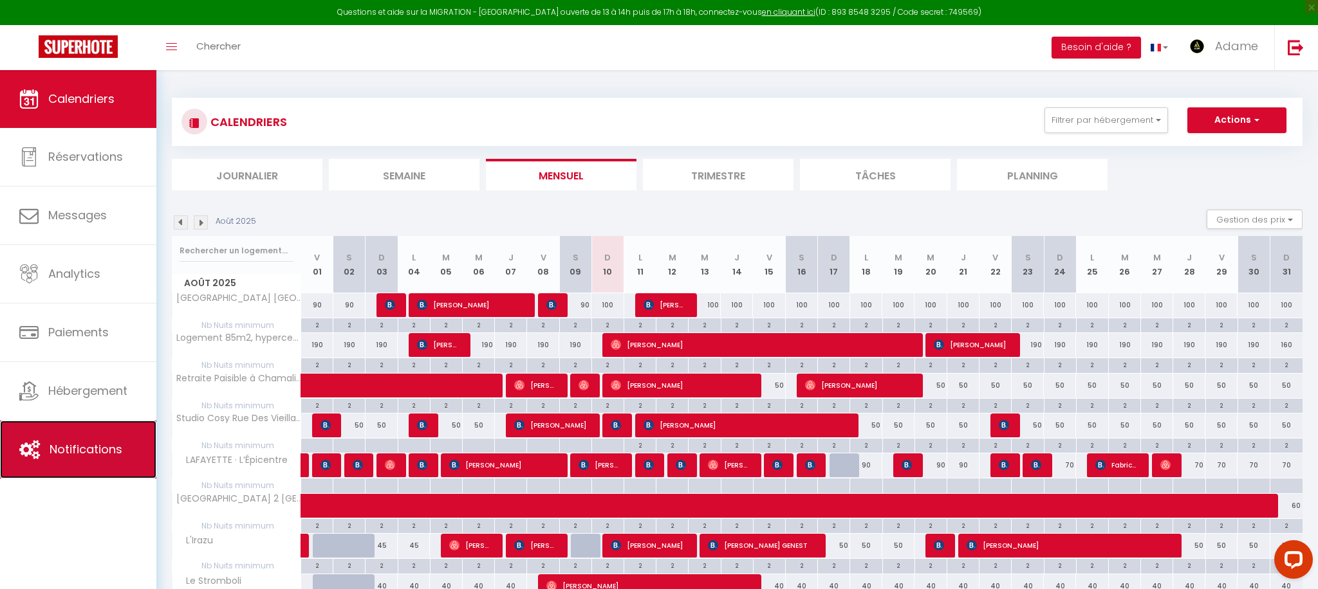
click at [100, 445] on span "Notifications" at bounding box center [86, 449] width 73 height 16
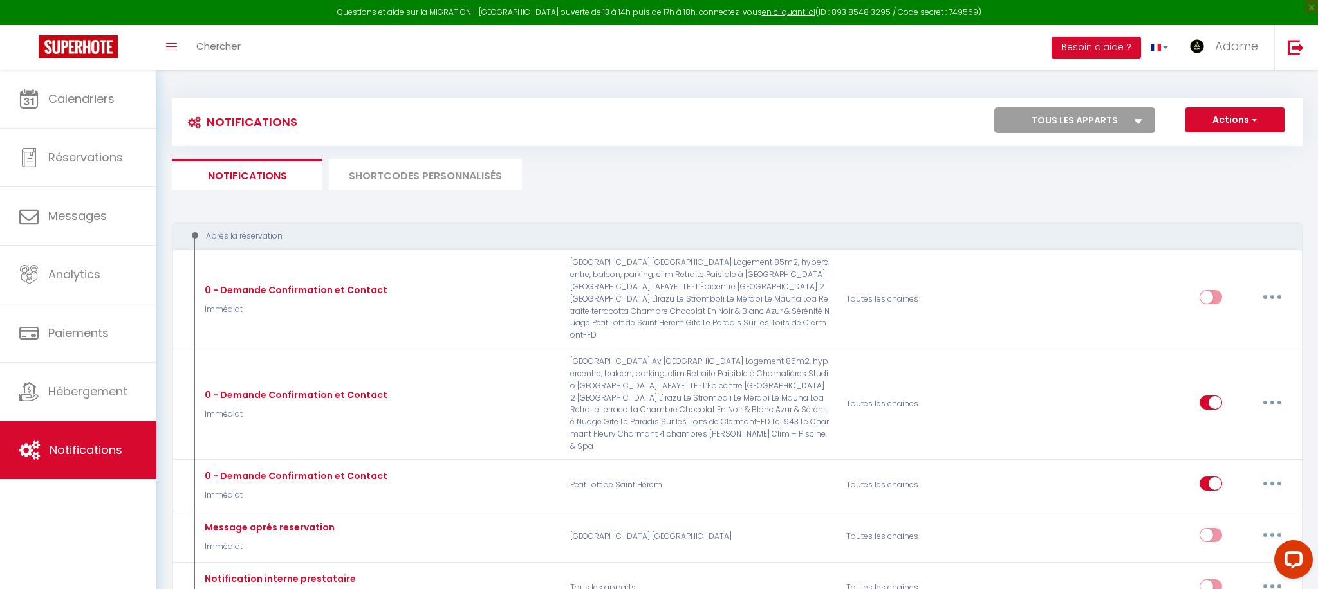
click at [457, 185] on li "SHORTCODES PERSONNALISÉS" at bounding box center [425, 175] width 193 height 32
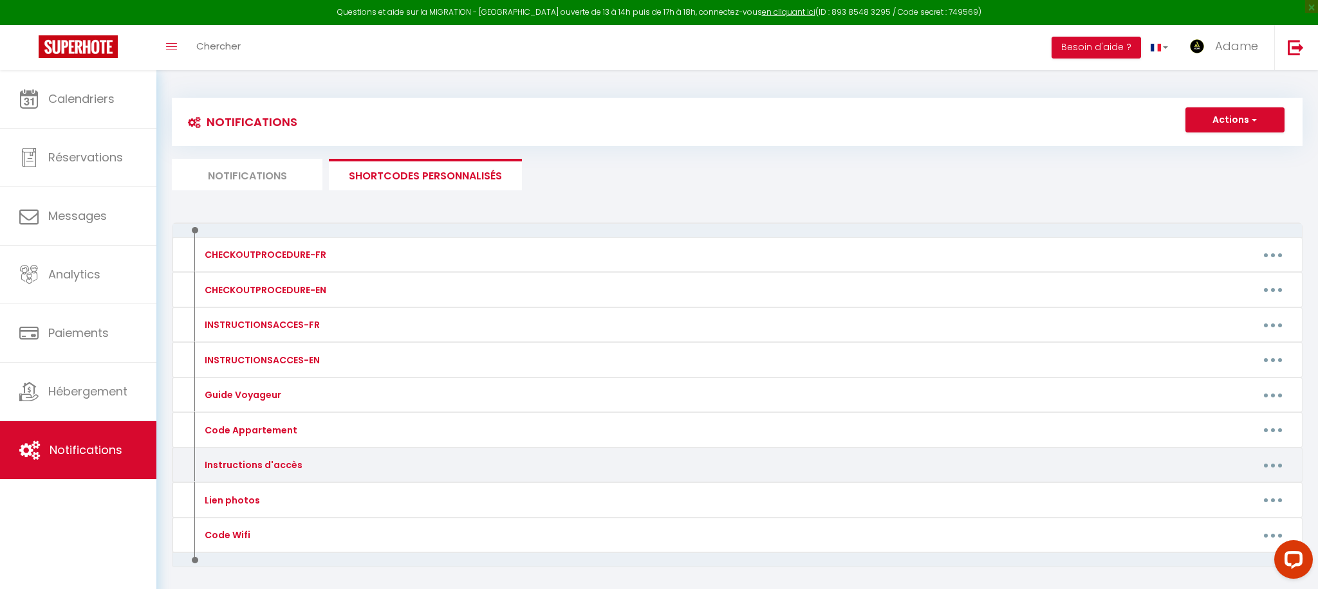
click at [1268, 468] on button "button" at bounding box center [1273, 465] width 36 height 21
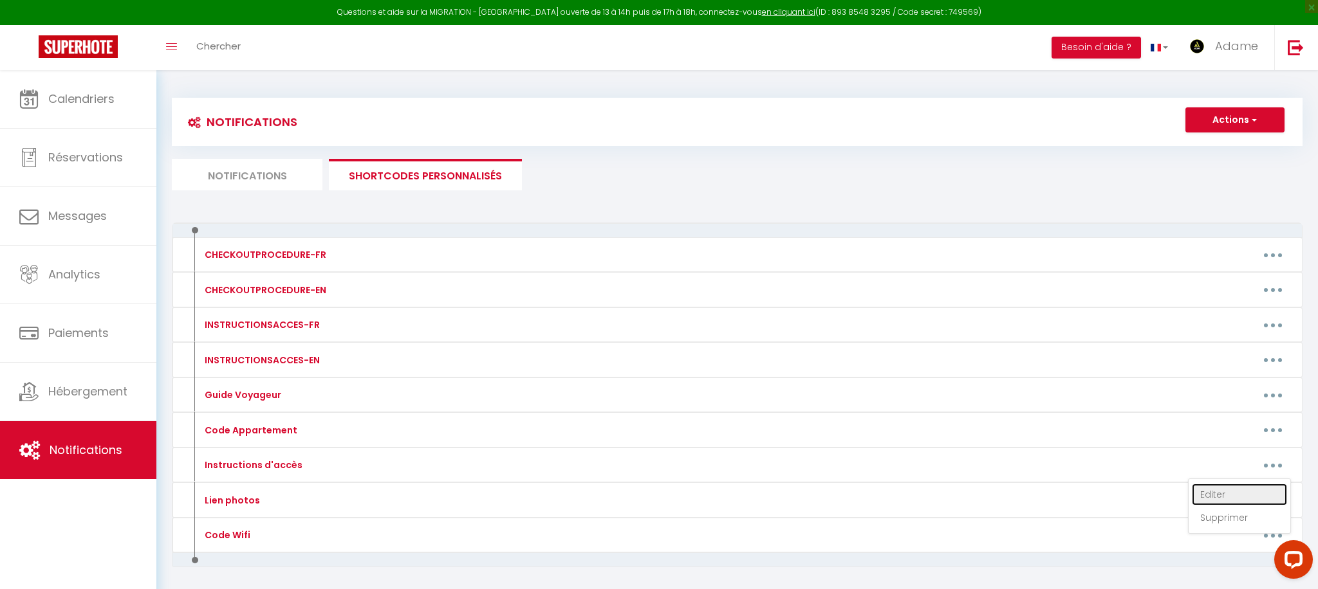
click at [1207, 490] on link "Editer" at bounding box center [1239, 495] width 95 height 22
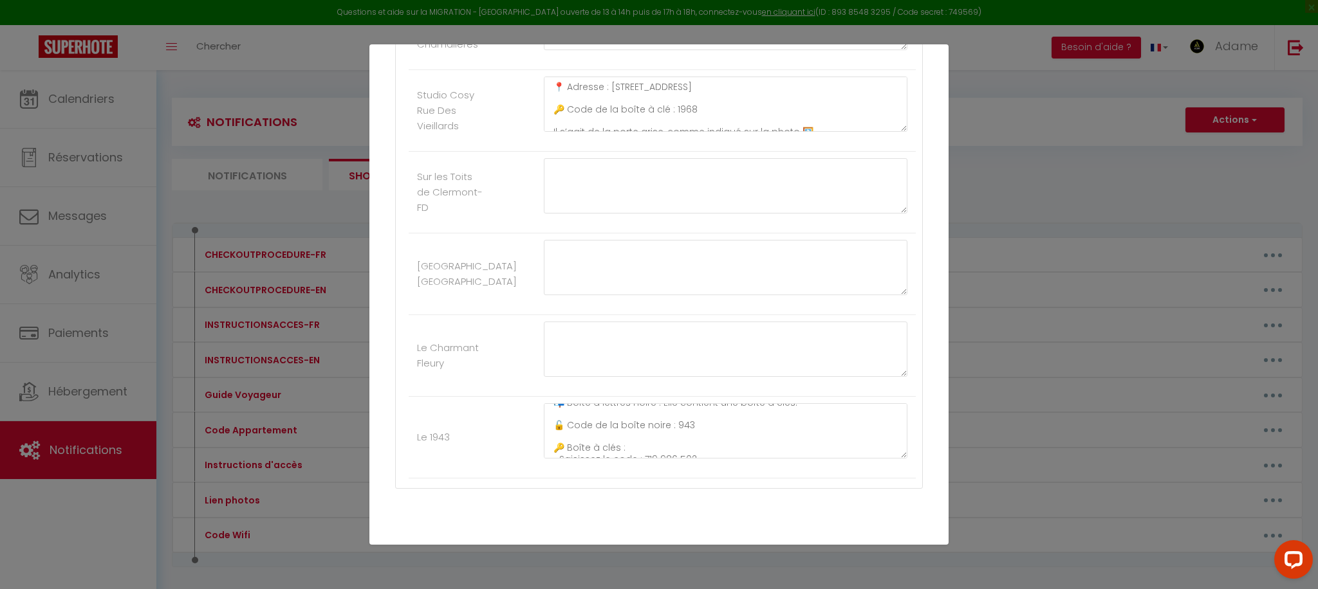
scroll to position [1696, 0]
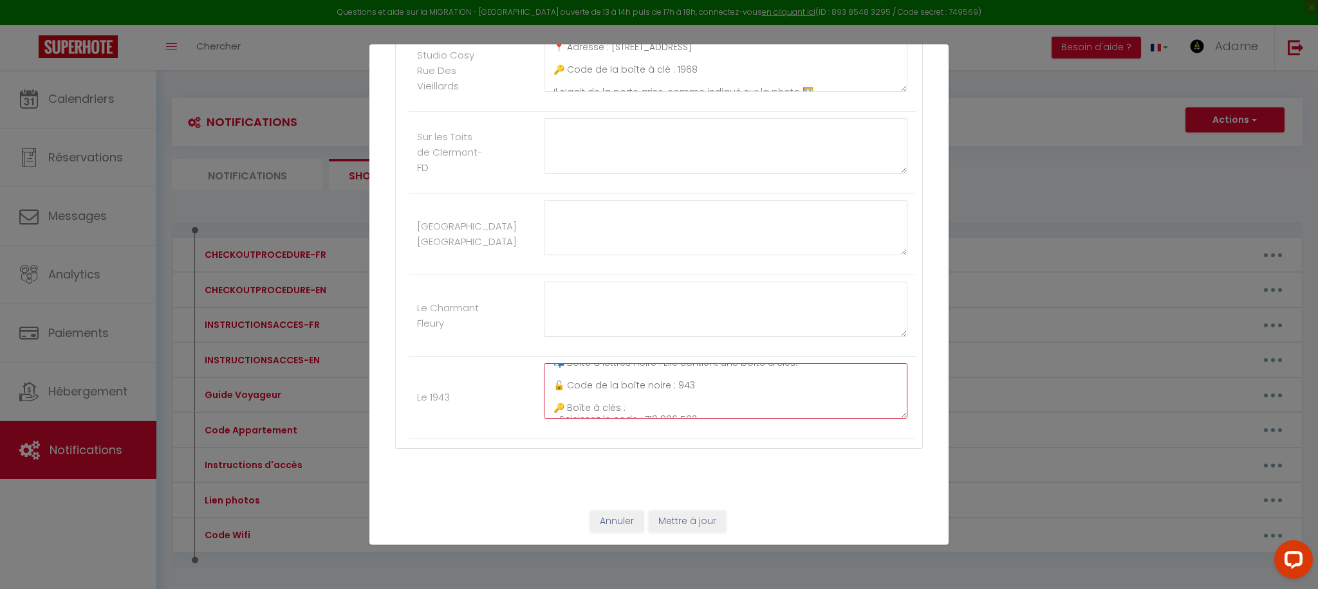
click at [670, 402] on textarea "📍 Adresse : [STREET_ADDRESS] 🚗 Stationnement : Vous pouvez vous garer juste dev…" at bounding box center [726, 391] width 364 height 55
click at [322, 209] on div "Mettre à jour le code court personnalisé × Nom * Instructions d'accès Contenu *…" at bounding box center [659, 294] width 1318 height 589
click at [624, 523] on button "Annuler" at bounding box center [616, 522] width 53 height 22
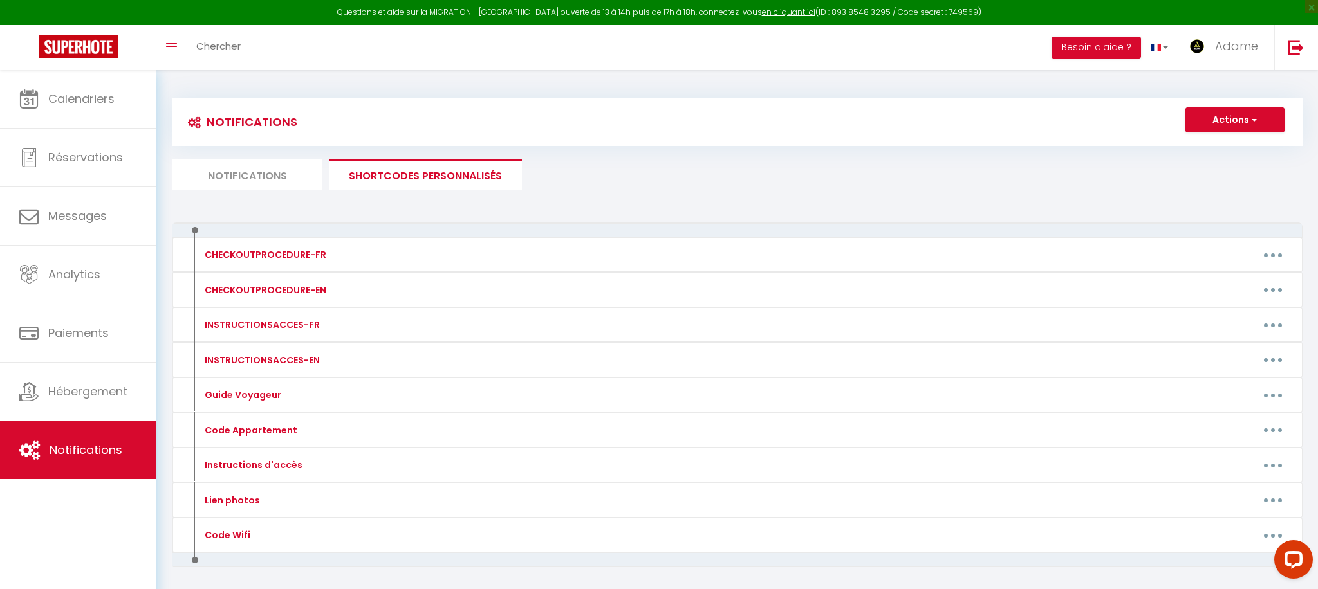
drag, startPoint x: 290, startPoint y: 186, endPoint x: 296, endPoint y: 194, distance: 10.2
click at [290, 186] on li "Notifications" at bounding box center [247, 175] width 151 height 32
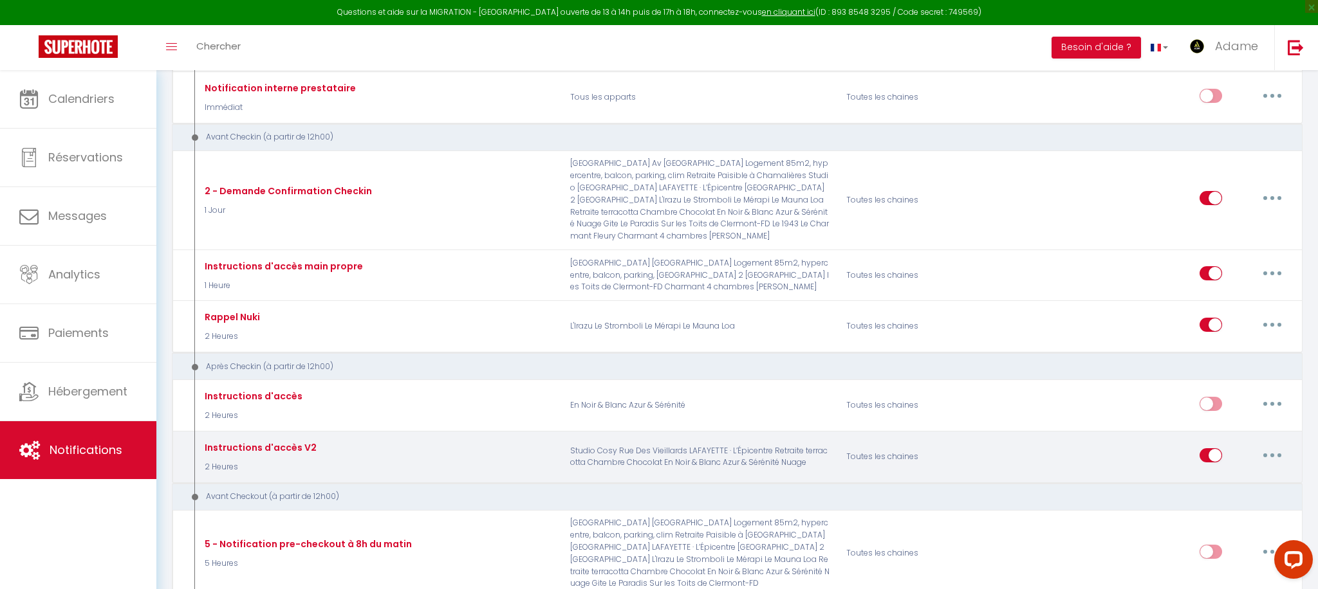
scroll to position [507, 0]
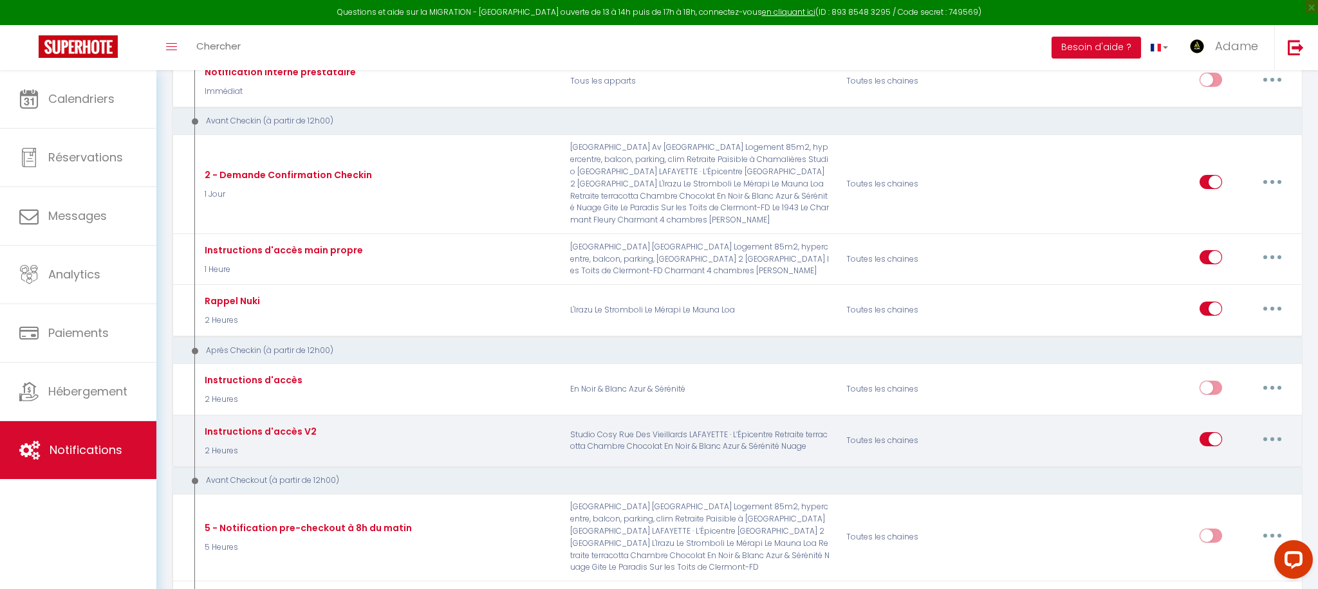
click at [1279, 429] on button "button" at bounding box center [1272, 439] width 36 height 21
click at [1217, 458] on link "Editer" at bounding box center [1238, 469] width 95 height 22
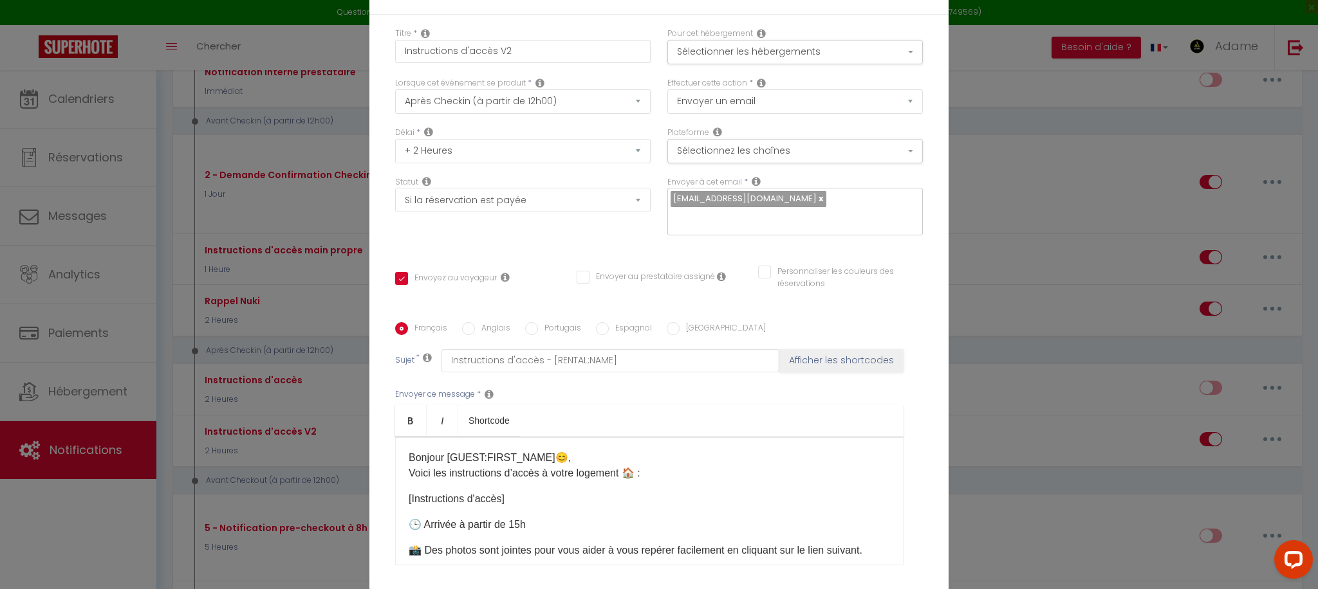
click at [608, 470] on p "Bonjour [GUEST:FIRST_NAME]😊, Voici les instructions d’accès à votre logement 🏠 :" at bounding box center [649, 465] width 481 height 31
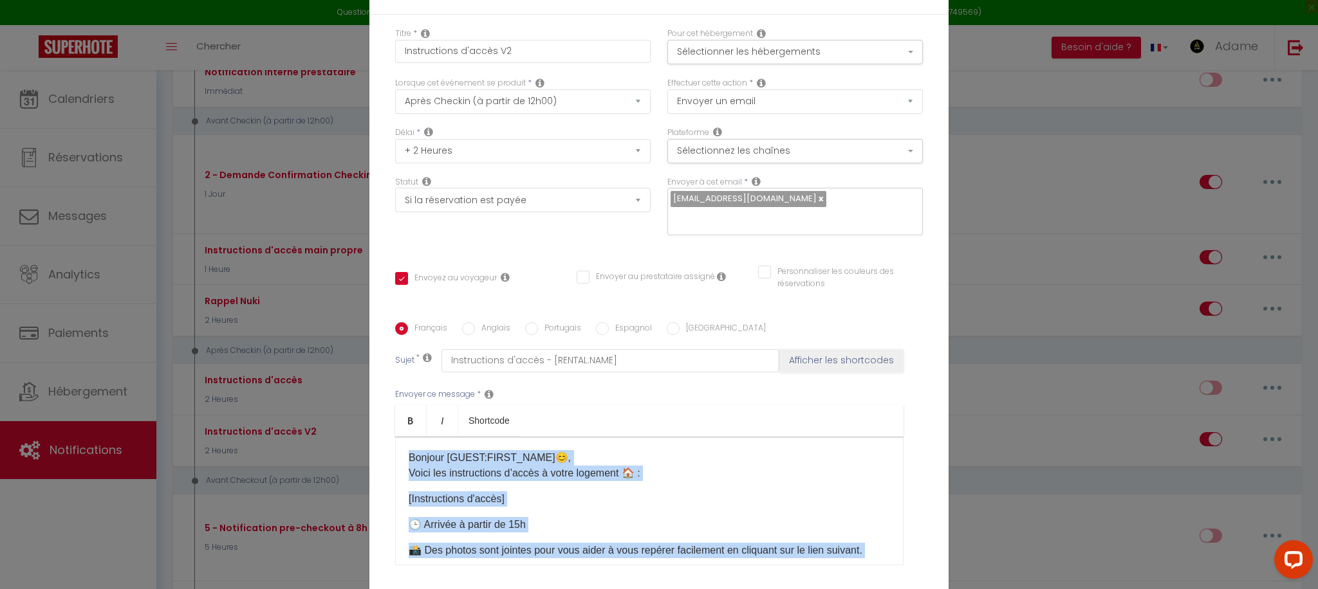
copy div "Bonjour [GUEST:FIRST_NAME]😊, Voici les instructions d’accès à votre logement 🏠 …"
click at [729, 500] on p "[Instructions d'accès]" at bounding box center [649, 499] width 481 height 15
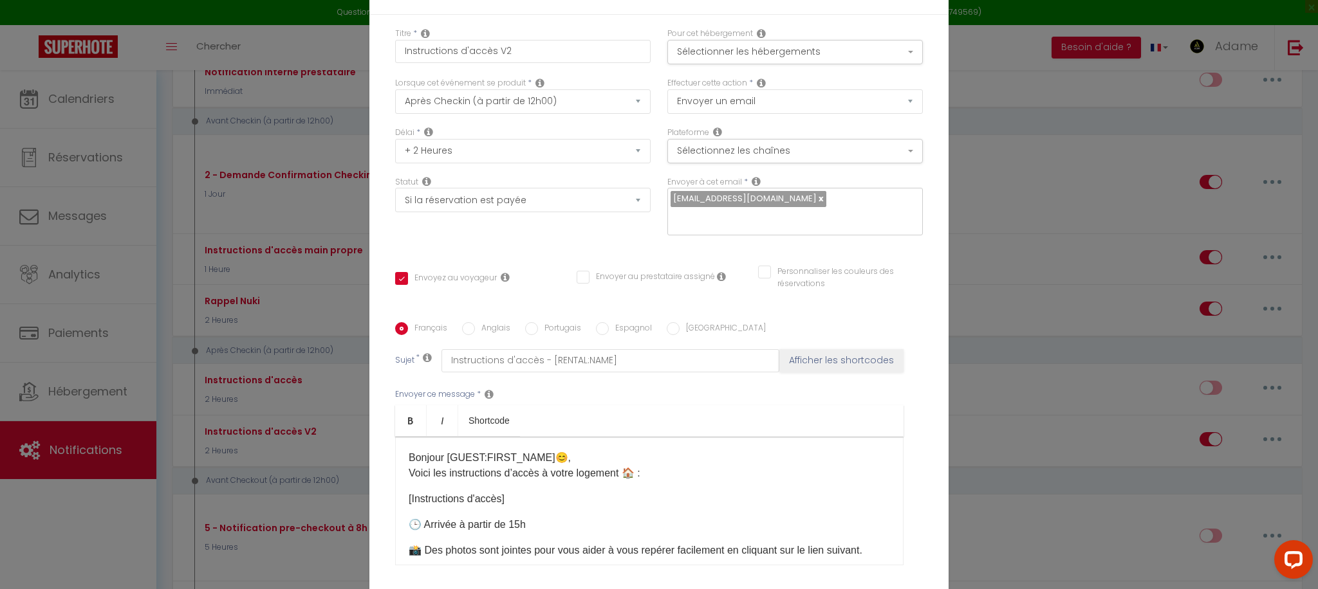
drag, startPoint x: 523, startPoint y: 523, endPoint x: 561, endPoint y: 533, distance: 40.1
click at [523, 523] on p "🕒 Arrivée à partir de 15h​" at bounding box center [649, 524] width 481 height 15
click at [666, 522] on p "🕒 Arrivée à partir de 17h​" at bounding box center [649, 524] width 481 height 15
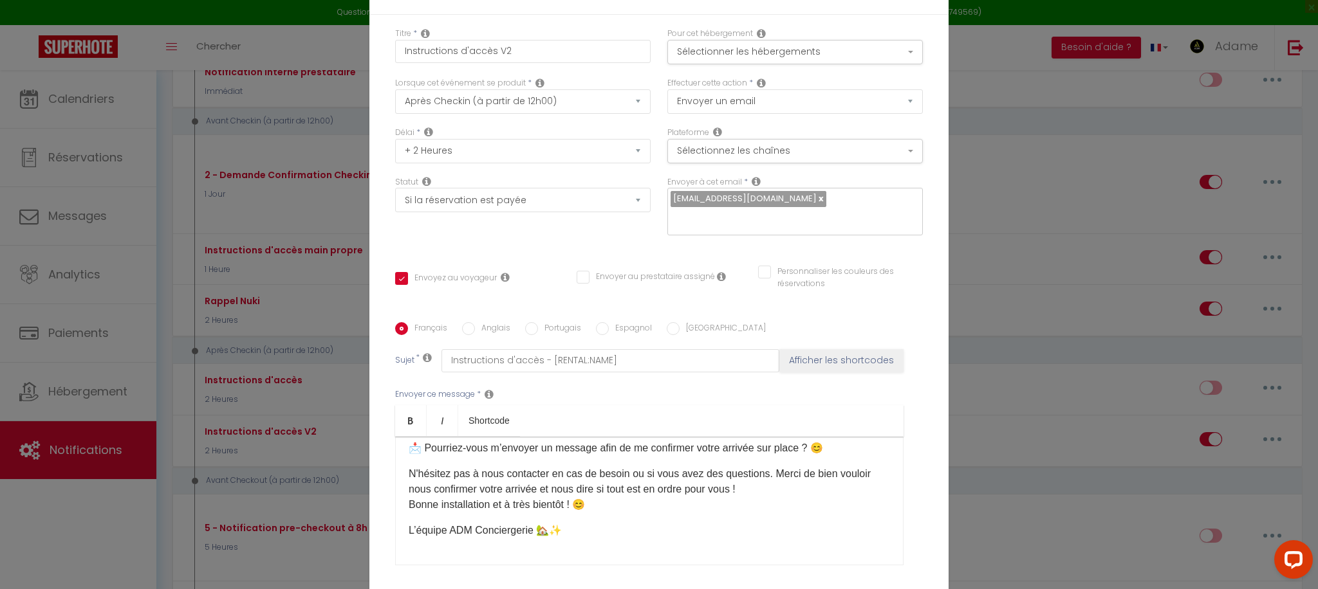
scroll to position [169, 0]
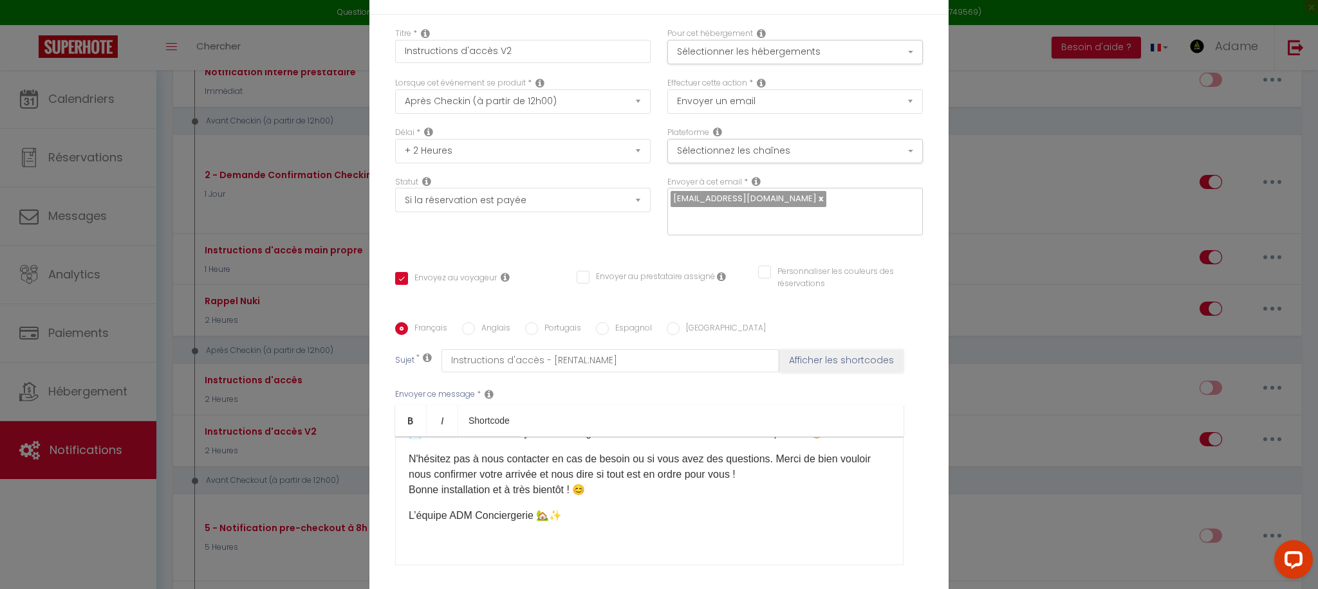
click at [987, 257] on div "Modifier la notification × Titre * Instructions d'accès V2 Pour cet hébergement…" at bounding box center [659, 294] width 1318 height 589
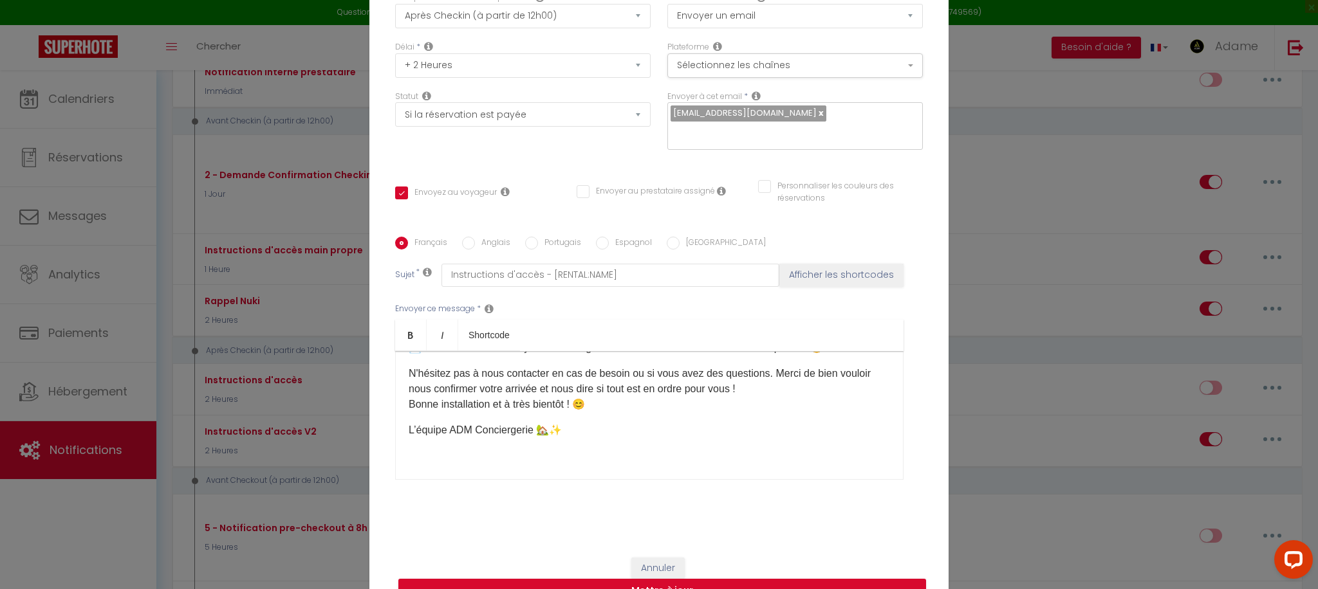
scroll to position [113, 0]
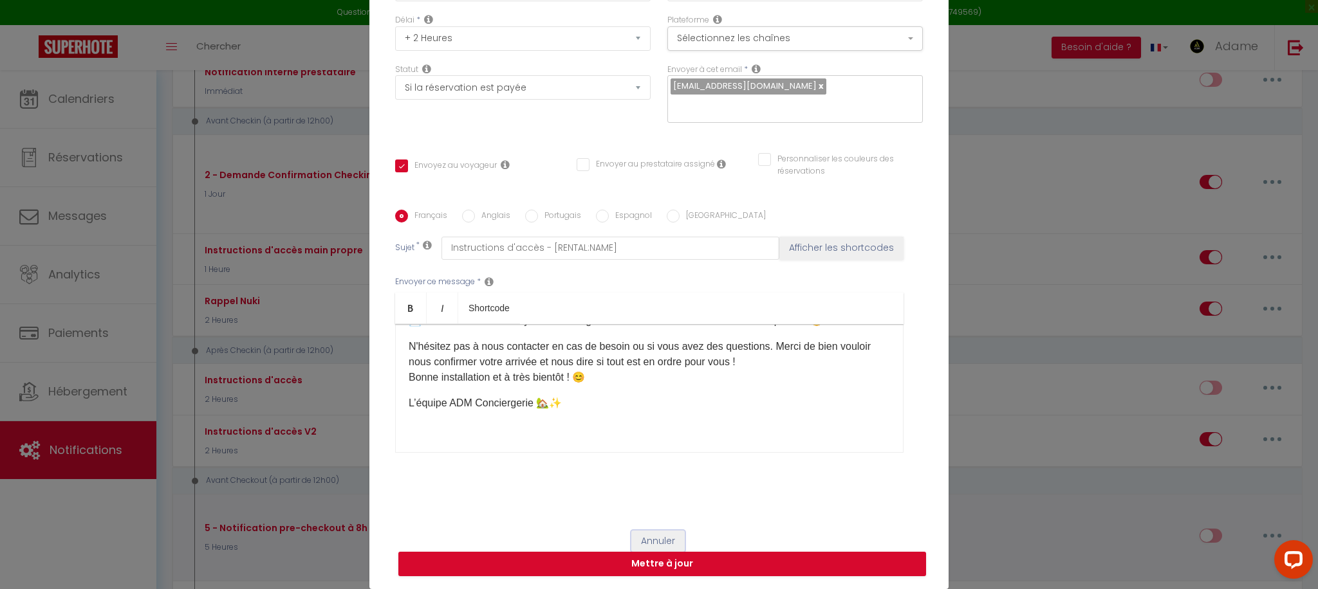
click at [667, 537] on button "Annuler" at bounding box center [657, 542] width 53 height 22
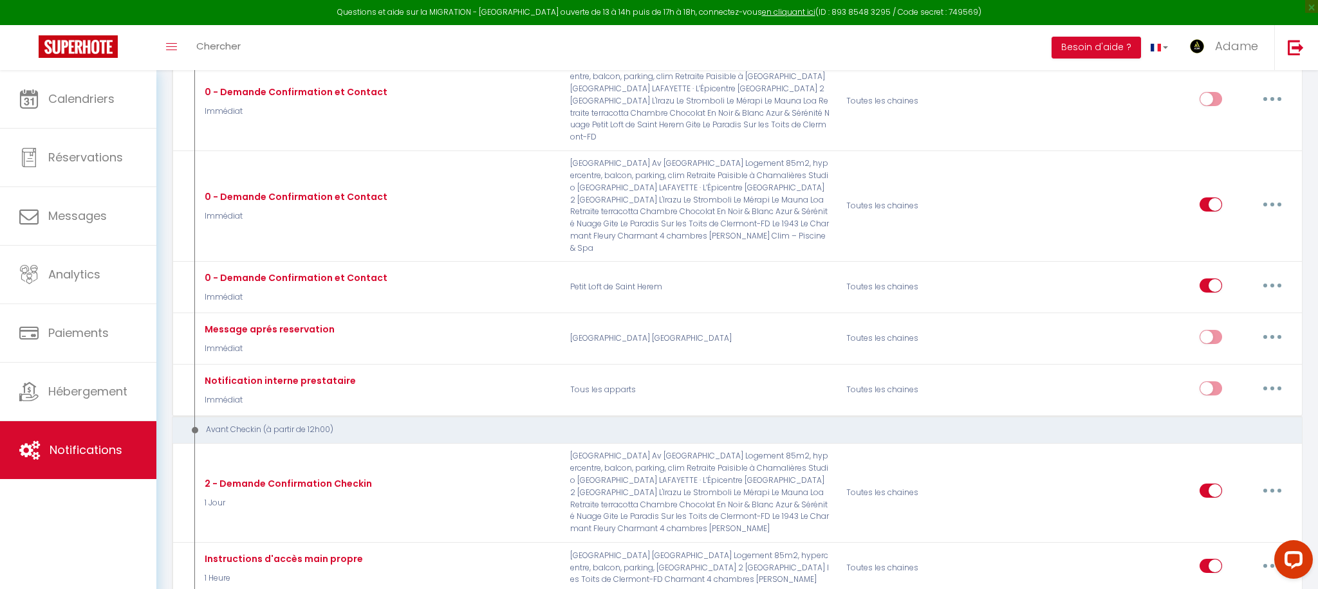
scroll to position [0, 0]
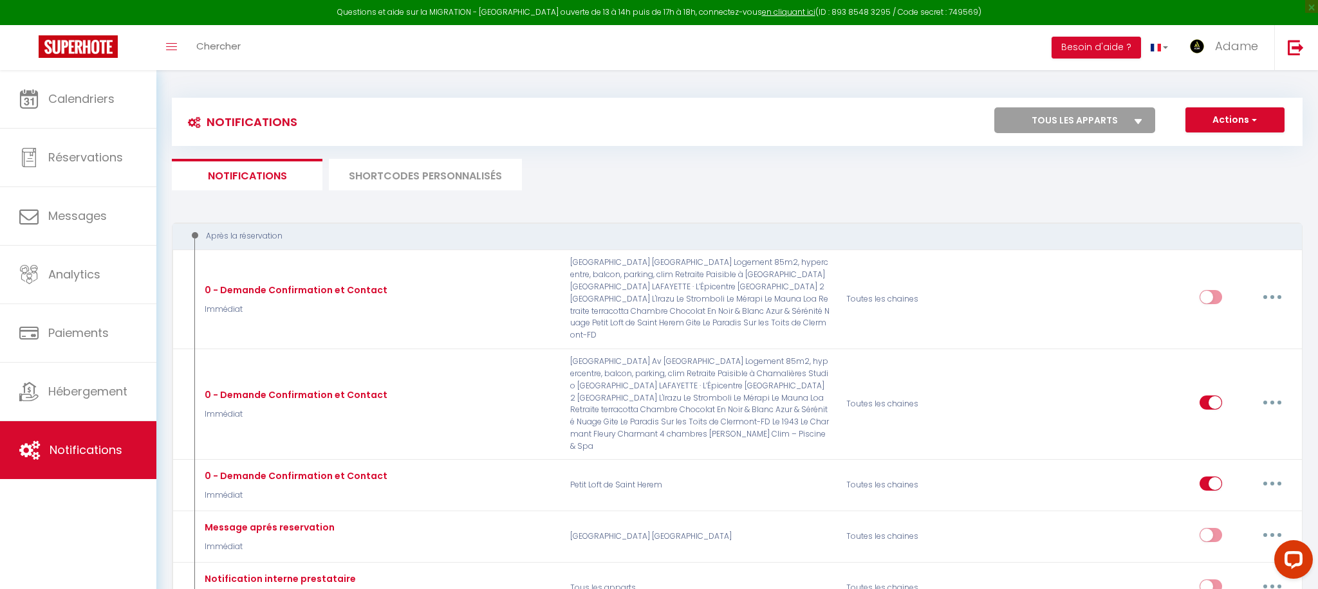
click at [387, 176] on li "SHORTCODES PERSONNALISÉS" at bounding box center [425, 175] width 193 height 32
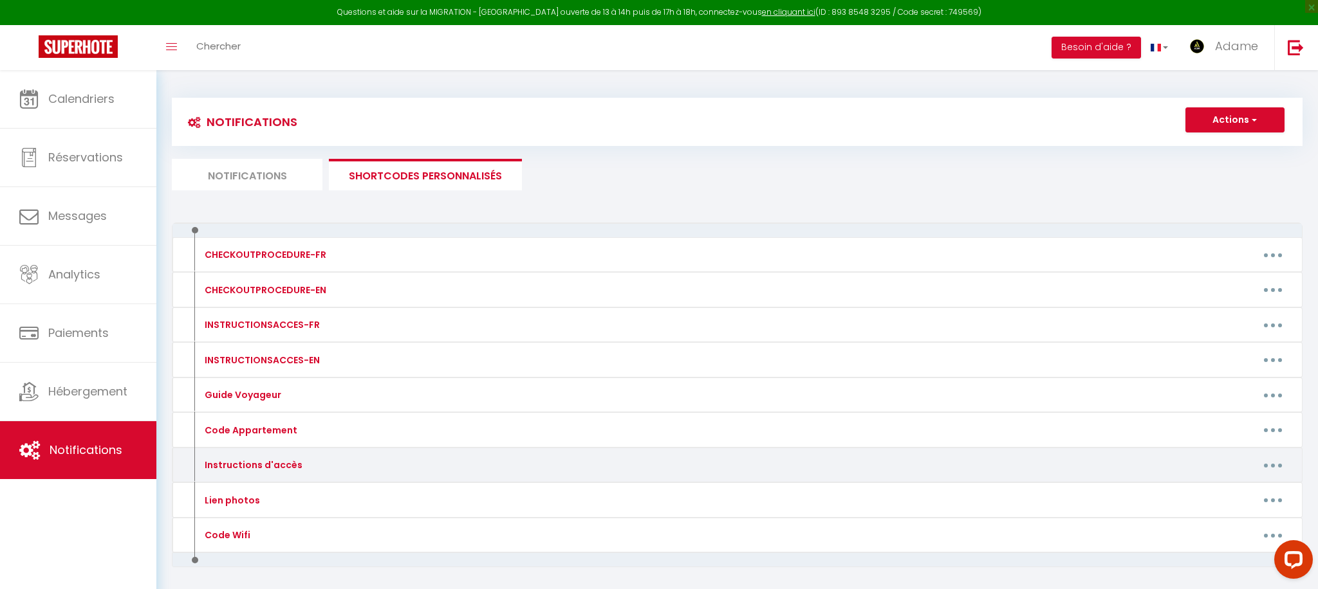
click at [1273, 463] on button "button" at bounding box center [1273, 465] width 36 height 21
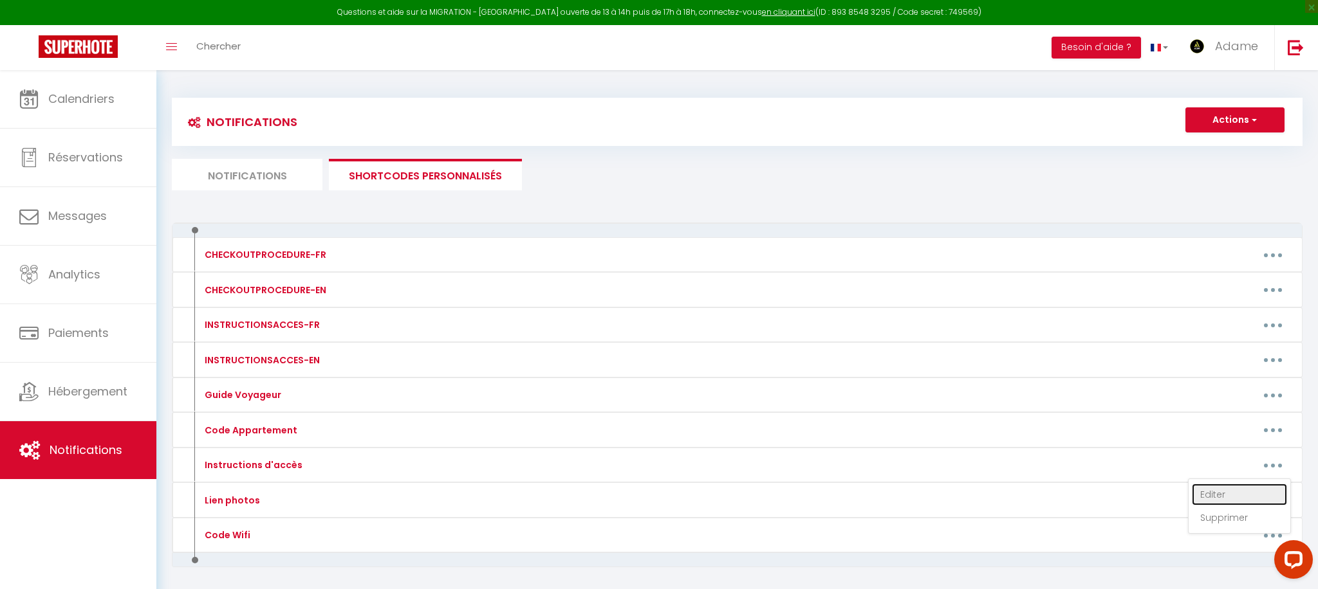
click at [1246, 498] on link "Editer" at bounding box center [1239, 495] width 95 height 22
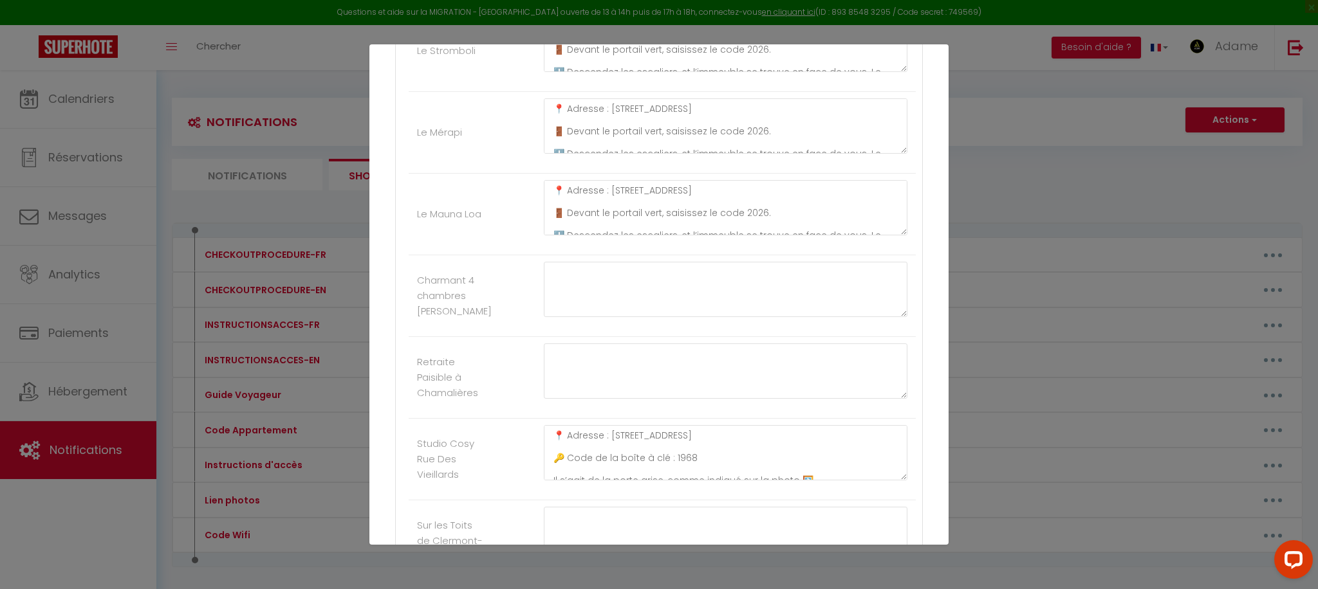
scroll to position [1316, 0]
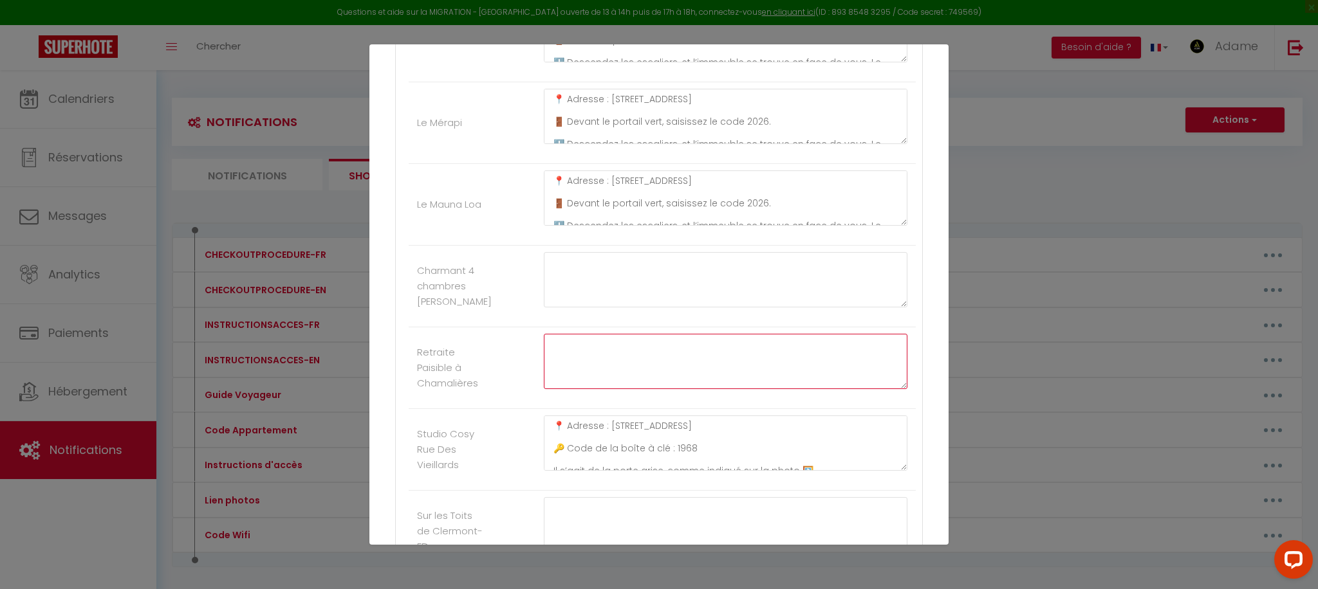
click at [597, 367] on textarea at bounding box center [726, 361] width 364 height 55
paste textarea "📍 Loremip : [D sitamet — consect adipisci el s’doeiusmodte i Utlaboreetd] 🚪 Mag…"
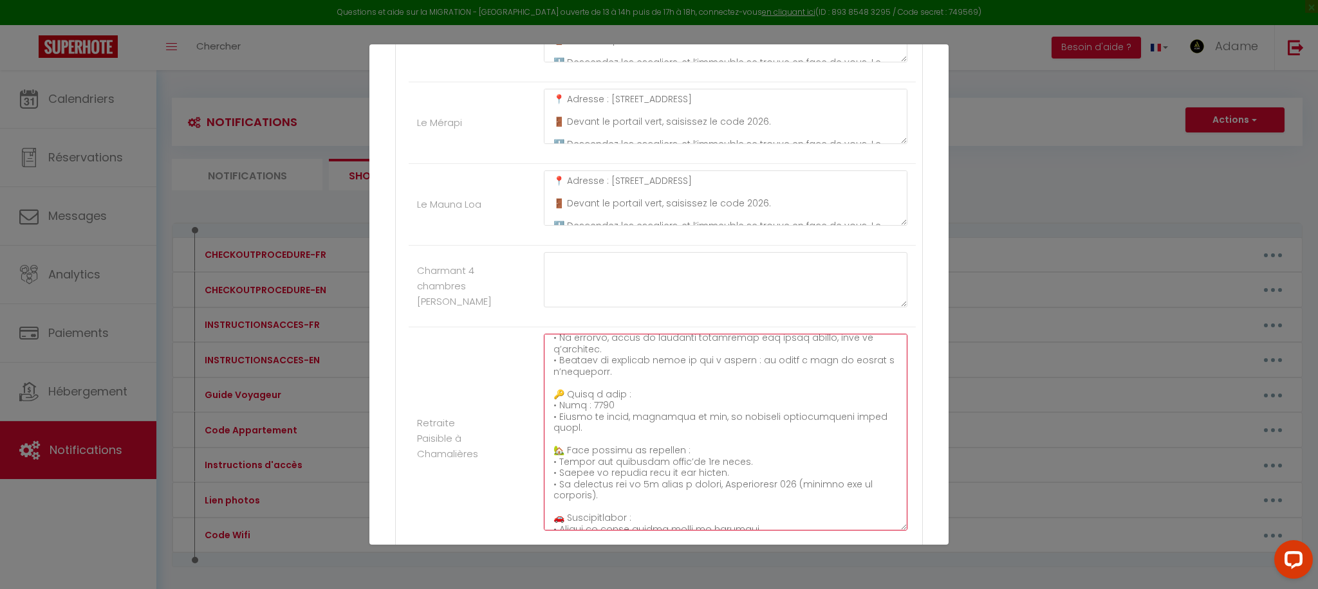
scroll to position [100, 0]
drag, startPoint x: 905, startPoint y: 385, endPoint x: 909, endPoint y: 544, distance: 159.0
click at [909, 544] on div at bounding box center [725, 439] width 380 height 210
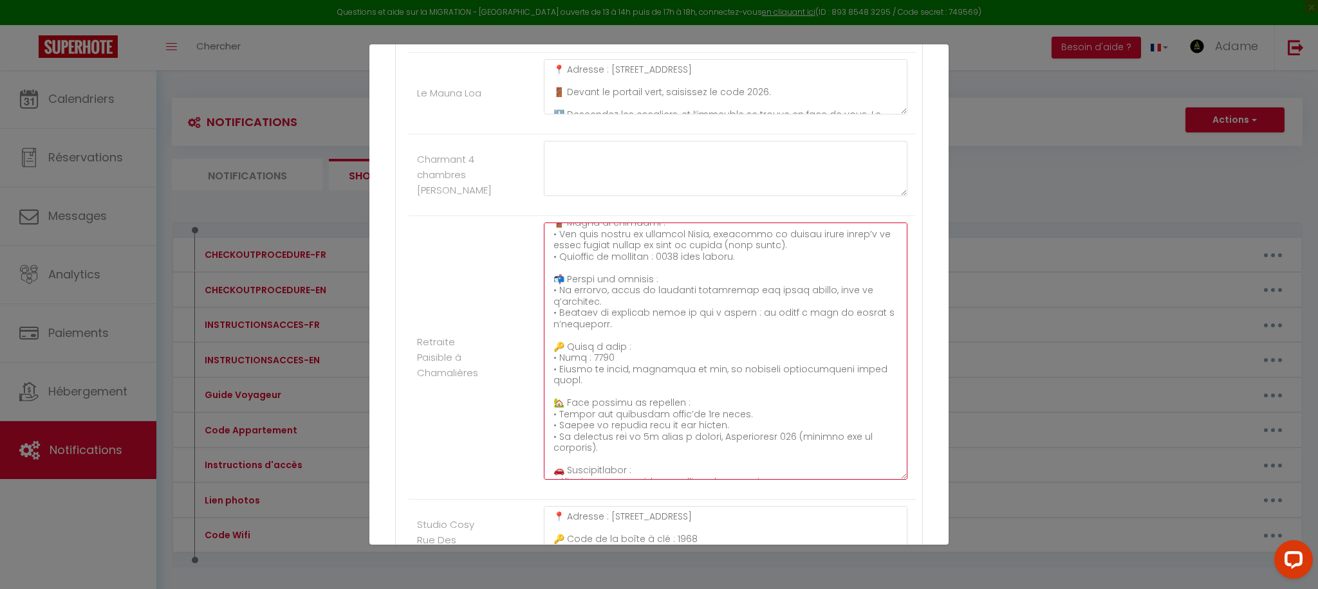
scroll to position [39, 0]
drag, startPoint x: 904, startPoint y: 434, endPoint x: 600, endPoint y: 416, distance: 304.9
click at [909, 495] on div at bounding box center [725, 367] width 380 height 288
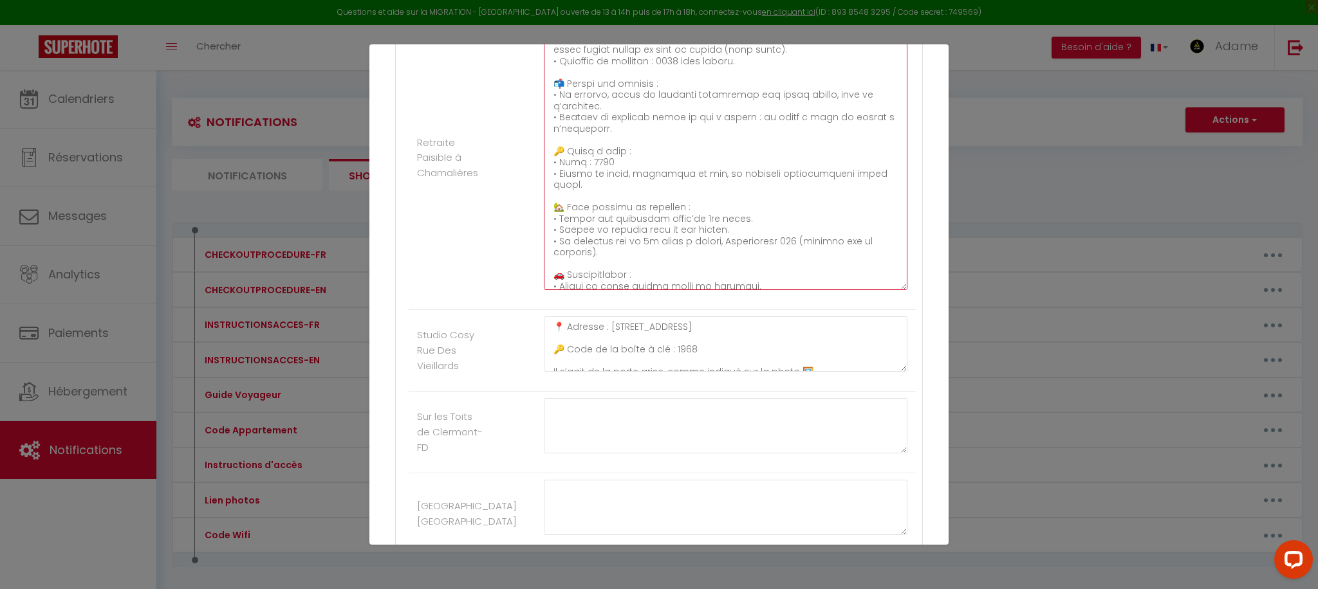
scroll to position [0, 0]
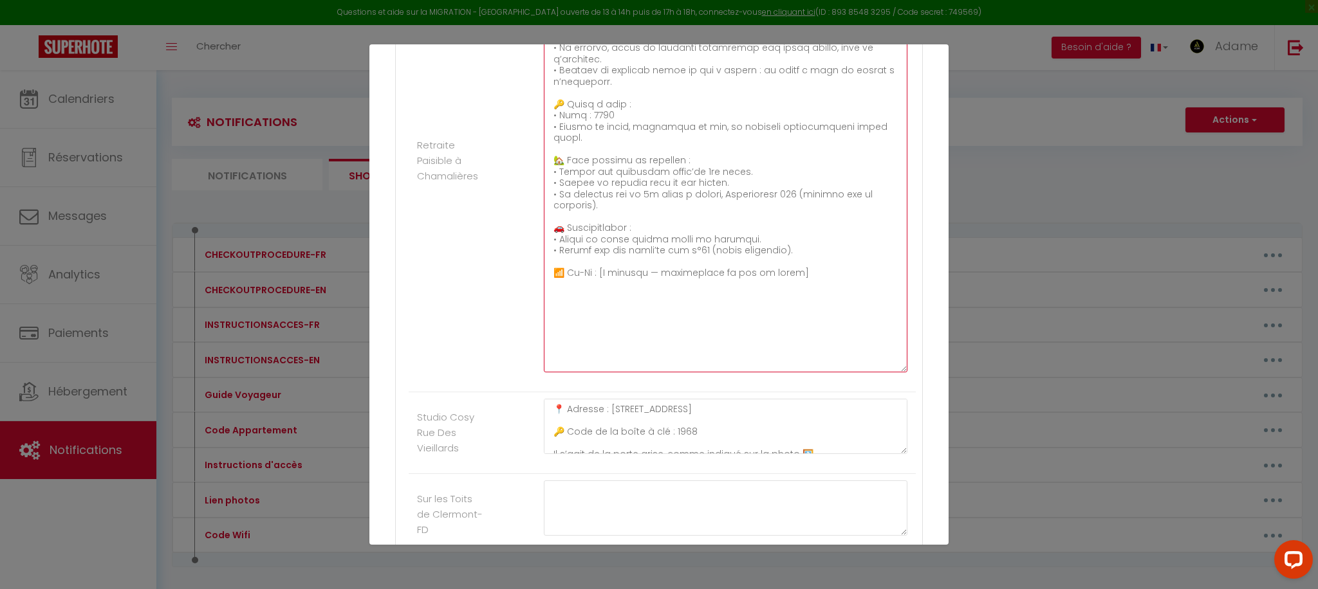
drag, startPoint x: 904, startPoint y: 290, endPoint x: 810, endPoint y: 416, distance: 157.3
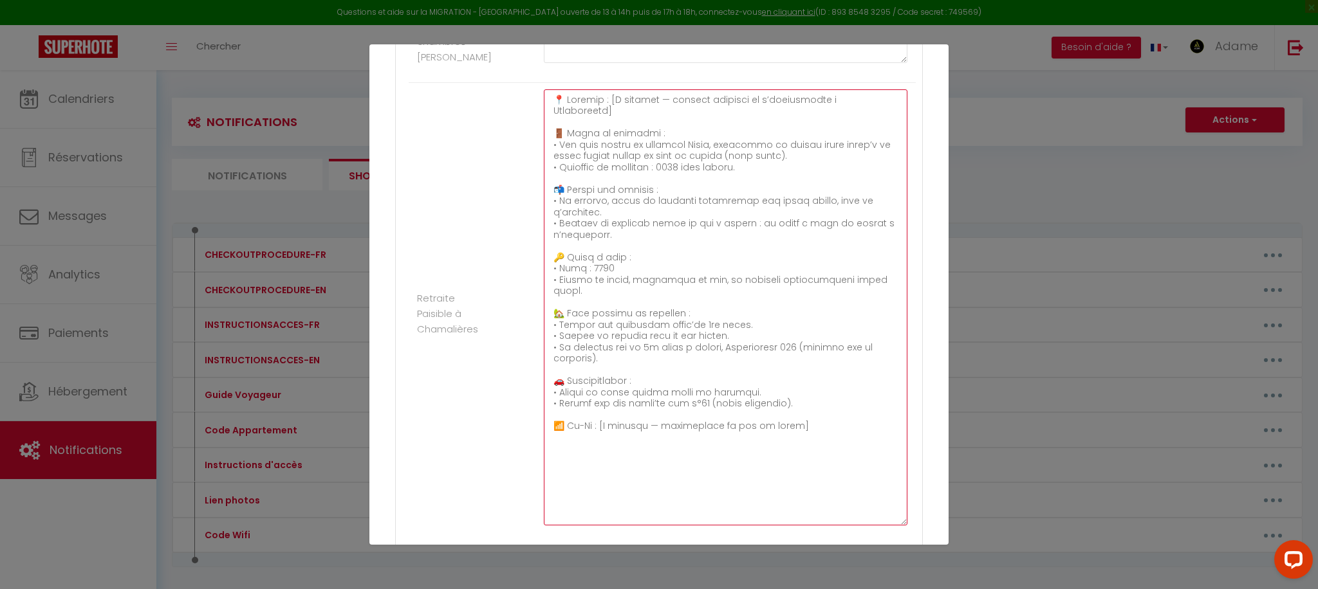
scroll to position [1555, 0]
drag, startPoint x: 791, startPoint y: 398, endPoint x: 543, endPoint y: 396, distance: 247.8
click at [552, 397] on textarea at bounding box center [726, 313] width 364 height 436
drag, startPoint x: 571, startPoint y: 364, endPoint x: 642, endPoint y: 380, distance: 72.6
click at [699, 362] on textarea "📍 Adresse : [À insérer — adresse complète de l’appartement à [GEOGRAPHIC_DATA]]…" at bounding box center [726, 313] width 364 height 436
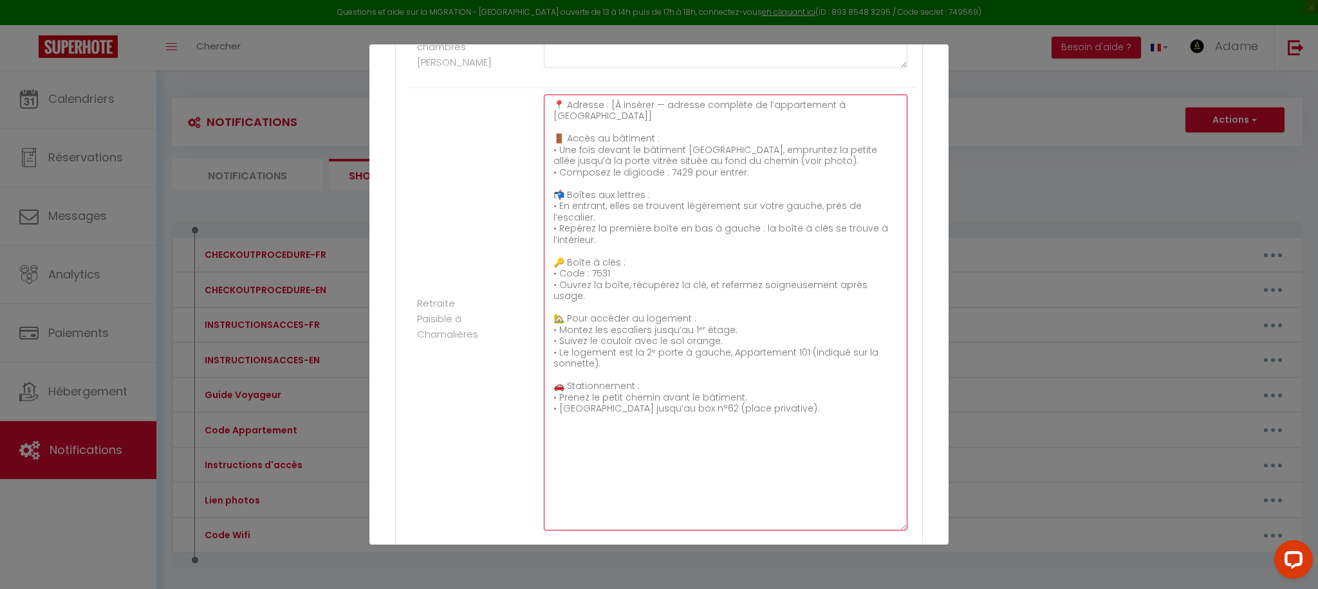
drag, startPoint x: 618, startPoint y: 377, endPoint x: 727, endPoint y: 375, distance: 108.8
click at [727, 375] on textarea "📍 Adresse : [À insérer — adresse complète de l’appartement à [GEOGRAPHIC_DATA]]…" at bounding box center [726, 313] width 364 height 436
drag, startPoint x: 732, startPoint y: 375, endPoint x: 704, endPoint y: 376, distance: 28.3
click at [732, 375] on textarea "📍 Adresse : [À insérer — adresse complète de l’appartement à [GEOGRAPHIC_DATA]]…" at bounding box center [726, 313] width 364 height 436
click at [699, 376] on textarea "📍 Adresse : [À insérer — adresse complète de l’appartement à [GEOGRAPHIC_DATA]]…" at bounding box center [726, 313] width 364 height 436
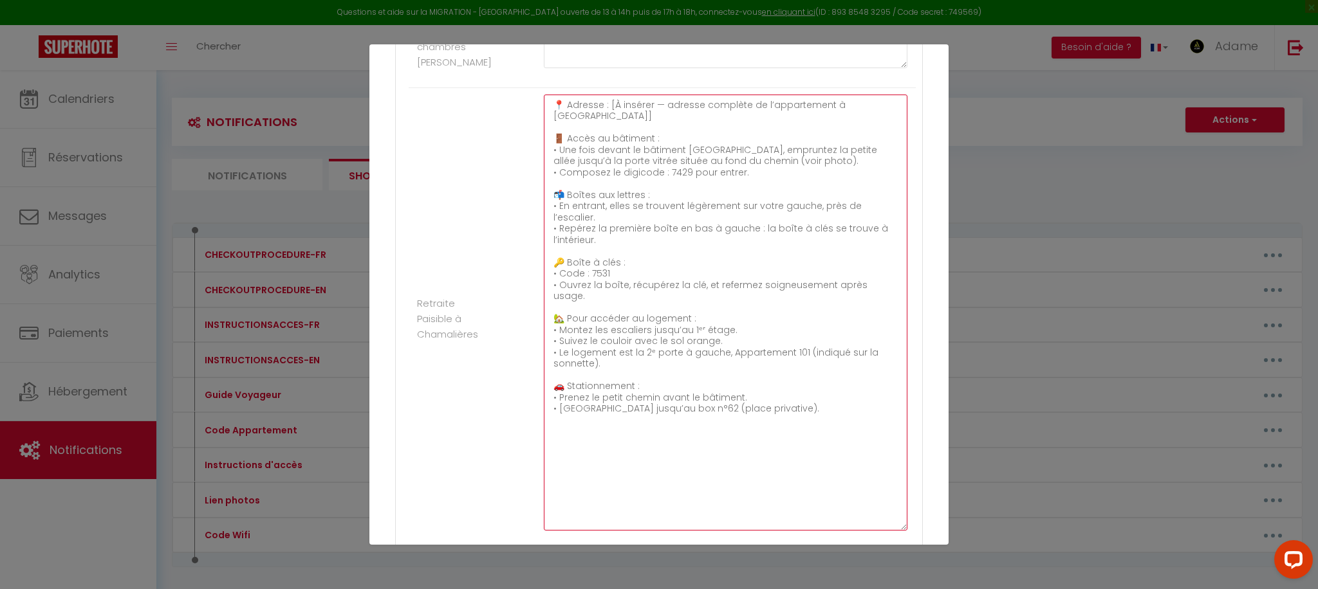
drag, startPoint x: 703, startPoint y: 376, endPoint x: 717, endPoint y: 443, distance: 67.9
click at [703, 376] on textarea "📍 Adresse : [À insérer — adresse complète de l’appartement à [GEOGRAPHIC_DATA]]…" at bounding box center [726, 313] width 364 height 436
click at [811, 376] on textarea "📍 Adresse : [À insérer — adresse complète de l’appartement à [GEOGRAPHIC_DATA]]…" at bounding box center [726, 313] width 364 height 436
drag, startPoint x: 814, startPoint y: 377, endPoint x: 849, endPoint y: 436, distance: 68.1
click at [814, 377] on textarea "📍 Adresse : [À insérer — adresse complète de l’appartement à [GEOGRAPHIC_DATA]]…" at bounding box center [726, 313] width 364 height 436
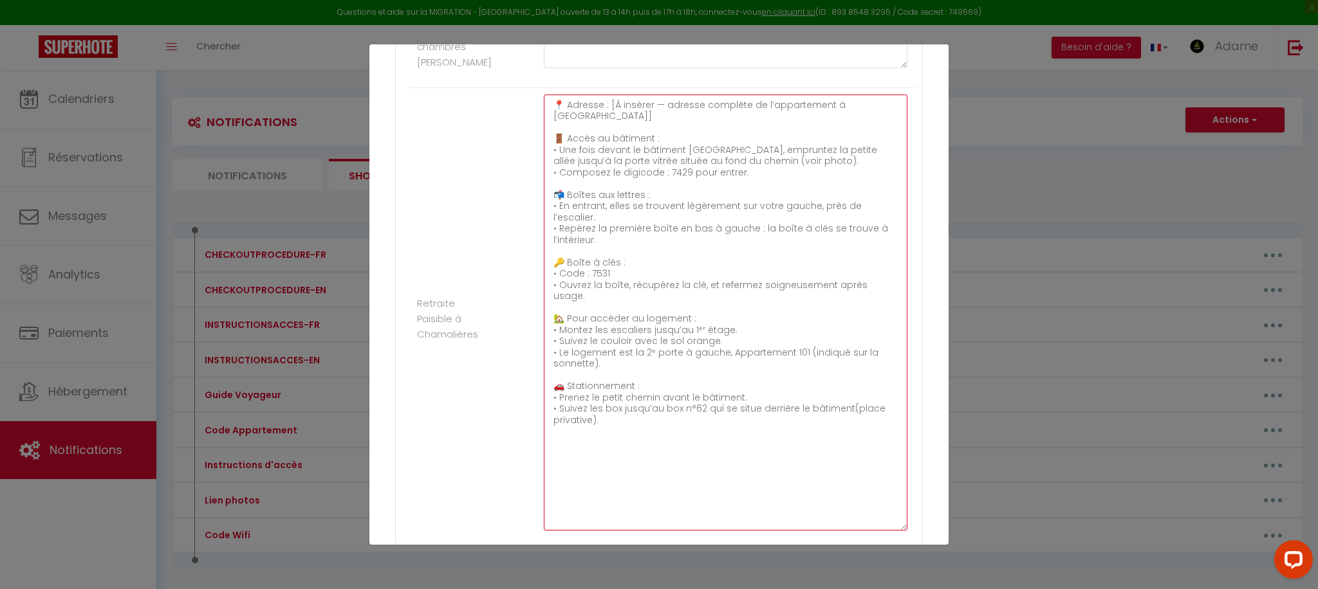
click at [849, 436] on textarea "📍 Adresse : [À insérer — adresse complète de l’appartement à [GEOGRAPHIC_DATA]]…" at bounding box center [726, 313] width 364 height 436
drag, startPoint x: 843, startPoint y: 375, endPoint x: 851, endPoint y: 389, distance: 16.1
click at [843, 376] on textarea "📍 Adresse : [À insérer — adresse complète de l’appartement à [GEOGRAPHIC_DATA]]…" at bounding box center [726, 313] width 364 height 436
click at [767, 419] on textarea "📍 Adresse : [À insérer — adresse complète de l’appartement à [GEOGRAPHIC_DATA]]…" at bounding box center [726, 313] width 364 height 436
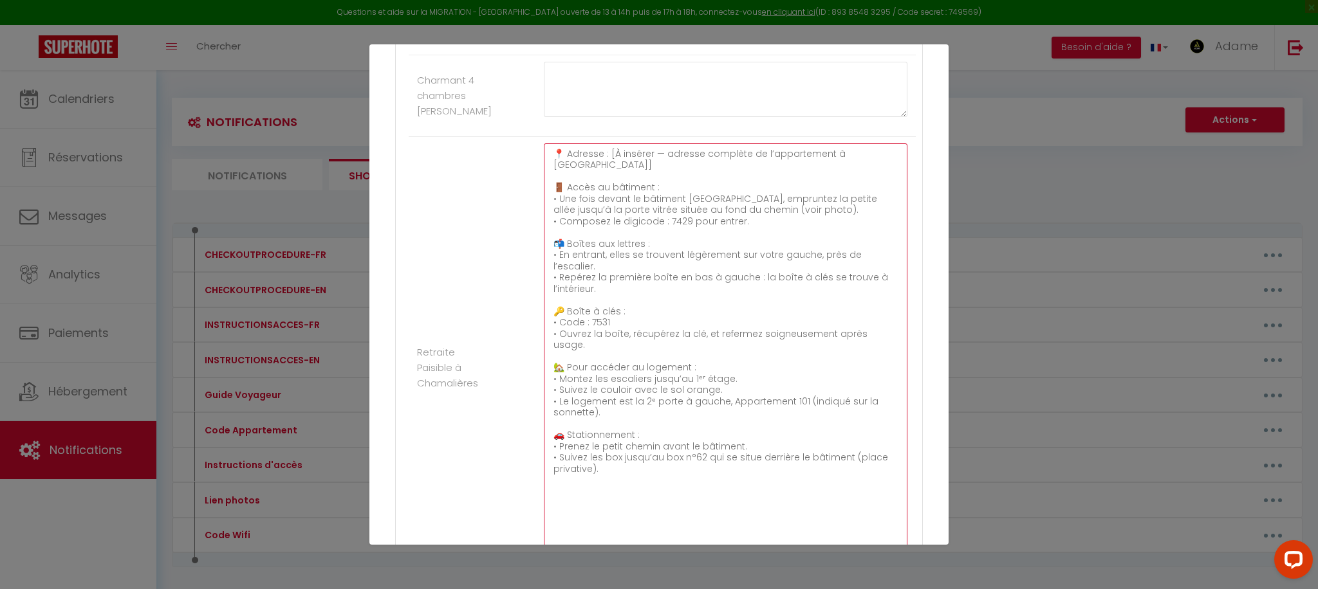
scroll to position [1501, 0]
drag, startPoint x: 644, startPoint y: 160, endPoint x: 909, endPoint y: 161, distance: 265.1
click at [909, 161] on div "📍 Adresse : [À insérer — adresse complète de l’appartement à [GEOGRAPHIC_DATA]]…" at bounding box center [725, 373] width 380 height 449
click at [608, 158] on textarea "📍 Adresse : [STREET_ADDRESS] 🚪 Accès au bâtiment : • Une fois devant le bâtimen…" at bounding box center [726, 367] width 364 height 436
click at [826, 156] on textarea "📍 Adresse : [STREET_ADDRESS] 🚪 Accès au bâtiment : • Une fois devant le bâtimen…" at bounding box center [726, 367] width 364 height 436
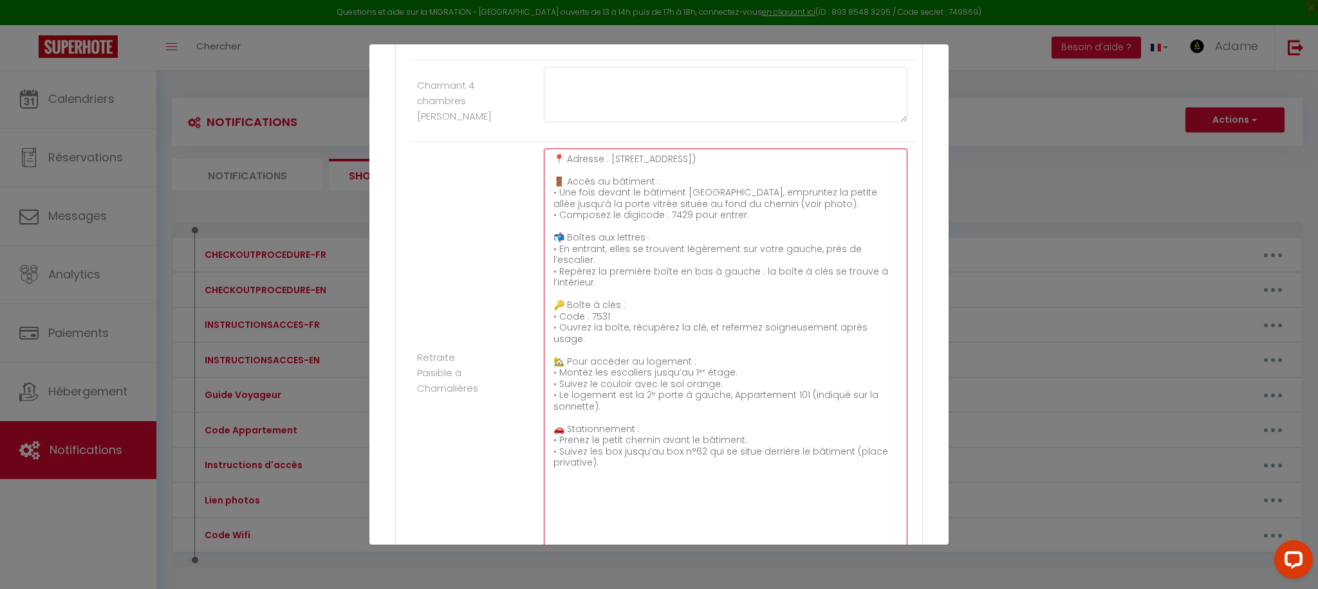
click at [882, 168] on textarea "📍 Adresse : [STREET_ADDRESS]) 🚪 Accès au bâtiment : • Une fois devant le bâtime…" at bounding box center [726, 367] width 364 height 436
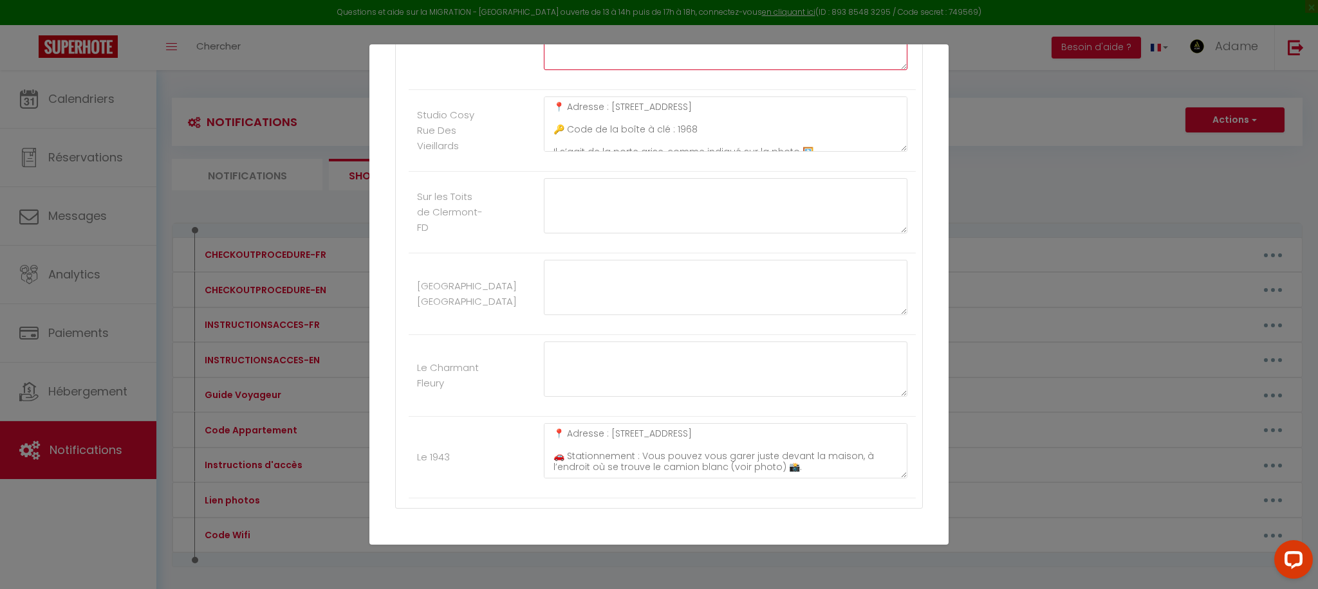
scroll to position [2077, 0]
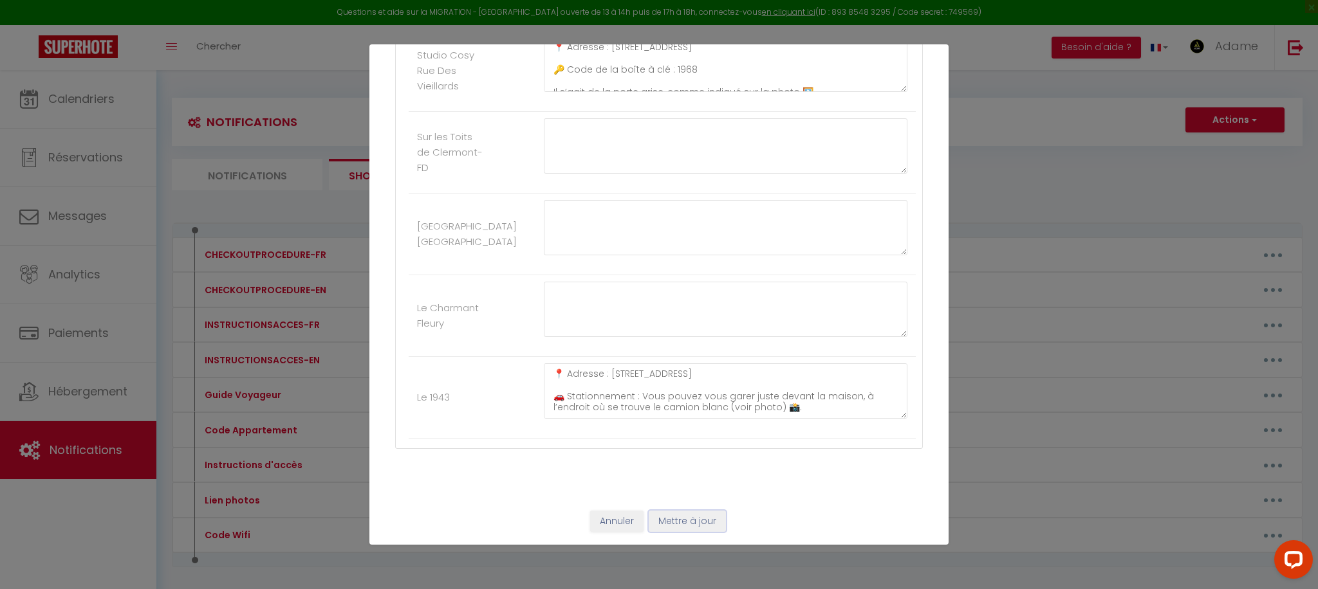
click at [692, 525] on button "Mettre à jour" at bounding box center [687, 522] width 77 height 22
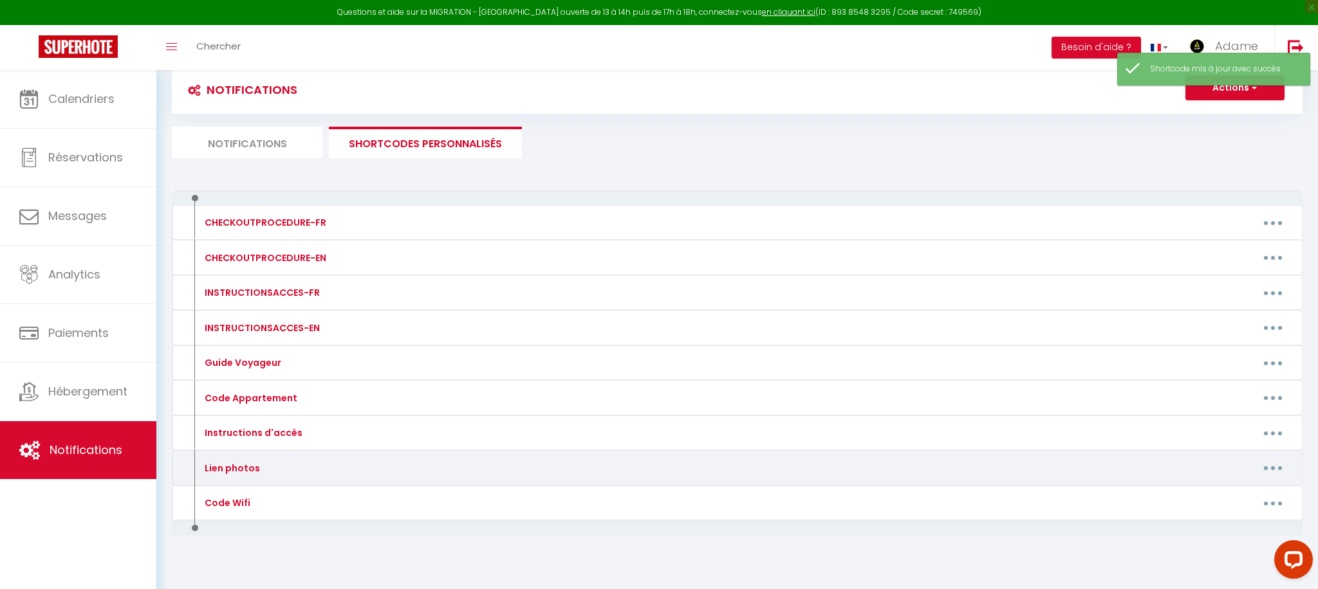
scroll to position [36, 0]
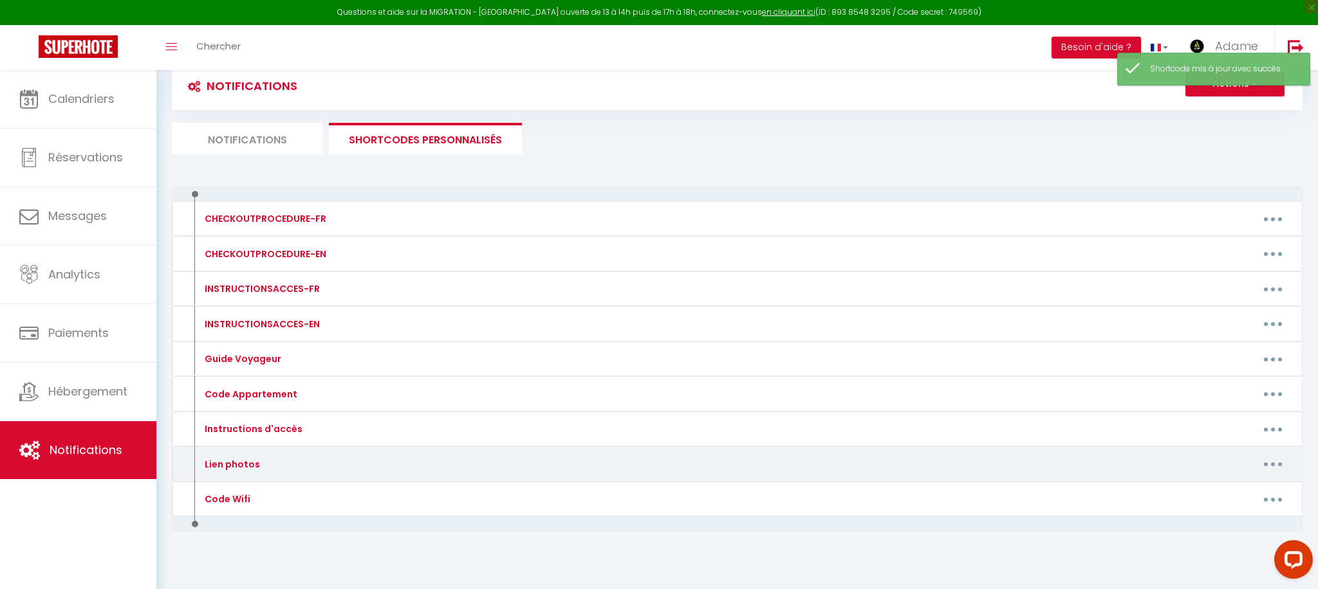
drag, startPoint x: 1275, startPoint y: 462, endPoint x: 1253, endPoint y: 467, distance: 23.0
click at [1275, 462] on button "button" at bounding box center [1273, 464] width 36 height 21
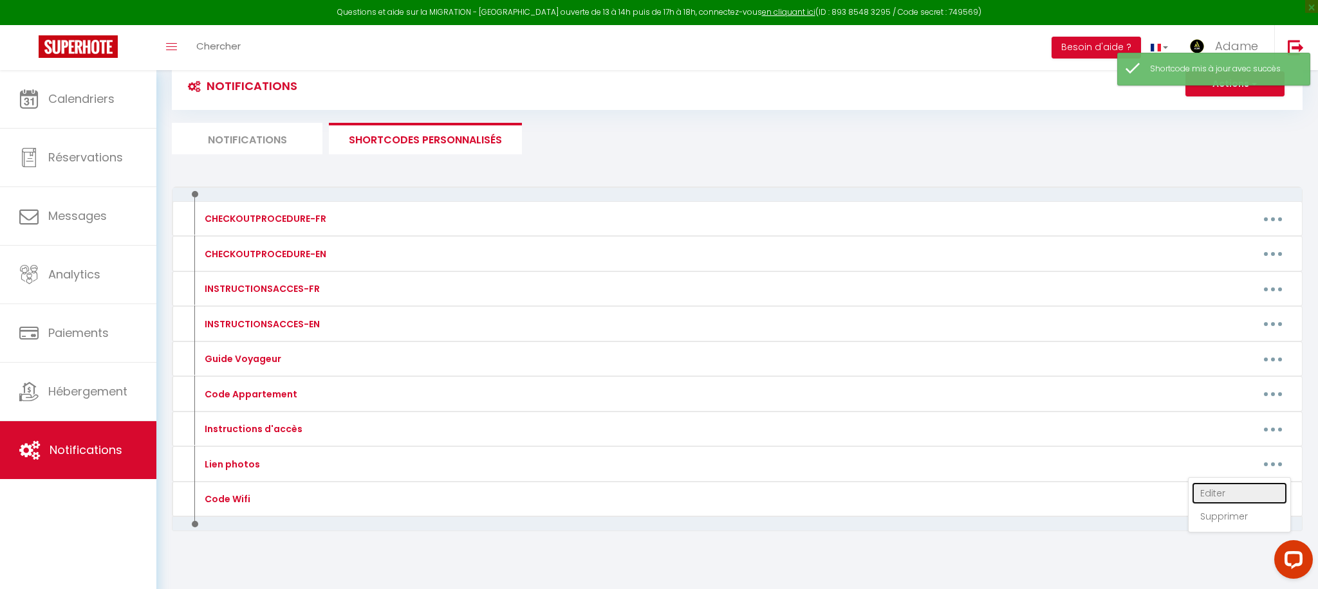
click at [1218, 488] on link "Editer" at bounding box center [1239, 494] width 95 height 22
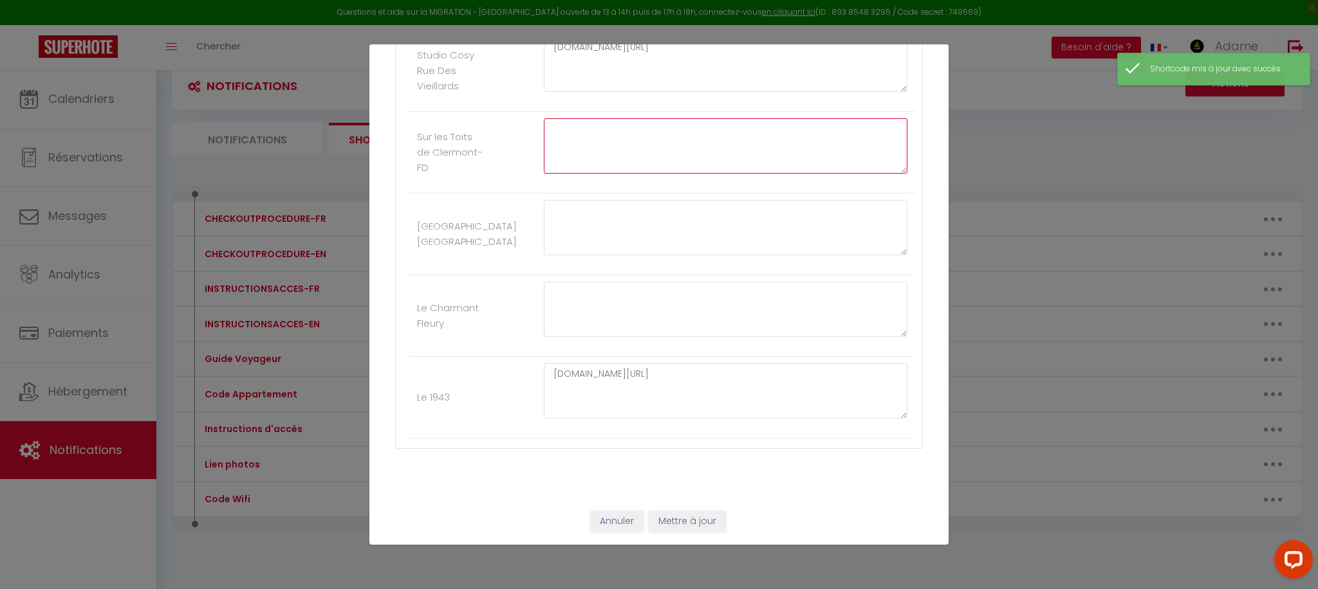
click at [576, 142] on textarea at bounding box center [726, 145] width 364 height 55
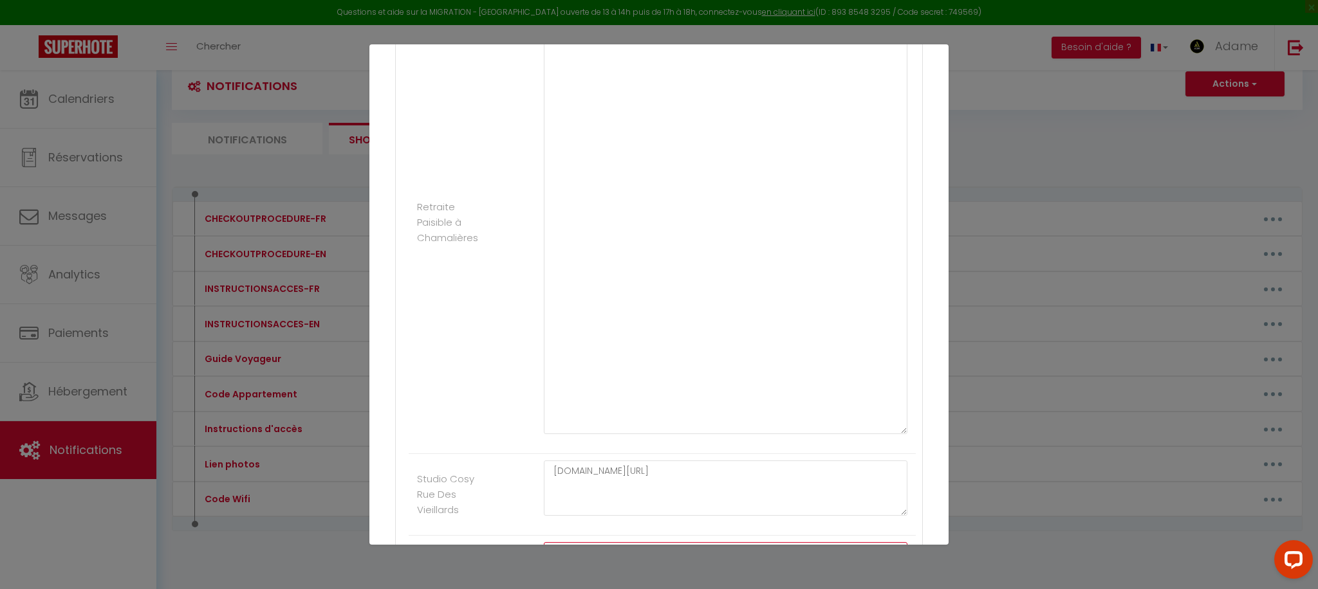
scroll to position [1639, 0]
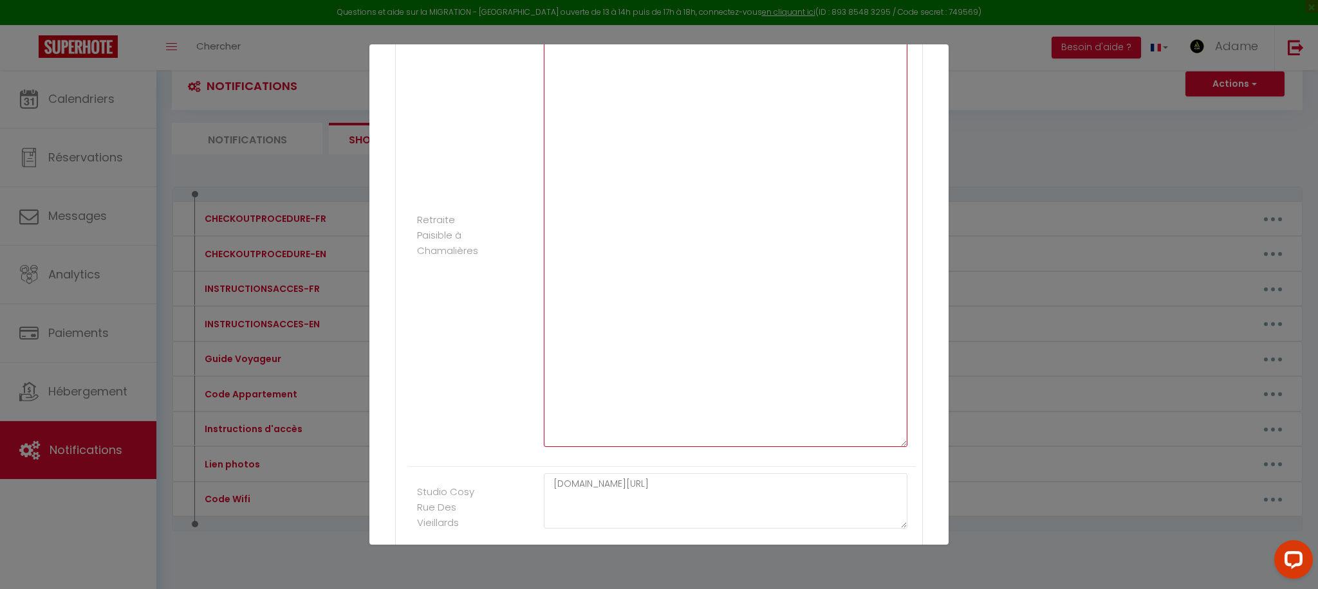
click at [585, 257] on textarea at bounding box center [726, 229] width 364 height 436
paste textarea "[URL][DOMAIN_NAME]"
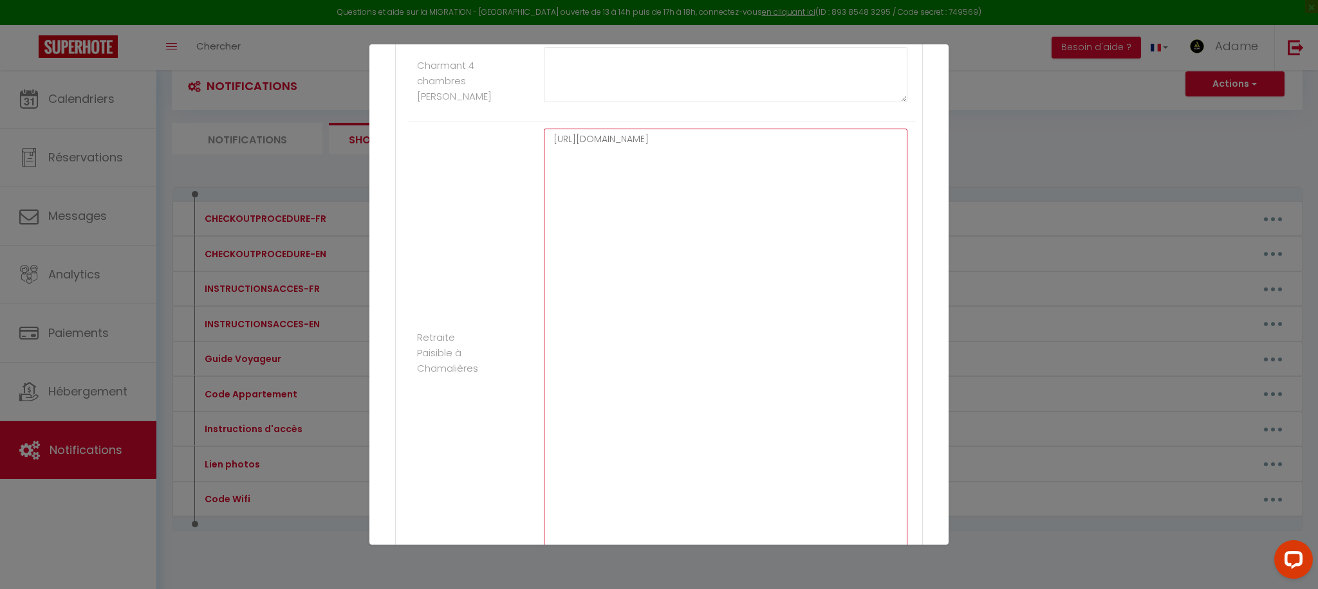
scroll to position [1520, 0]
drag, startPoint x: 660, startPoint y: 160, endPoint x: 570, endPoint y: 156, distance: 89.5
click at [570, 156] on textarea "[URL][DOMAIN_NAME]" at bounding box center [726, 348] width 364 height 436
drag, startPoint x: 625, startPoint y: 152, endPoint x: 558, endPoint y: 154, distance: 67.6
click at [558, 154] on textarea "[URL][DOMAIN_NAME]" at bounding box center [726, 348] width 364 height 436
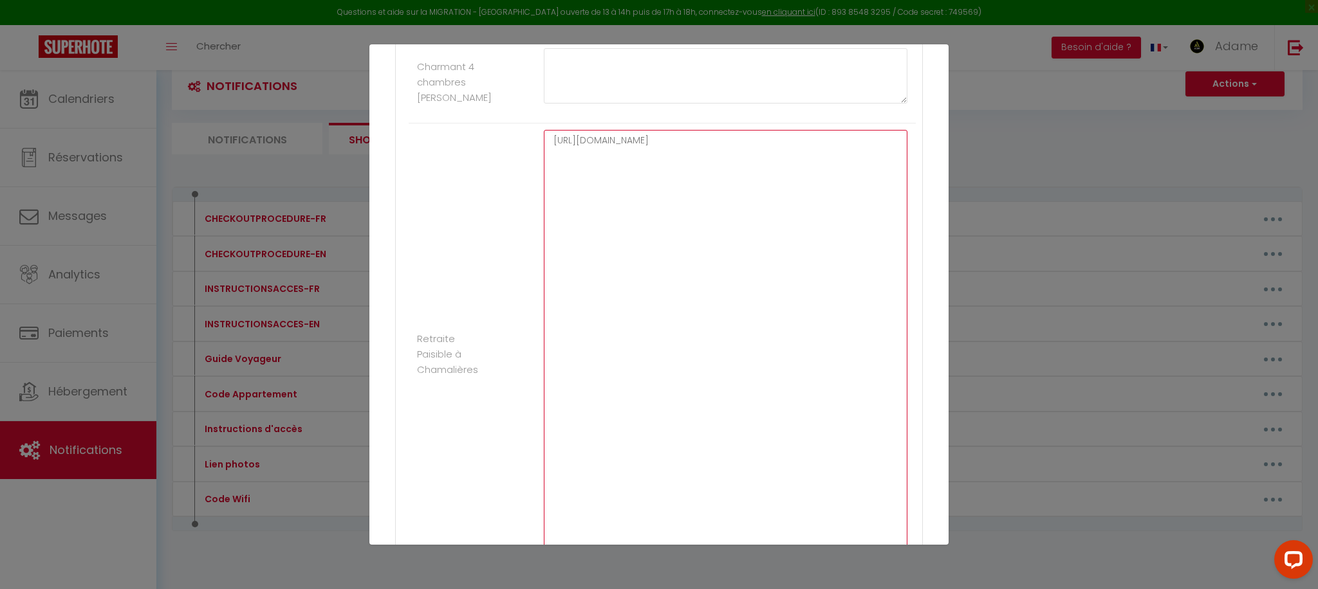
drag, startPoint x: 585, startPoint y: 136, endPoint x: 542, endPoint y: 138, distance: 43.2
click at [533, 138] on li "Retraite Paisible à Chamalières [URL][DOMAIN_NAME]" at bounding box center [662, 355] width 507 height 463
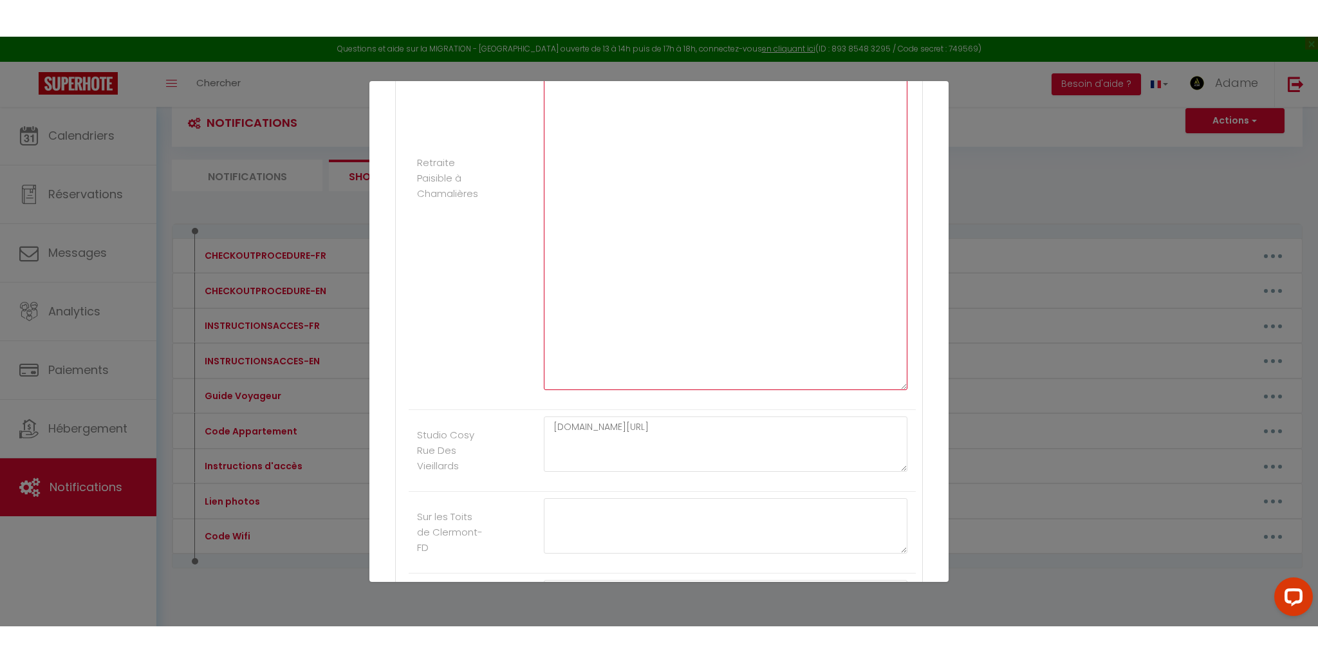
scroll to position [2077, 0]
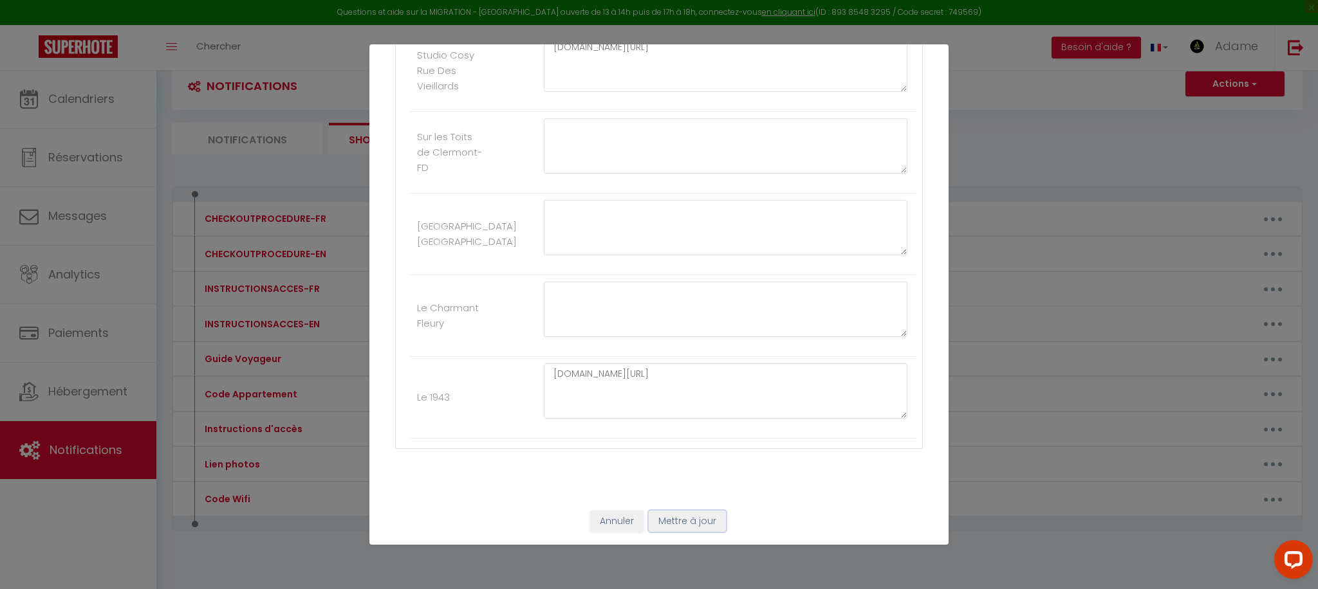
click at [716, 520] on button "Mettre à jour" at bounding box center [687, 522] width 77 height 22
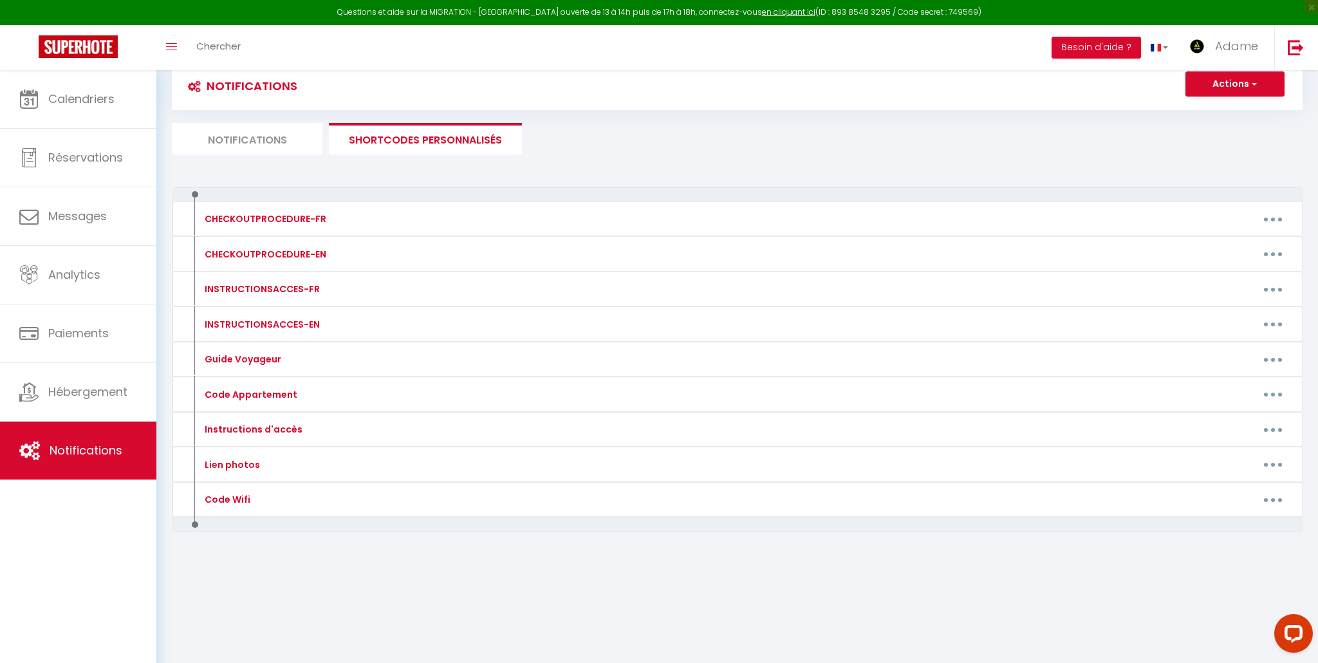
click at [273, 149] on li "Notifications" at bounding box center [247, 139] width 151 height 32
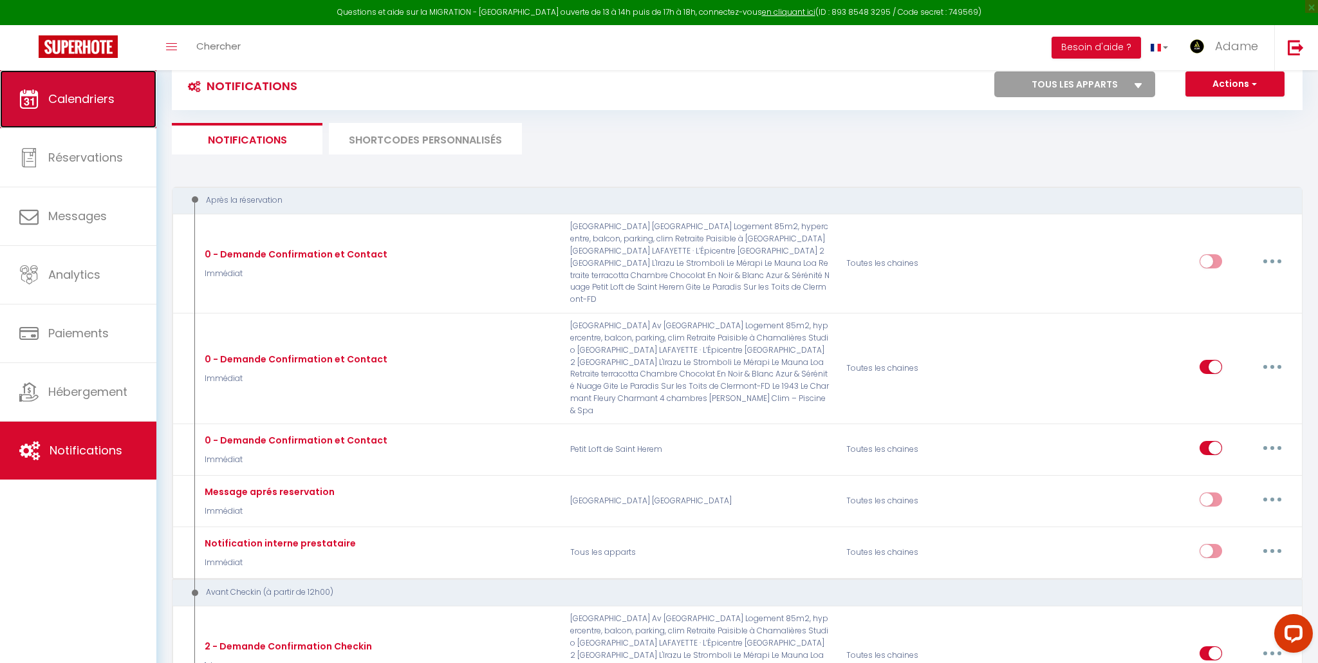
click at [97, 97] on span "Calendriers" at bounding box center [81, 99] width 66 height 16
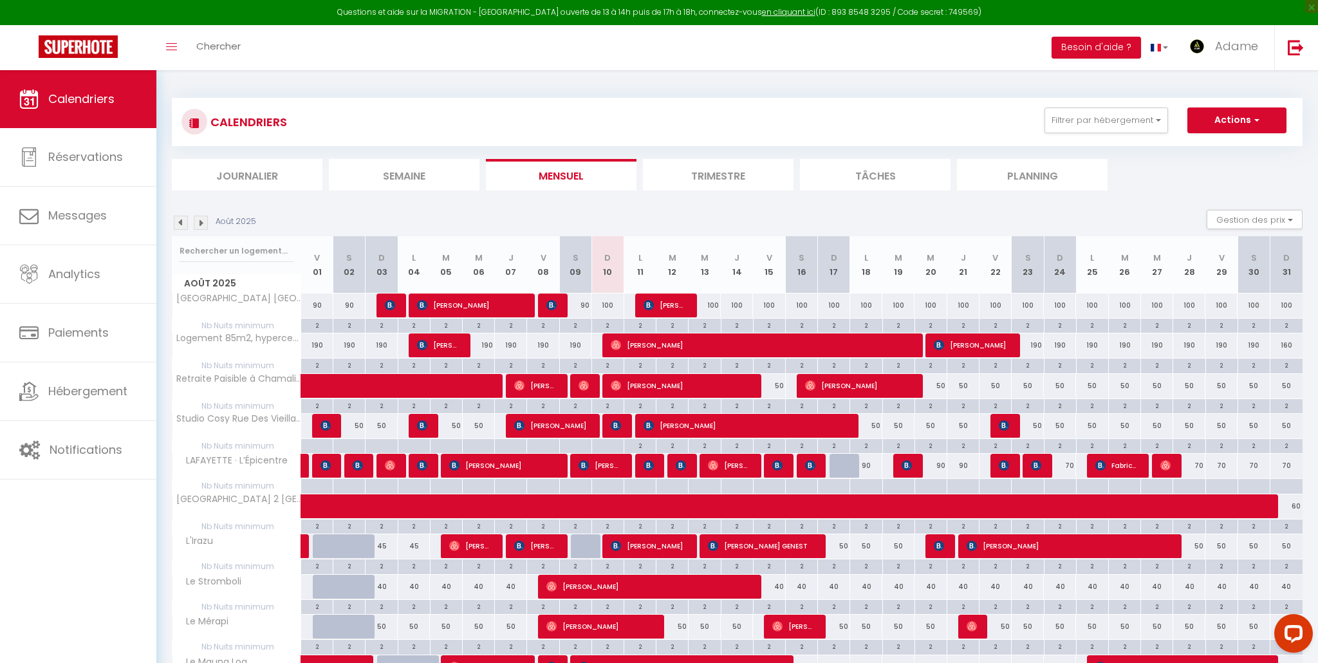
scroll to position [116, 0]
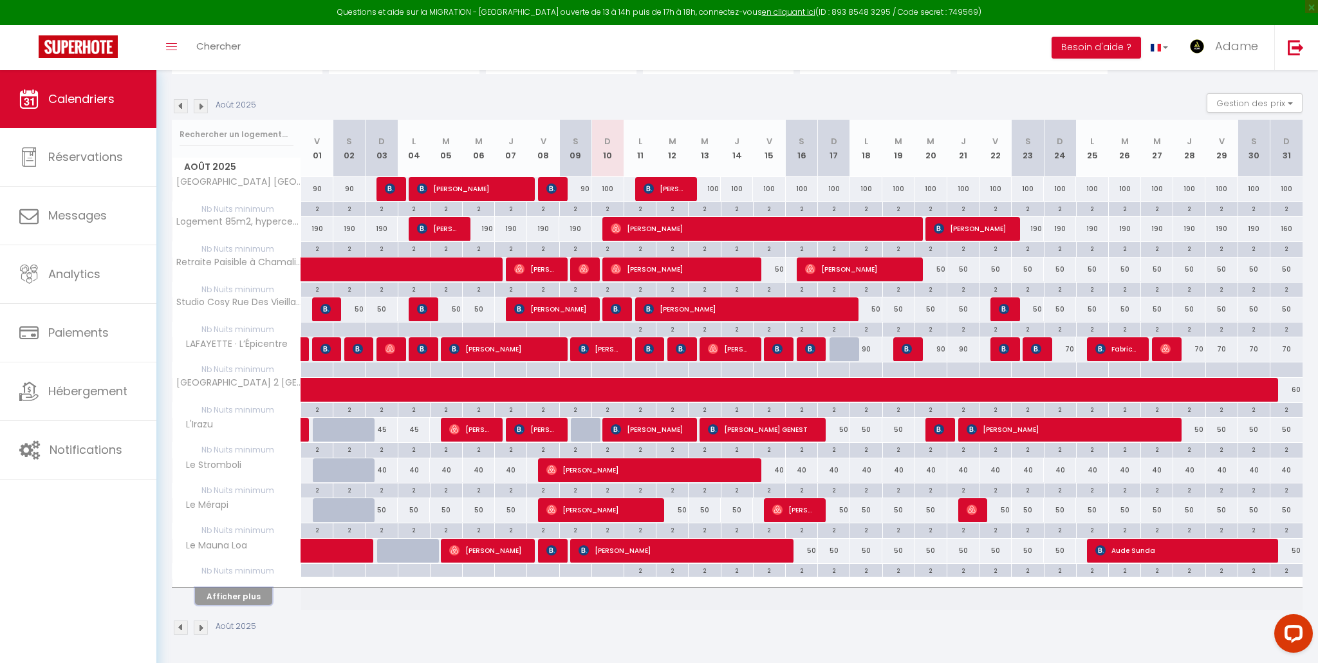
click at [260, 589] on button "Afficher plus" at bounding box center [233, 596] width 77 height 17
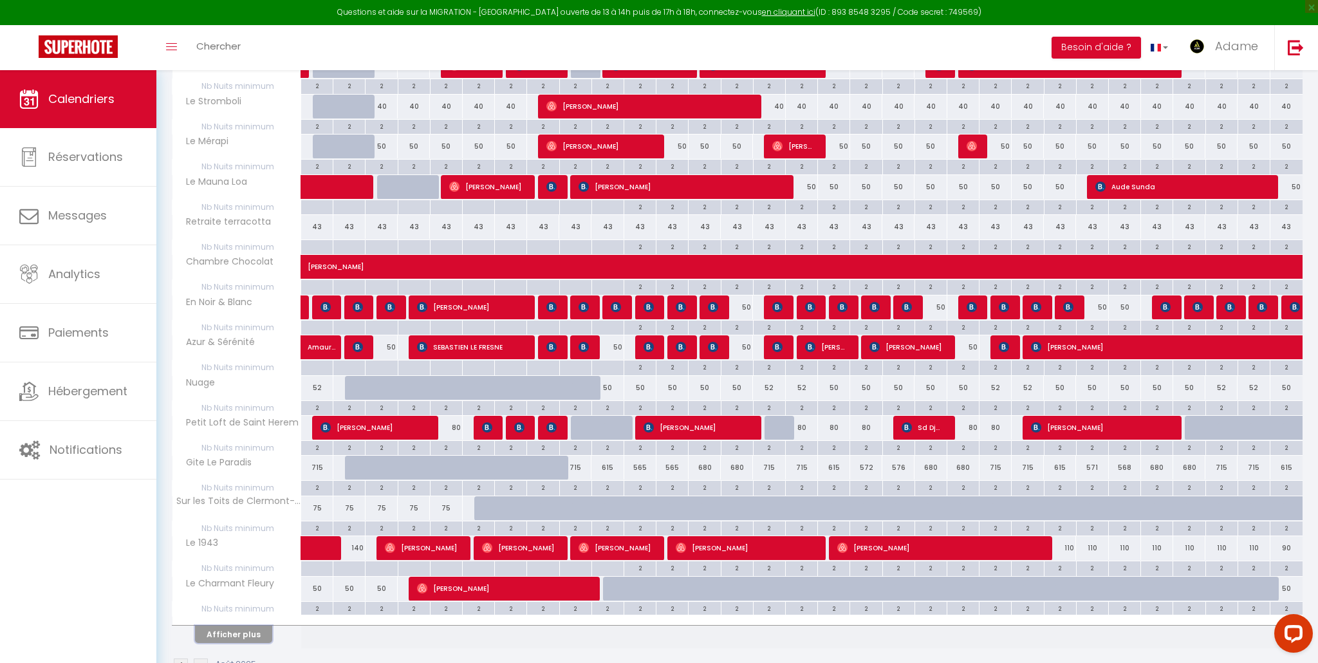
scroll to position [518, 0]
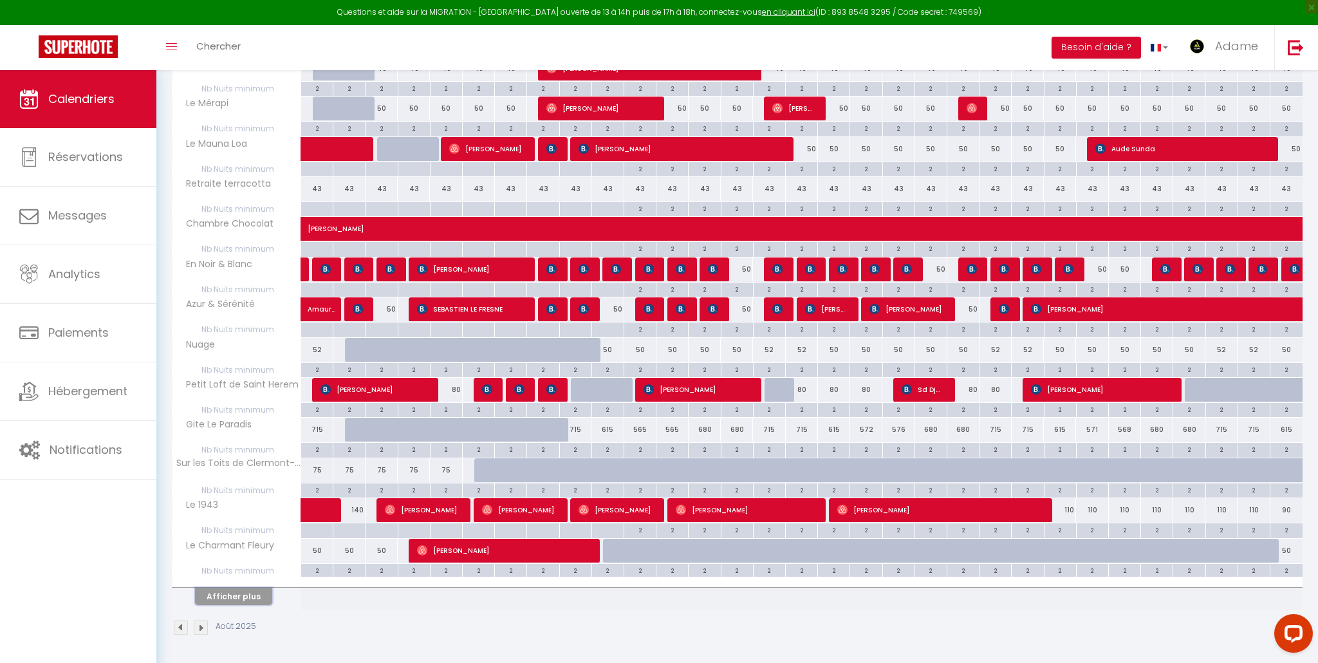
click at [263, 589] on button "Afficher plus" at bounding box center [233, 596] width 77 height 17
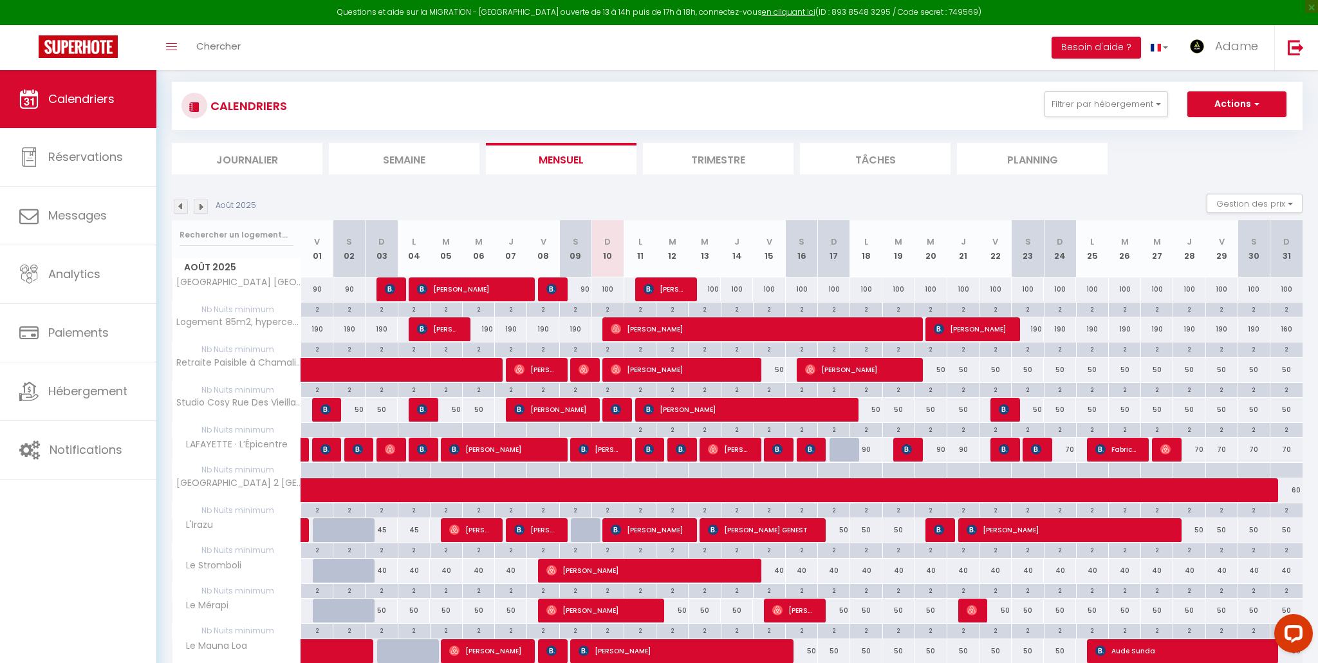
scroll to position [0, 0]
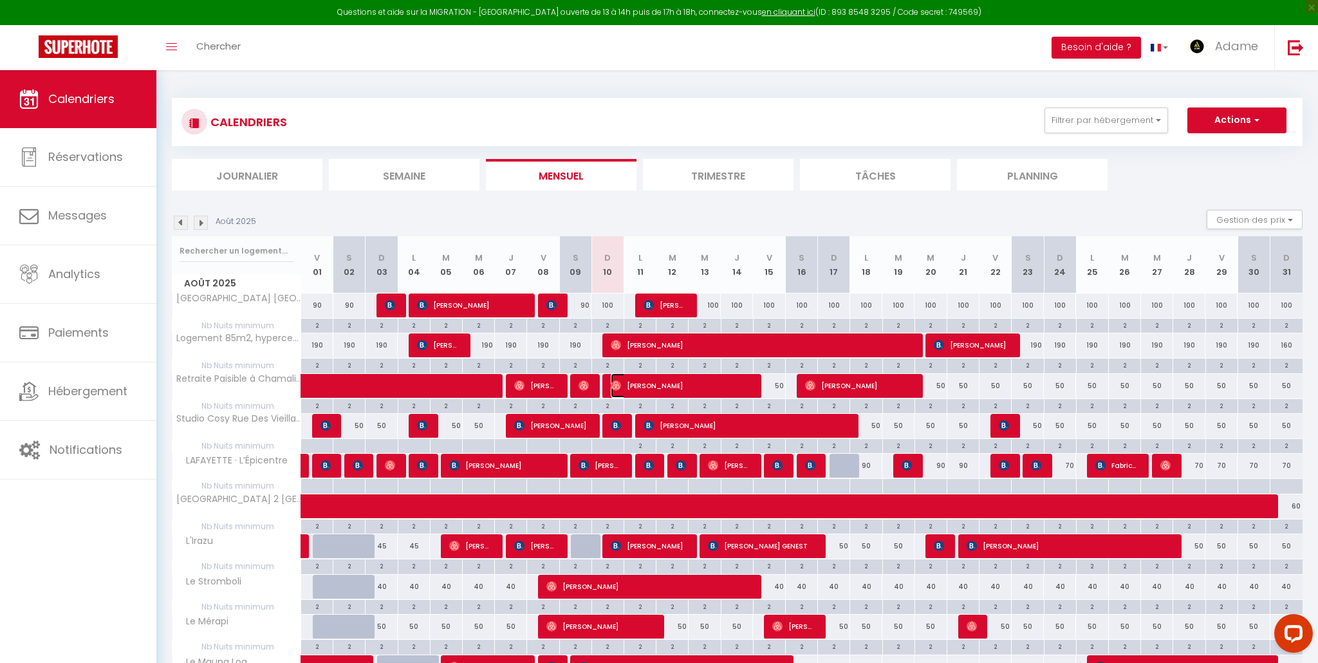
click at [708, 389] on span "[PERSON_NAME]" at bounding box center [681, 385] width 140 height 24
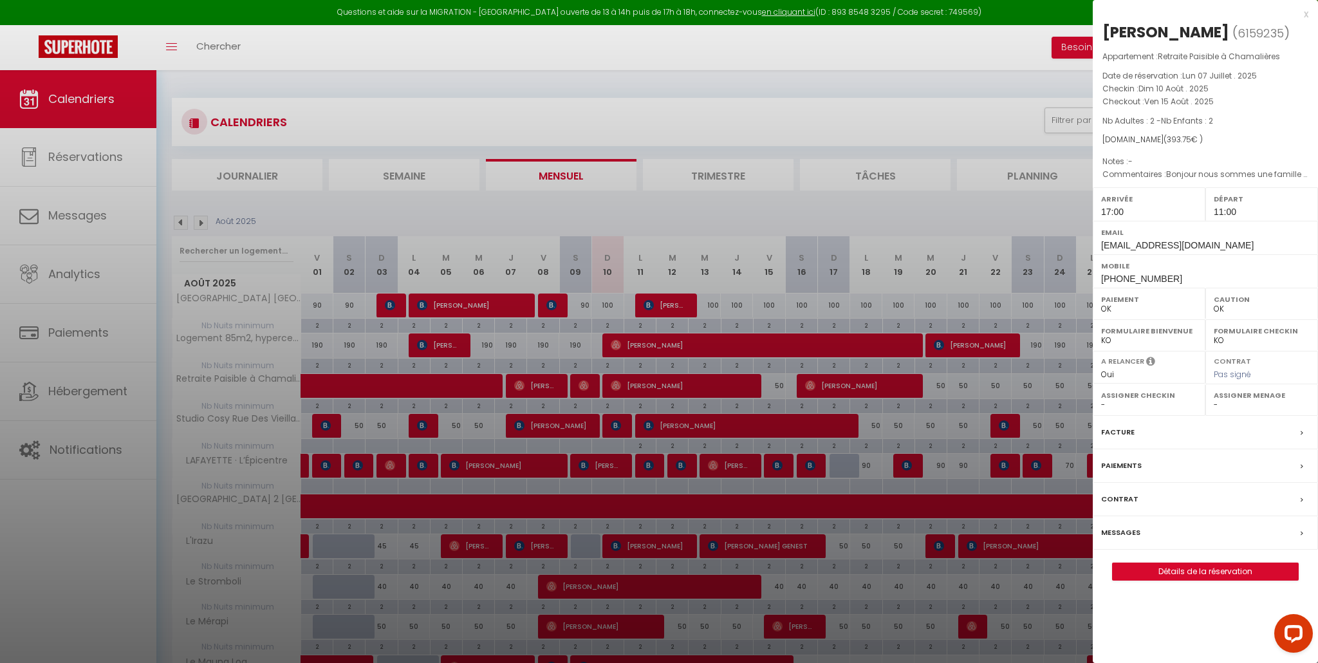
click at [1237, 33] on span "6159235" at bounding box center [1260, 33] width 46 height 16
copy span "6159235"
drag, startPoint x: 951, startPoint y: 79, endPoint x: 885, endPoint y: 86, distance: 66.6
click at [951, 79] on div at bounding box center [659, 331] width 1318 height 663
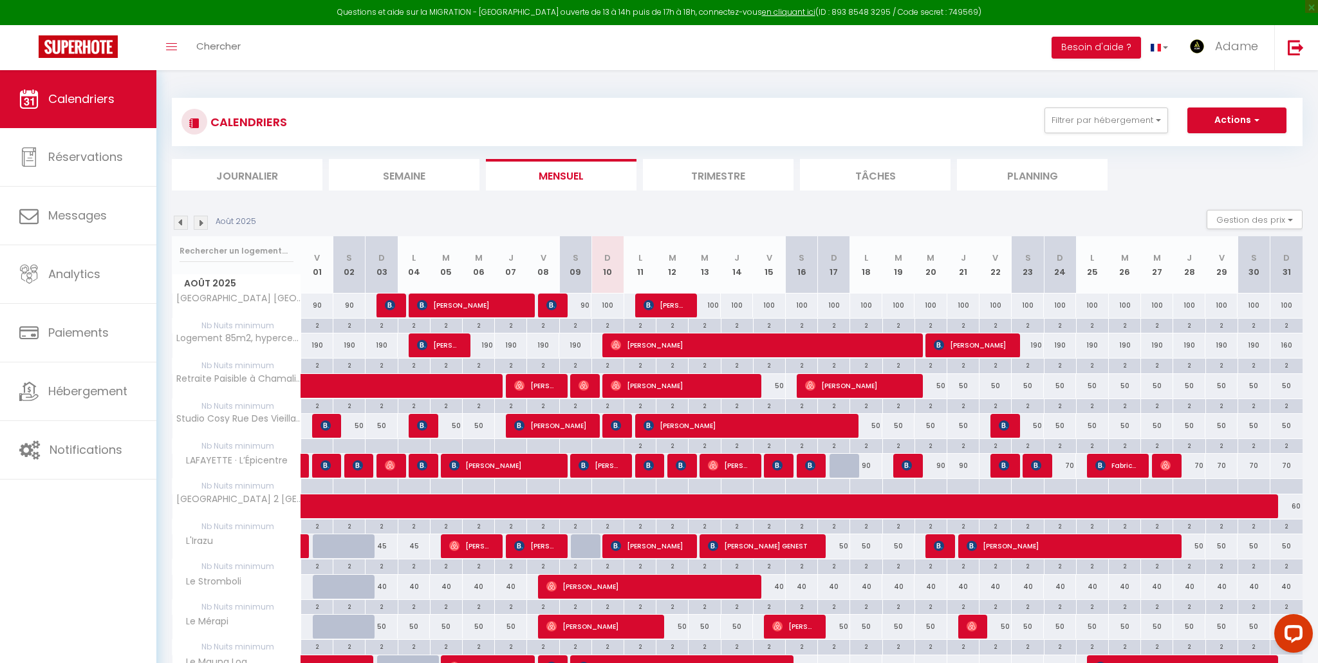
click at [851, 86] on div "CALENDRIERS Filtrer par hébergement Tous Retraite terracotta Chambre Chocolat E…" at bounding box center [737, 650] width 1131 height 1129
click at [61, 443] on span "Notifications" at bounding box center [86, 449] width 73 height 16
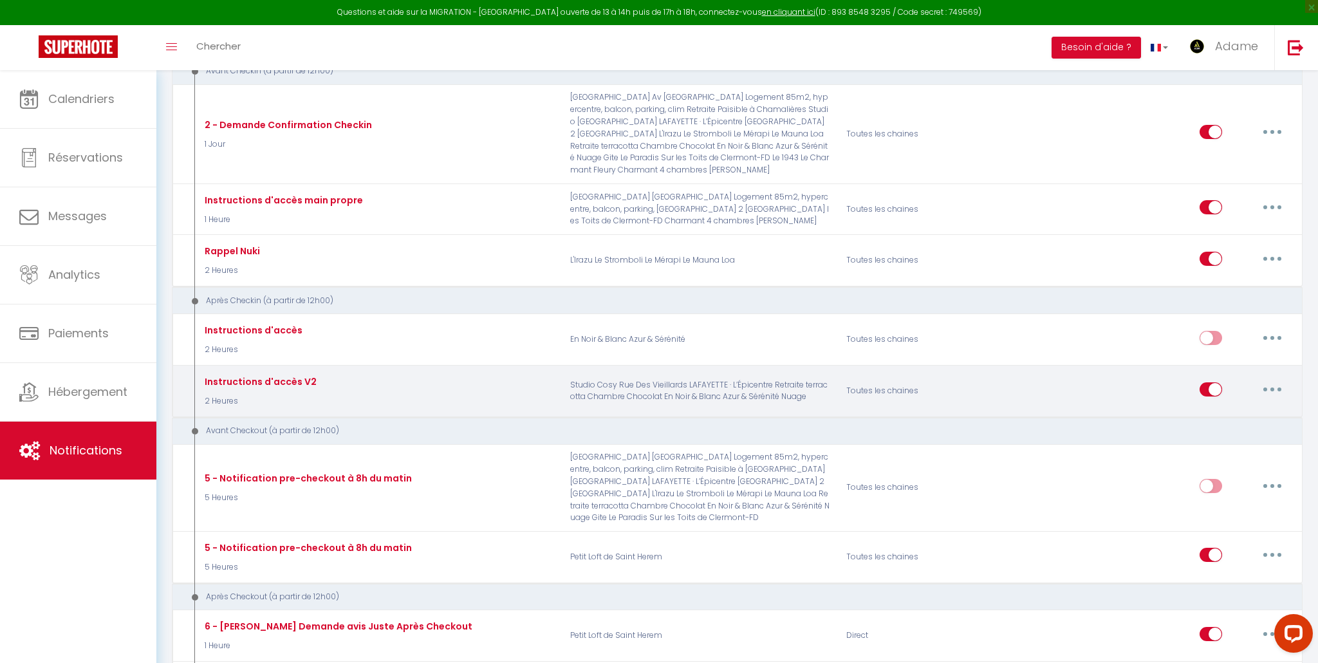
scroll to position [559, 0]
drag, startPoint x: 1276, startPoint y: 364, endPoint x: 1270, endPoint y: 376, distance: 13.3
click at [1276, 378] on button "button" at bounding box center [1272, 388] width 36 height 21
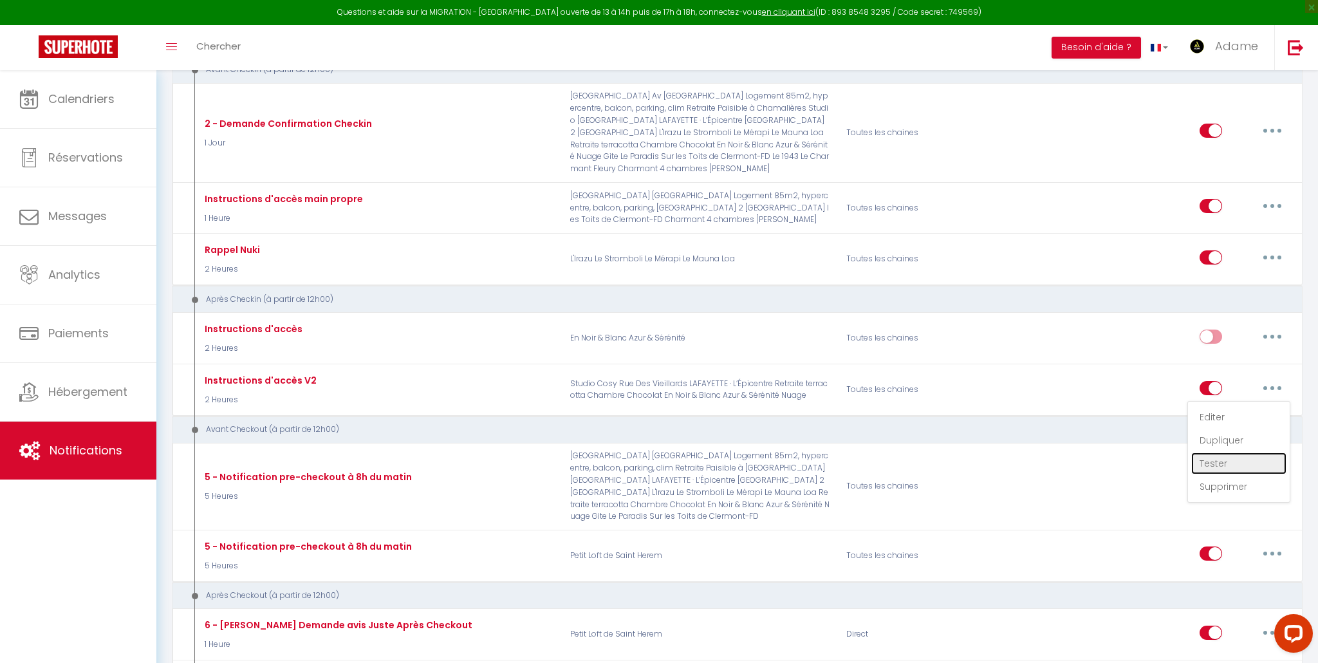
click at [1230, 452] on link "Tester" at bounding box center [1238, 463] width 95 height 22
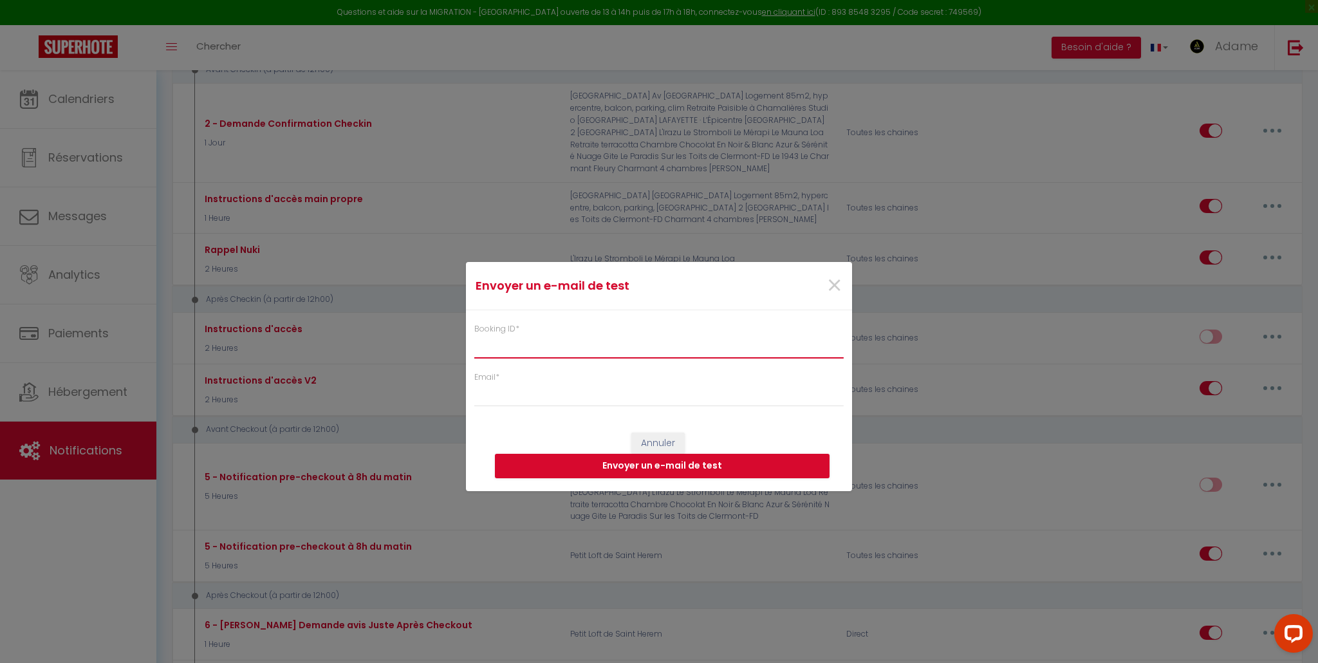
click at [597, 346] on input "Booking ID *" at bounding box center [658, 346] width 369 height 23
paste input "6159235"
click at [568, 400] on input "Email *" at bounding box center [658, 395] width 369 height 23
click at [615, 470] on button "Envoyer un e-mail de test" at bounding box center [662, 466] width 335 height 24
click at [828, 286] on span "×" at bounding box center [834, 285] width 16 height 39
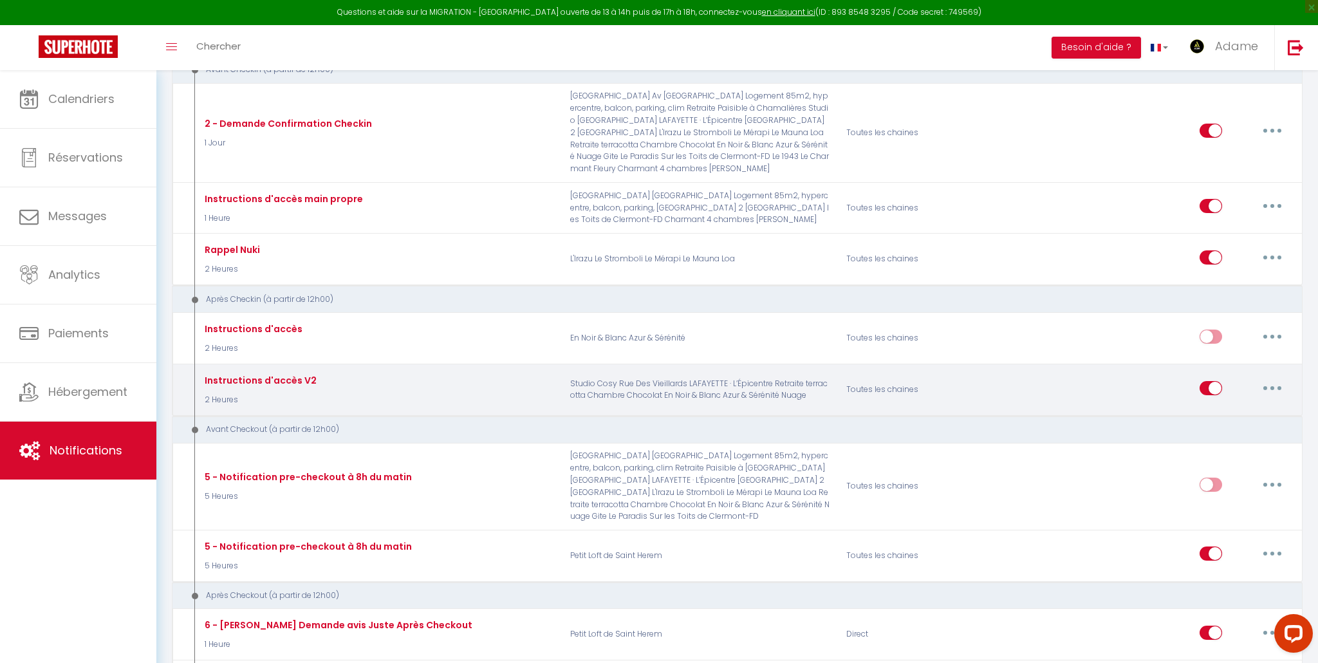
click at [1282, 378] on button "button" at bounding box center [1272, 388] width 36 height 21
click at [1217, 406] on link "Editer" at bounding box center [1238, 417] width 95 height 22
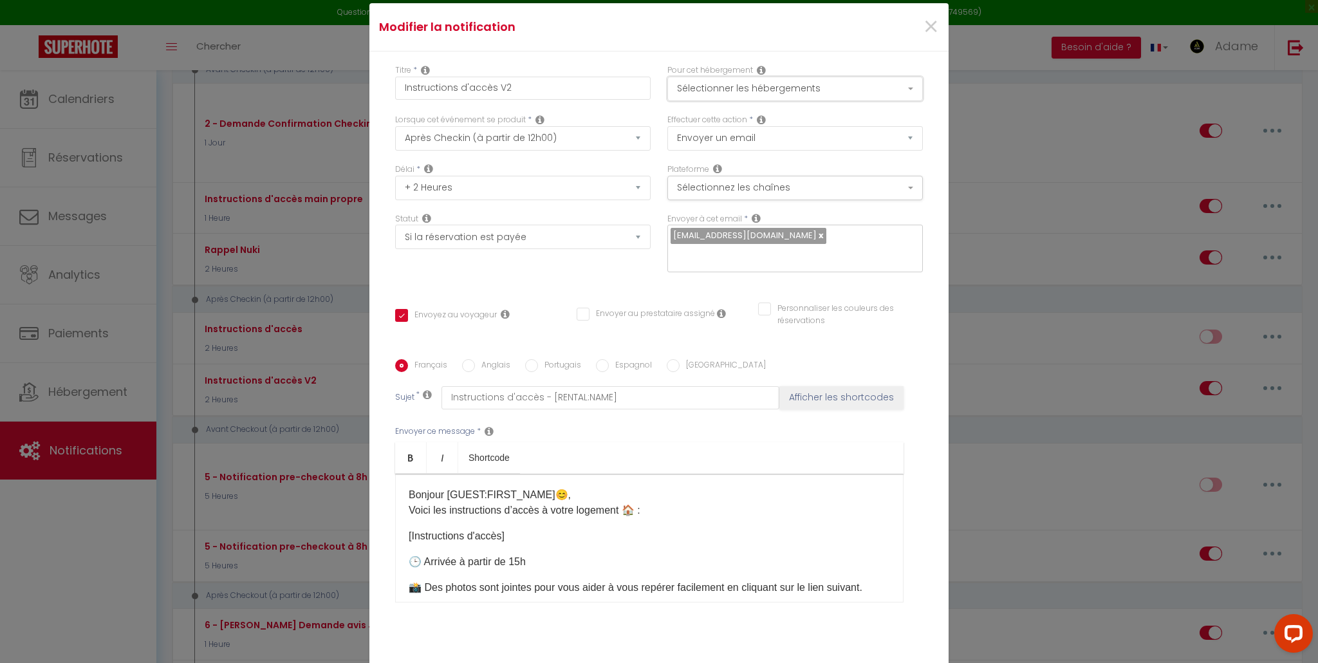
click at [796, 82] on button "Sélectionner les hébergements" at bounding box center [794, 89] width 255 height 24
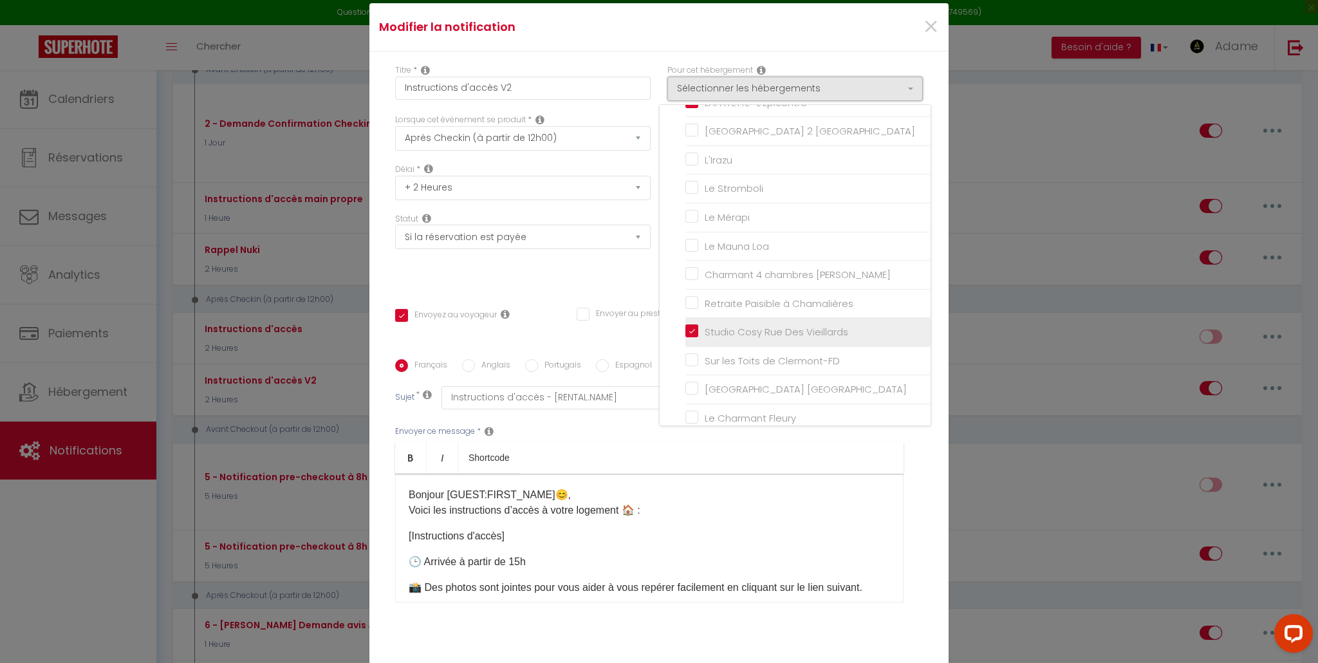
scroll to position [380, 0]
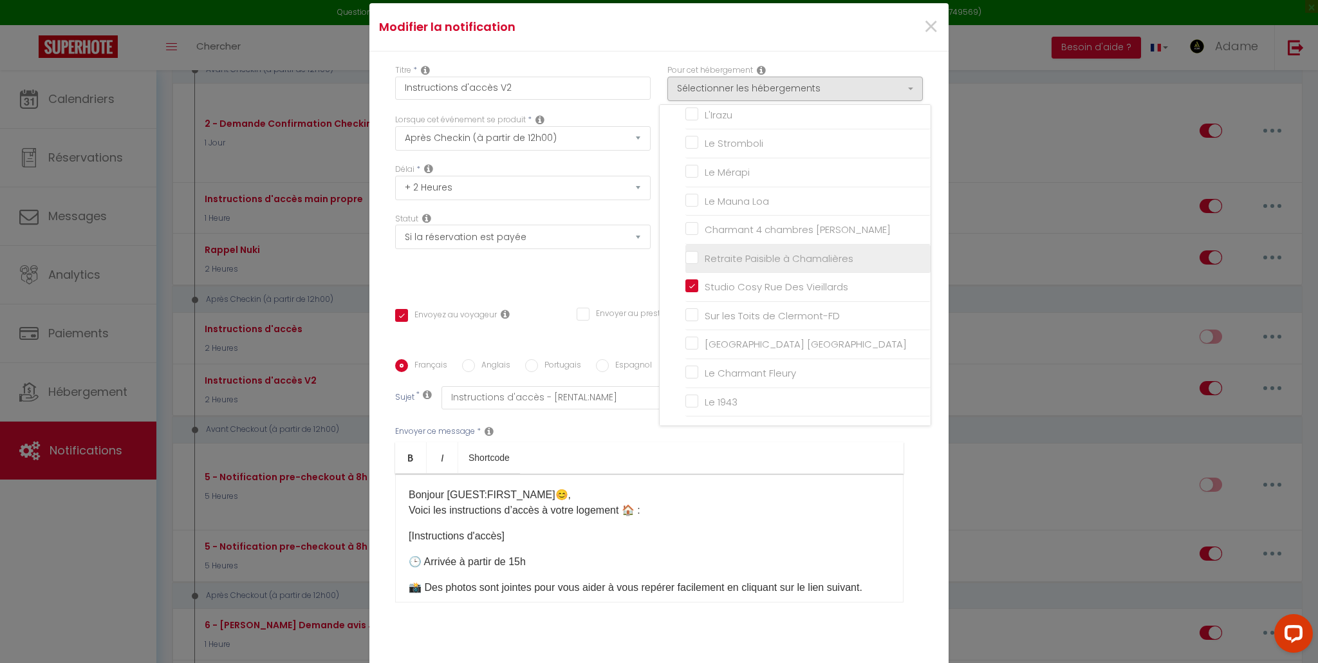
click at [685, 254] on input "Retraite Paisible à Chamalières" at bounding box center [807, 258] width 245 height 13
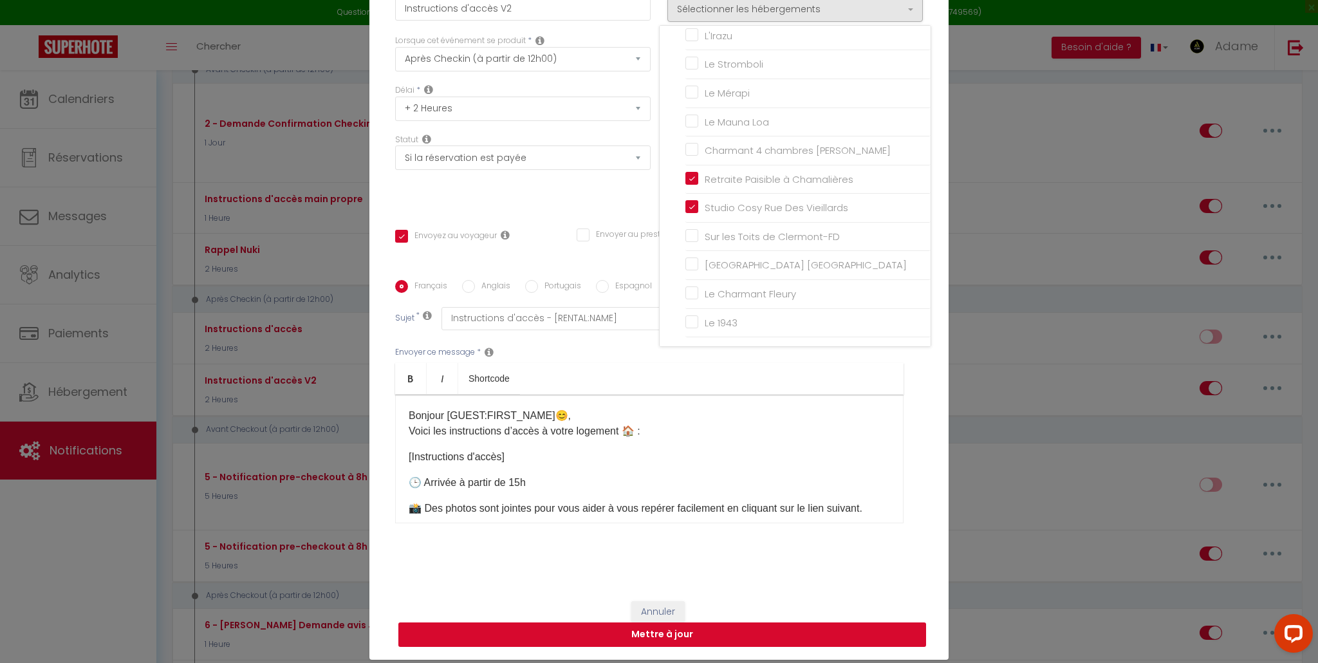
click at [741, 589] on button "Mettre à jour" at bounding box center [662, 634] width 528 height 24
